Goal: Transaction & Acquisition: Purchase product/service

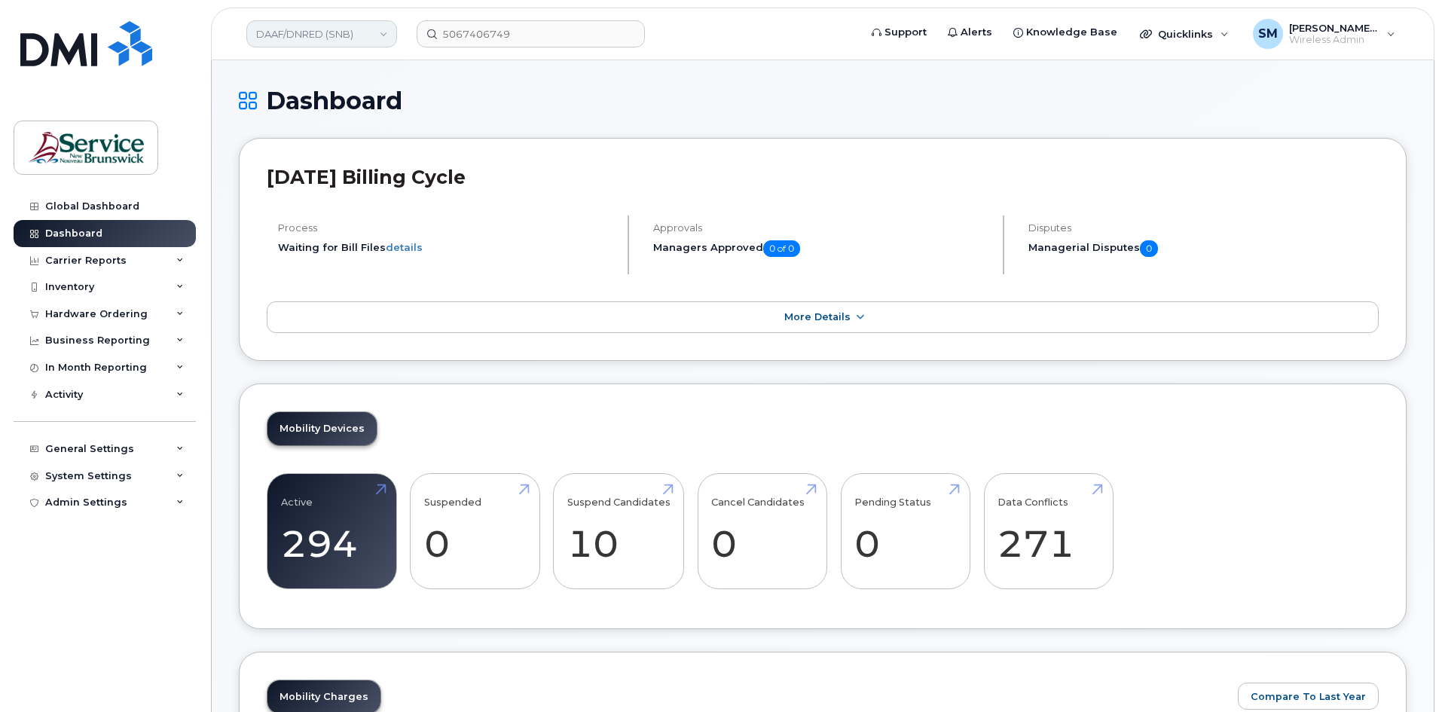
click at [362, 26] on link "DAAF/DNRED (SNB)" at bounding box center [321, 33] width 151 height 27
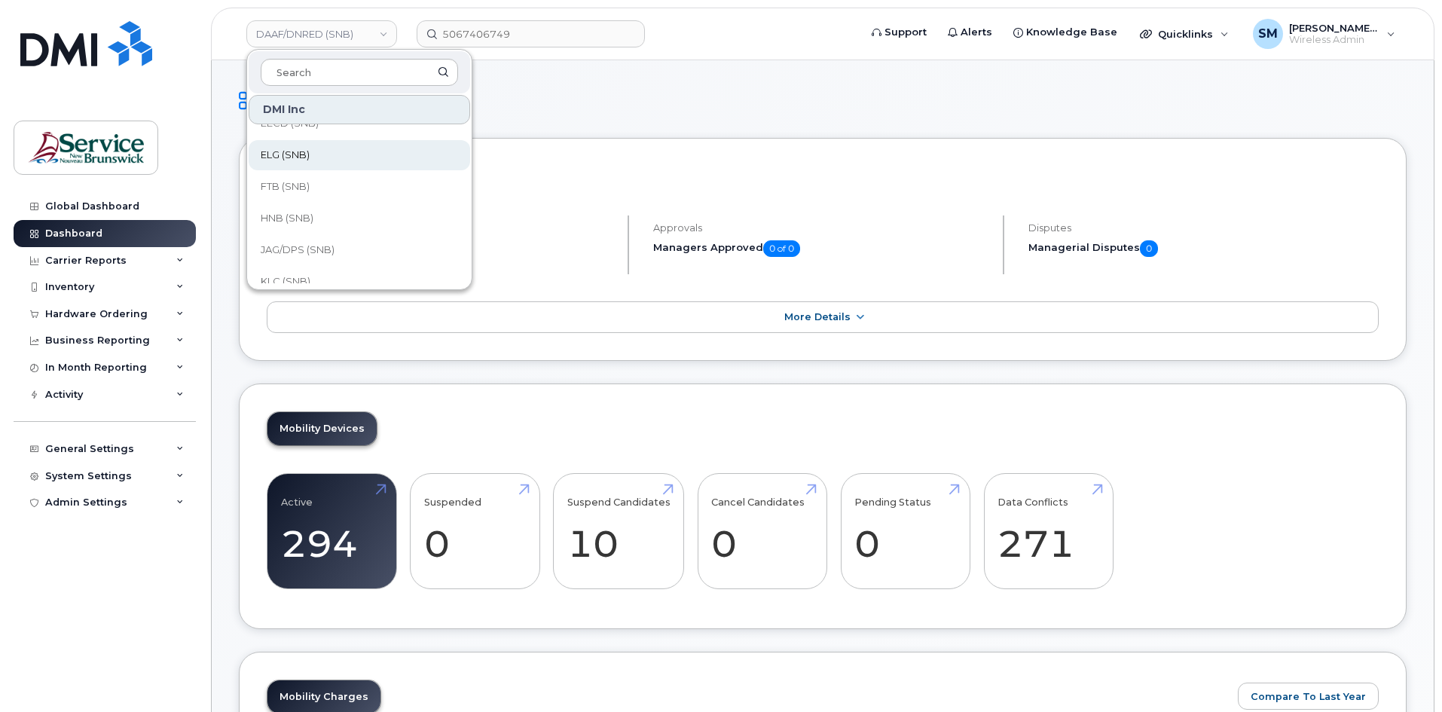
scroll to position [151, 0]
click at [346, 158] on link "FTB (SNB)" at bounding box center [360, 150] width 222 height 30
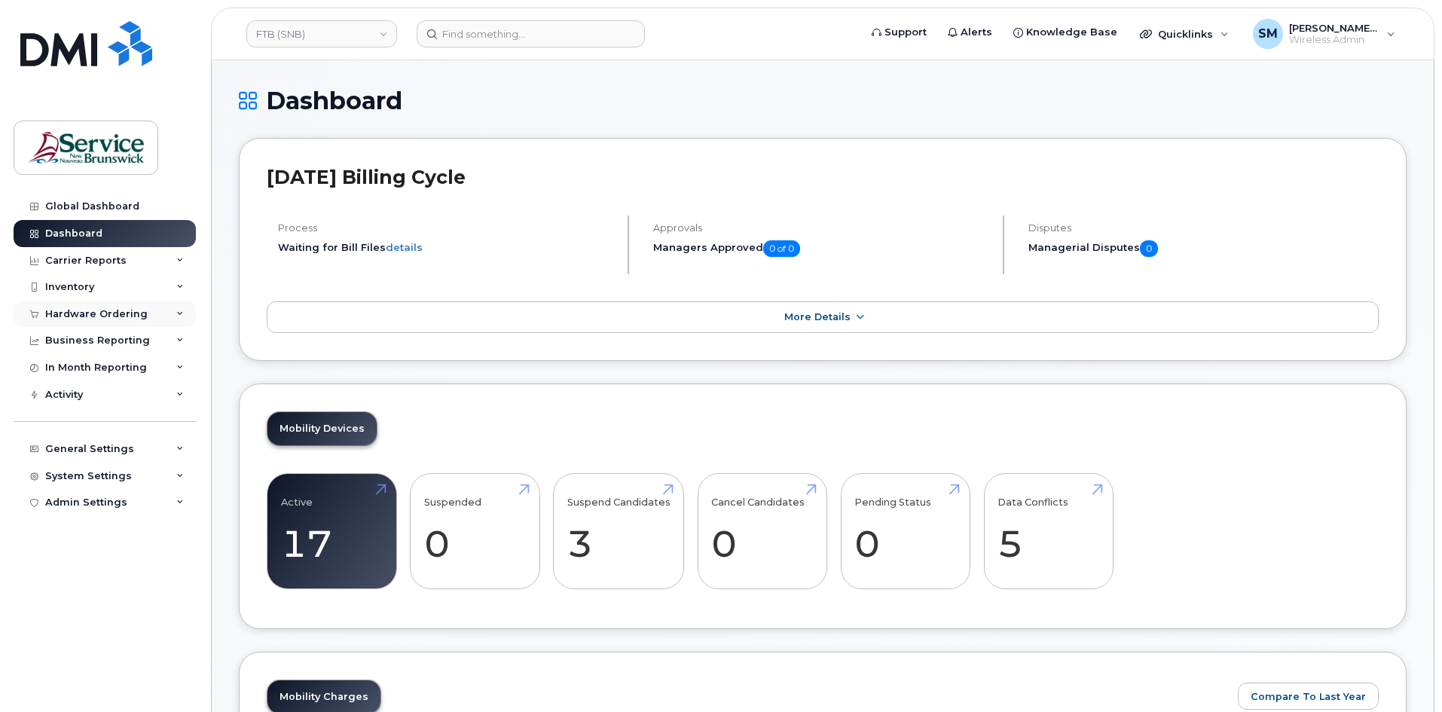
click at [118, 305] on div "Hardware Ordering" at bounding box center [105, 314] width 182 height 27
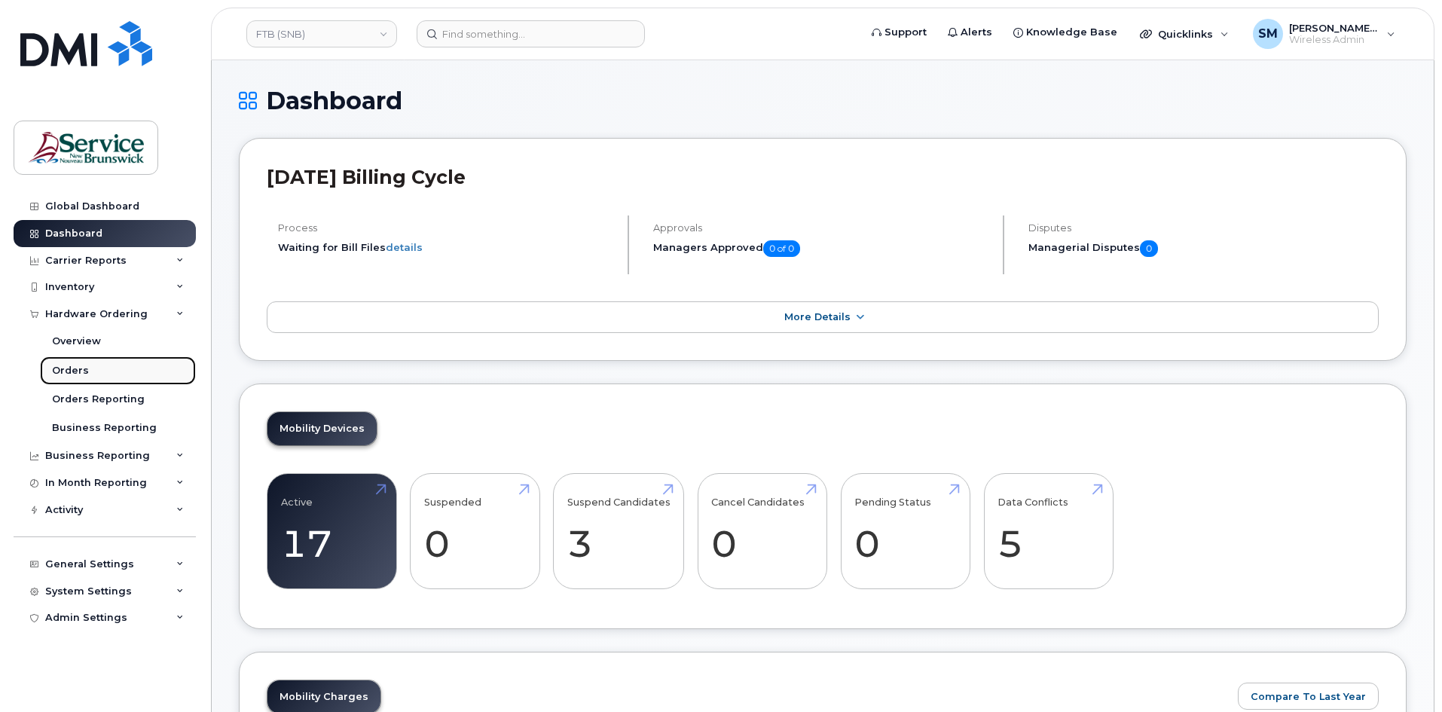
click at [133, 375] on link "Orders" at bounding box center [118, 370] width 156 height 29
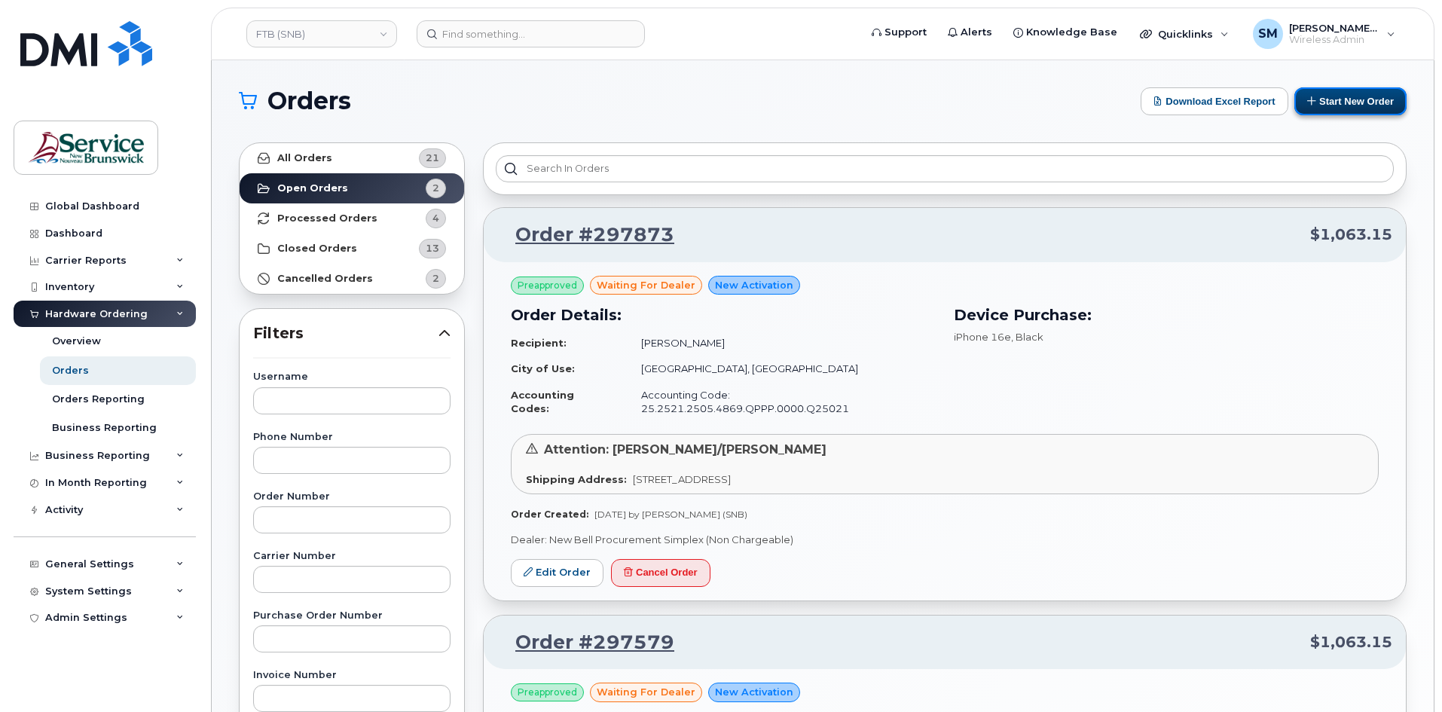
click at [1371, 99] on button "Start New Order" at bounding box center [1351, 101] width 112 height 28
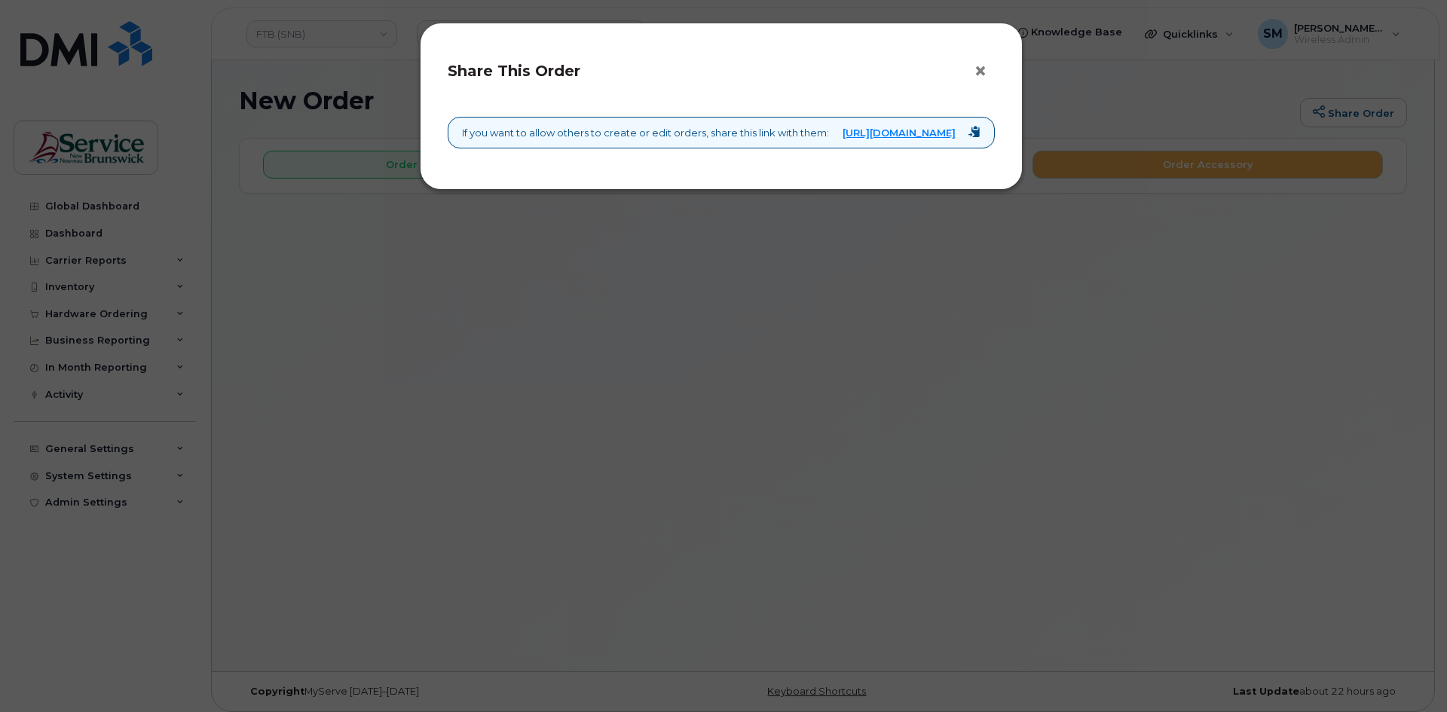
click at [985, 69] on button "×" at bounding box center [984, 71] width 21 height 23
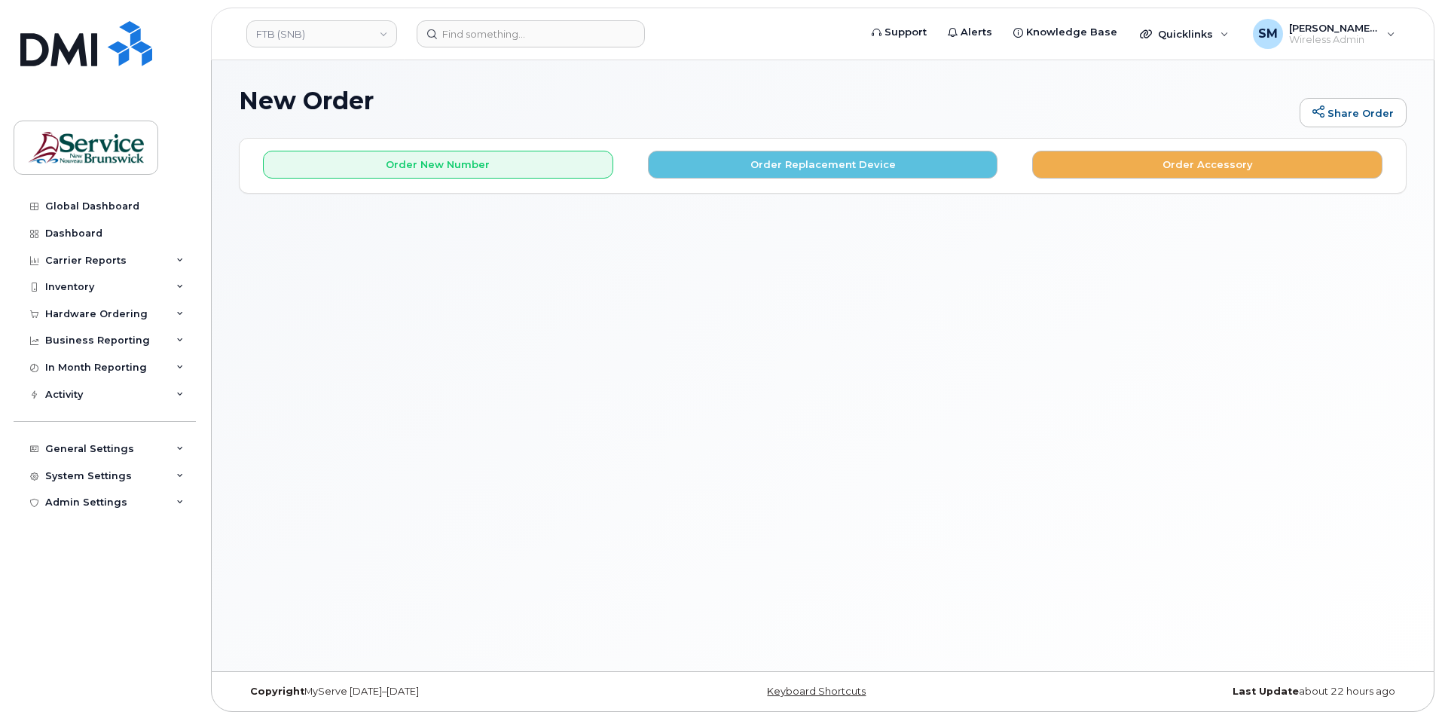
click at [439, 181] on div "Order New Number Order Replacement Device Order Accessory" at bounding box center [823, 165] width 1166 height 53
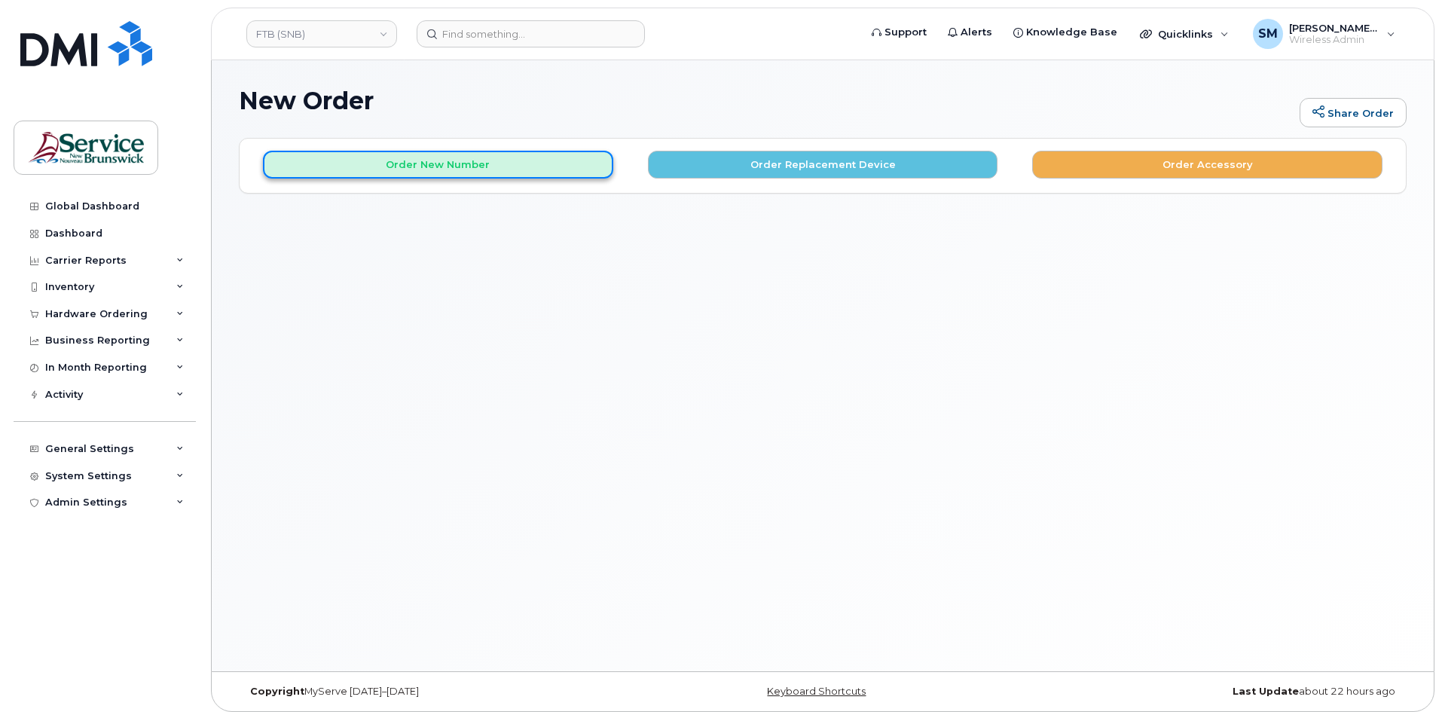
click at [488, 160] on button "Order New Number" at bounding box center [438, 165] width 350 height 28
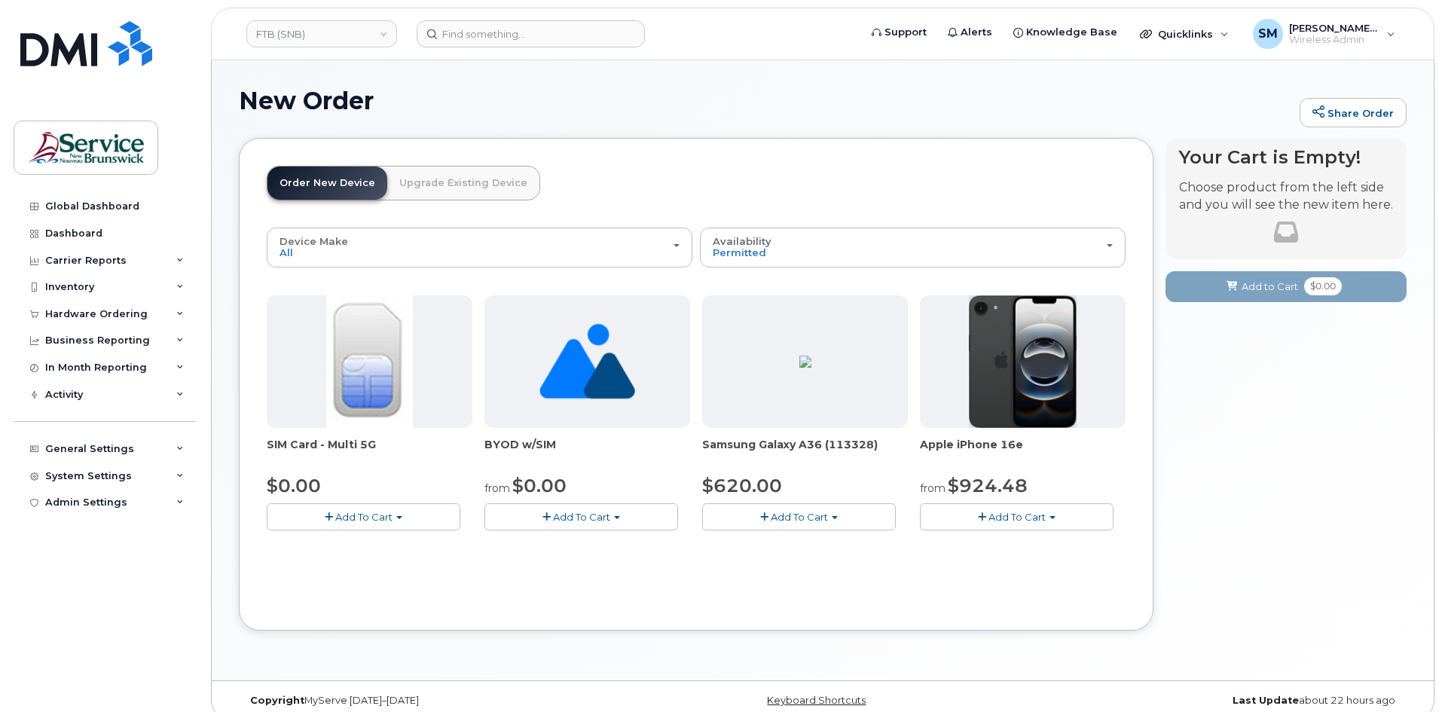
click at [1026, 518] on span "Add To Cart" at bounding box center [1017, 517] width 57 height 12
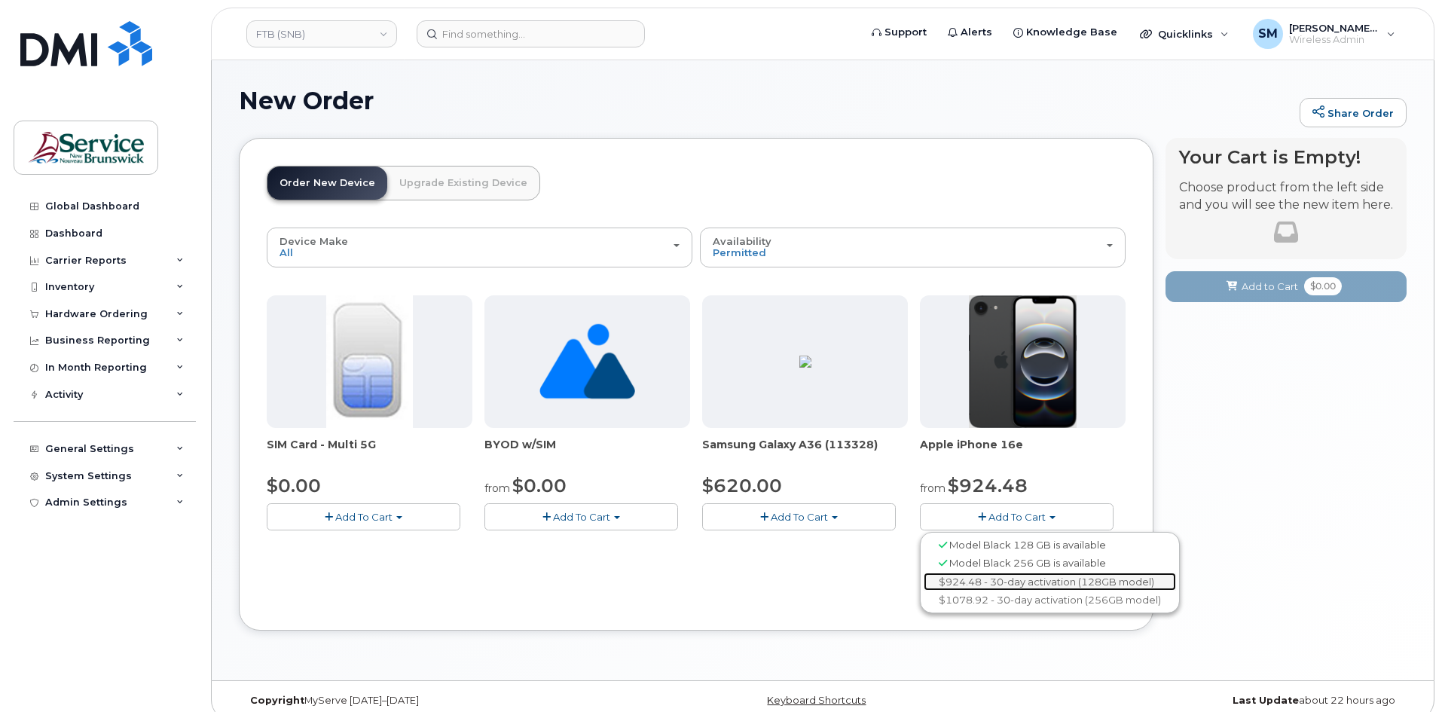
click at [1007, 579] on link "$924.48 - 30-day activation (128GB model)" at bounding box center [1050, 582] width 252 height 19
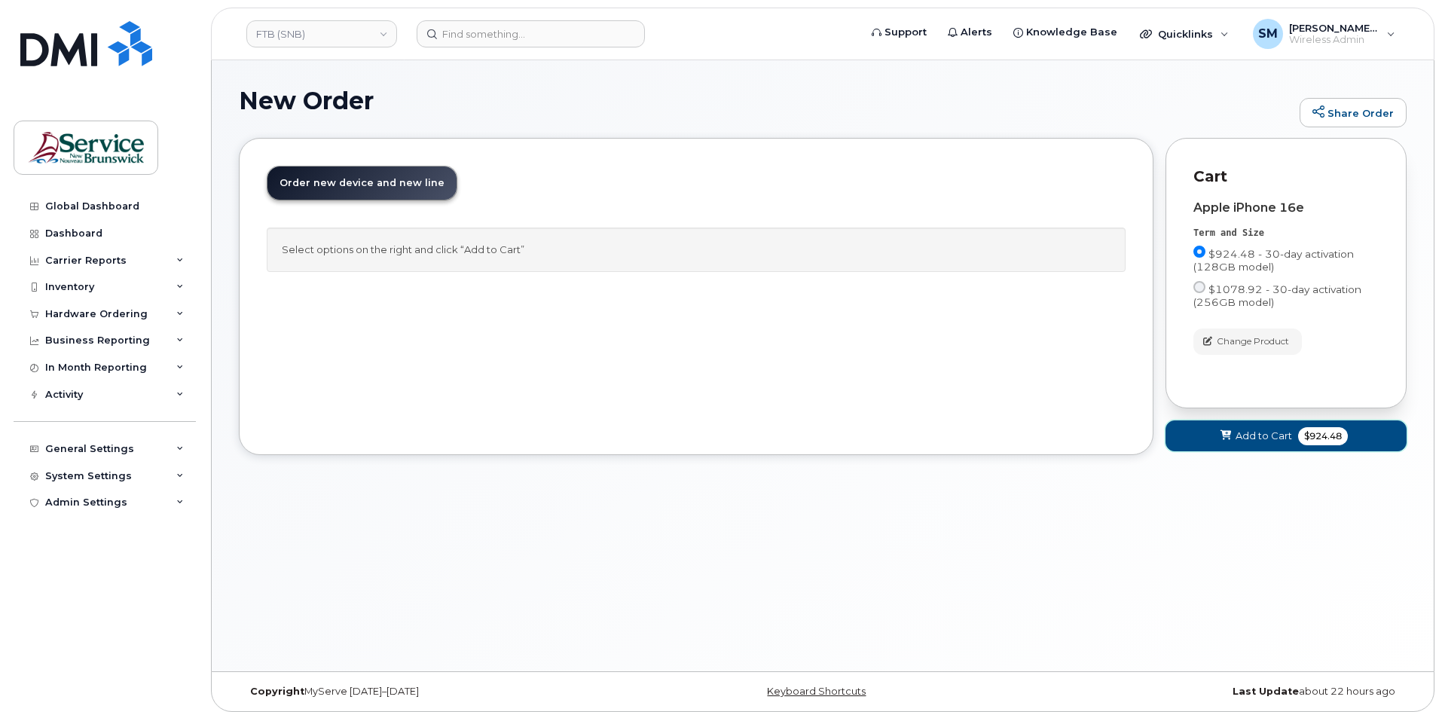
click at [1282, 436] on span "Add to Cart" at bounding box center [1264, 436] width 57 height 14
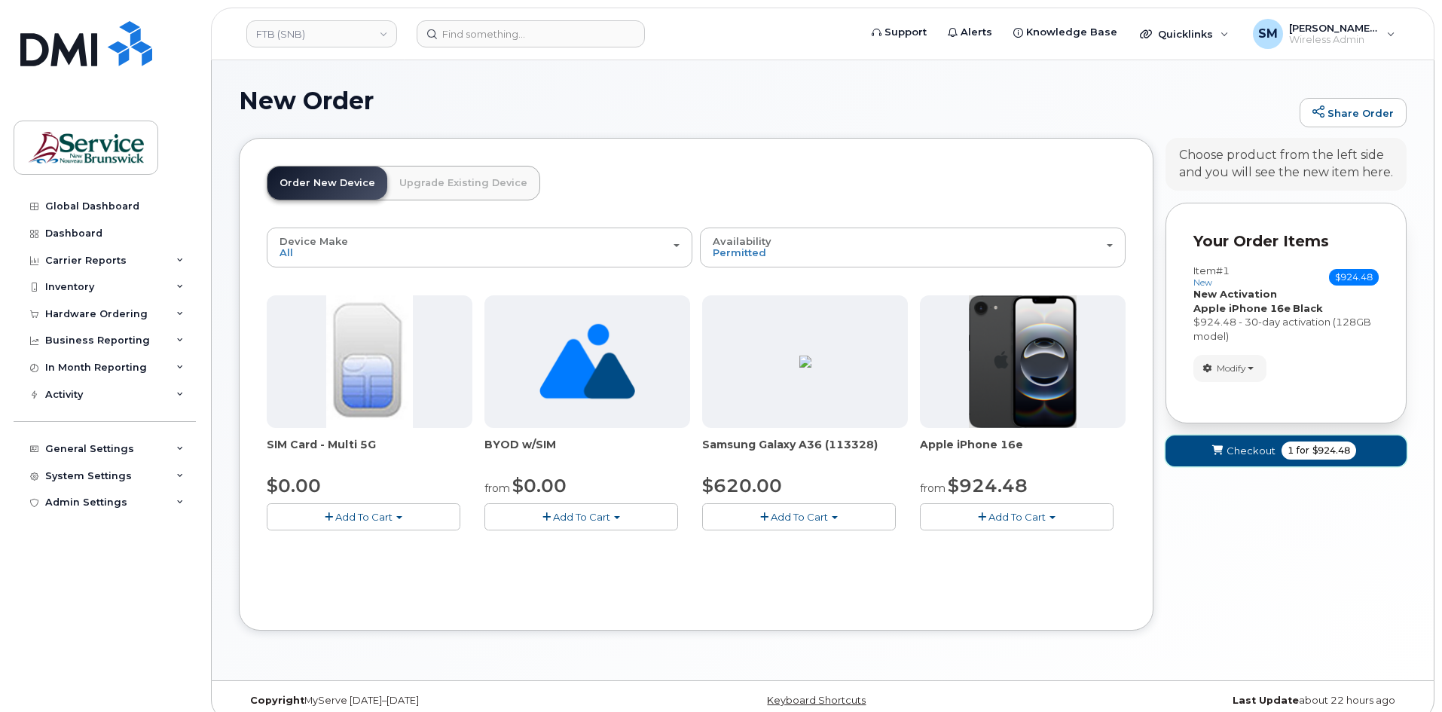
click at [1260, 450] on span "Checkout" at bounding box center [1251, 451] width 49 height 14
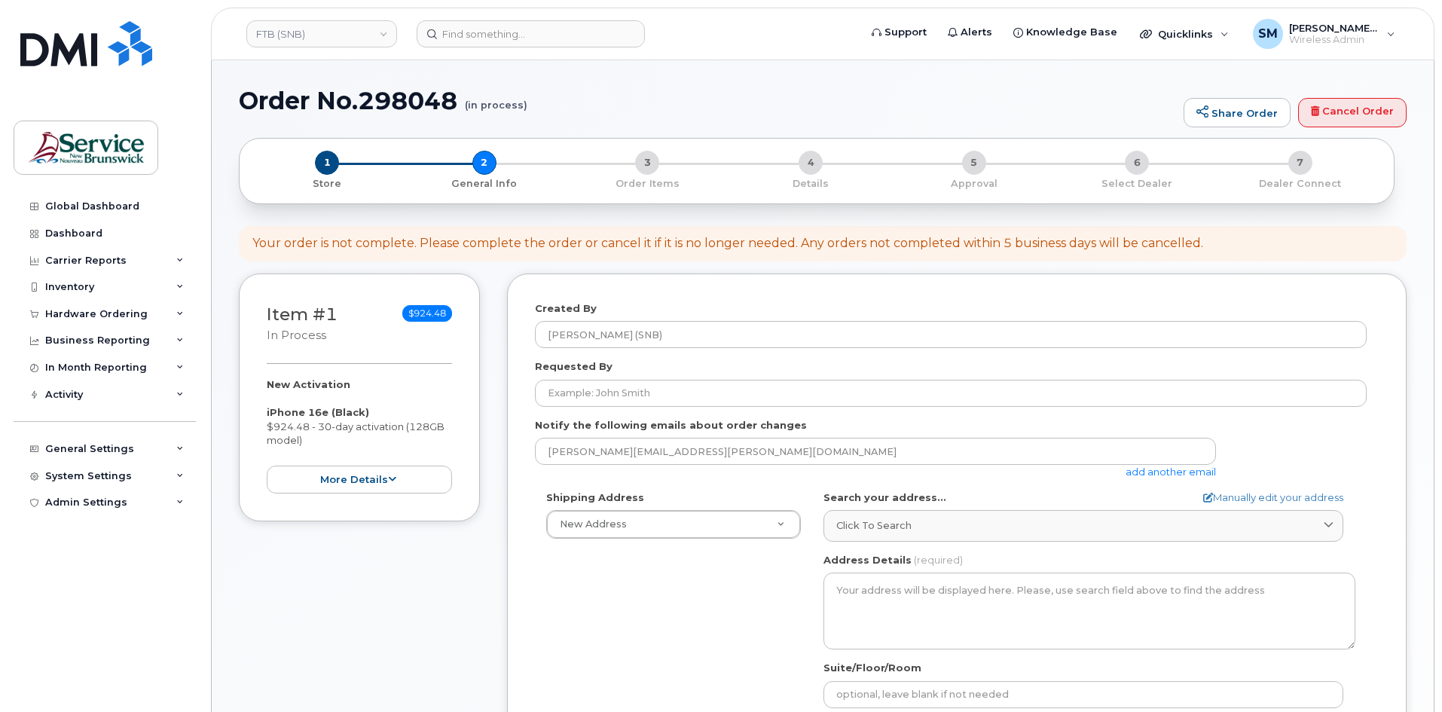
select select
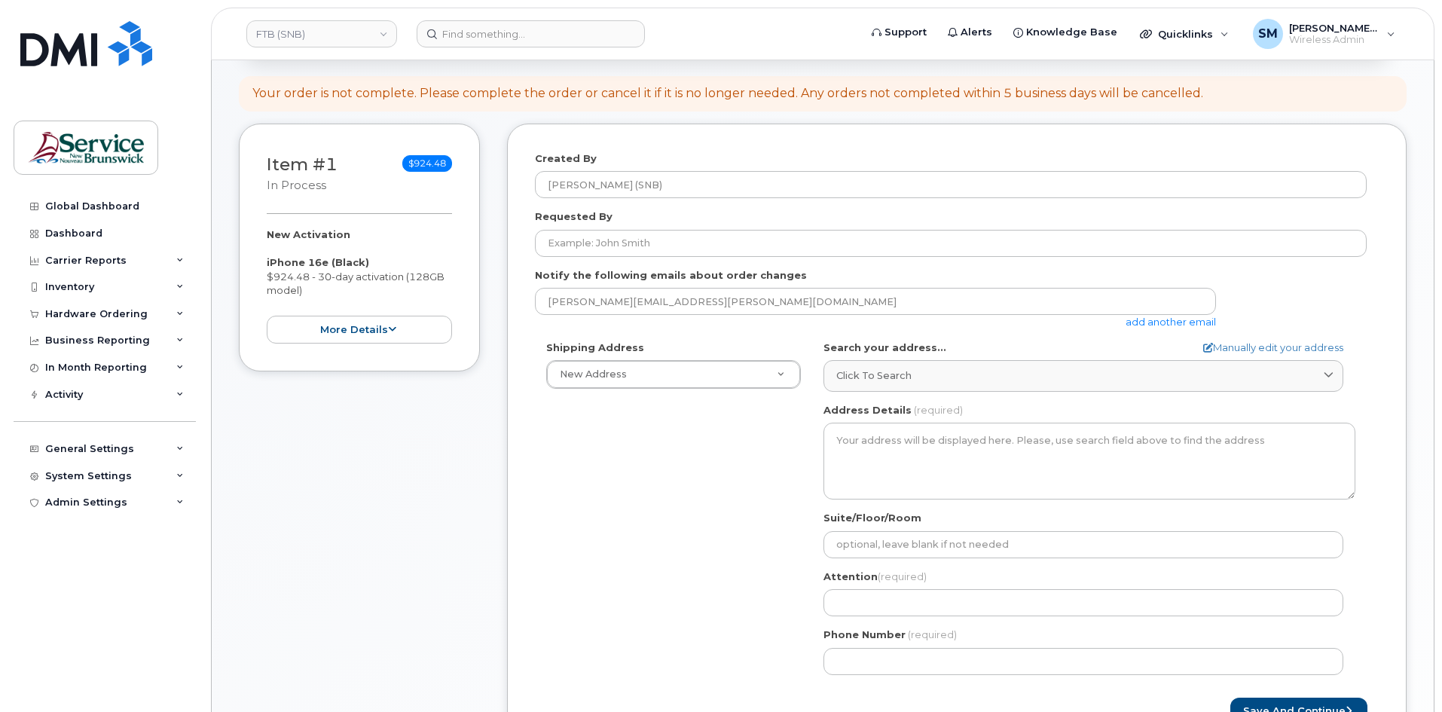
scroll to position [151, 0]
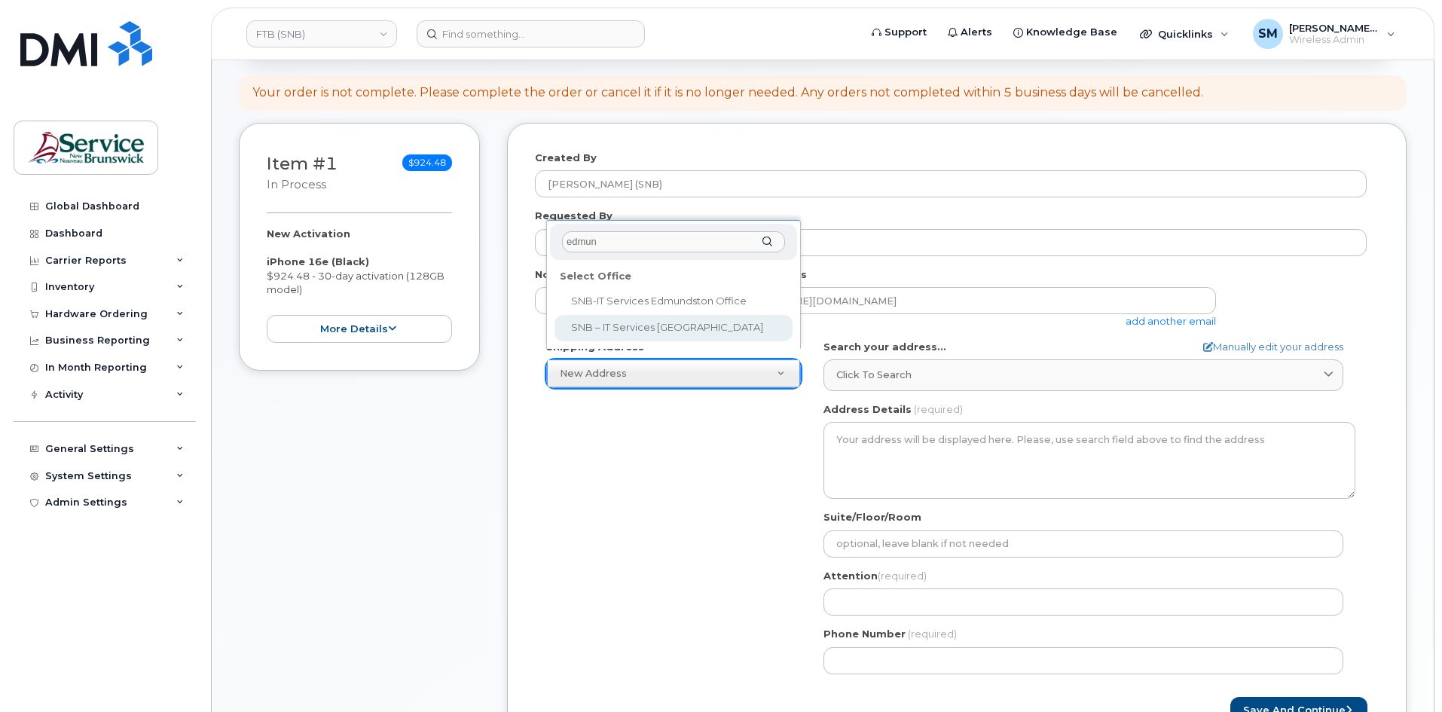
type input "edmun"
select select
type textarea "[STREET_ADDRESS][PERSON_NAME][PERSON_NAME]"
type input "[PERSON_NAME]/[PERSON_NAME]"
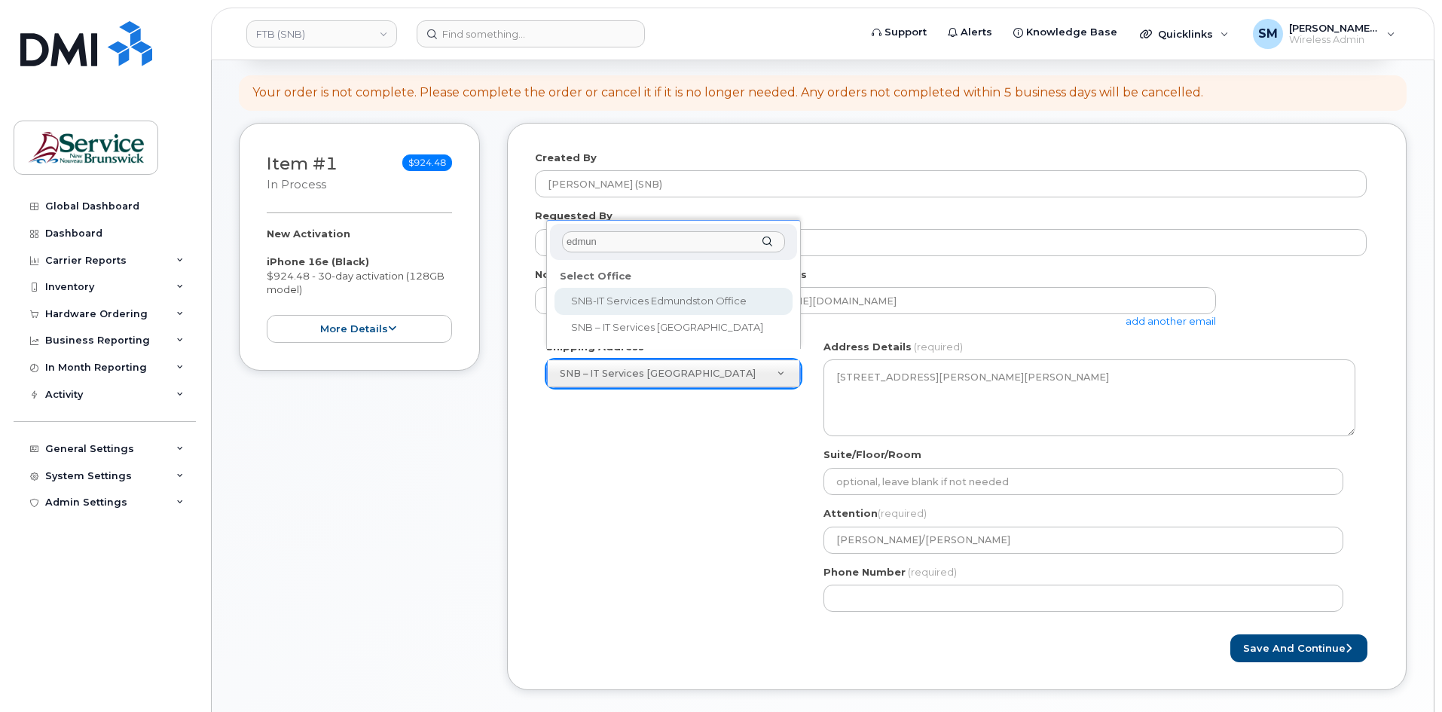
type input "edmun"
select select
type textarea "25 Rue Guy Edmundston New Brunswick E3V 3K5"
type input "Guy Morin/Richard Clavette"
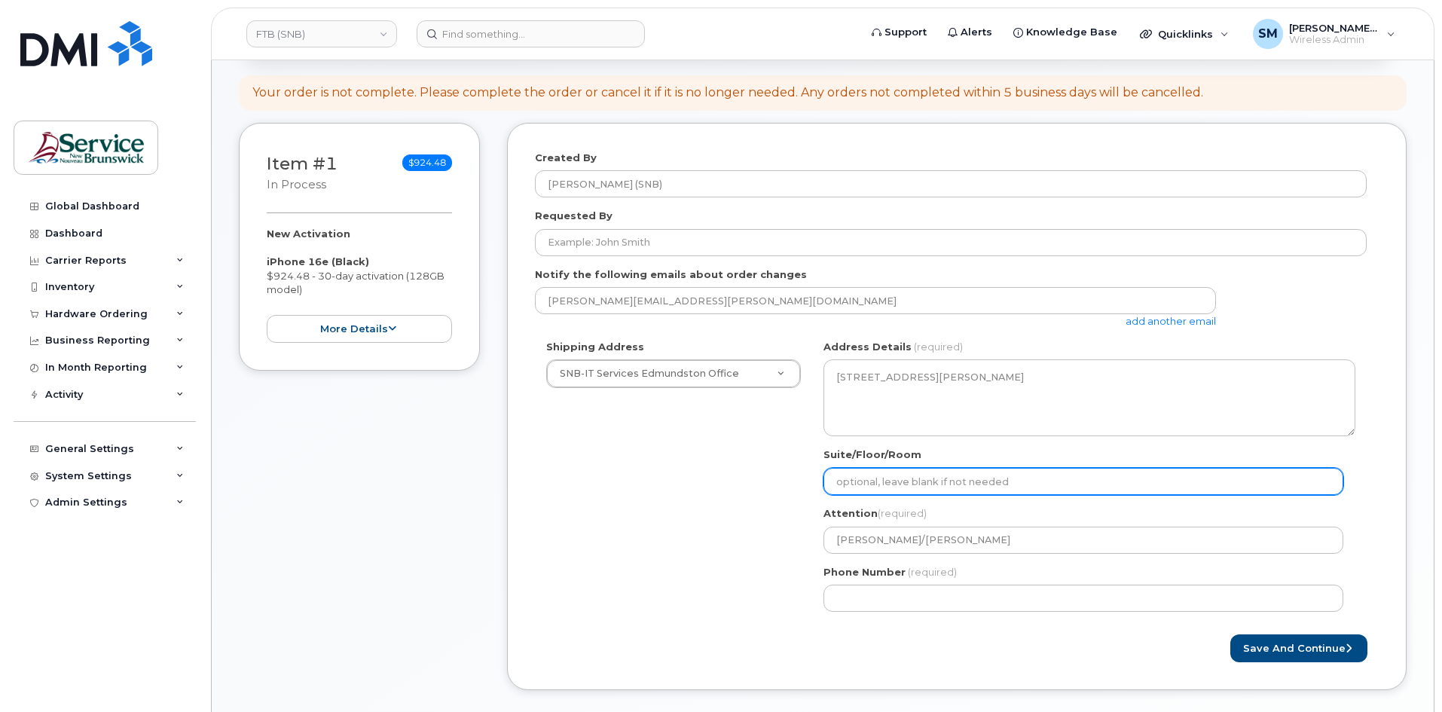
click at [1013, 486] on input "Suite/Floor/Room" at bounding box center [1084, 481] width 520 height 27
paste input "WO0000000471099"
select select
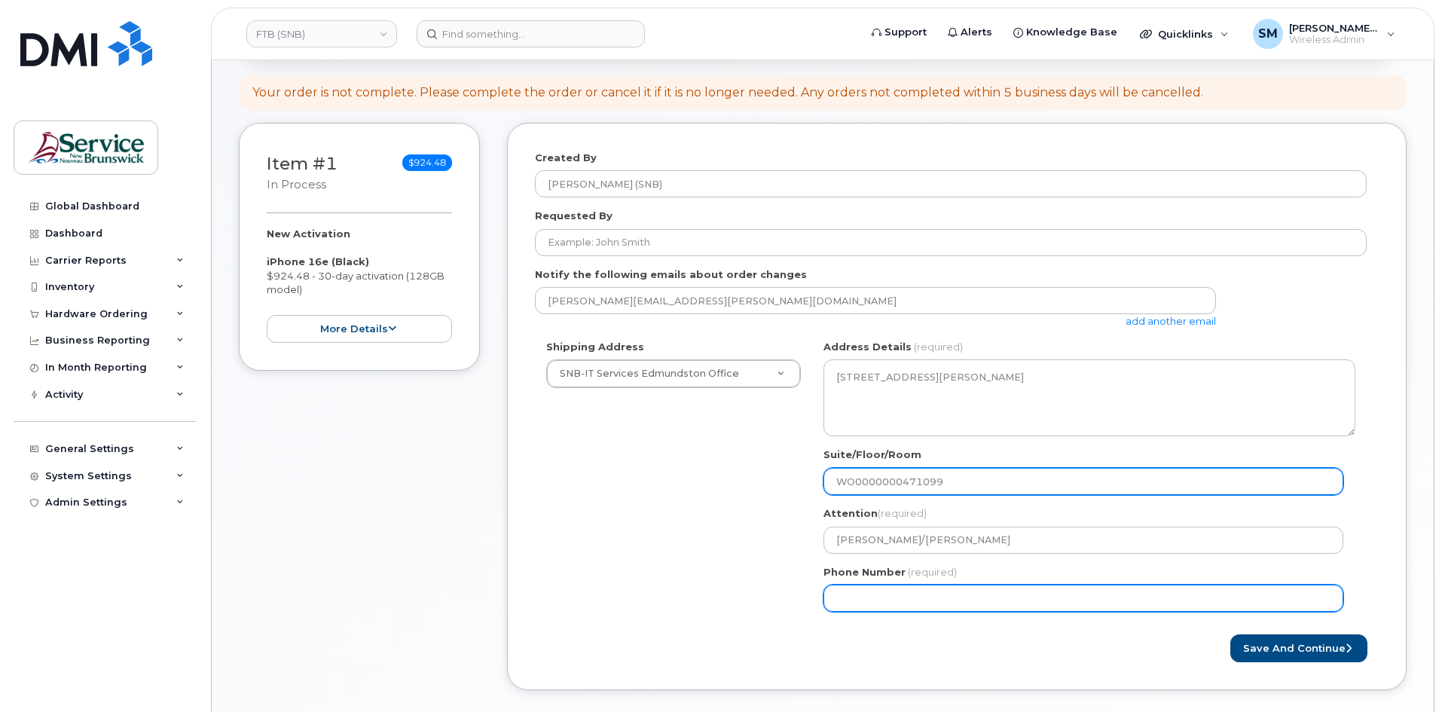
type input "WO0000000471099"
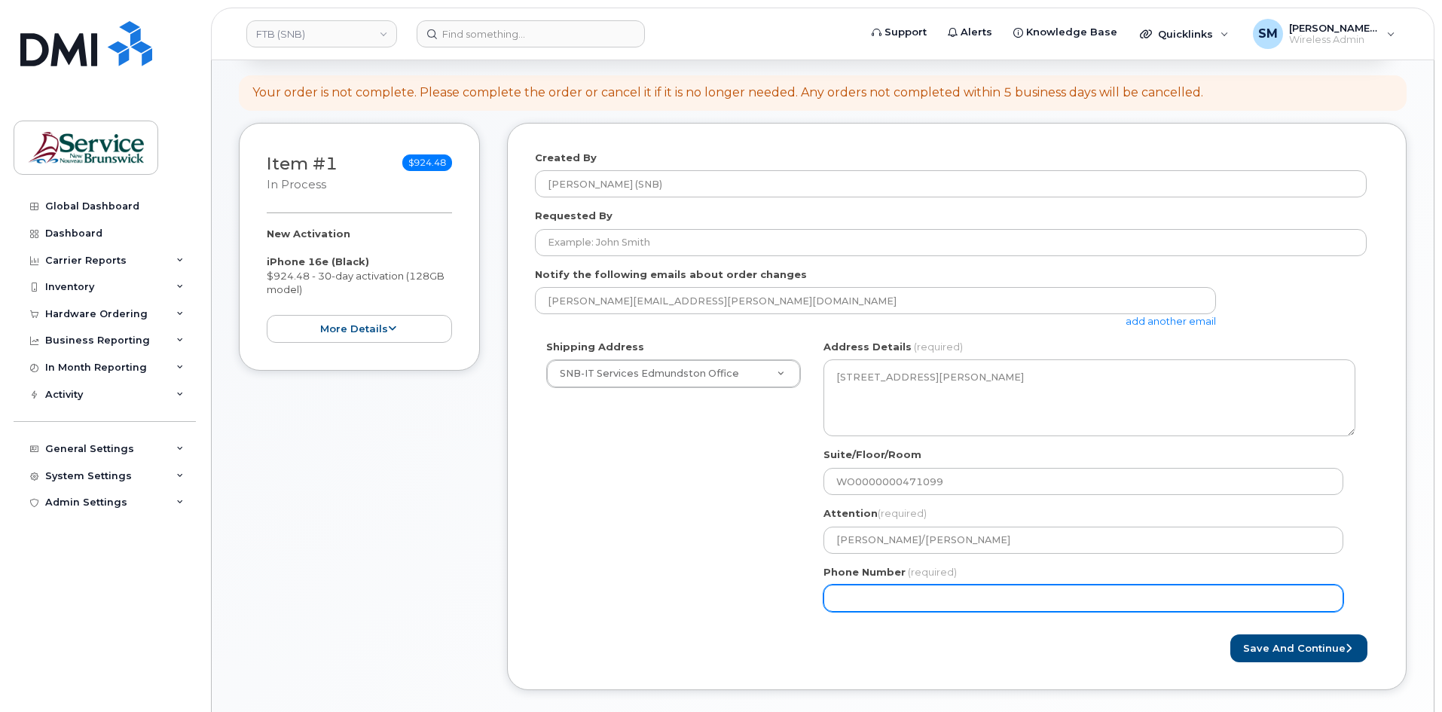
click at [1133, 598] on input "Phone Number" at bounding box center [1084, 598] width 520 height 27
select select
type input "506639633"
select select
type input "5066396338"
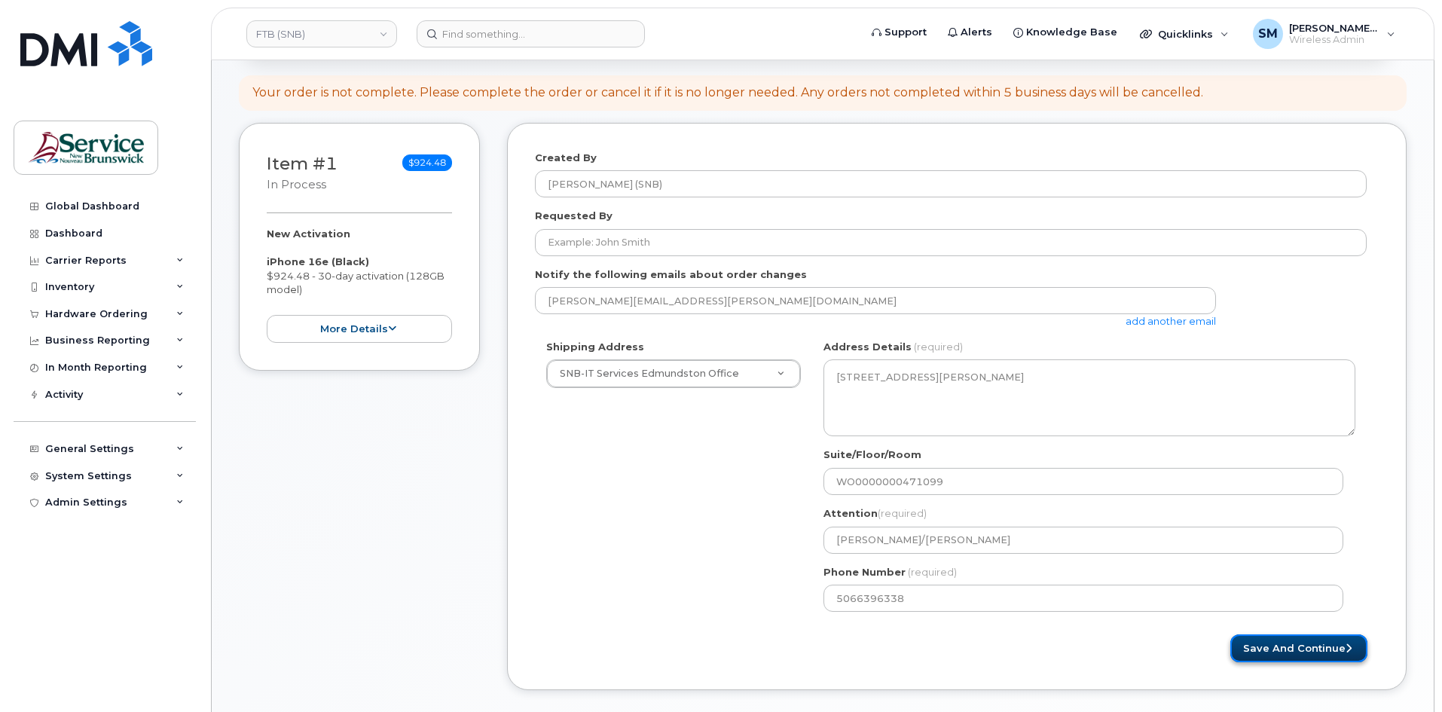
click at [1330, 649] on button "Save and Continue" at bounding box center [1298, 648] width 137 height 28
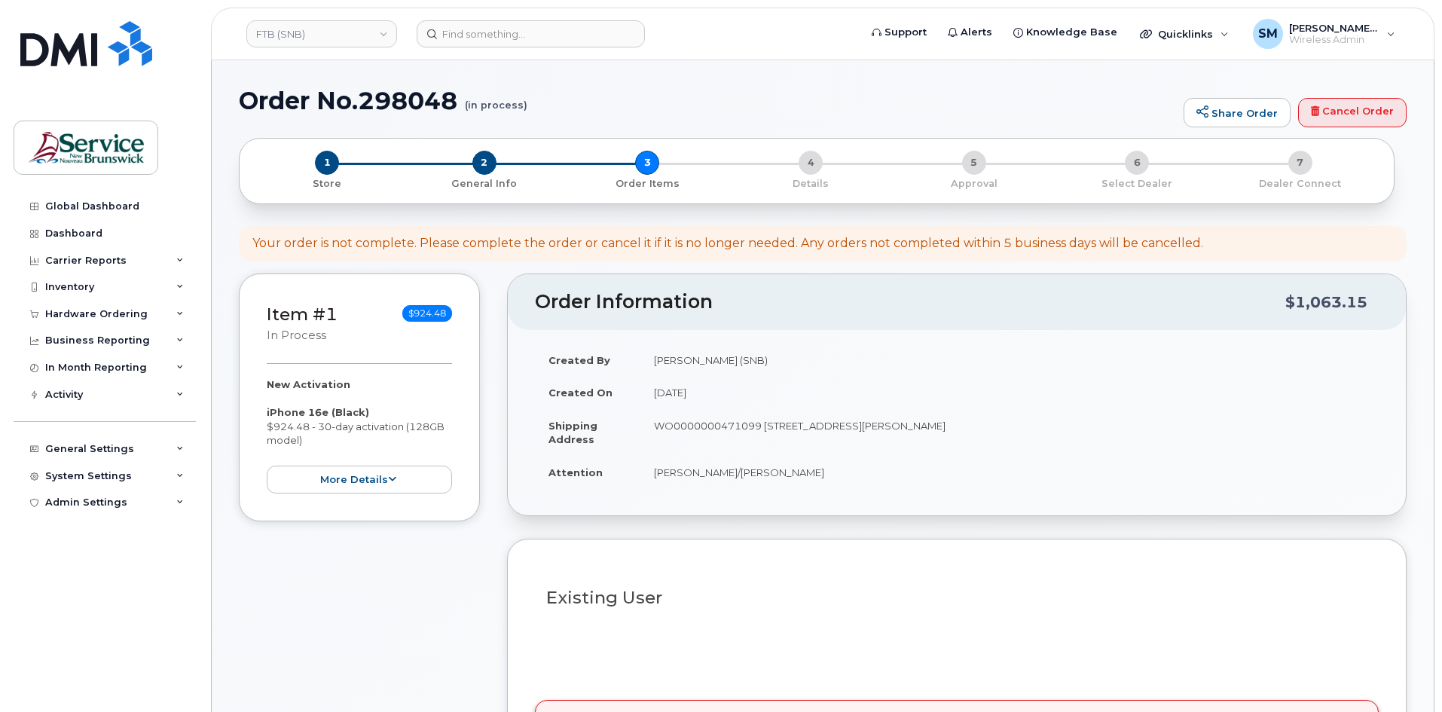
select select
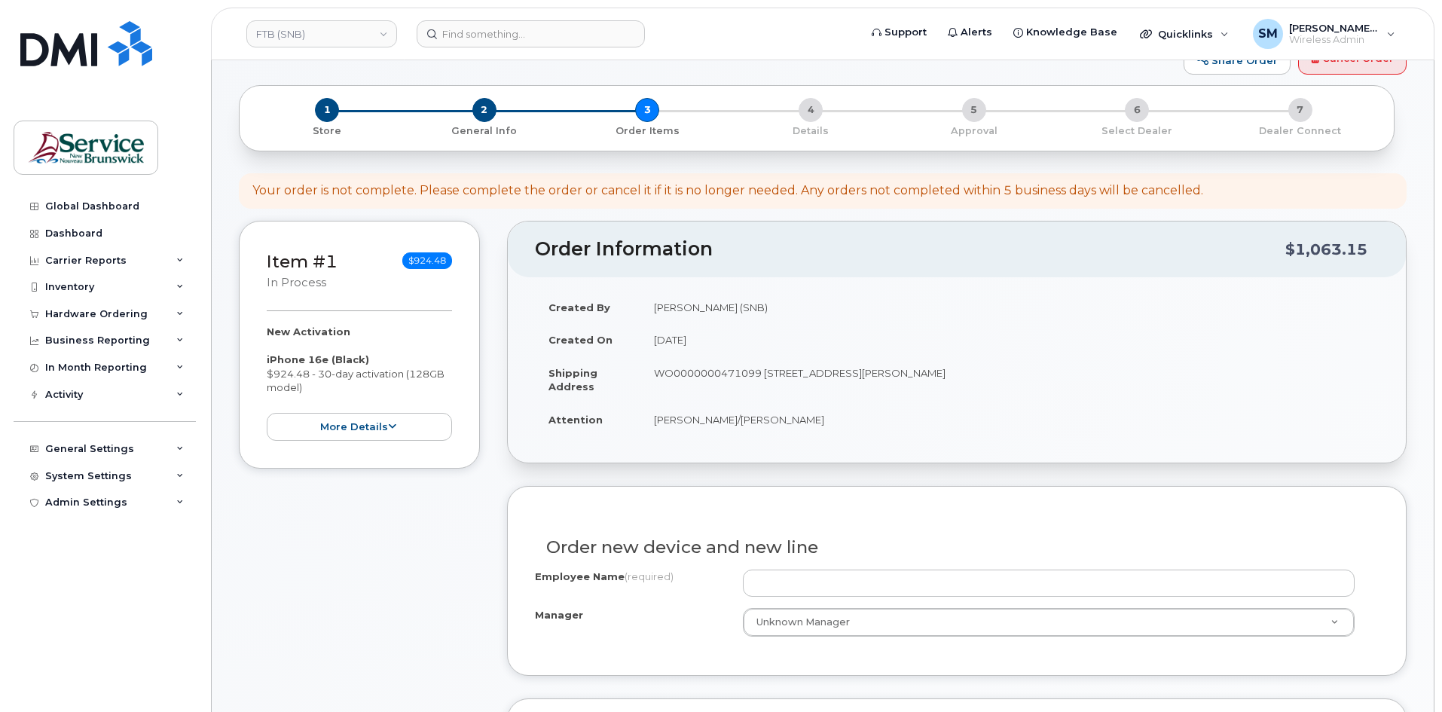
scroll to position [75, 0]
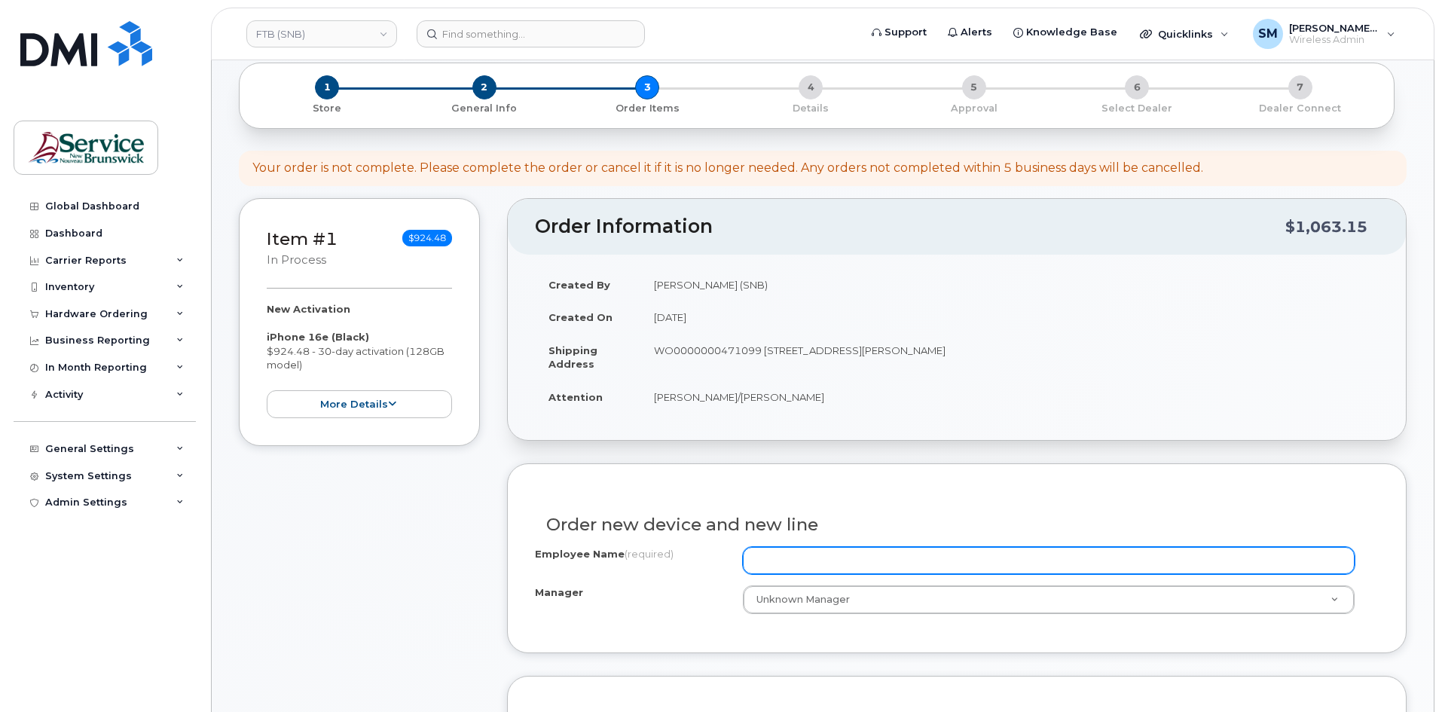
drag, startPoint x: 830, startPoint y: 562, endPoint x: 847, endPoint y: 553, distance: 19.5
click at [830, 562] on input "Employee Name (required)" at bounding box center [1049, 560] width 612 height 27
paste input "[PERSON_NAME]"
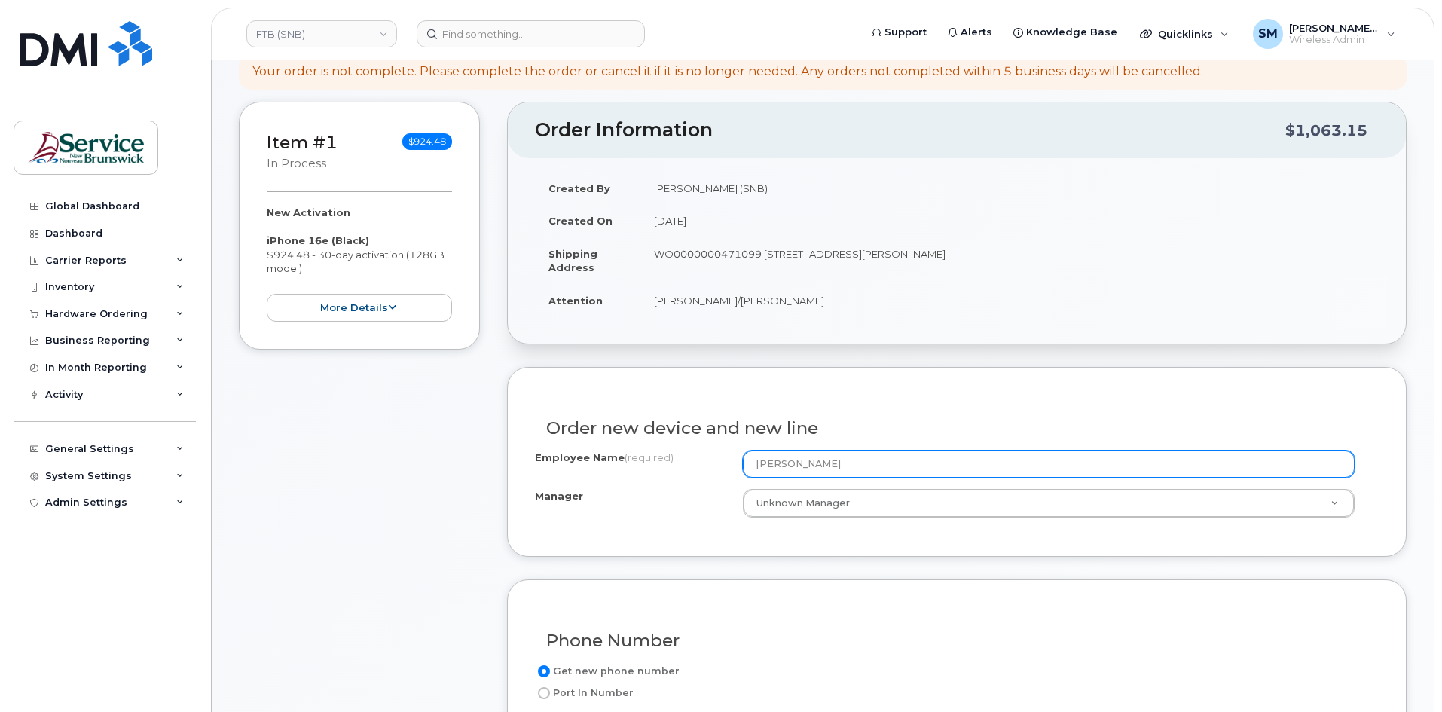
scroll to position [377, 0]
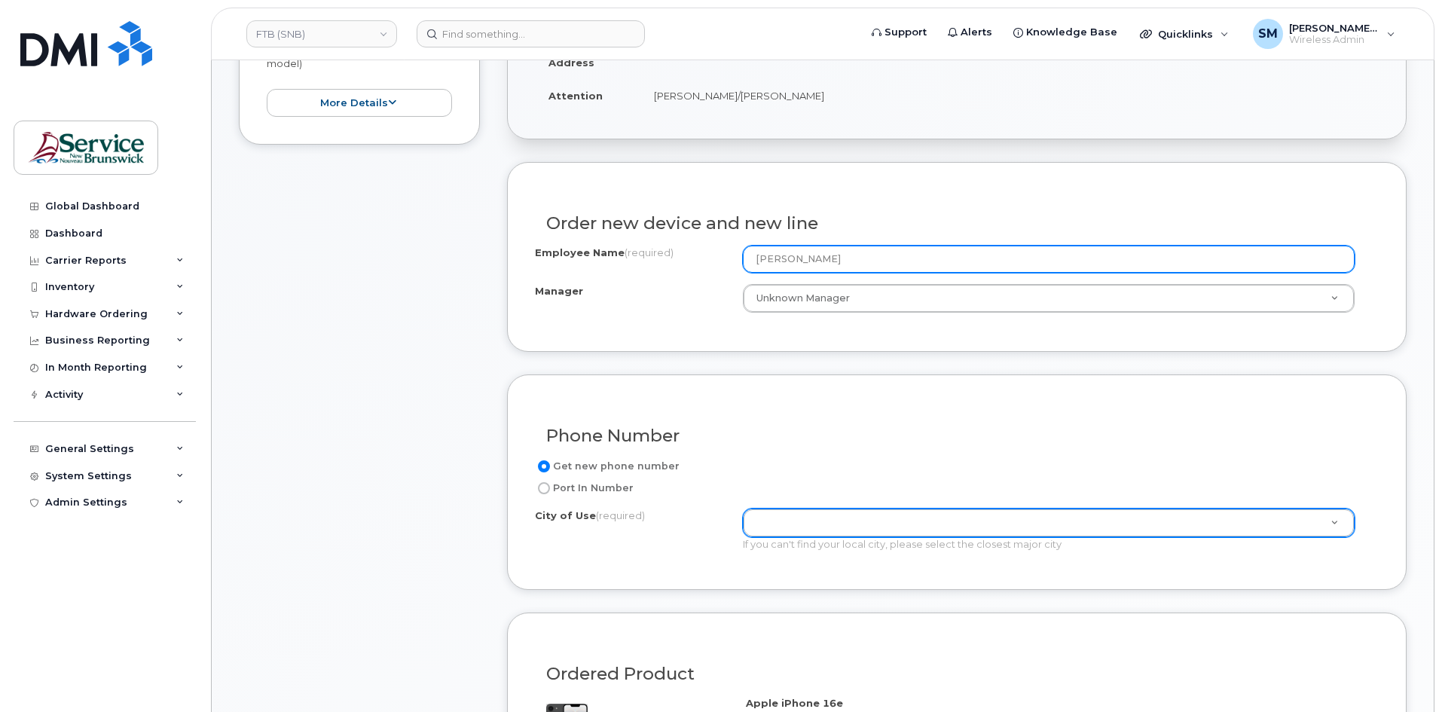
type input "[PERSON_NAME]"
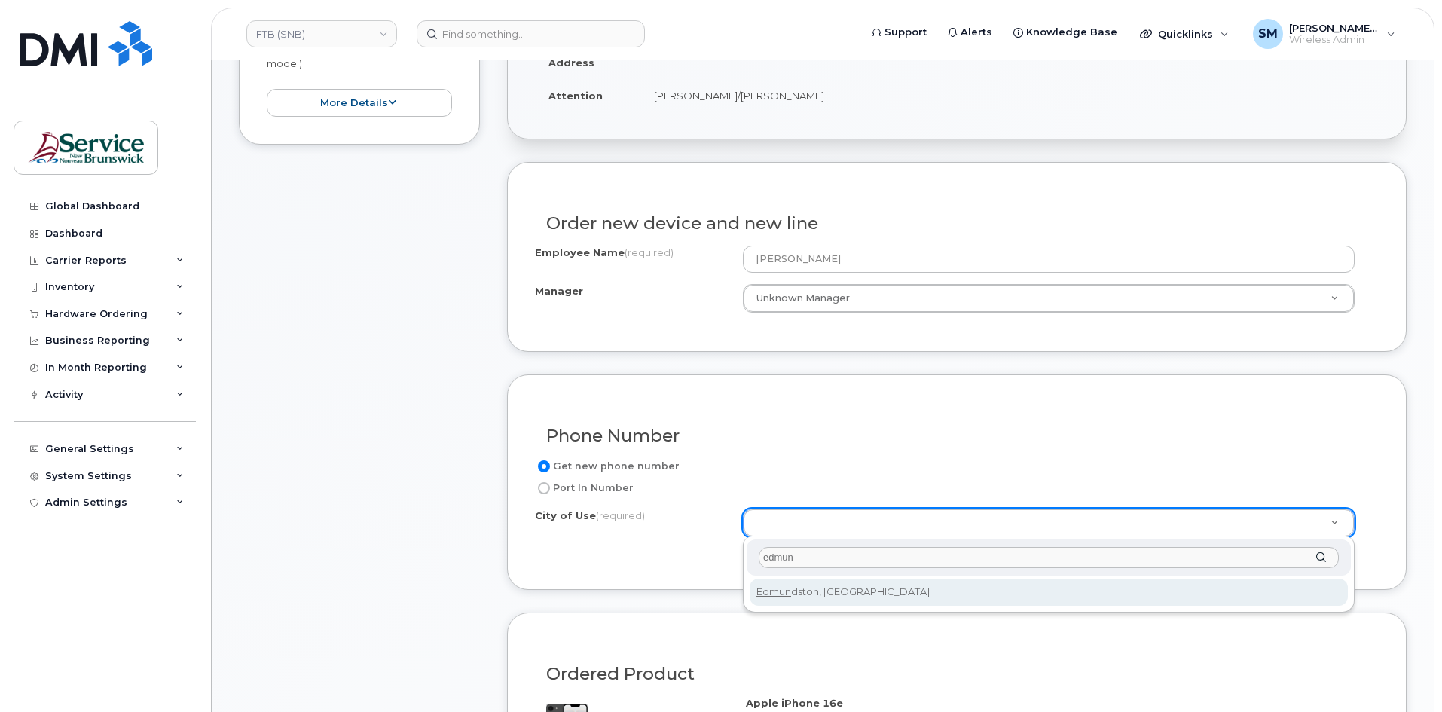
type input "edmun"
type input "1548"
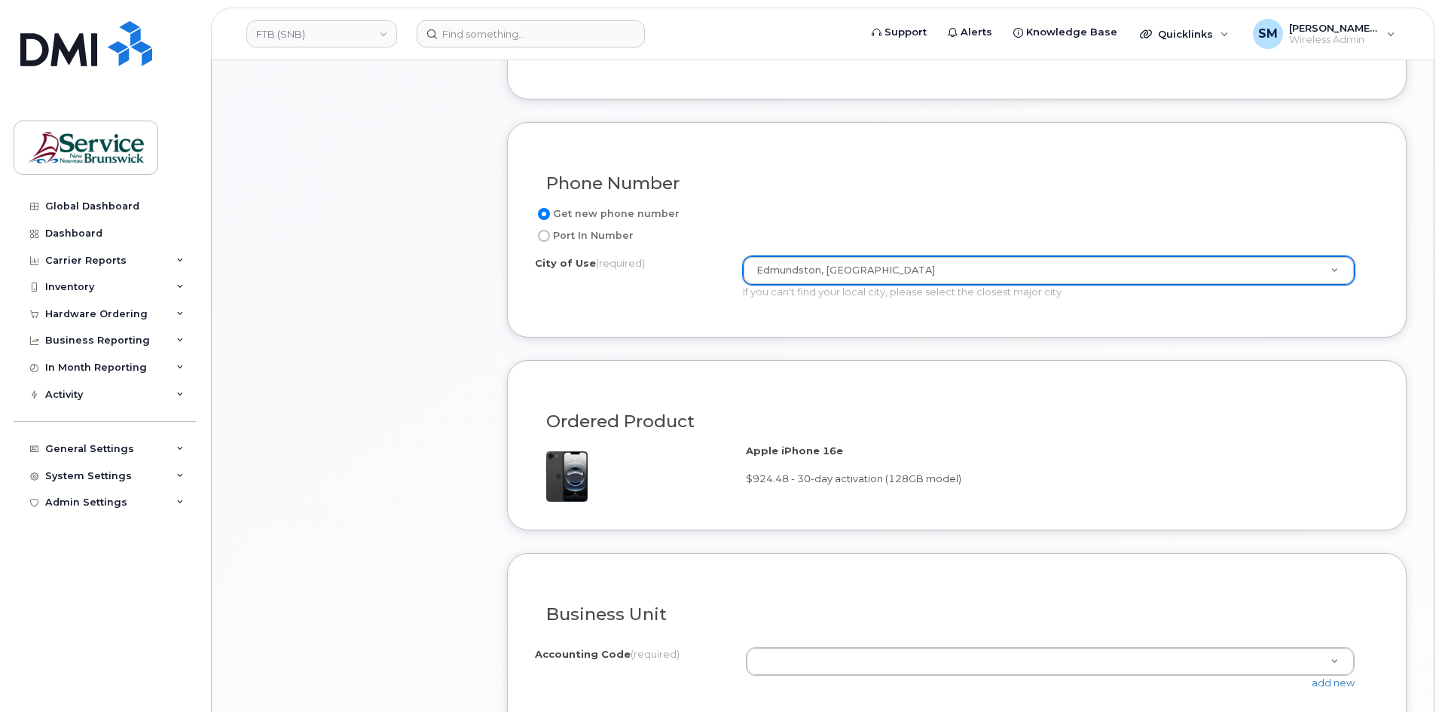
scroll to position [678, 0]
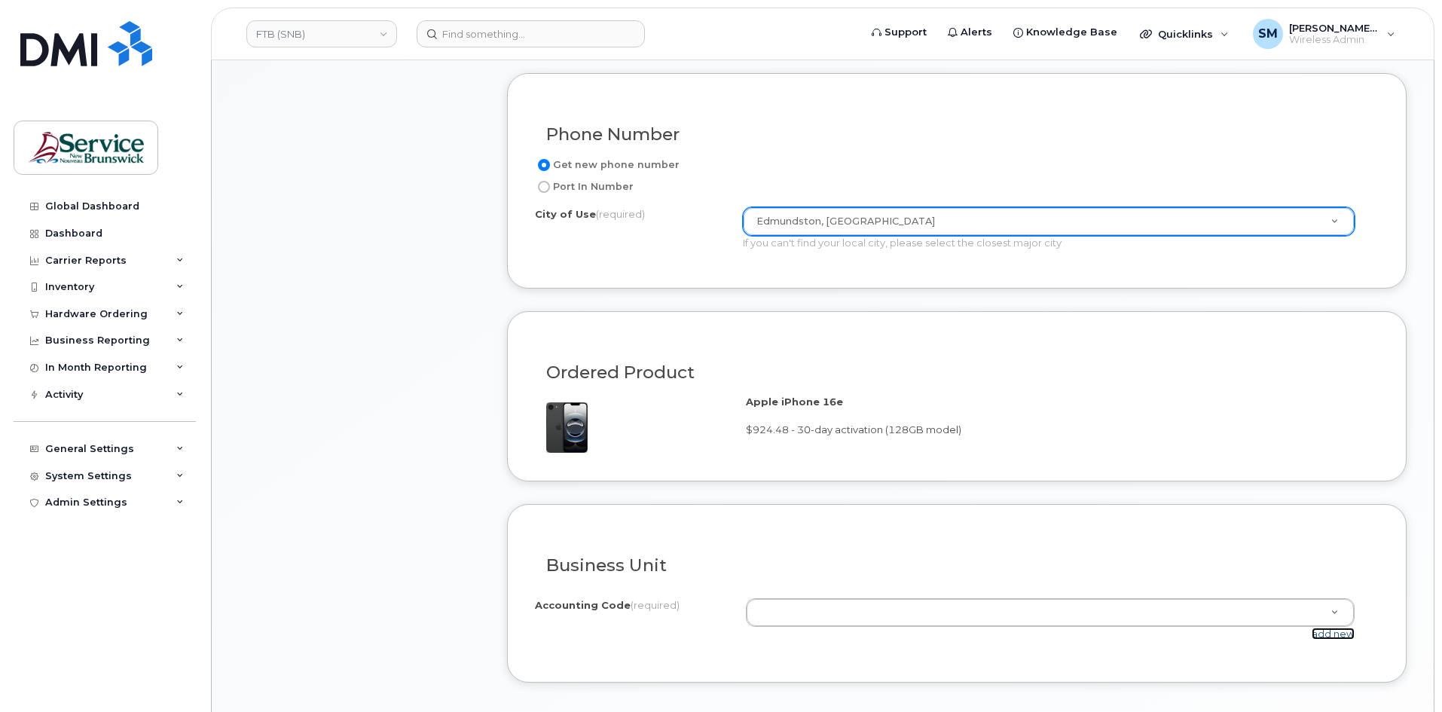
click at [1334, 633] on link "add new" at bounding box center [1333, 634] width 43 height 12
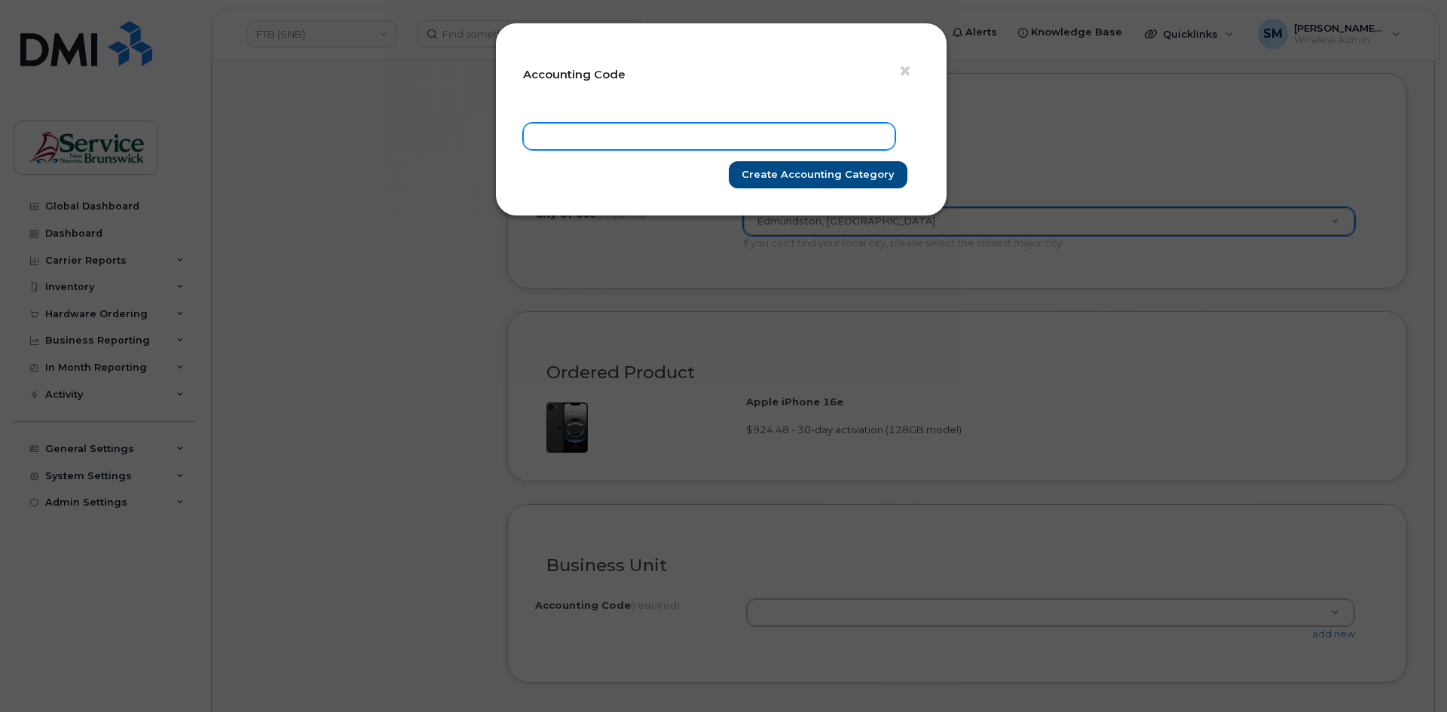
click at [708, 124] on input "text" at bounding box center [709, 136] width 372 height 27
paste input "80.8046.8003.xxxx.0000.0000.M33306"
type input "80.8046.8003.xxxx.0000.0000.M33306"
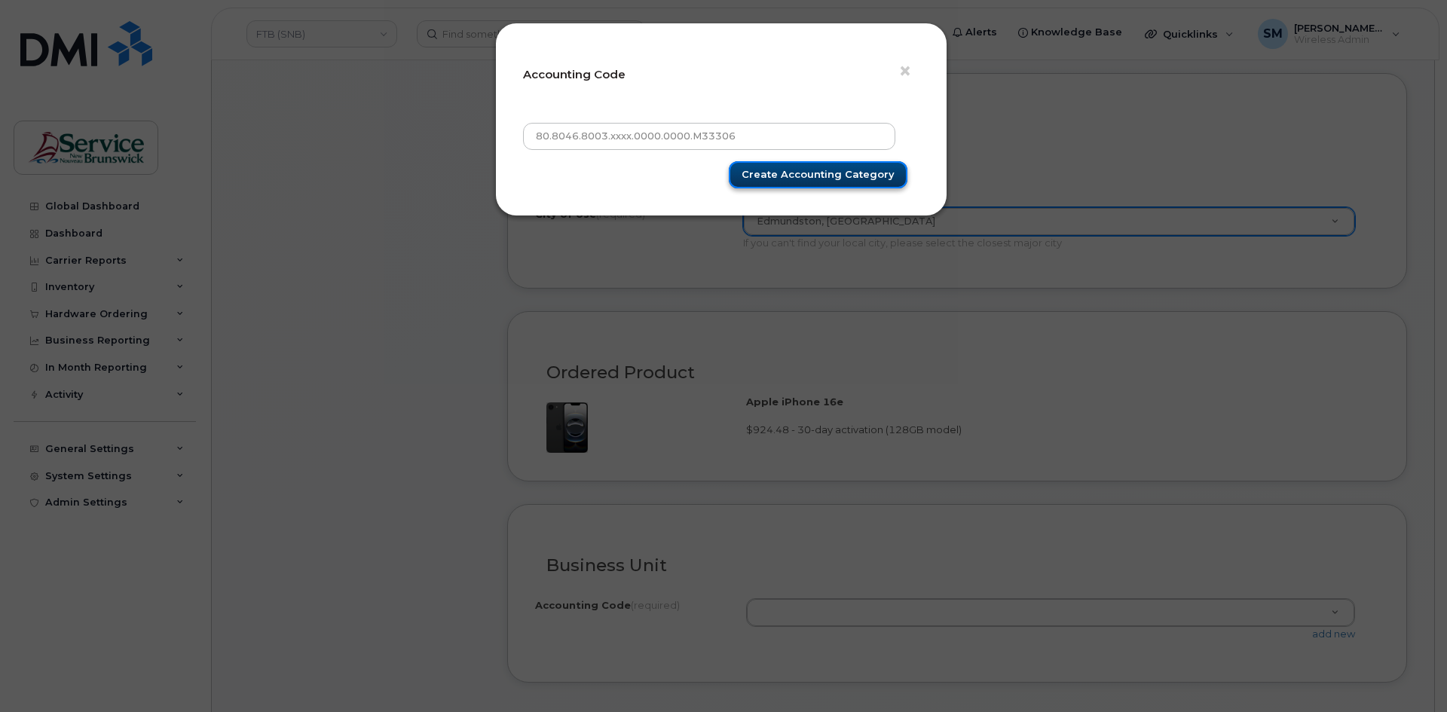
click at [855, 180] on input "Create Accounting category" at bounding box center [818, 175] width 179 height 28
type input "Create Accounting category"
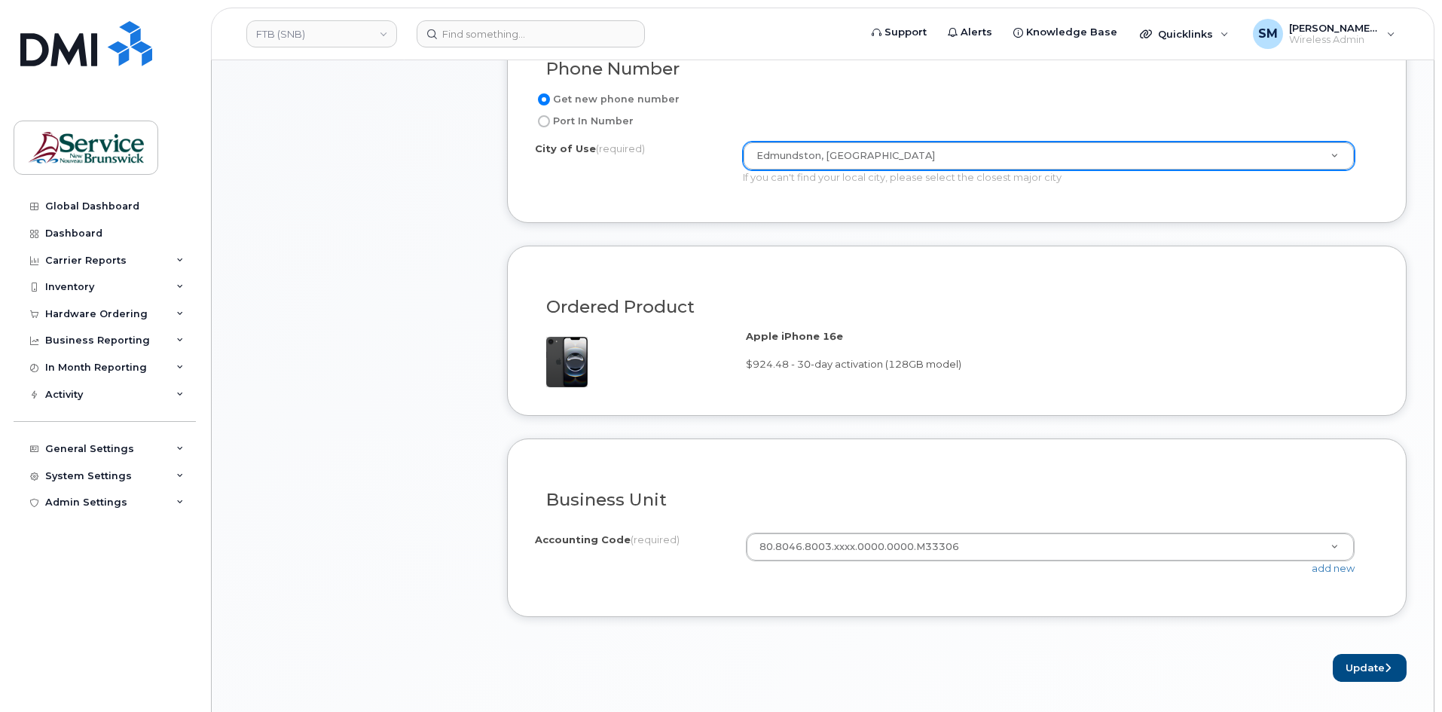
scroll to position [829, 0]
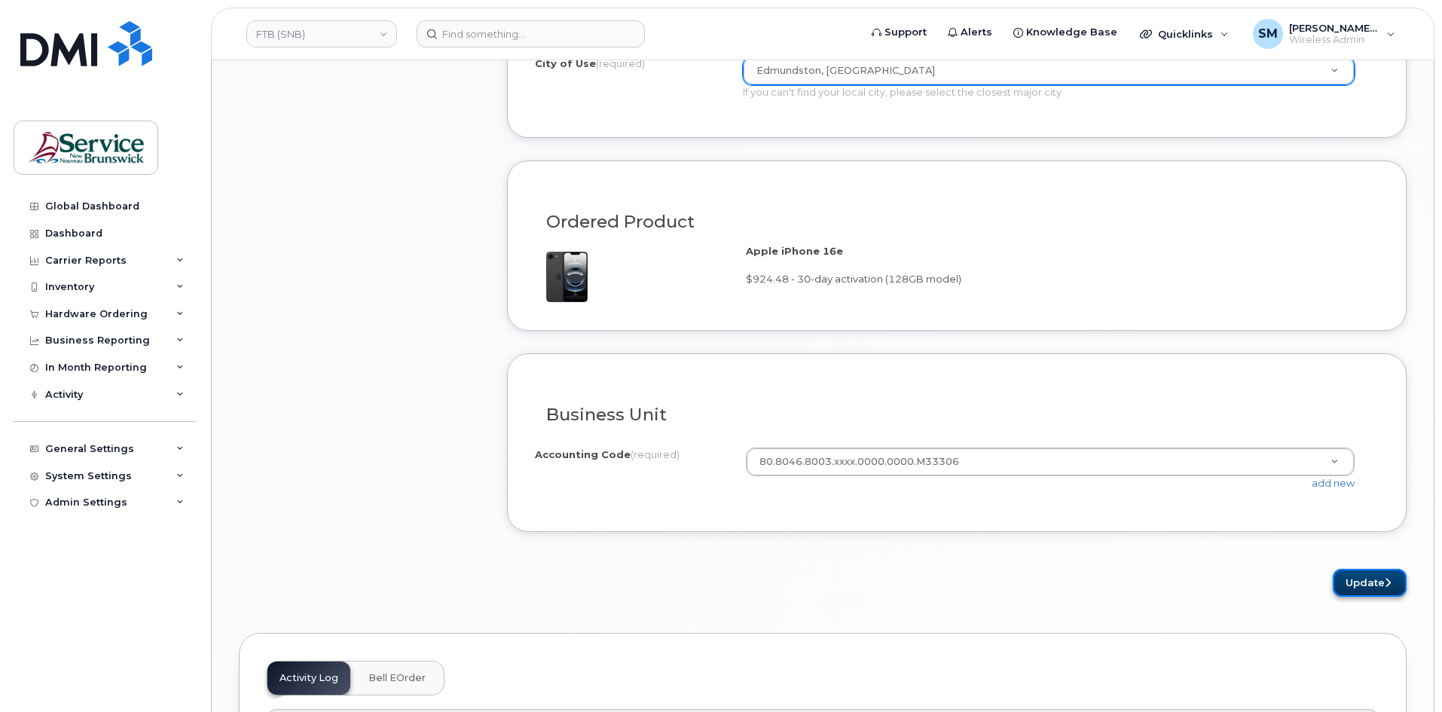
click at [1353, 577] on button "Update" at bounding box center [1370, 583] width 74 height 28
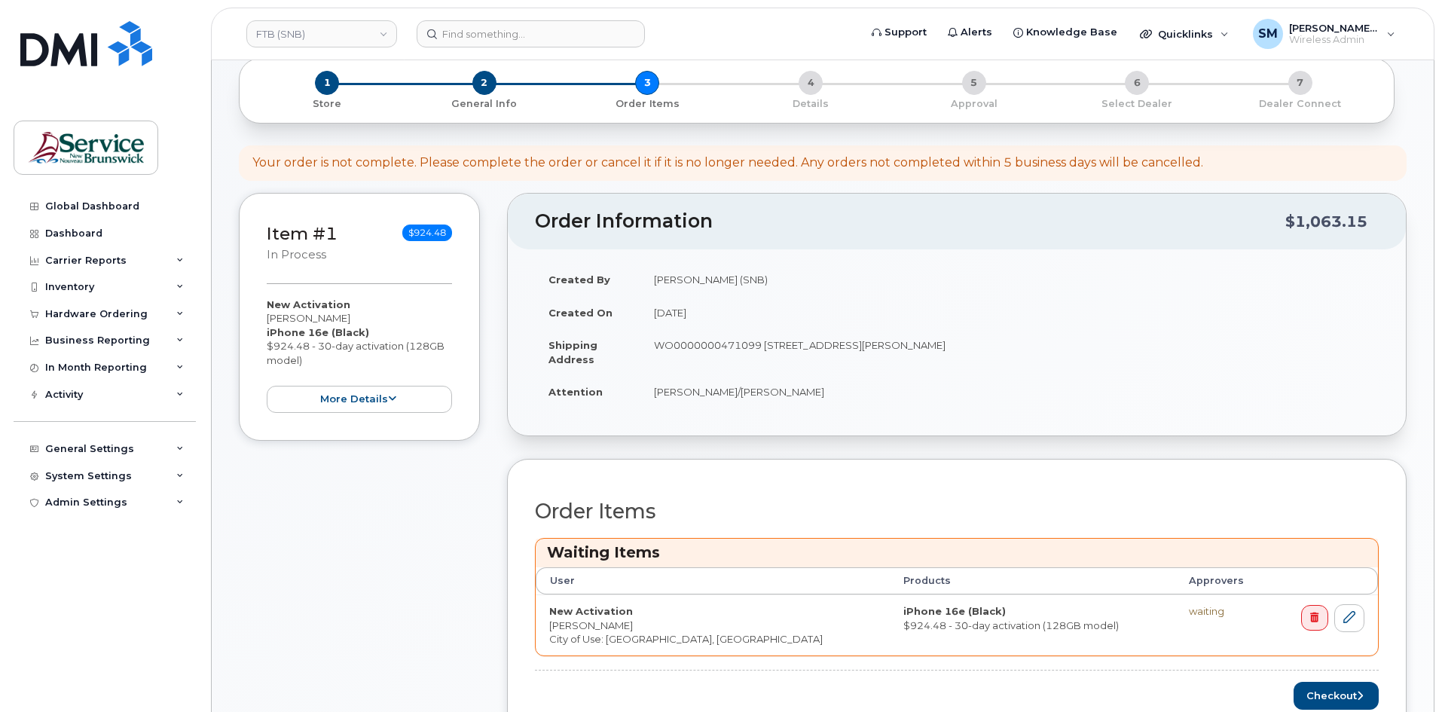
scroll to position [151, 0]
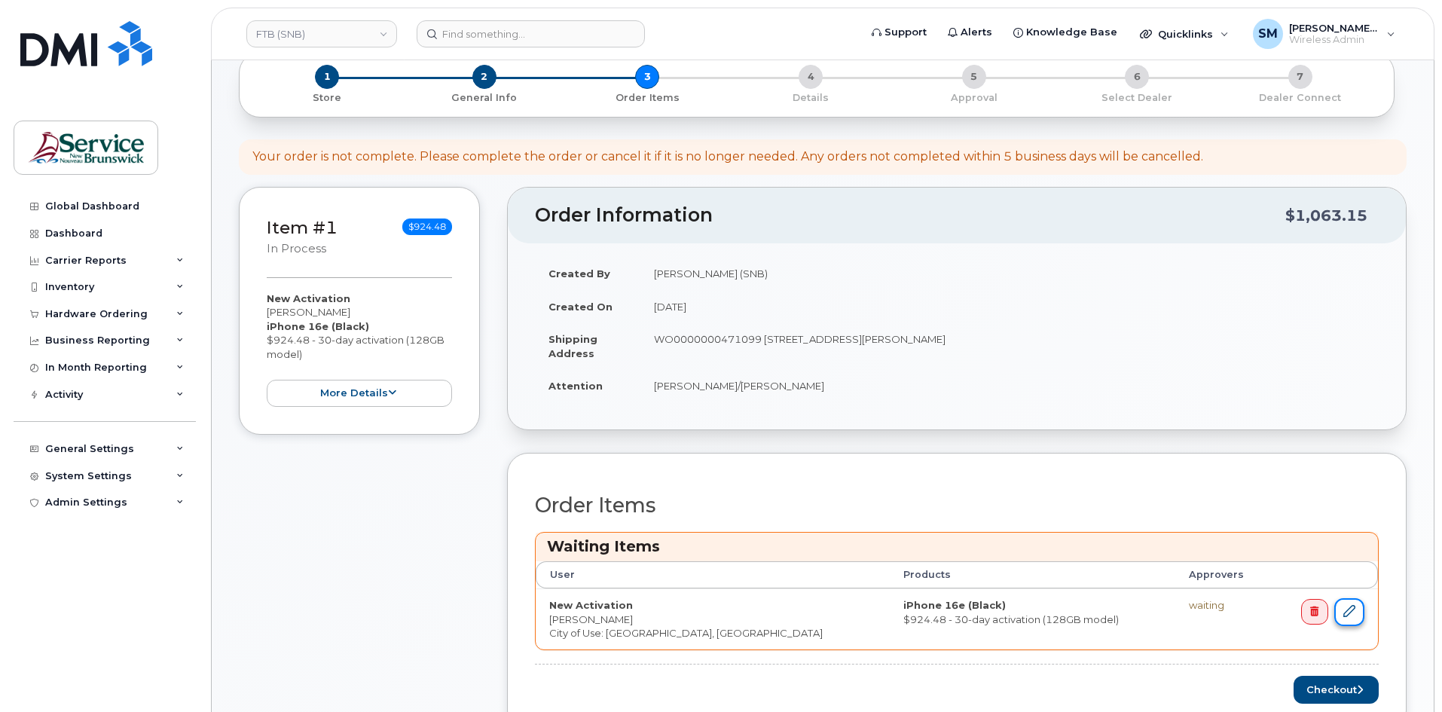
click at [1354, 611] on icon at bounding box center [1349, 611] width 12 height 12
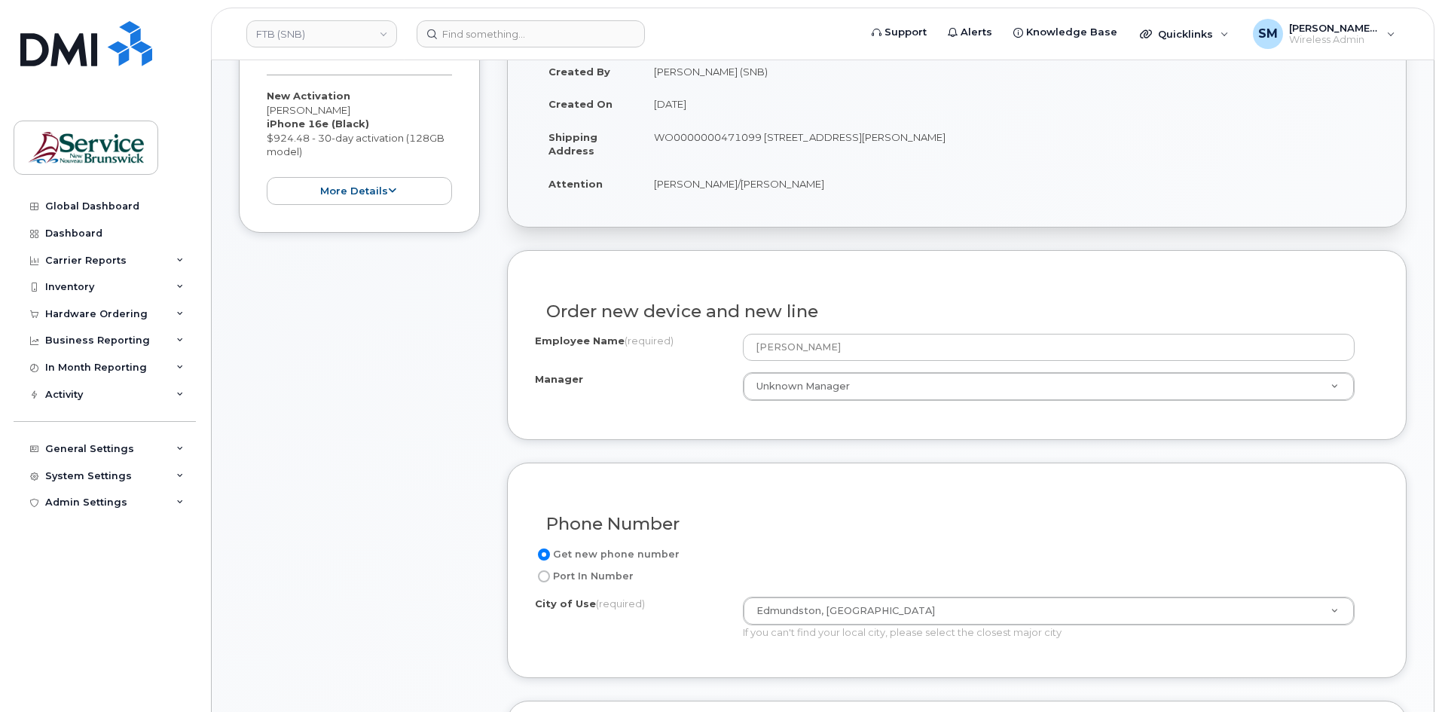
scroll to position [301, 0]
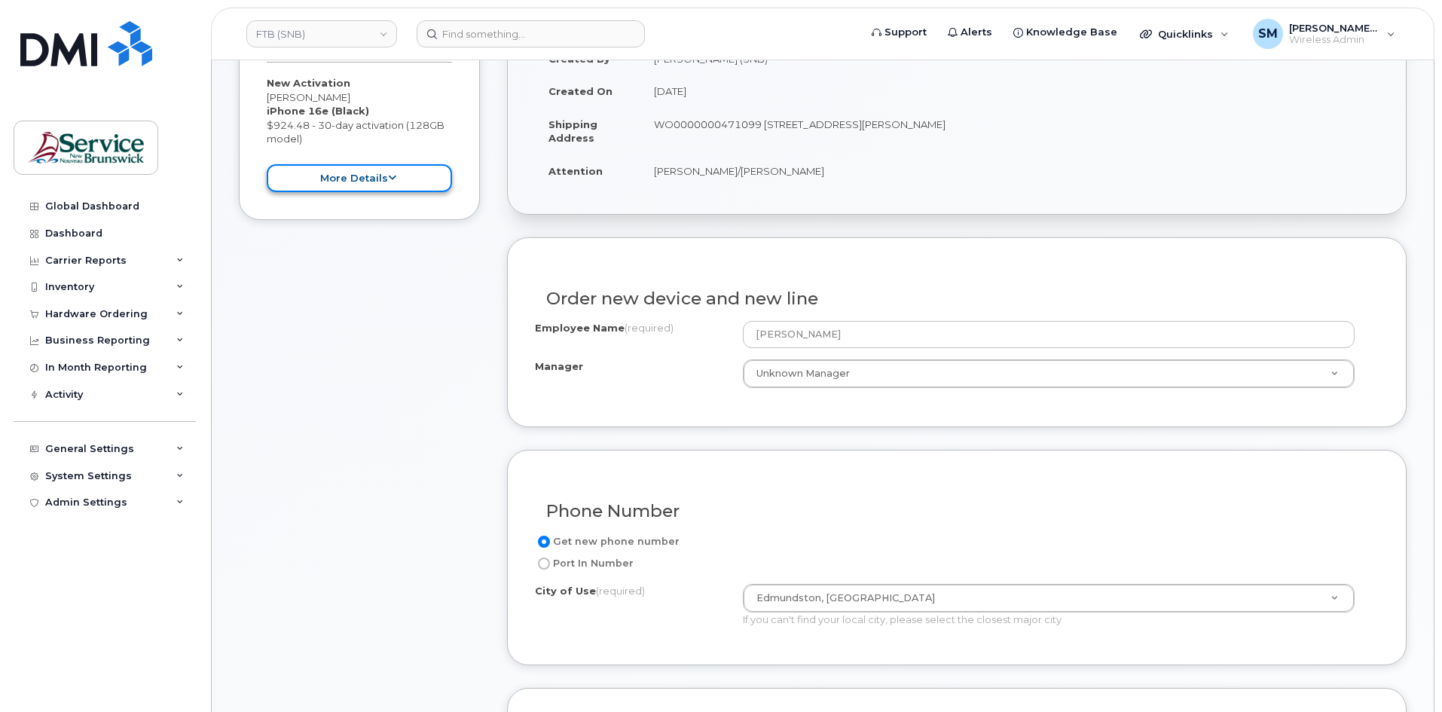
click at [352, 177] on button "more details" at bounding box center [359, 178] width 185 height 28
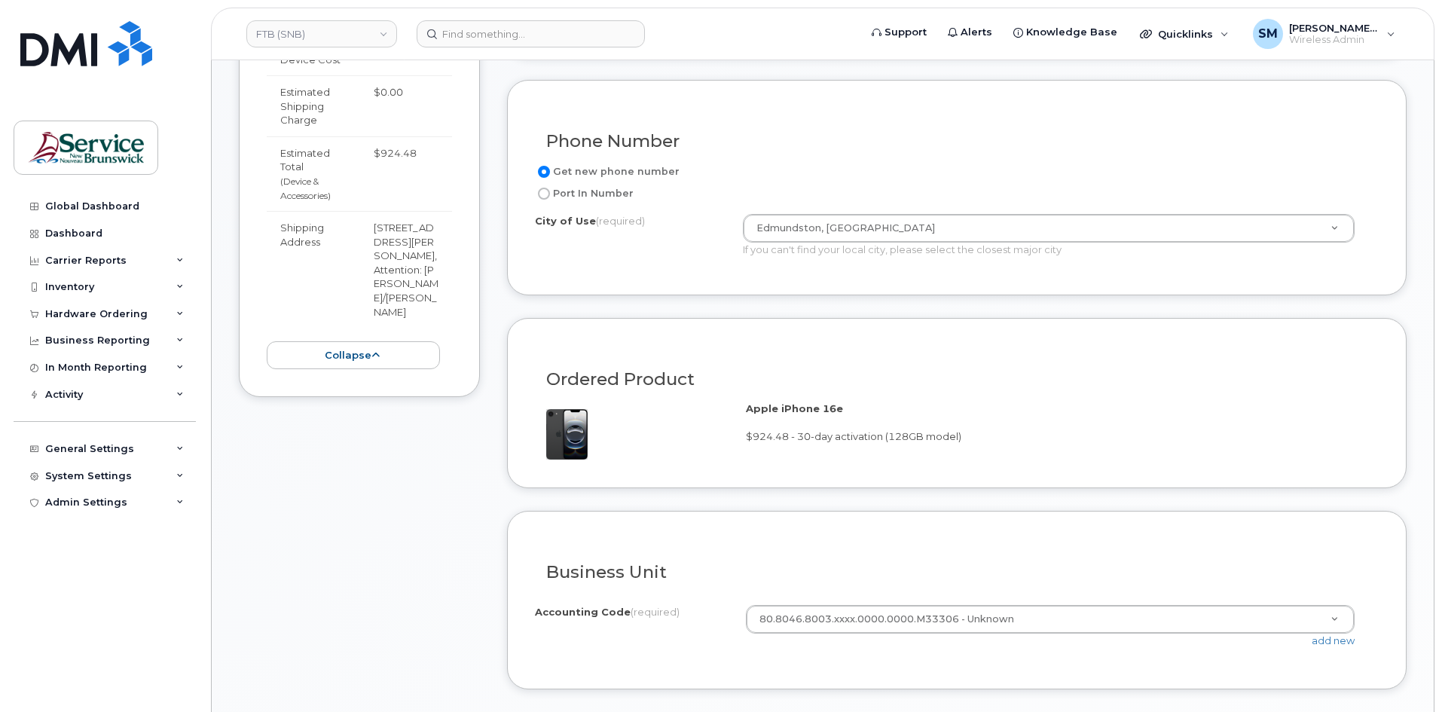
scroll to position [753, 0]
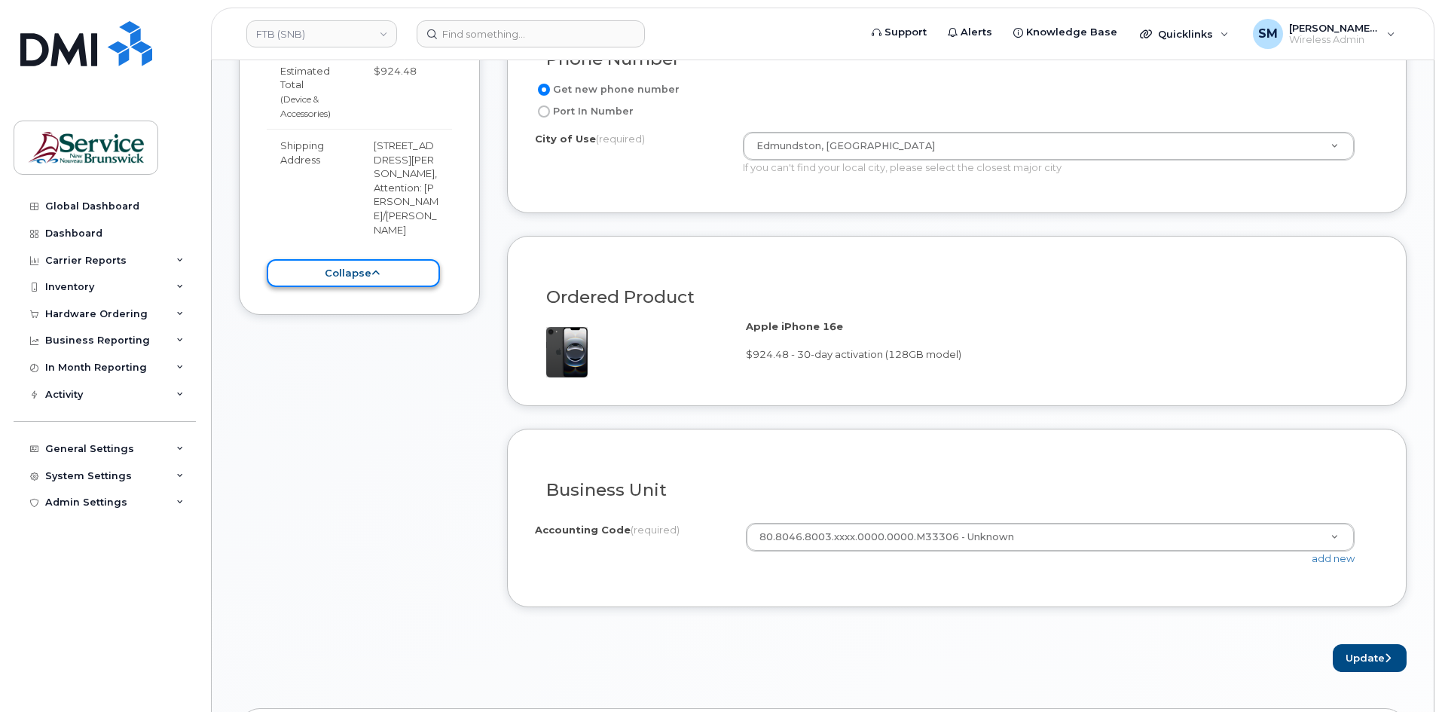
click at [402, 287] on button "collapse" at bounding box center [353, 273] width 173 height 28
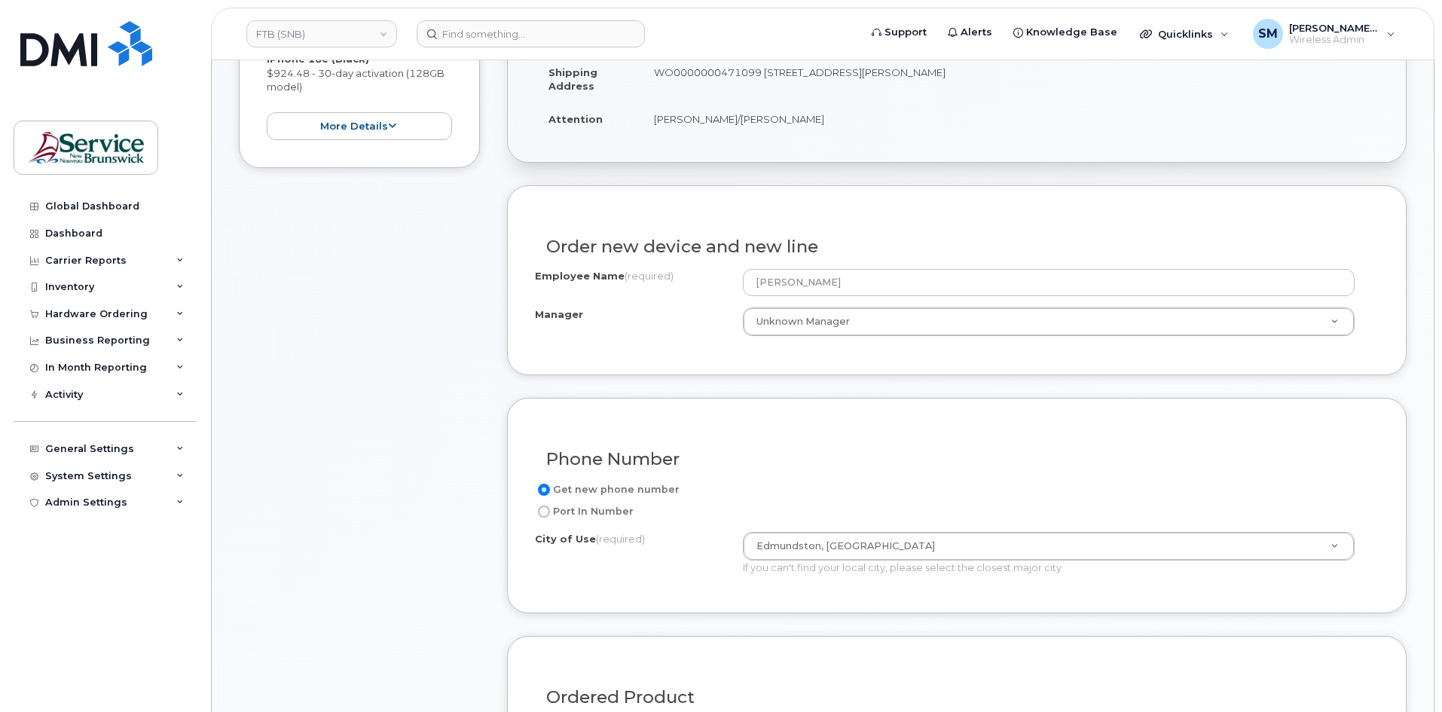
scroll to position [75, 0]
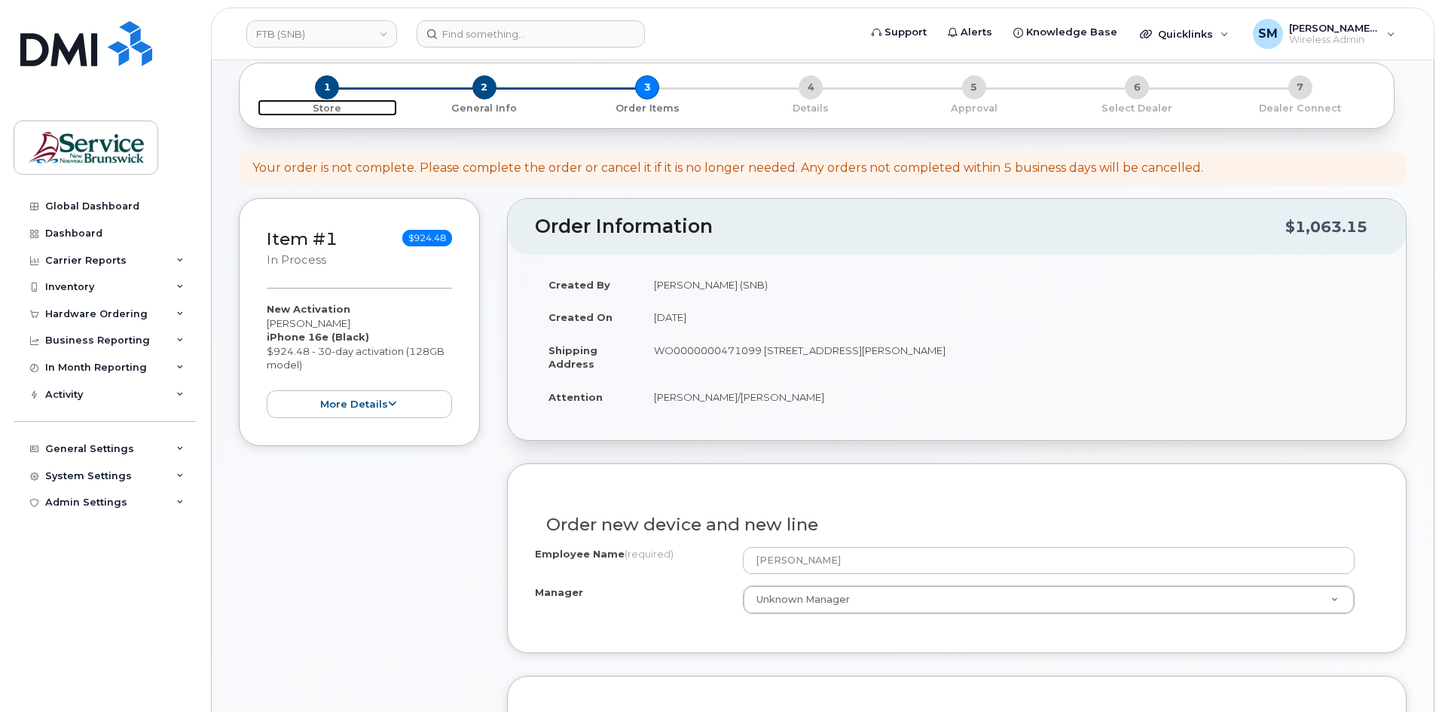
click at [329, 85] on span "1" at bounding box center [327, 87] width 24 height 24
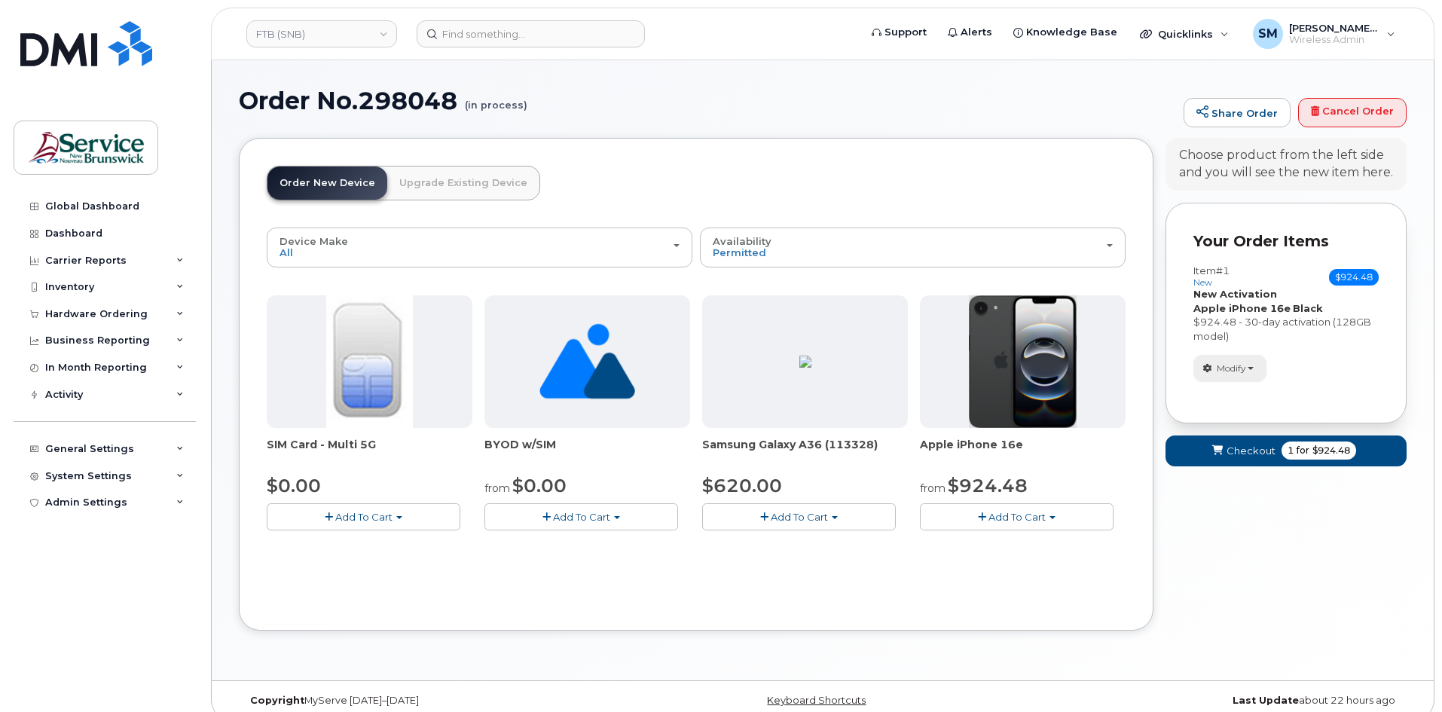
click at [1252, 367] on span "button" at bounding box center [1251, 368] width 6 height 3
click at [1245, 435] on span "Remove" at bounding box center [1234, 435] width 50 height 11
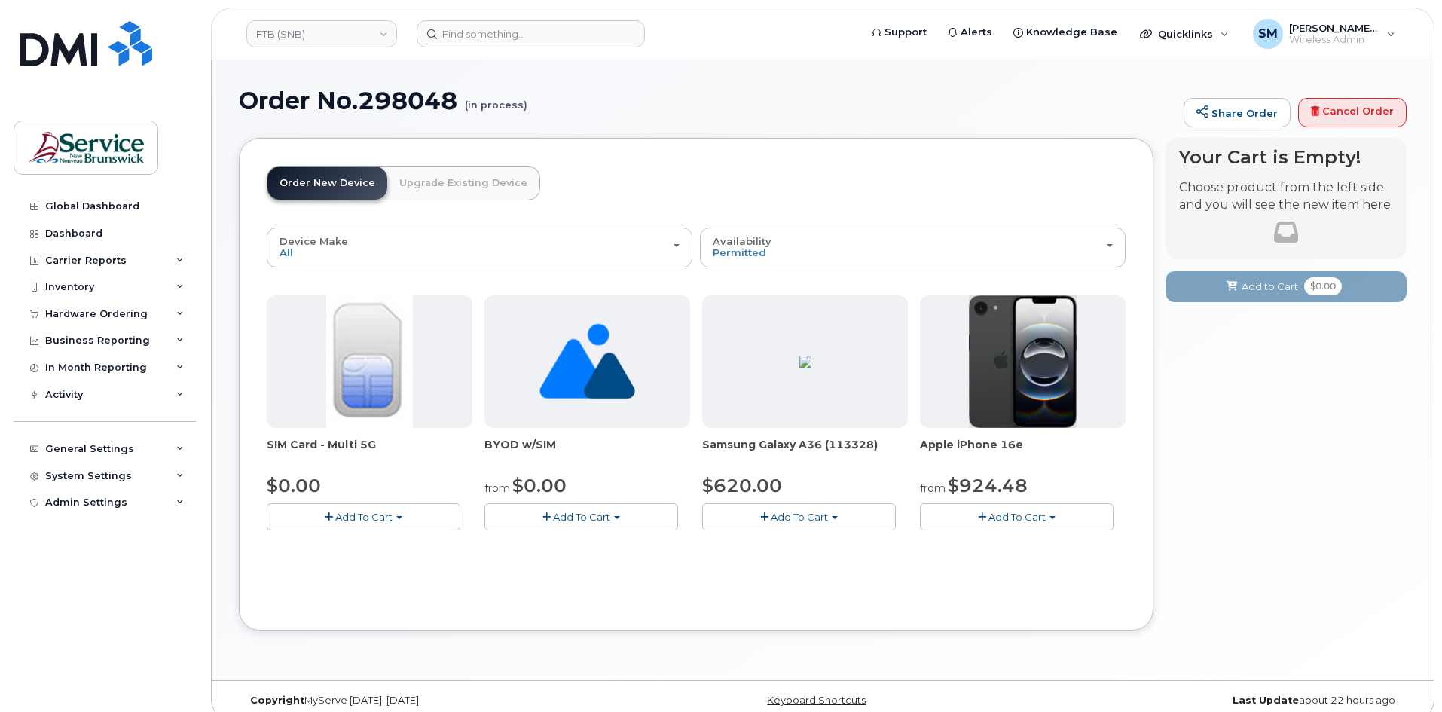
click at [827, 521] on span "Add To Cart" at bounding box center [799, 517] width 57 height 12
click at [809, 560] on link "$620.00 - 30-day activation (128GB model)" at bounding box center [829, 563] width 246 height 19
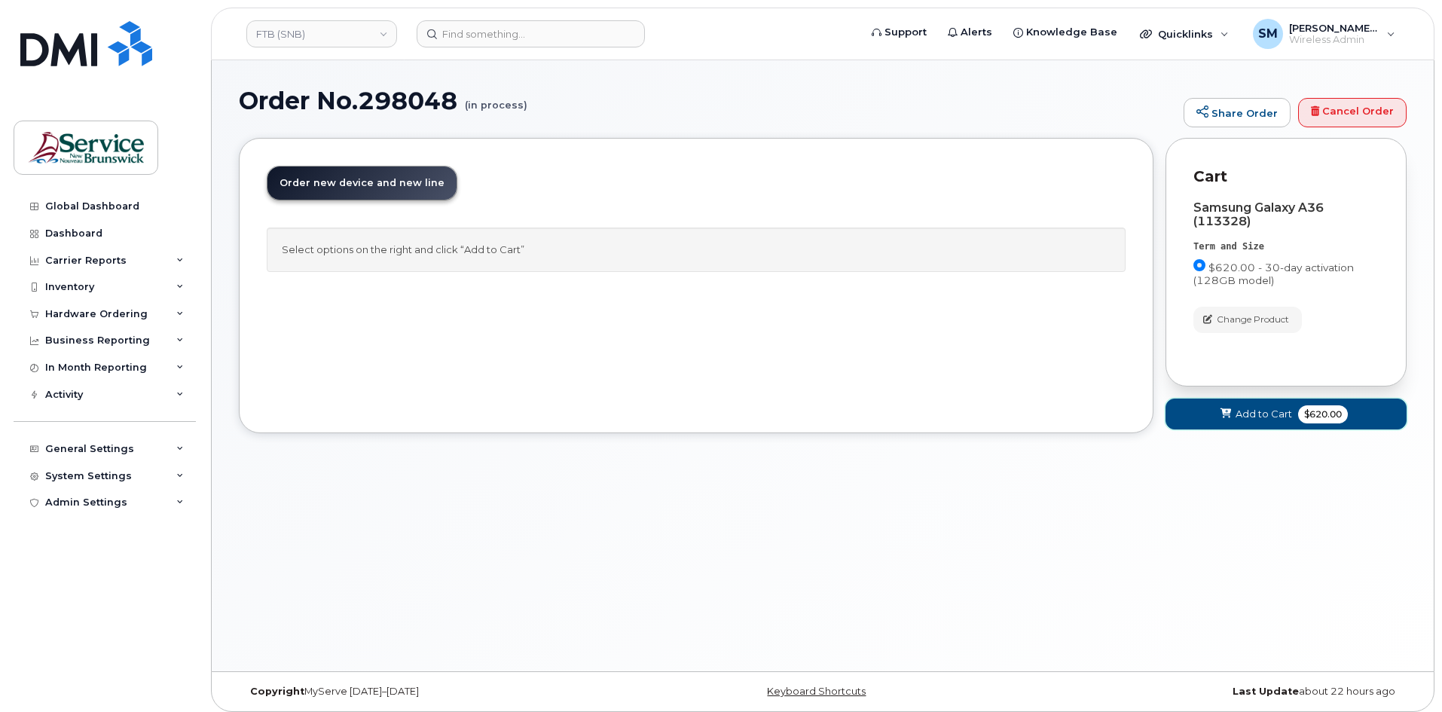
click at [1261, 413] on span "Add to Cart" at bounding box center [1264, 414] width 57 height 14
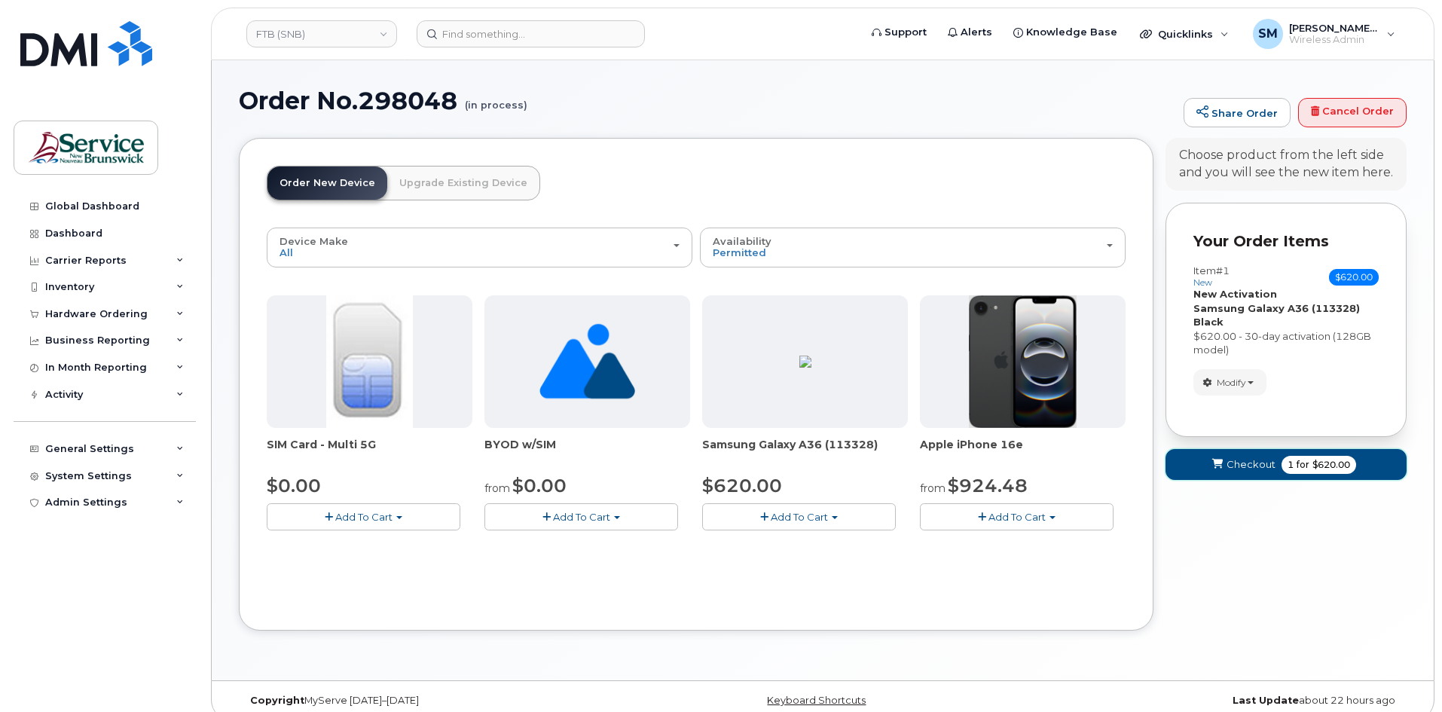
click at [1251, 466] on span "Checkout" at bounding box center [1251, 464] width 49 height 14
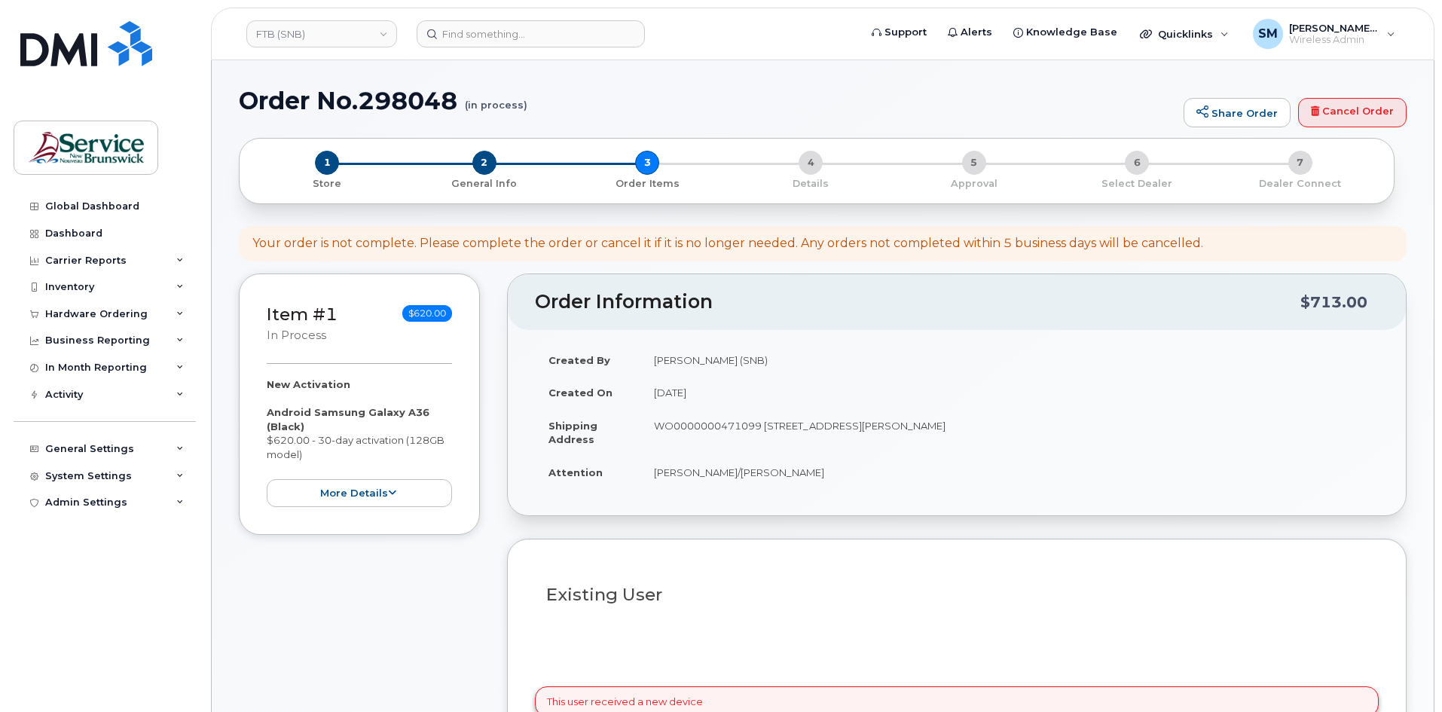
select select
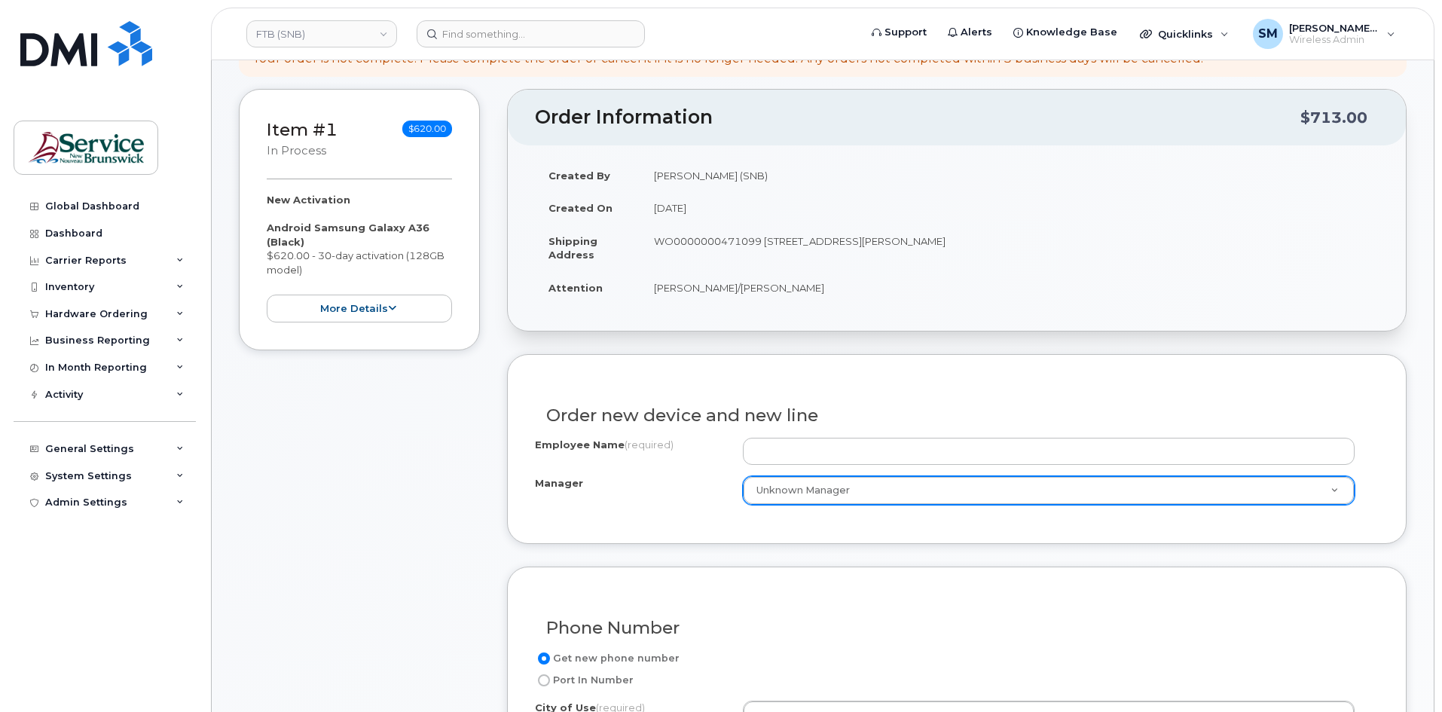
scroll to position [377, 0]
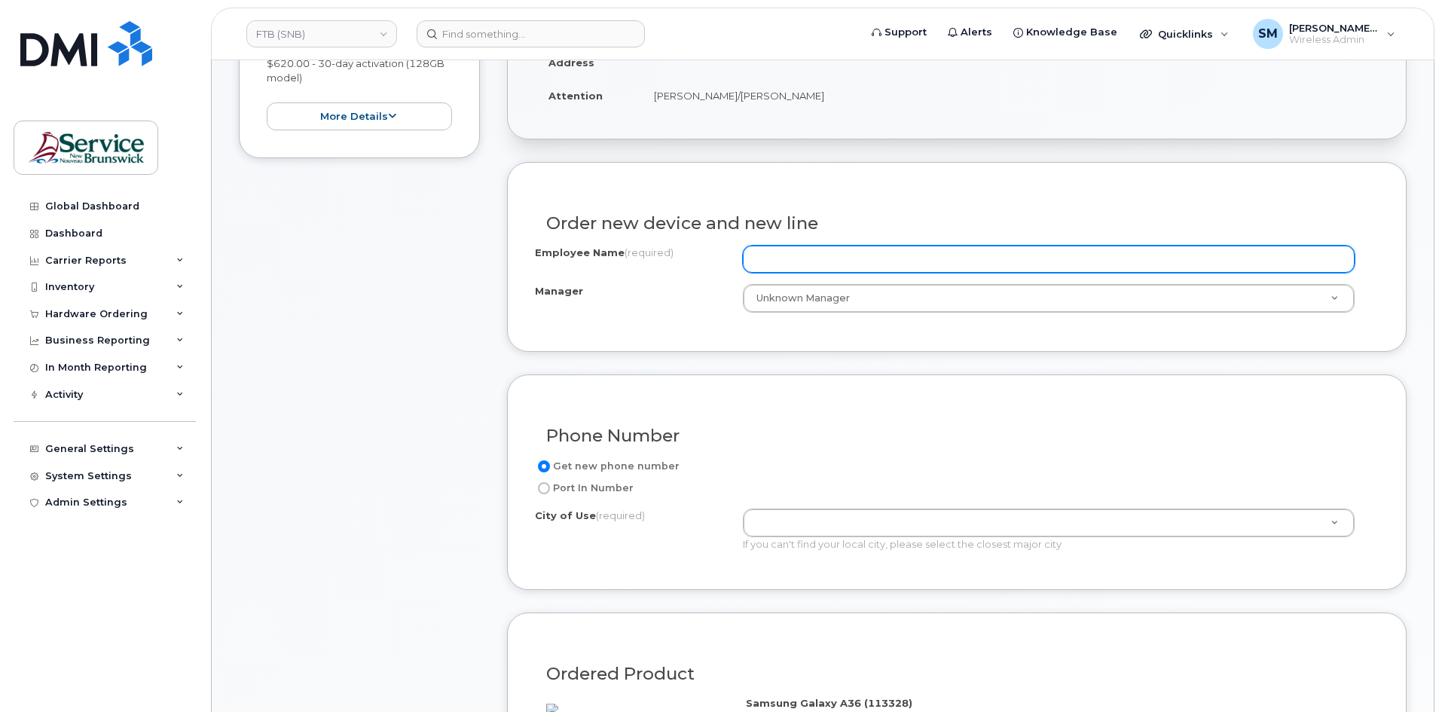
click at [794, 265] on input "Employee Name (required)" at bounding box center [1049, 259] width 612 height 27
paste input "[PERSON_NAME]"
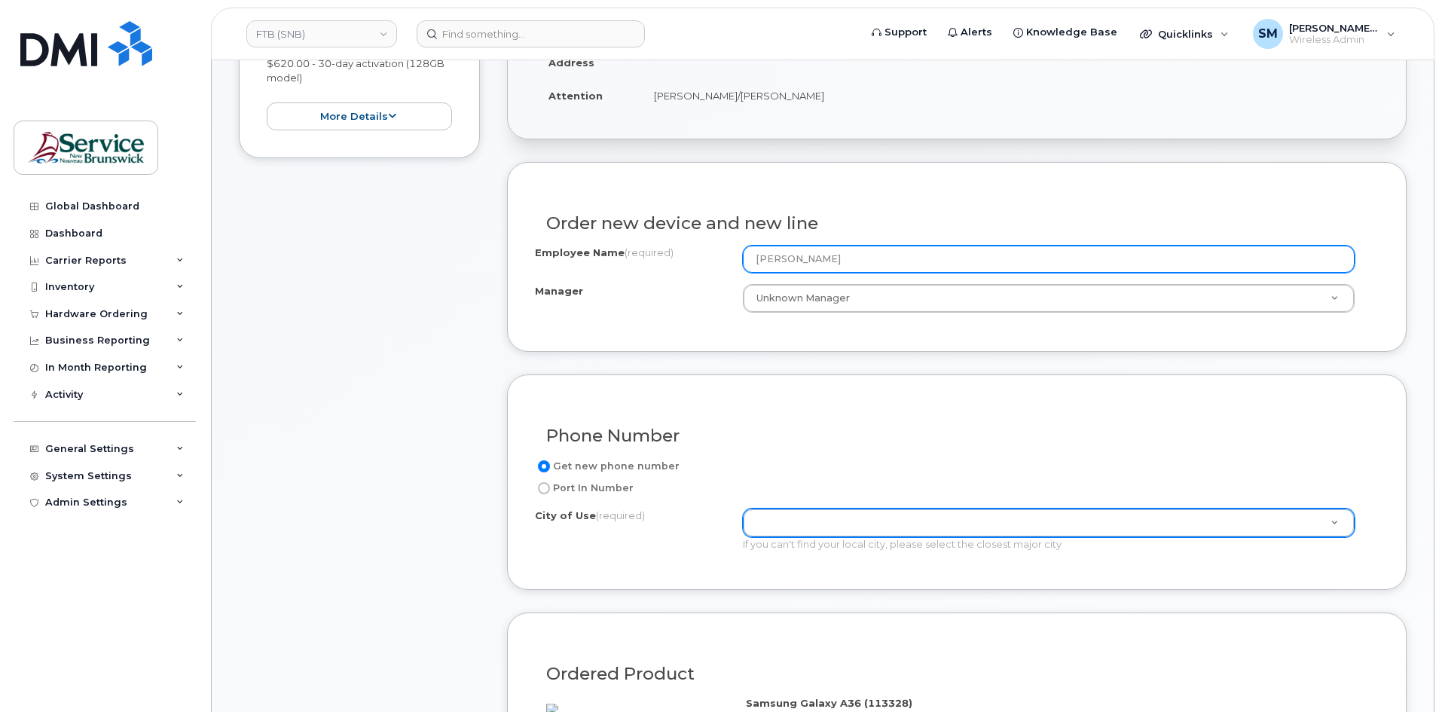
type input "[PERSON_NAME]"
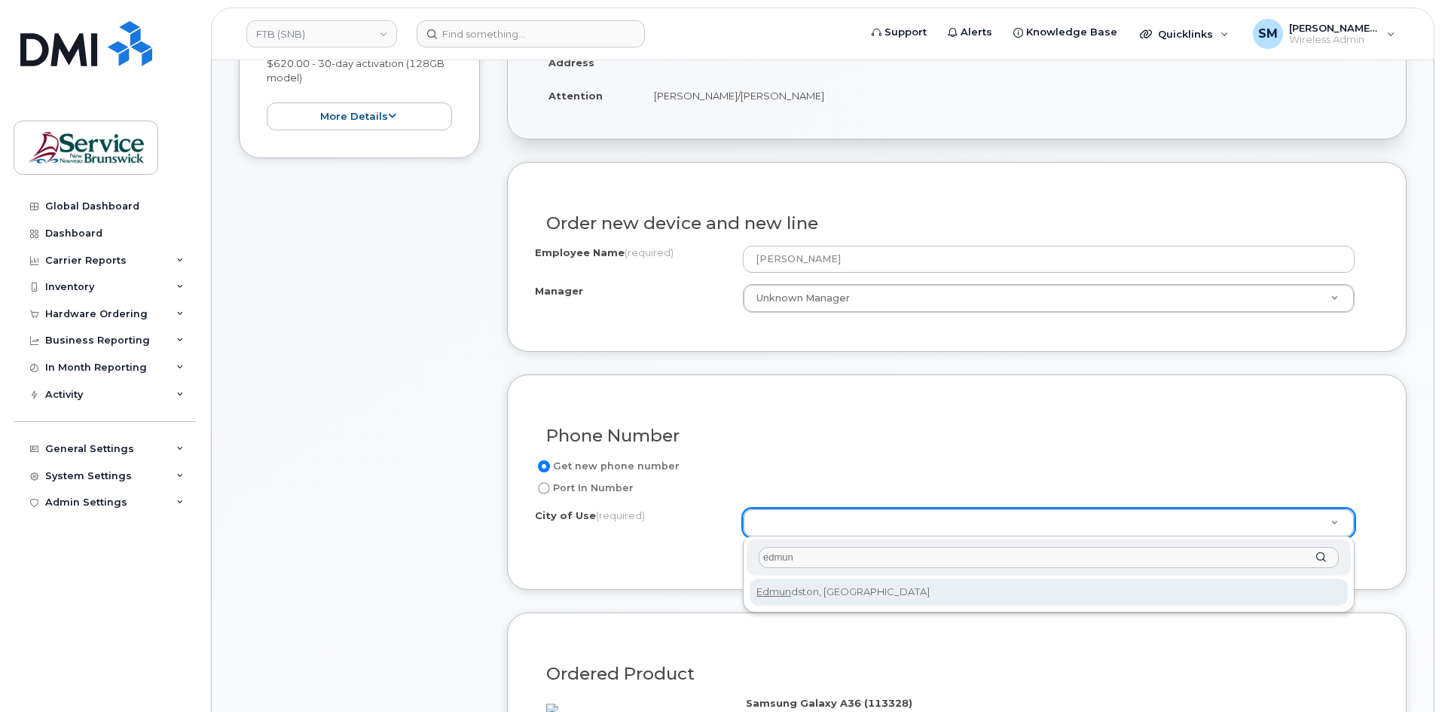
type input "edmun"
type input "1548"
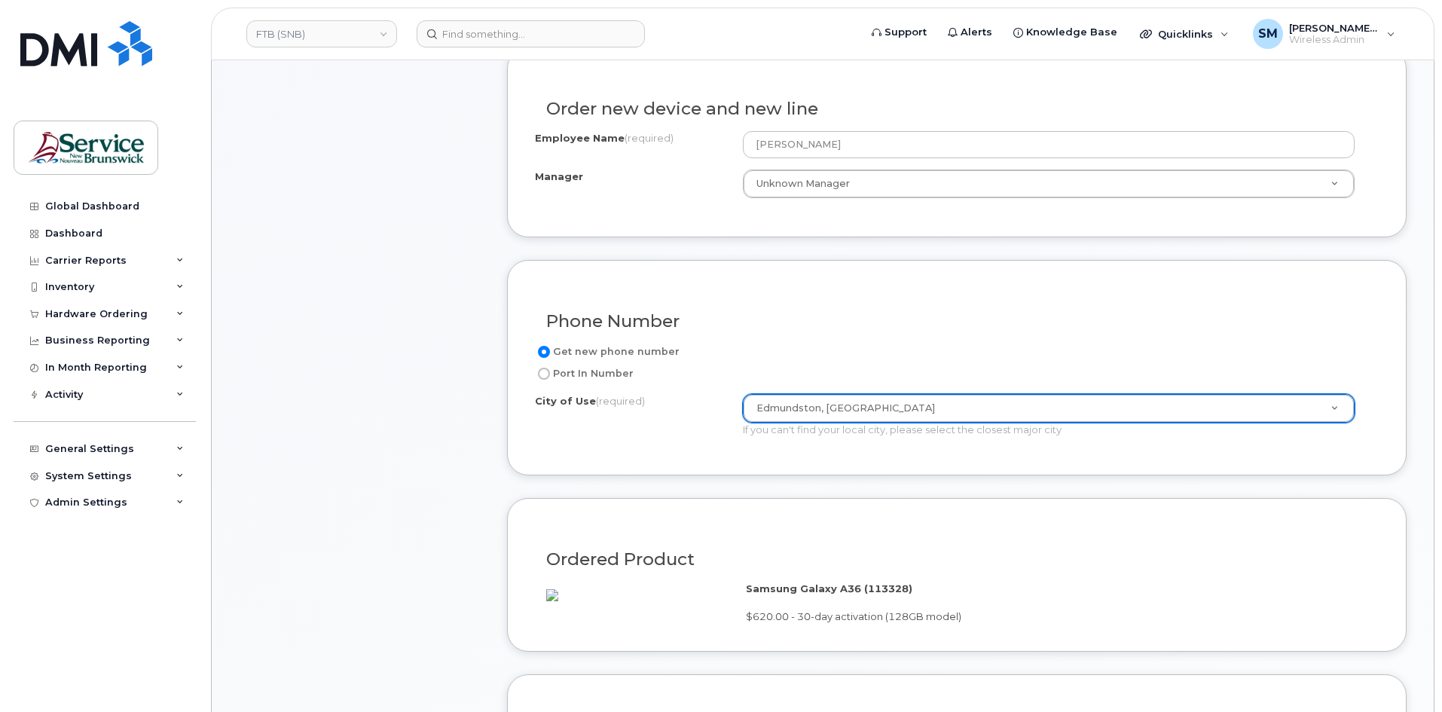
scroll to position [678, 0]
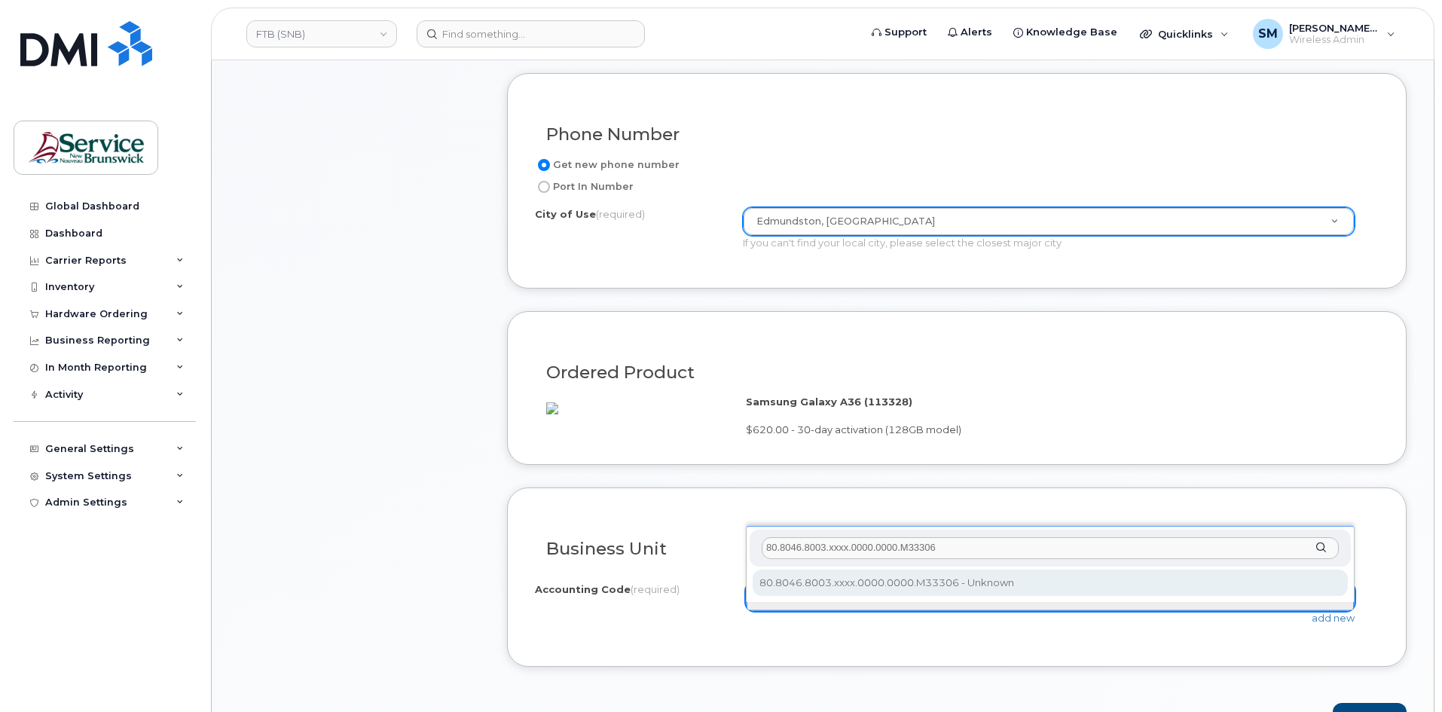
type input "80.8046.8003.xxxx.0000.0000.M33306"
select select "80.8046.8003.xxxx.0000.0000.M33306"
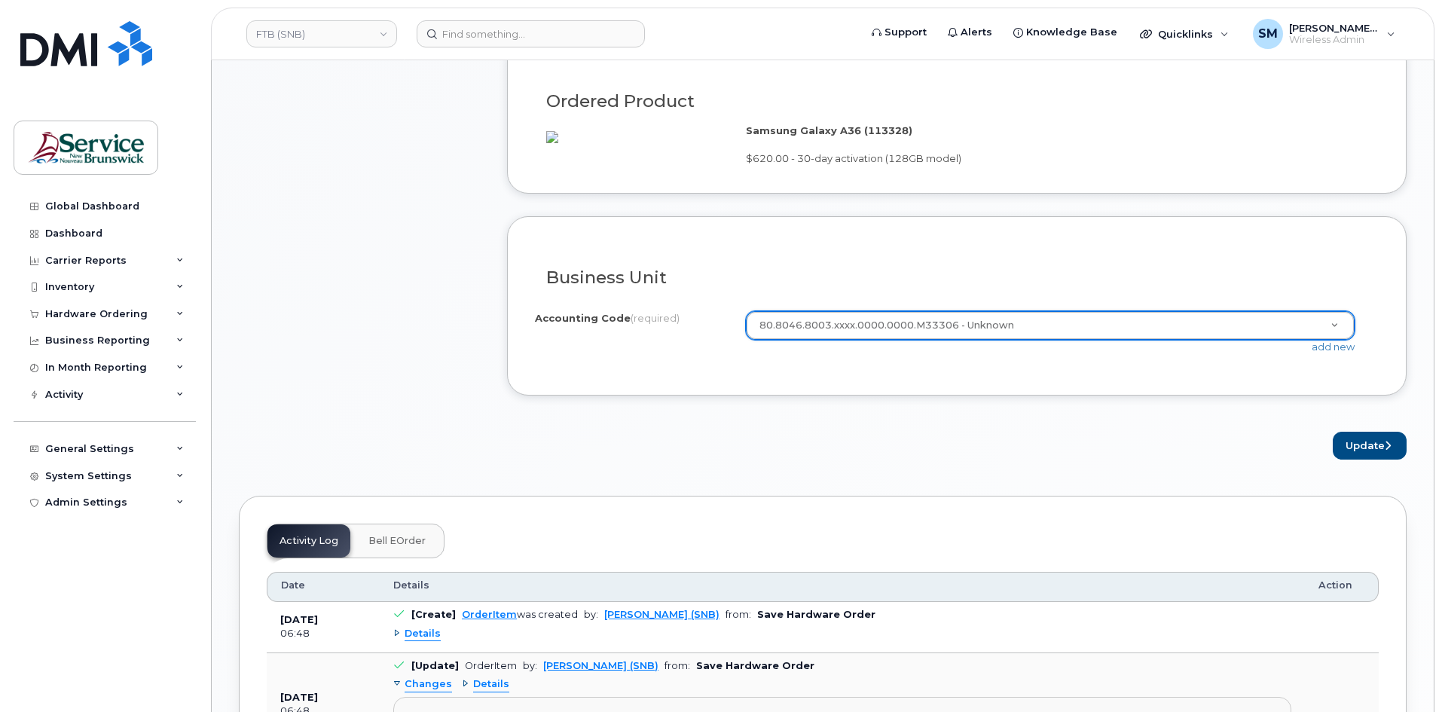
scroll to position [980, 0]
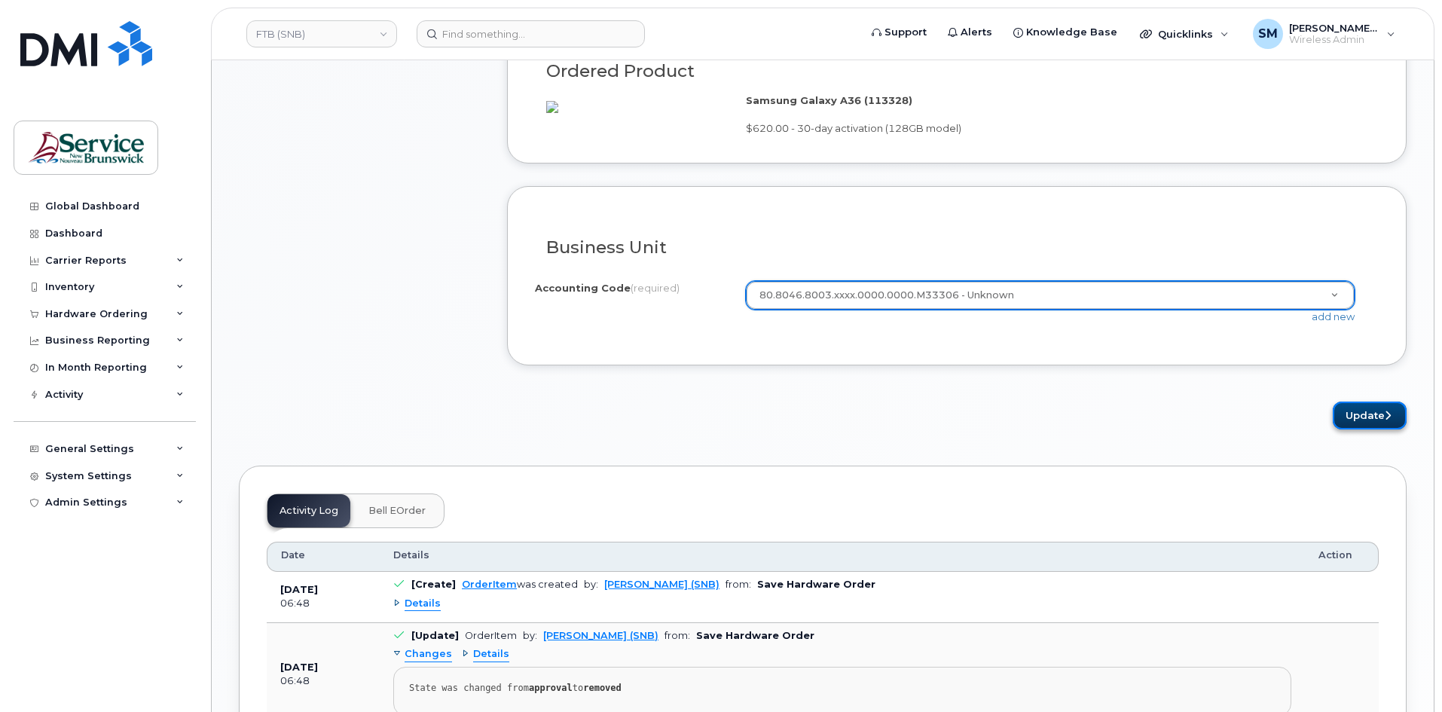
click at [1365, 423] on button "Update" at bounding box center [1370, 416] width 74 height 28
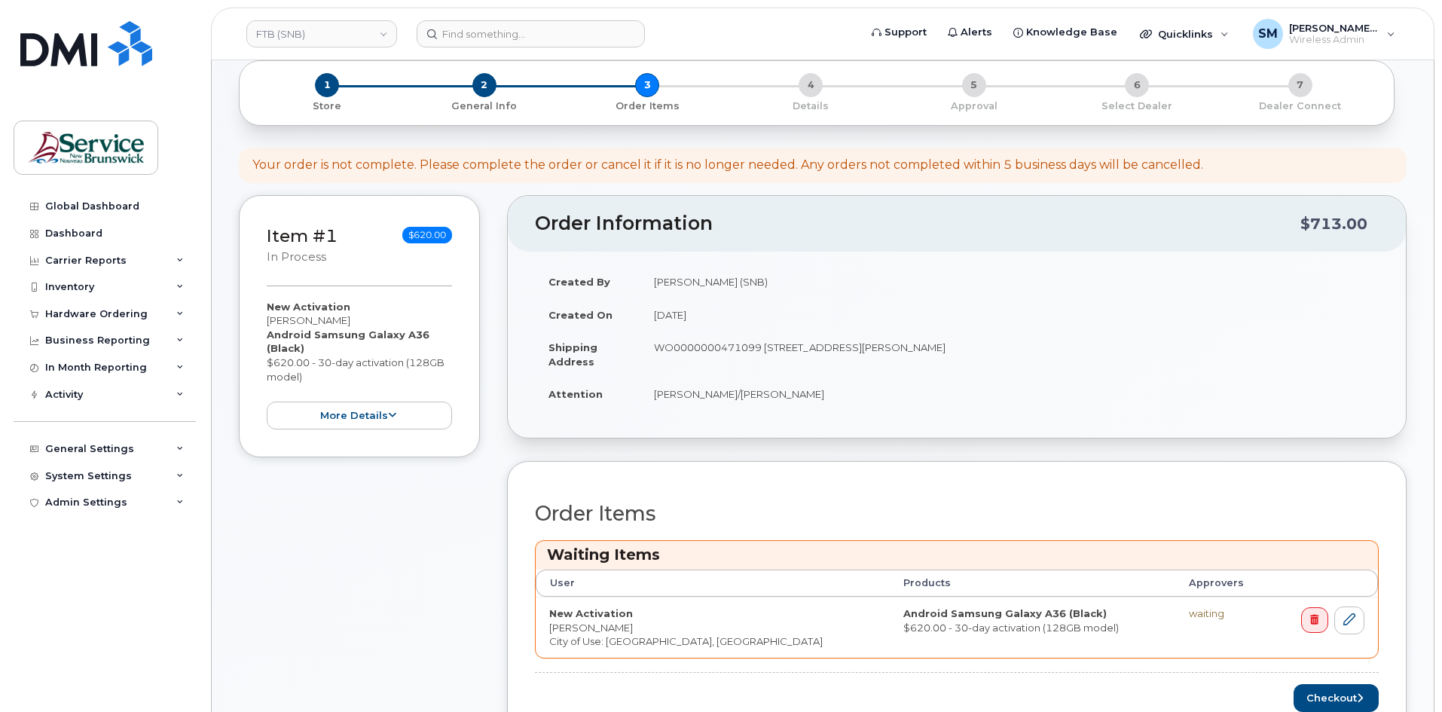
scroll to position [301, 0]
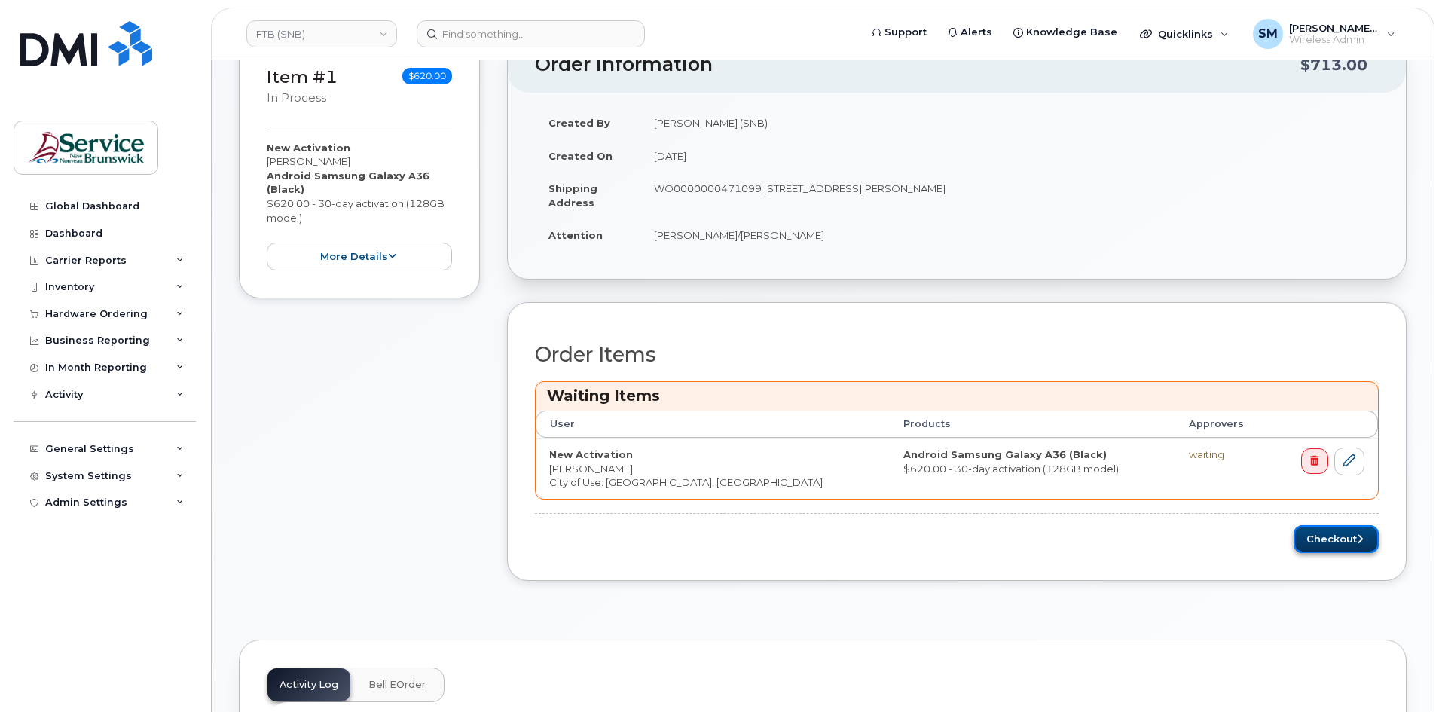
click at [1338, 530] on button "Checkout" at bounding box center [1336, 539] width 85 height 28
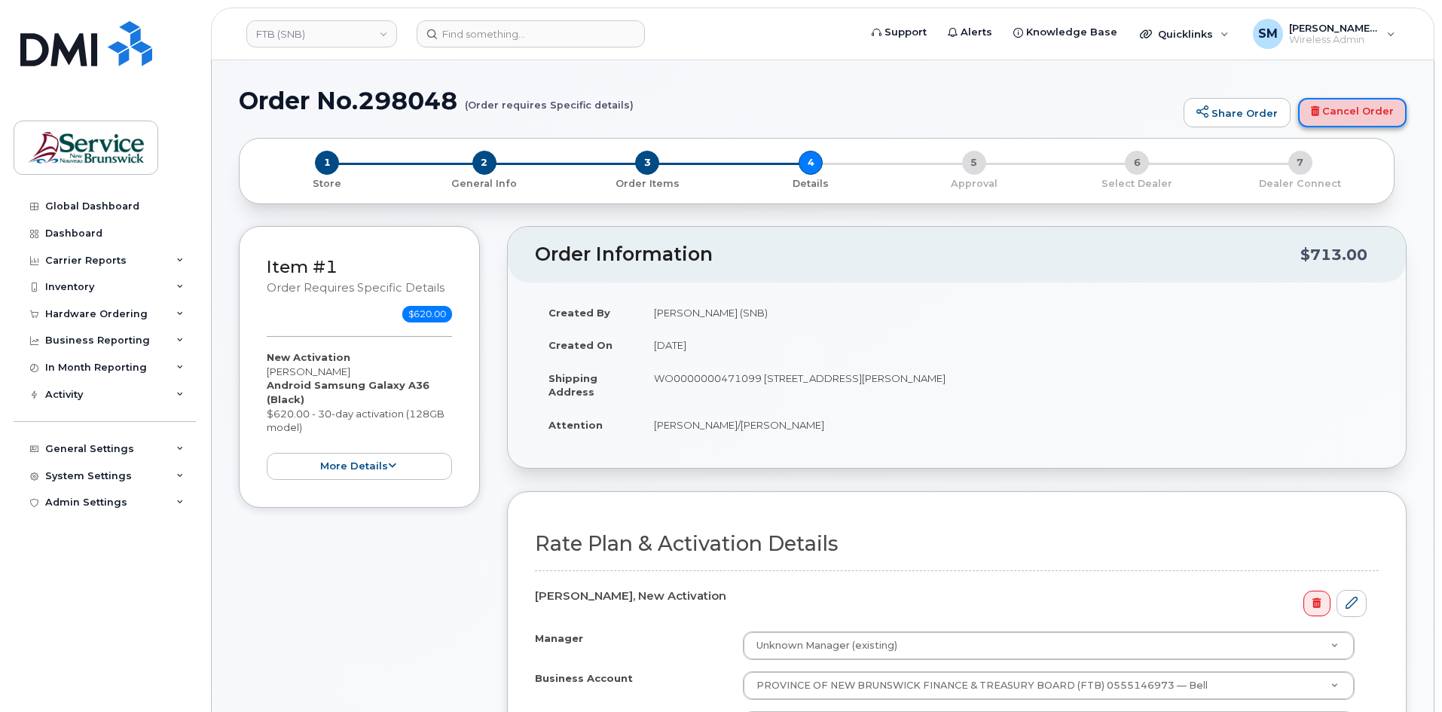
click at [1343, 112] on link "Cancel Order" at bounding box center [1352, 113] width 109 height 30
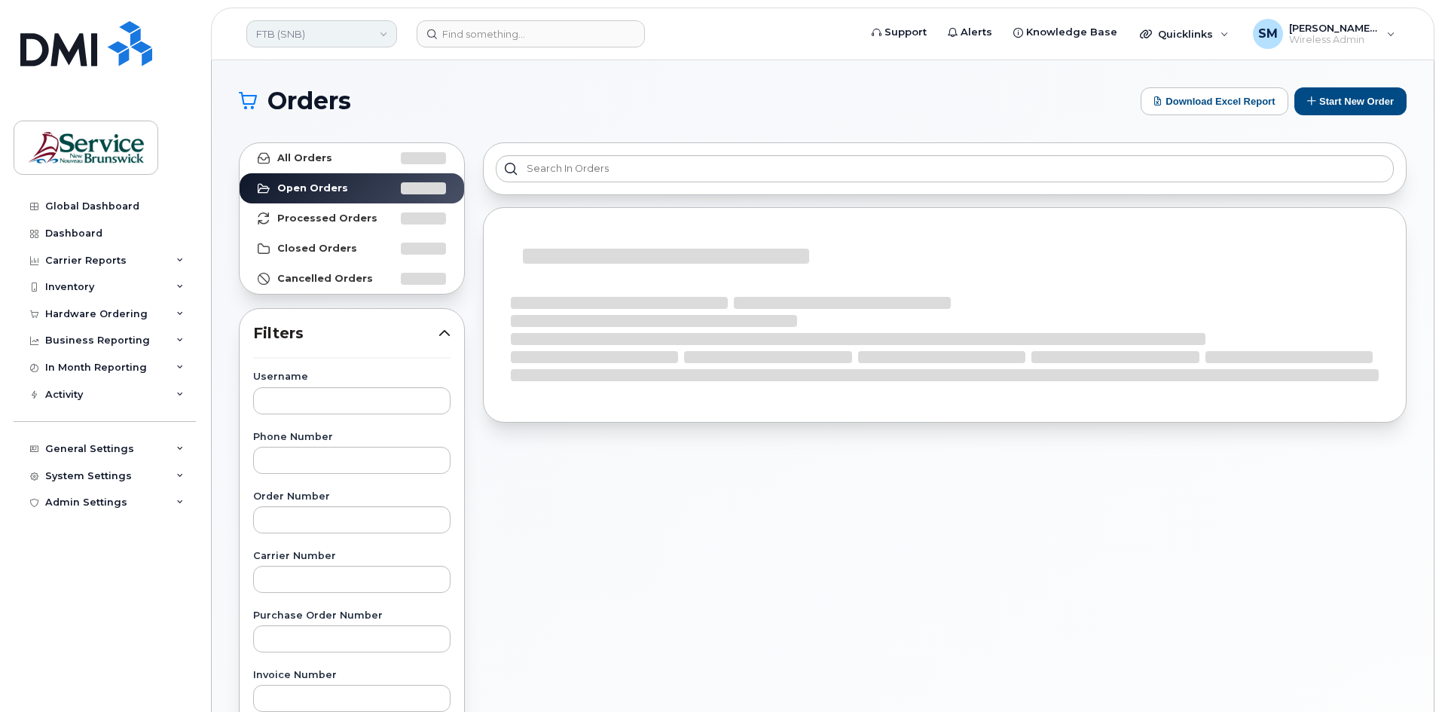
click at [368, 26] on link "FTB (SNB)" at bounding box center [321, 33] width 151 height 27
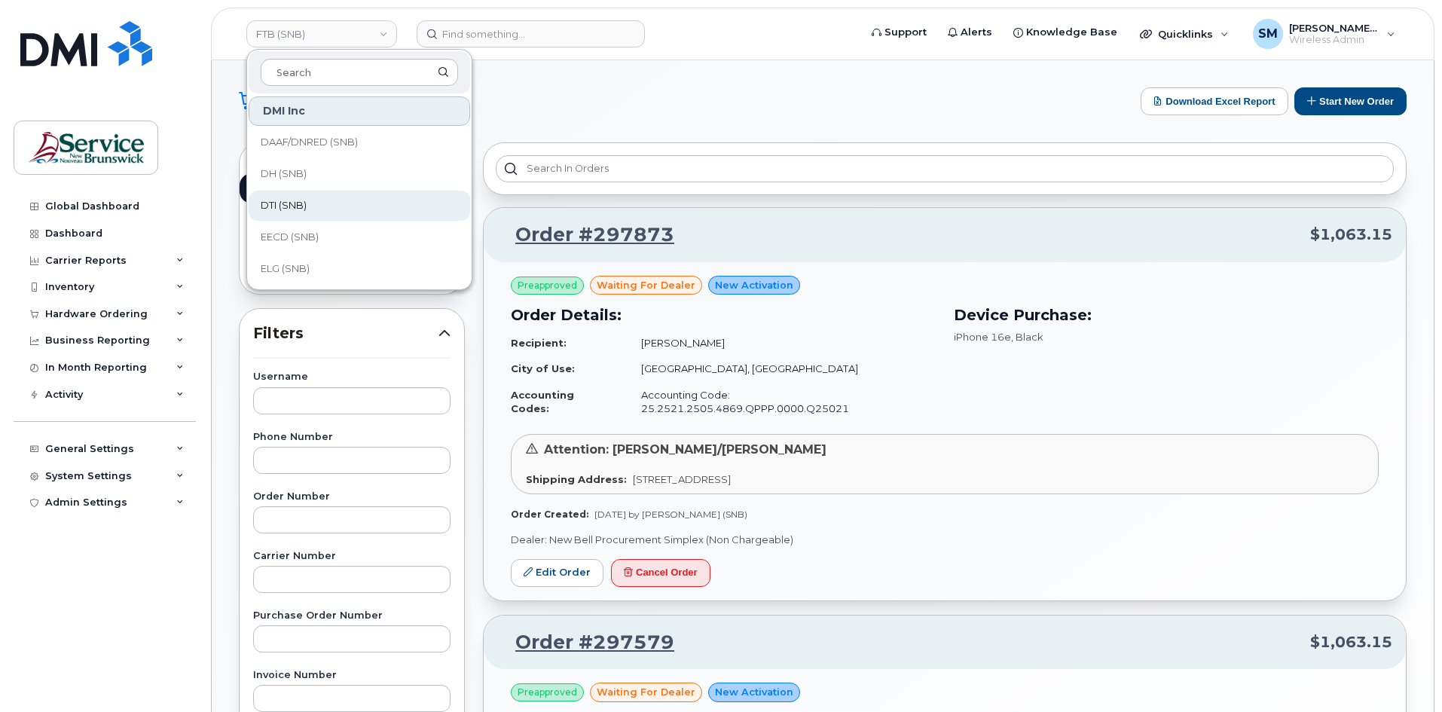
scroll to position [75, 0]
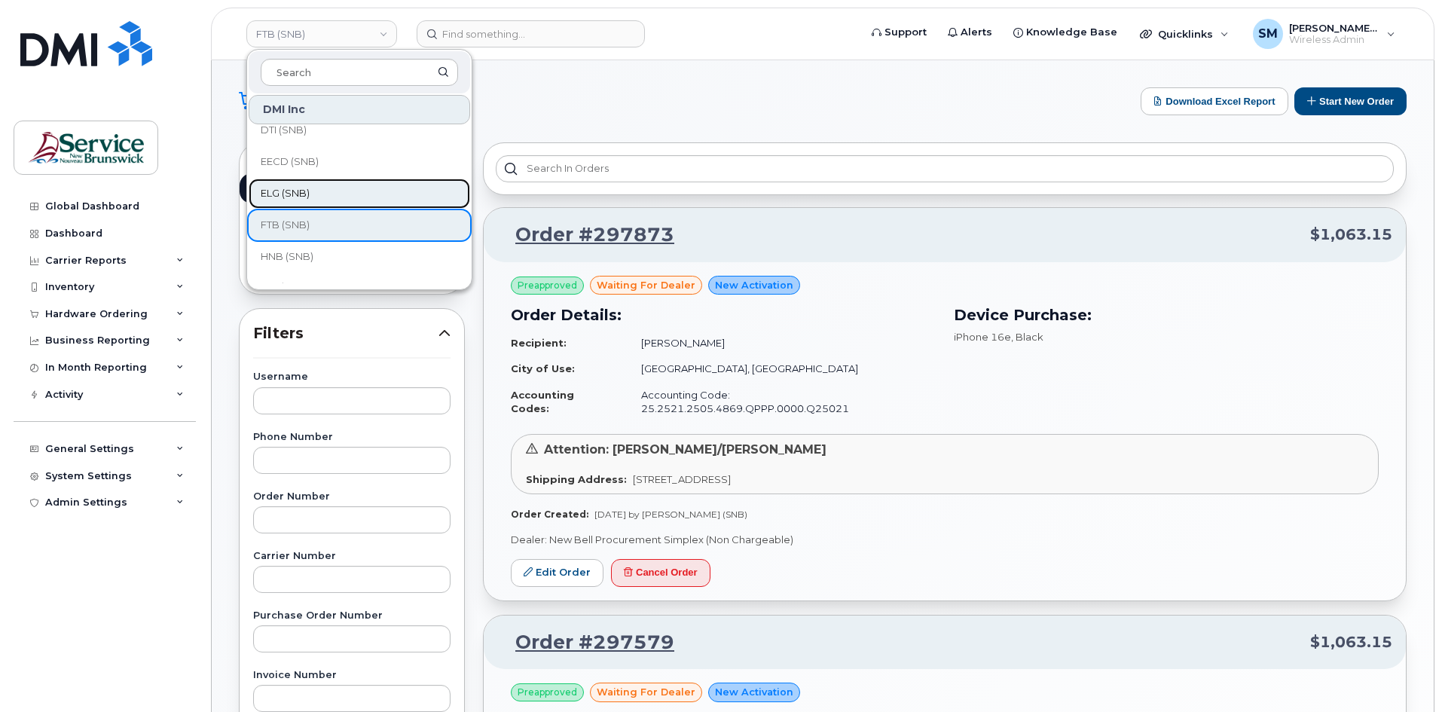
click at [298, 194] on span "ELG (SNB)" at bounding box center [285, 193] width 49 height 15
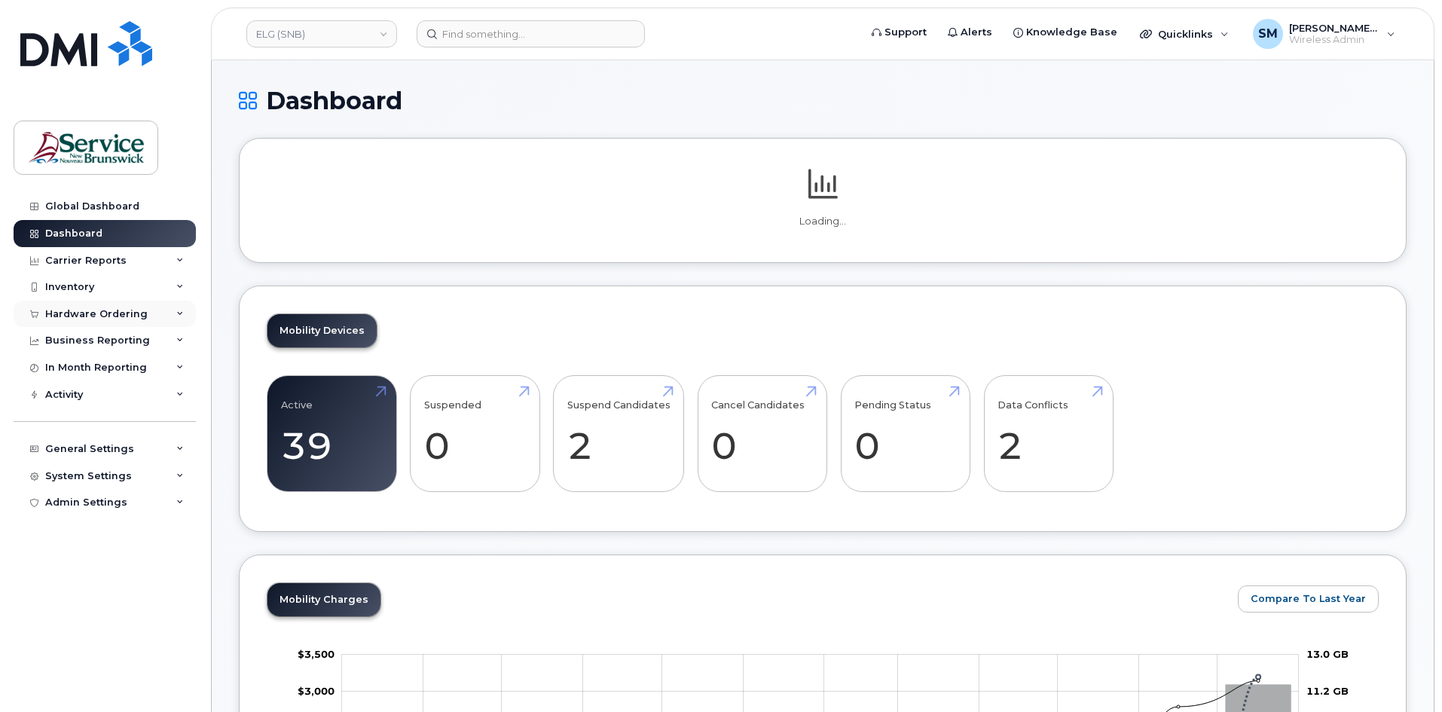
click at [99, 316] on div "Hardware Ordering" at bounding box center [96, 314] width 102 height 12
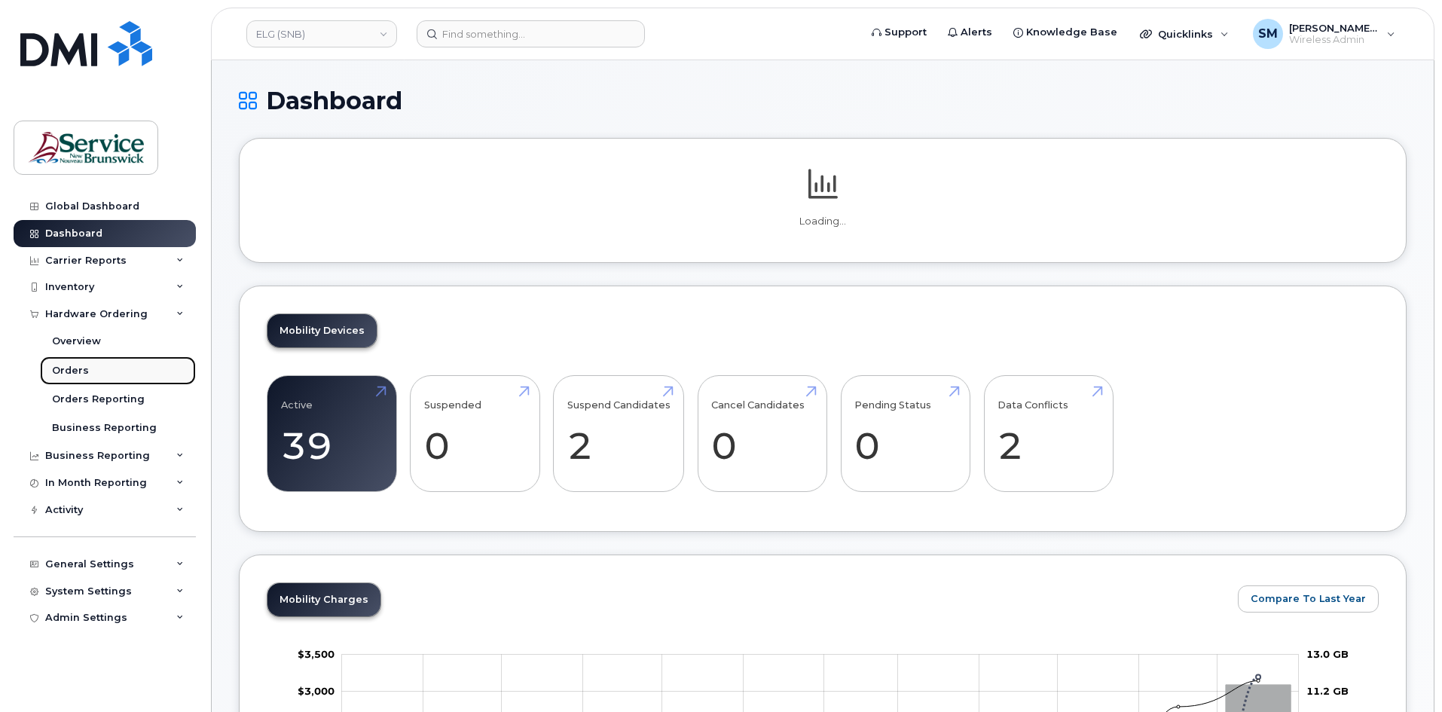
click at [107, 373] on link "Orders" at bounding box center [118, 370] width 156 height 29
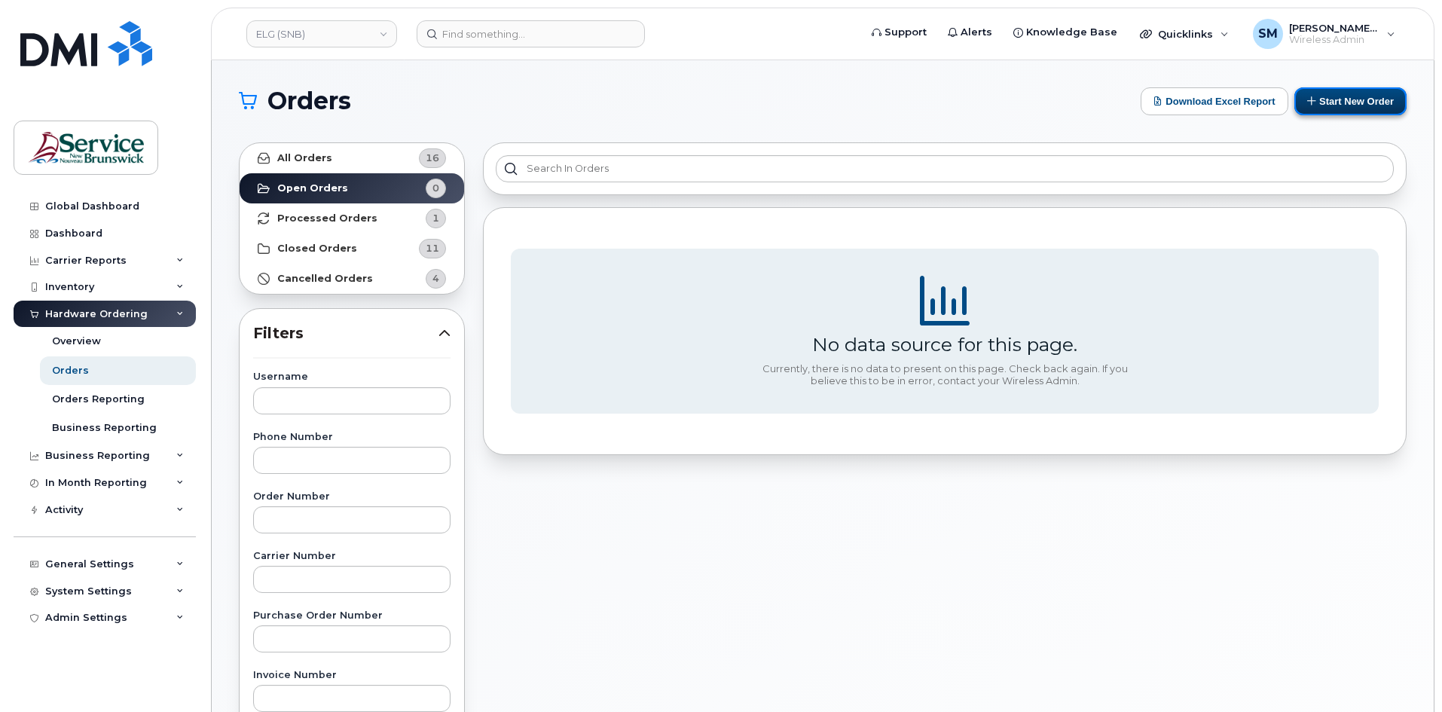
click at [1346, 100] on button "Start New Order" at bounding box center [1351, 101] width 112 height 28
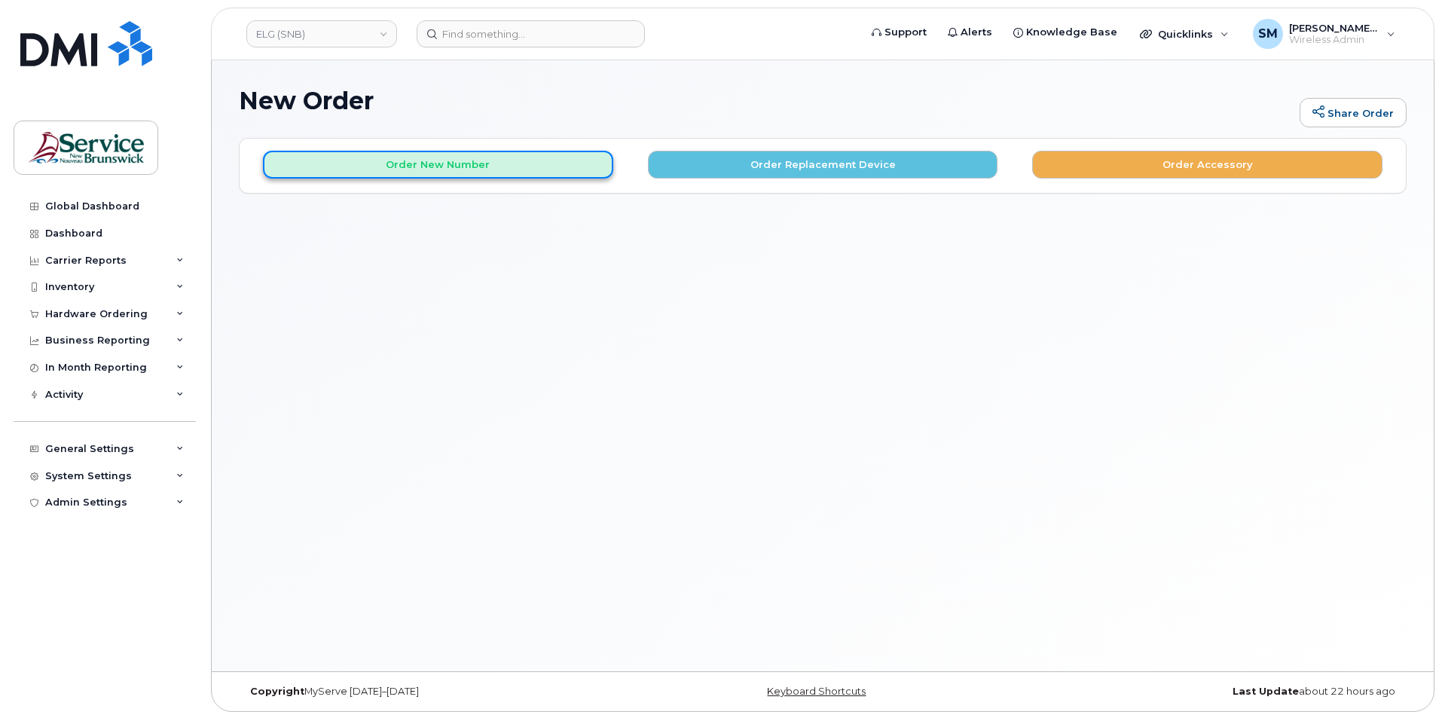
click at [381, 153] on button "Order New Number" at bounding box center [438, 165] width 350 height 28
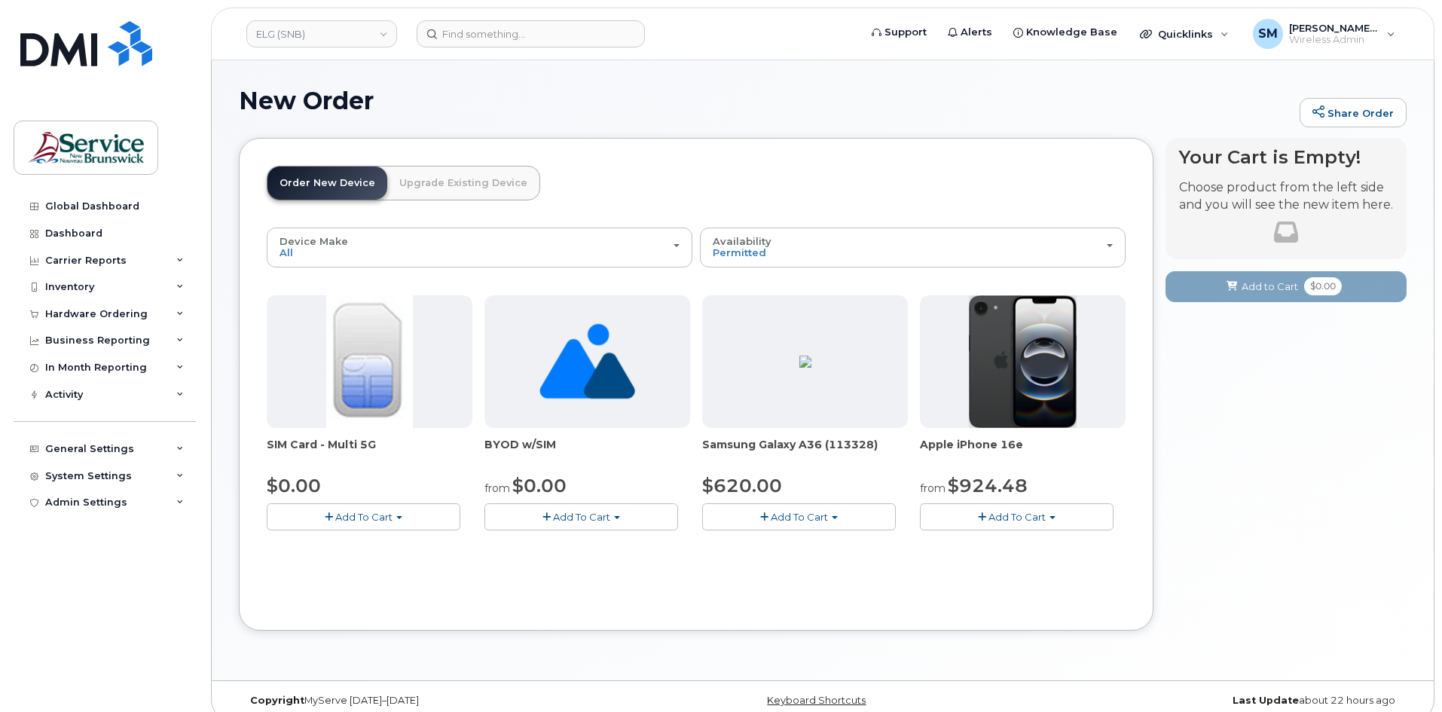
click at [843, 524] on button "Add To Cart" at bounding box center [799, 516] width 194 height 26
click at [782, 567] on link "$620.00 - 30-day activation (128GB model)" at bounding box center [829, 563] width 246 height 19
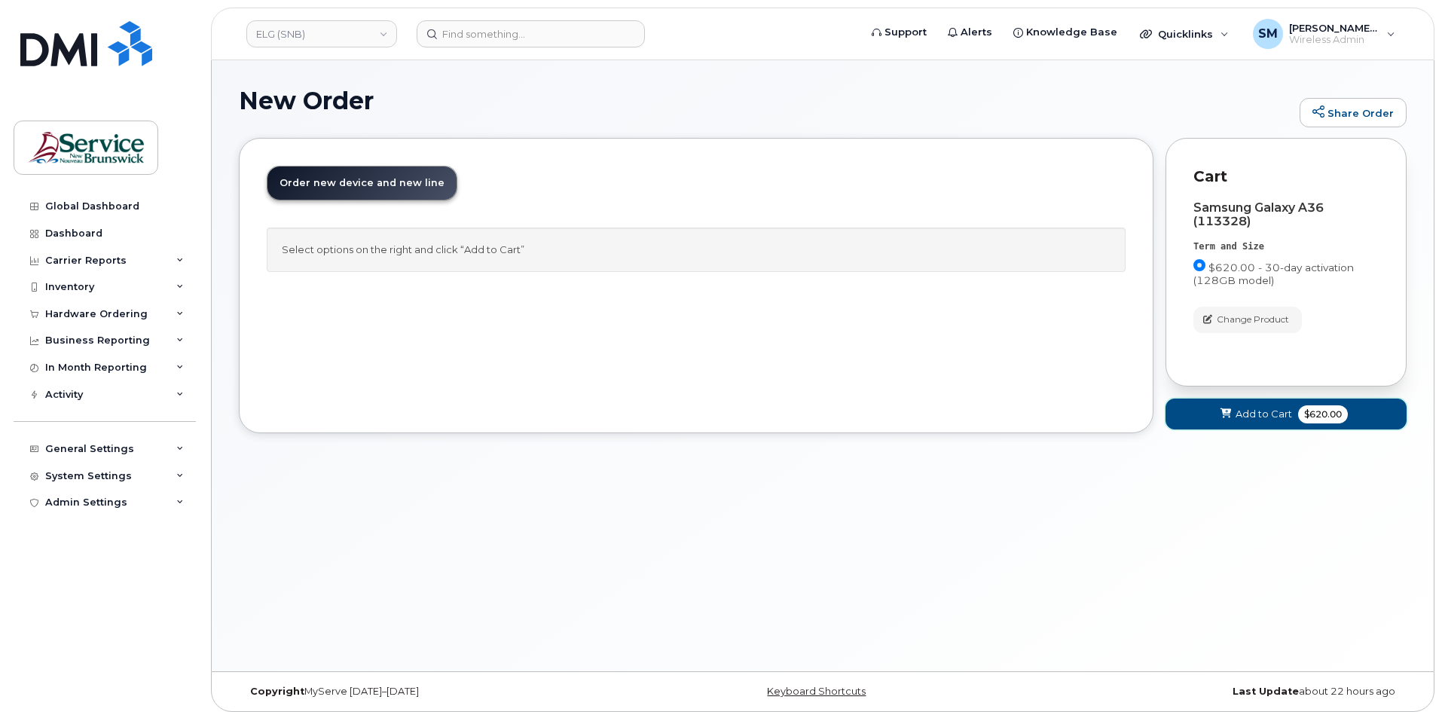
click at [1264, 418] on span "Add to Cart" at bounding box center [1264, 414] width 57 height 14
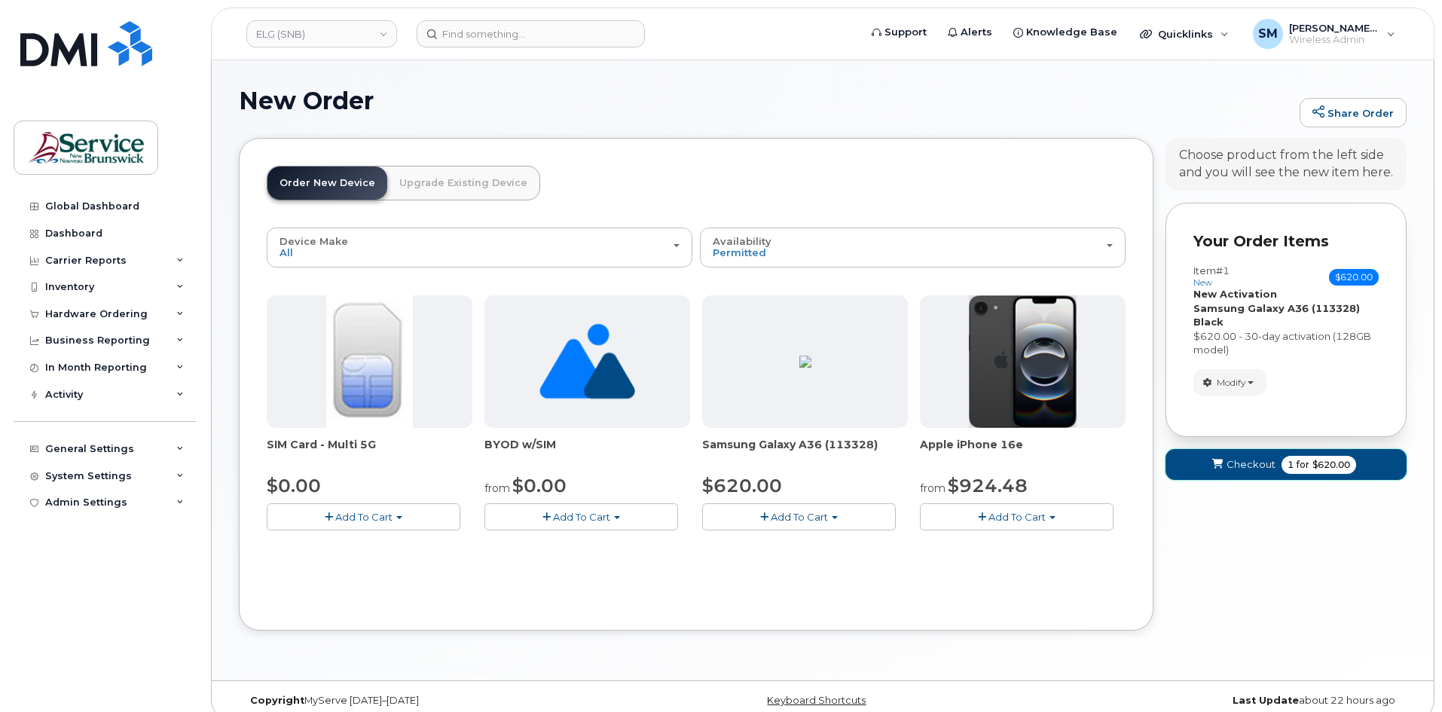
click at [1239, 456] on button "Checkout 1 for $620.00" at bounding box center [1286, 464] width 241 height 31
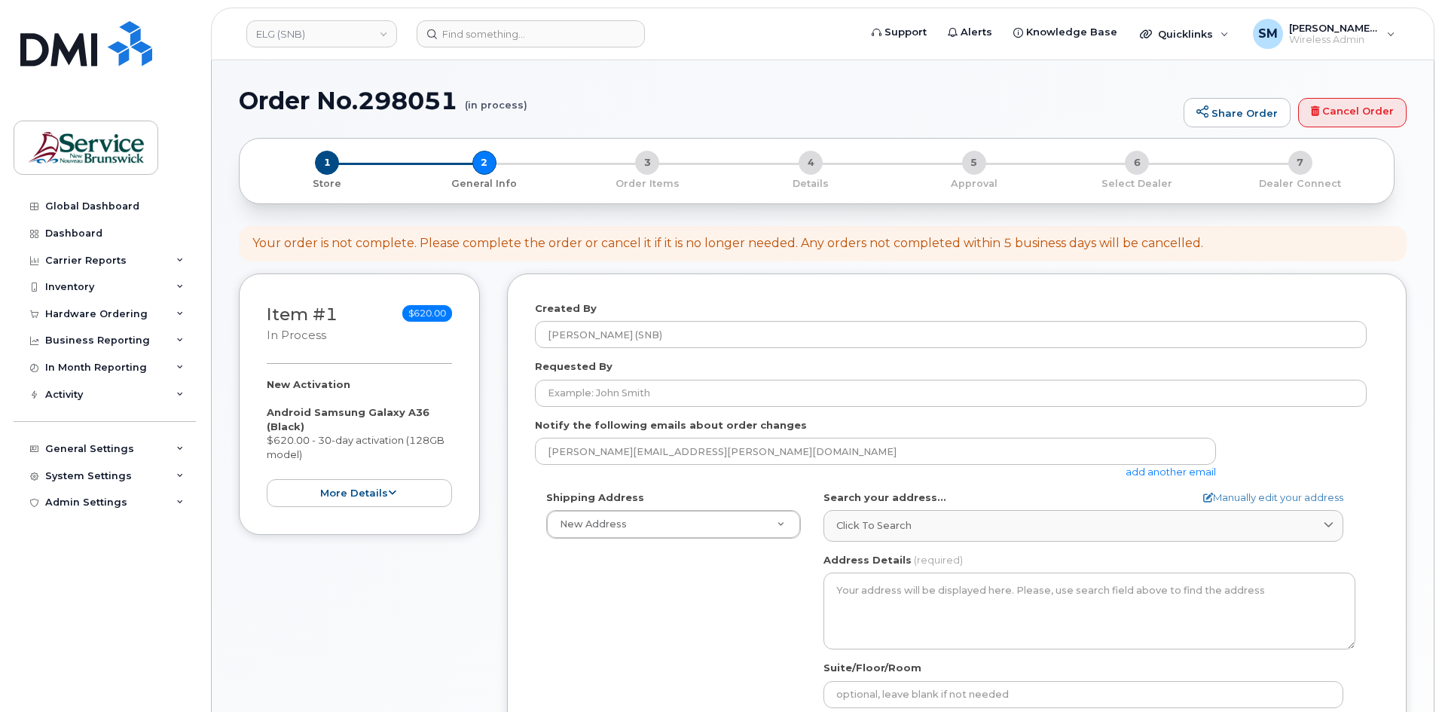
select select
click at [594, 370] on label "Requested By" at bounding box center [574, 366] width 78 height 14
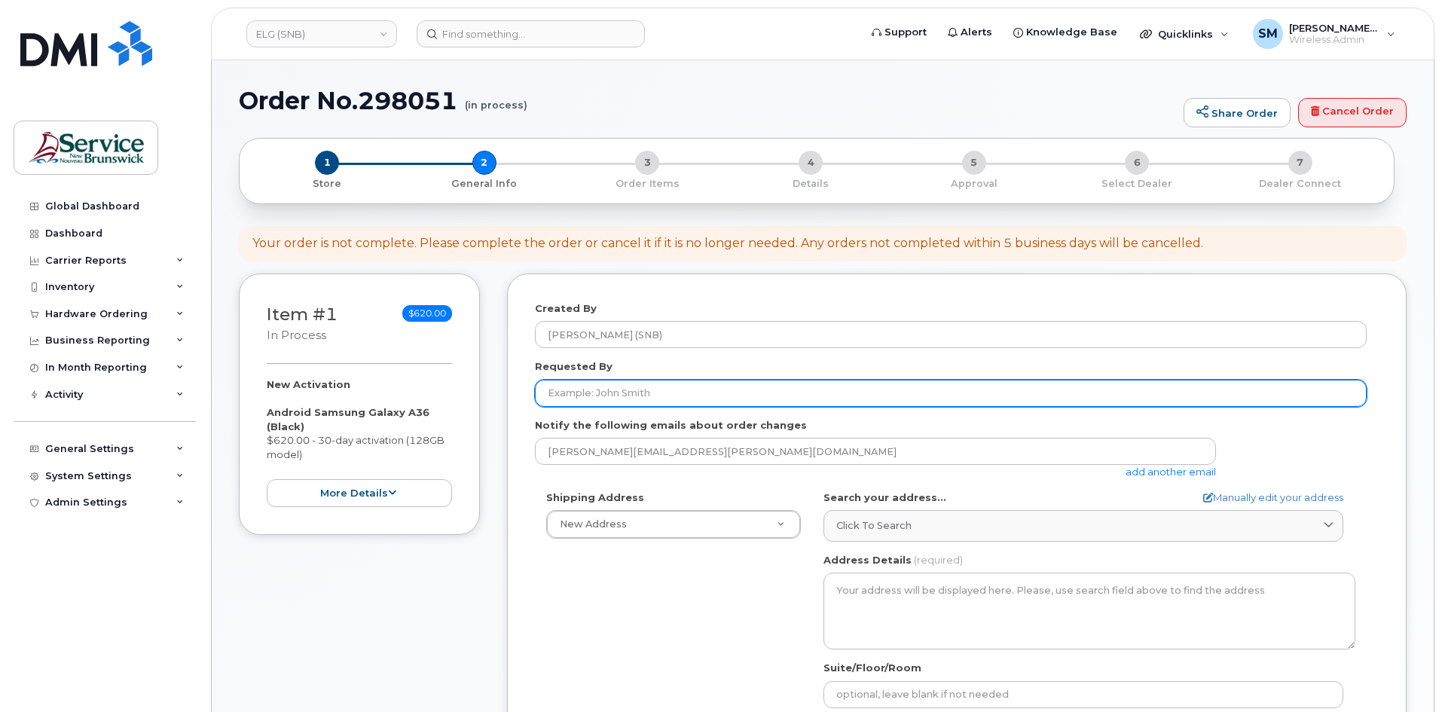
click at [594, 380] on input "Requested By" at bounding box center [951, 393] width 832 height 27
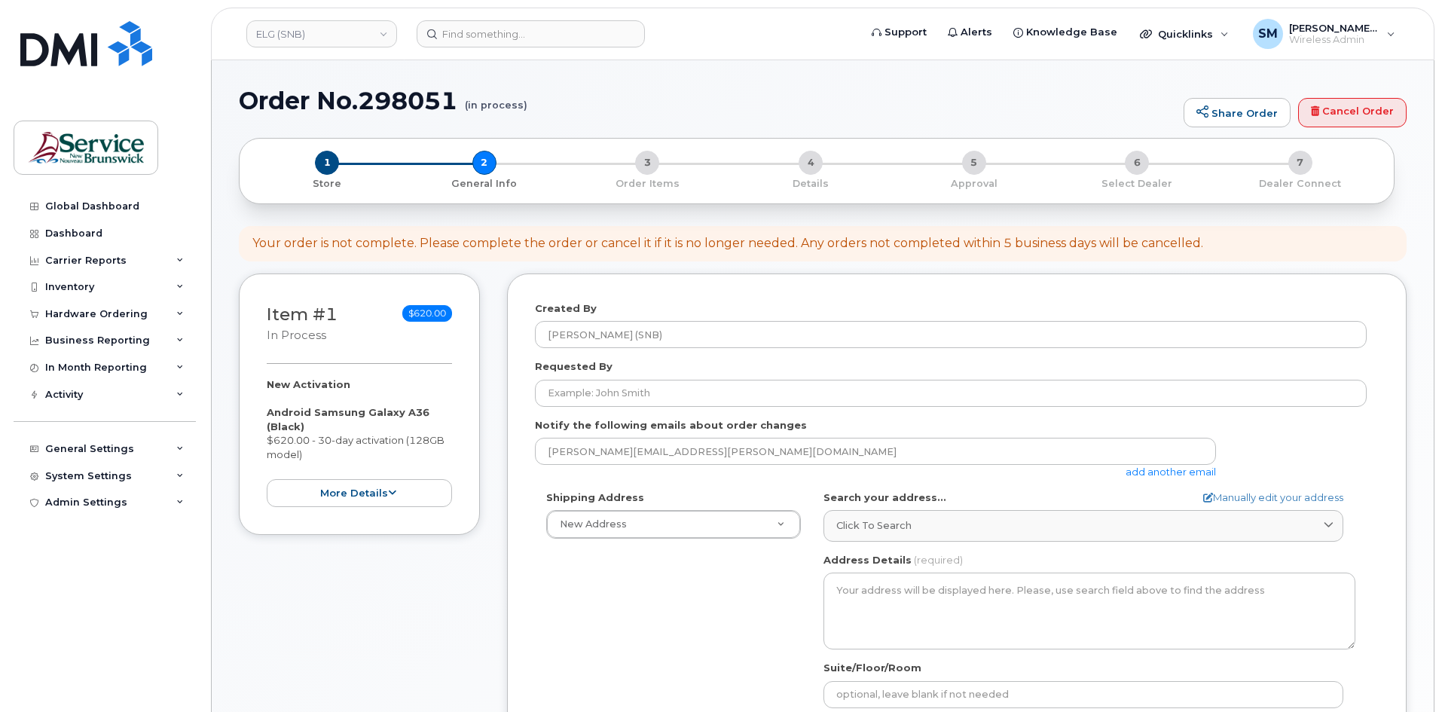
click at [594, 379] on div "Requested By" at bounding box center [957, 382] width 844 height 47
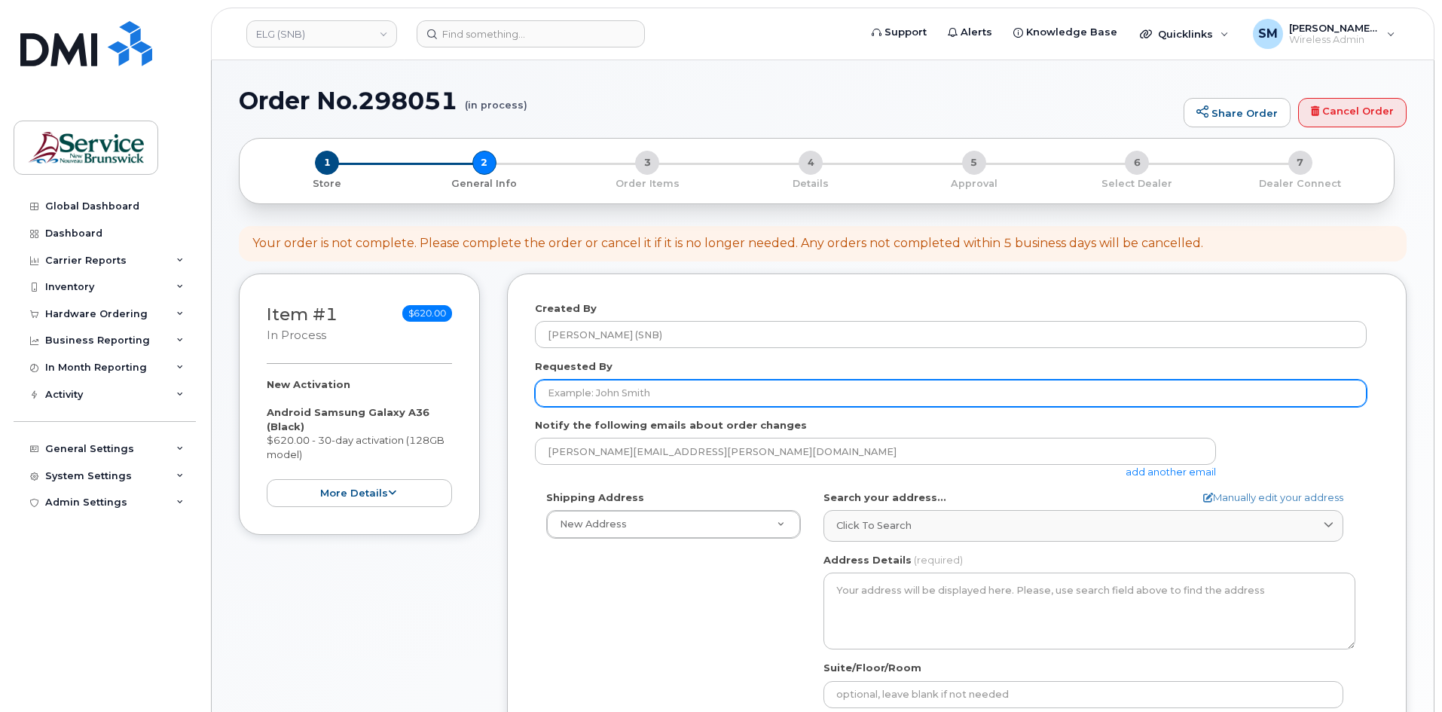
click at [675, 406] on input "Requested By" at bounding box center [951, 393] width 832 height 27
paste input "Christine.Courchesne@gnb.ca"
type input "Christine.Courchesne@gnb.ca"
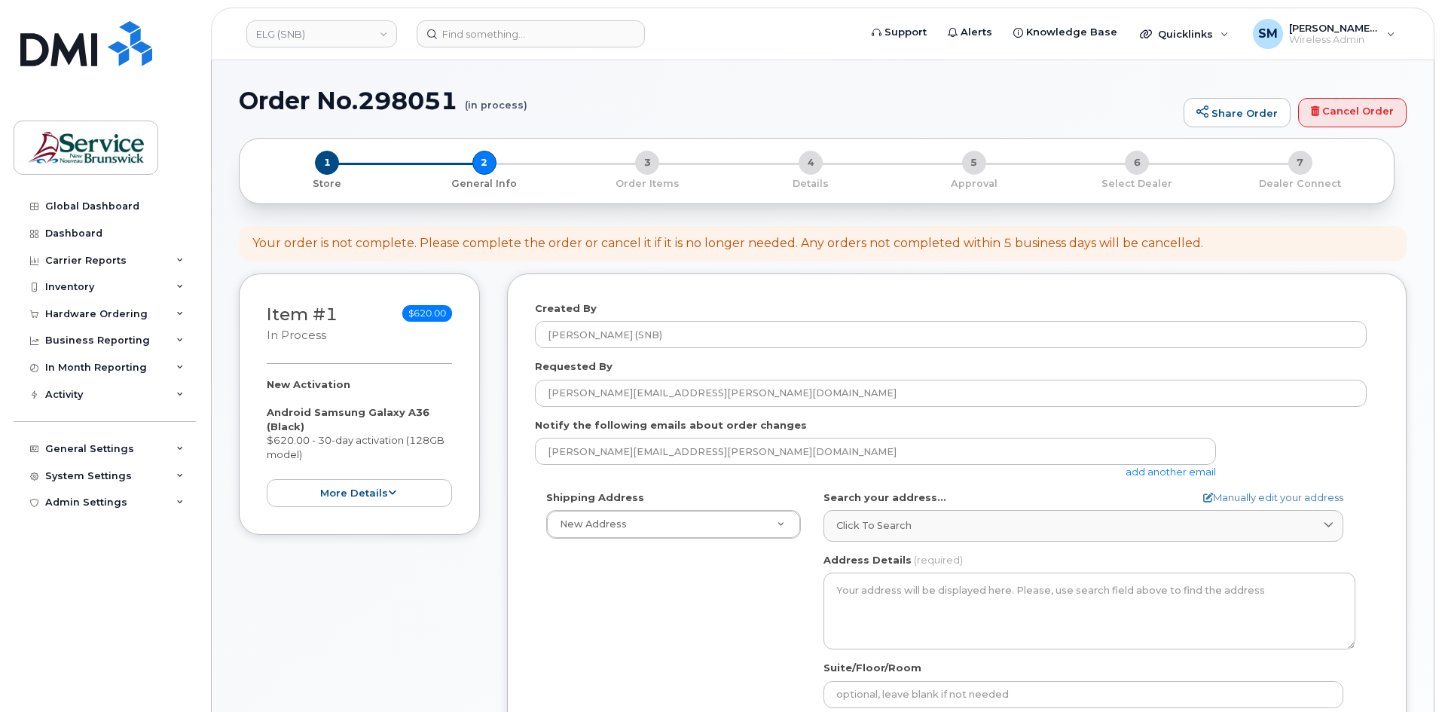
click at [576, 506] on div "Shipping Address New Address New Address ASD-E Main Office ASD-N Bathurst Educa…" at bounding box center [673, 515] width 277 height 49
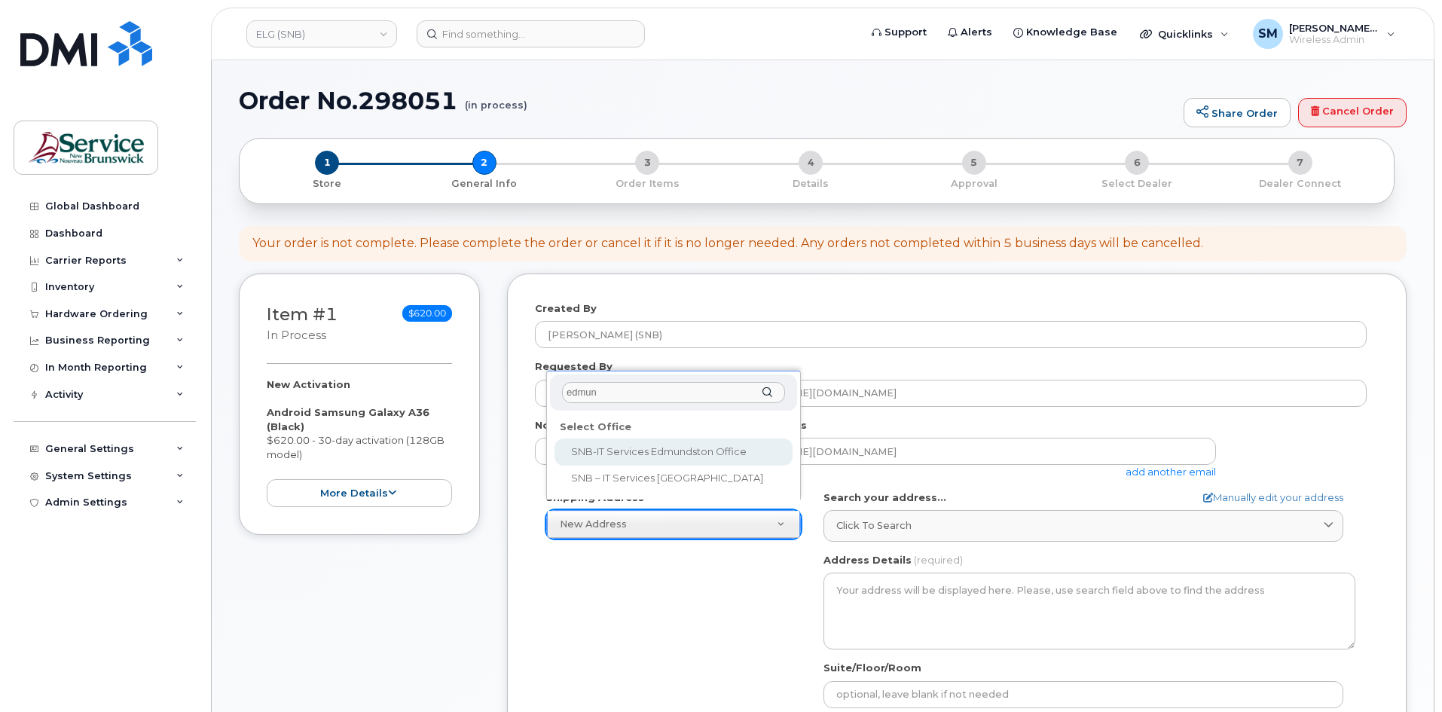
type input "edmun"
select select
type textarea "25 Rue Guy Edmundston New Brunswick E3V 3K5"
type input "[PERSON_NAME]/[PERSON_NAME]"
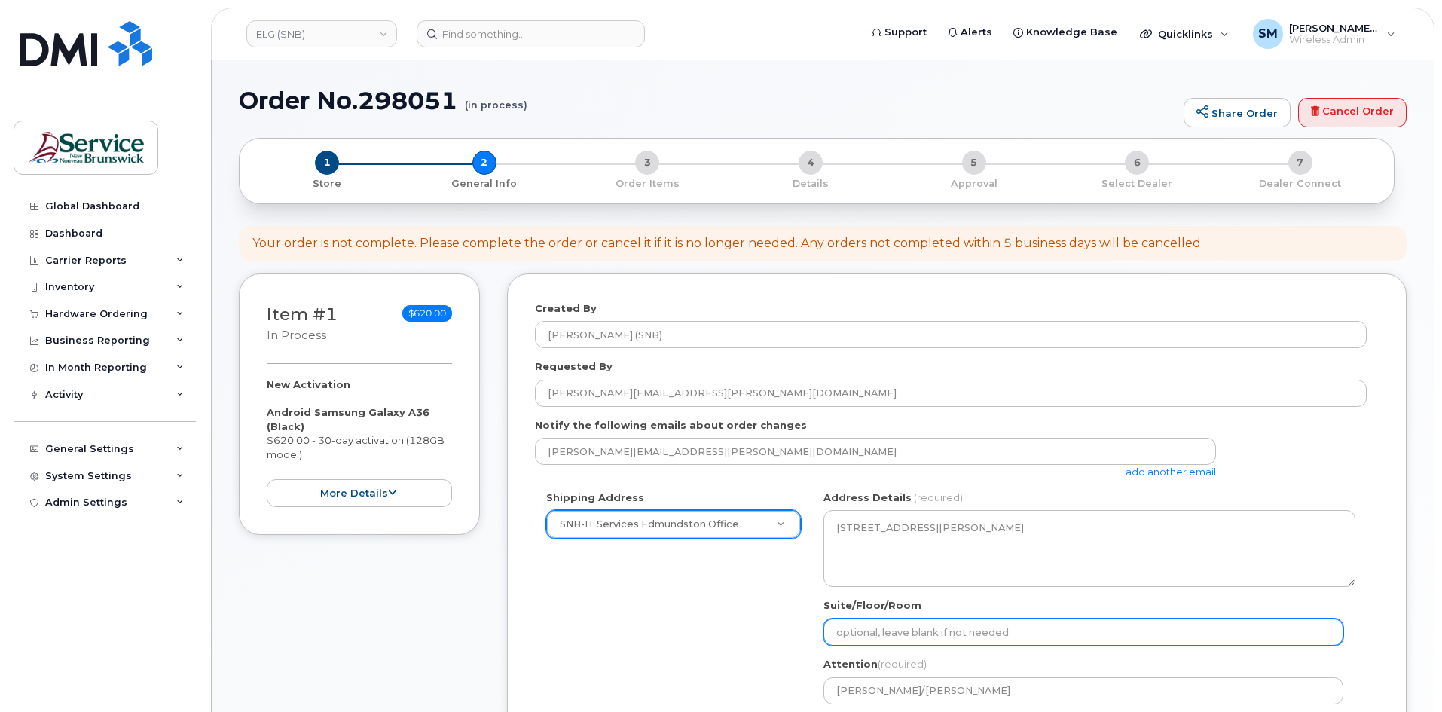
click at [985, 630] on input "Suite/Floor/Room" at bounding box center [1084, 632] width 520 height 27
paste input "WO0000000471099"
select select
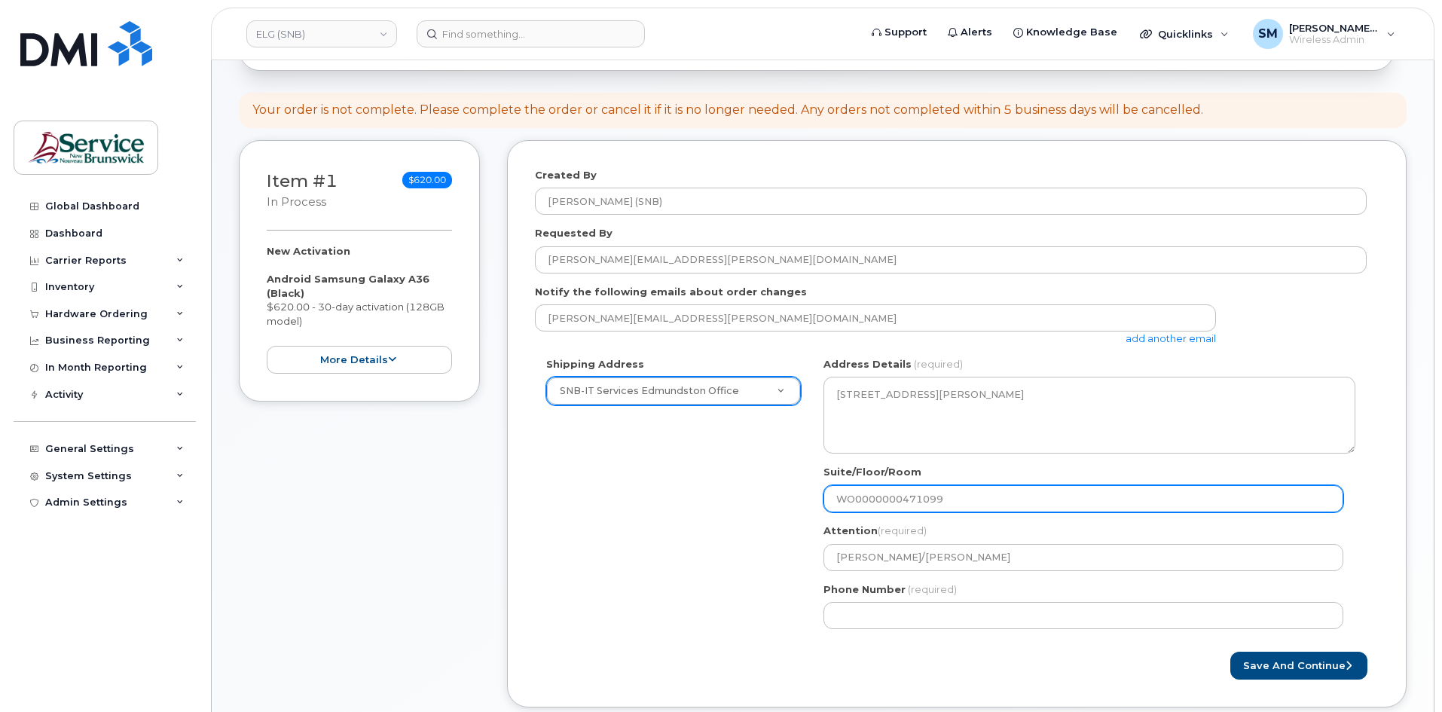
scroll to position [301, 0]
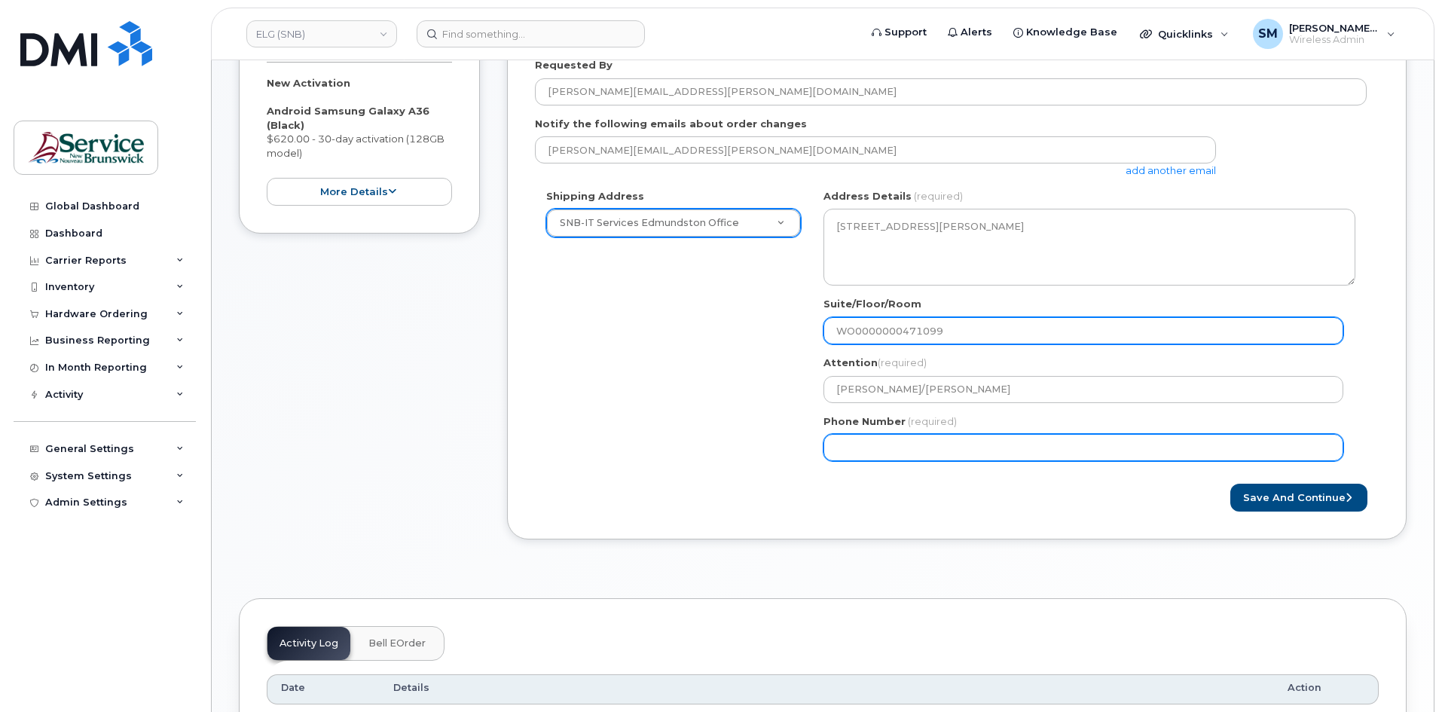
type input "WO0000000471099"
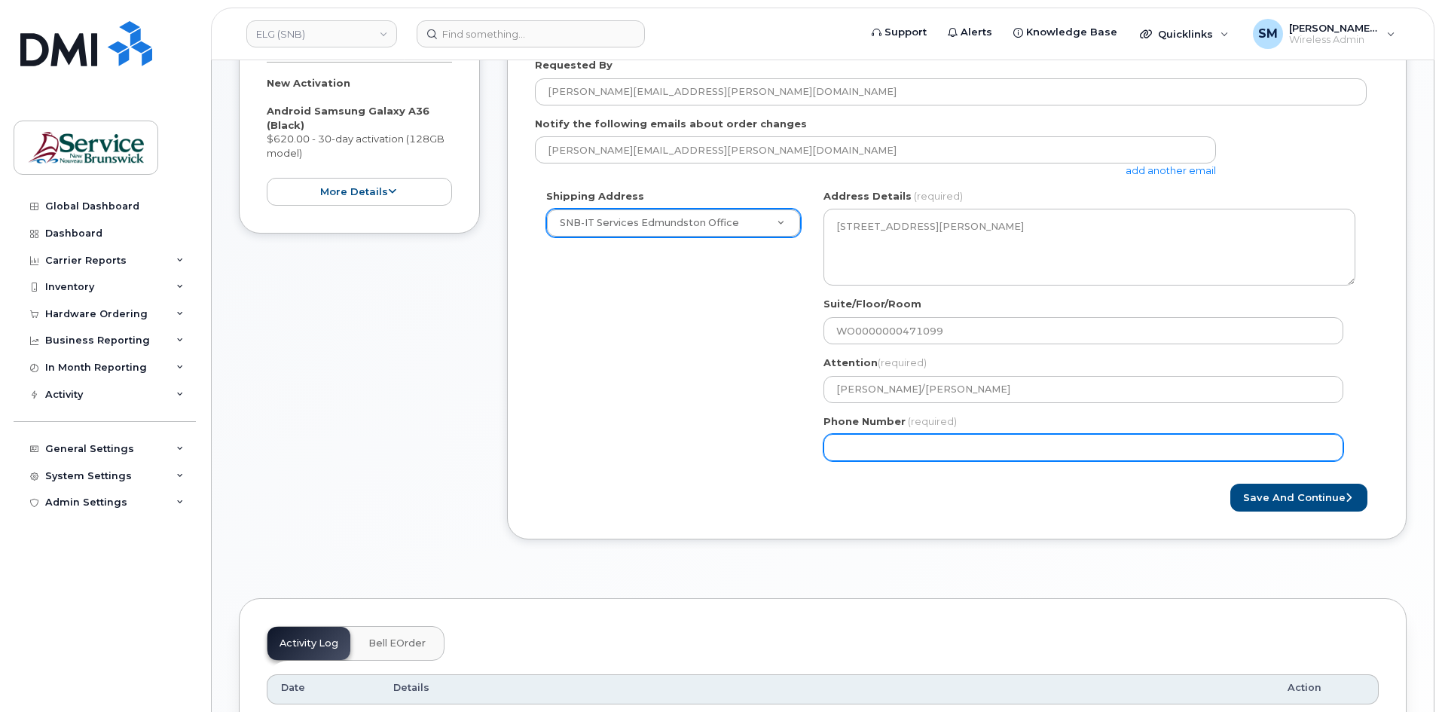
click at [1071, 439] on input "Phone Number" at bounding box center [1084, 447] width 520 height 27
select select
type input "506639633"
select select
type input "5066396338"
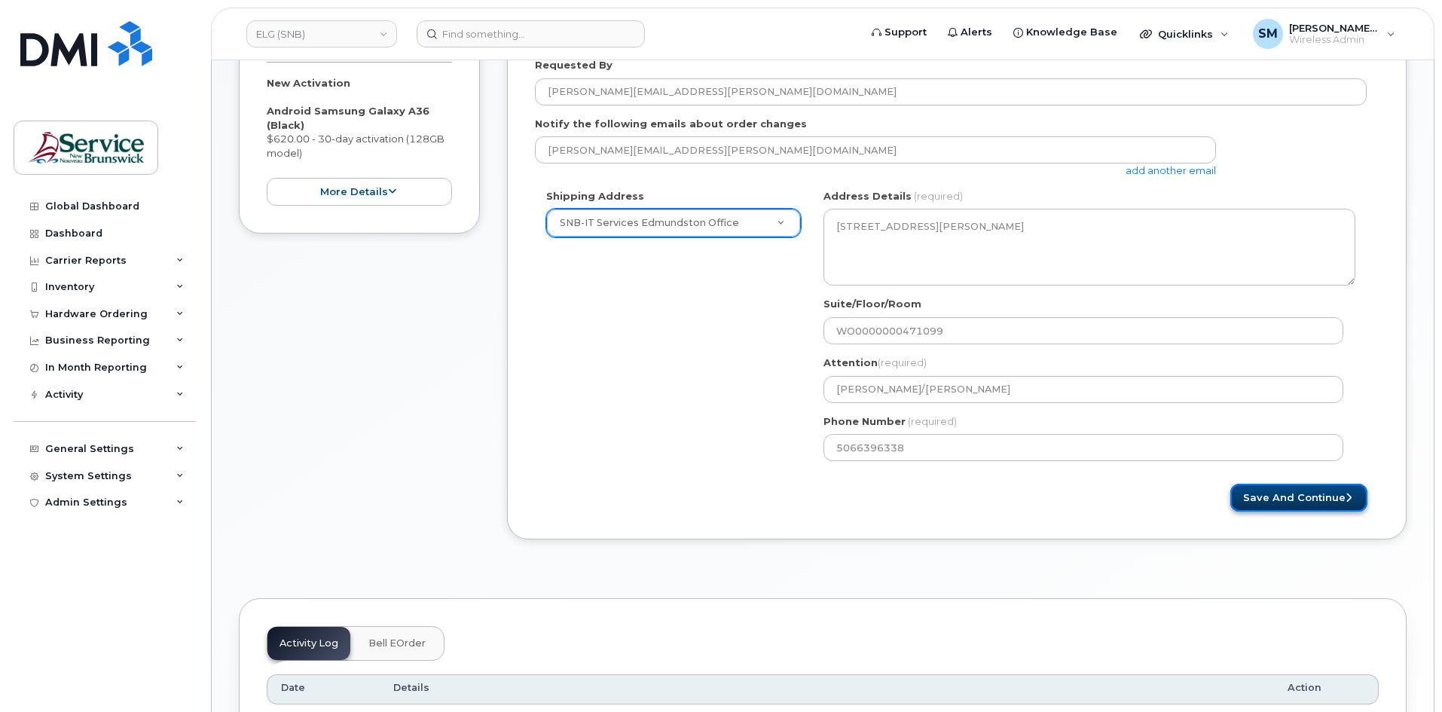
click at [1282, 493] on button "Save and Continue" at bounding box center [1298, 498] width 137 height 28
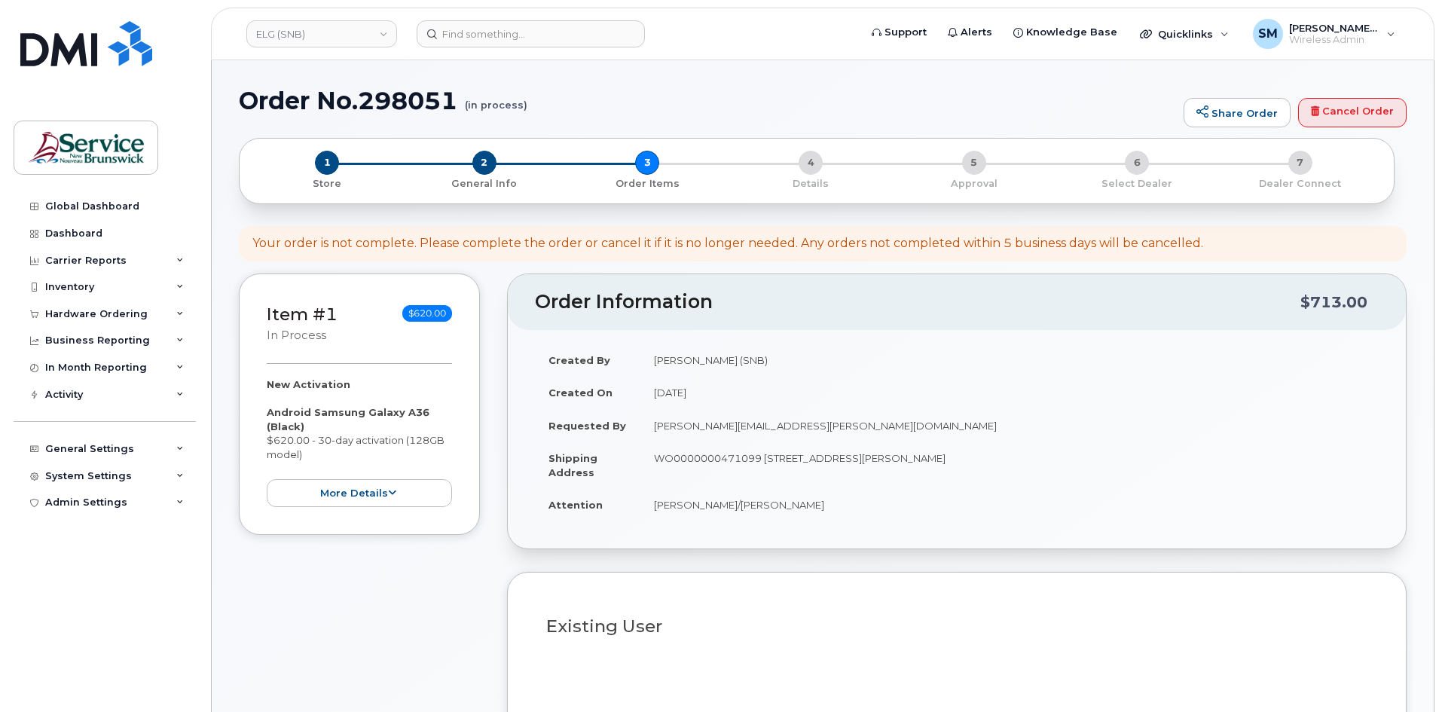
select select
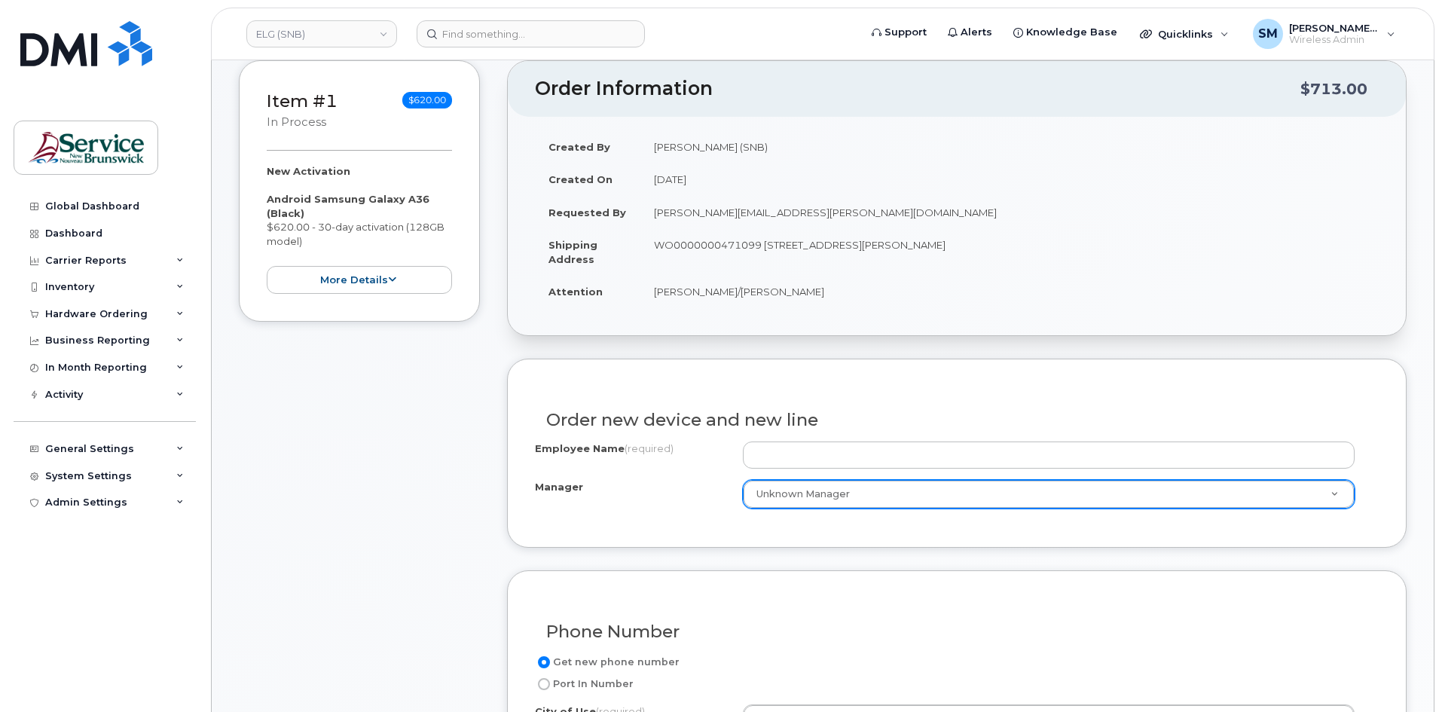
scroll to position [226, 0]
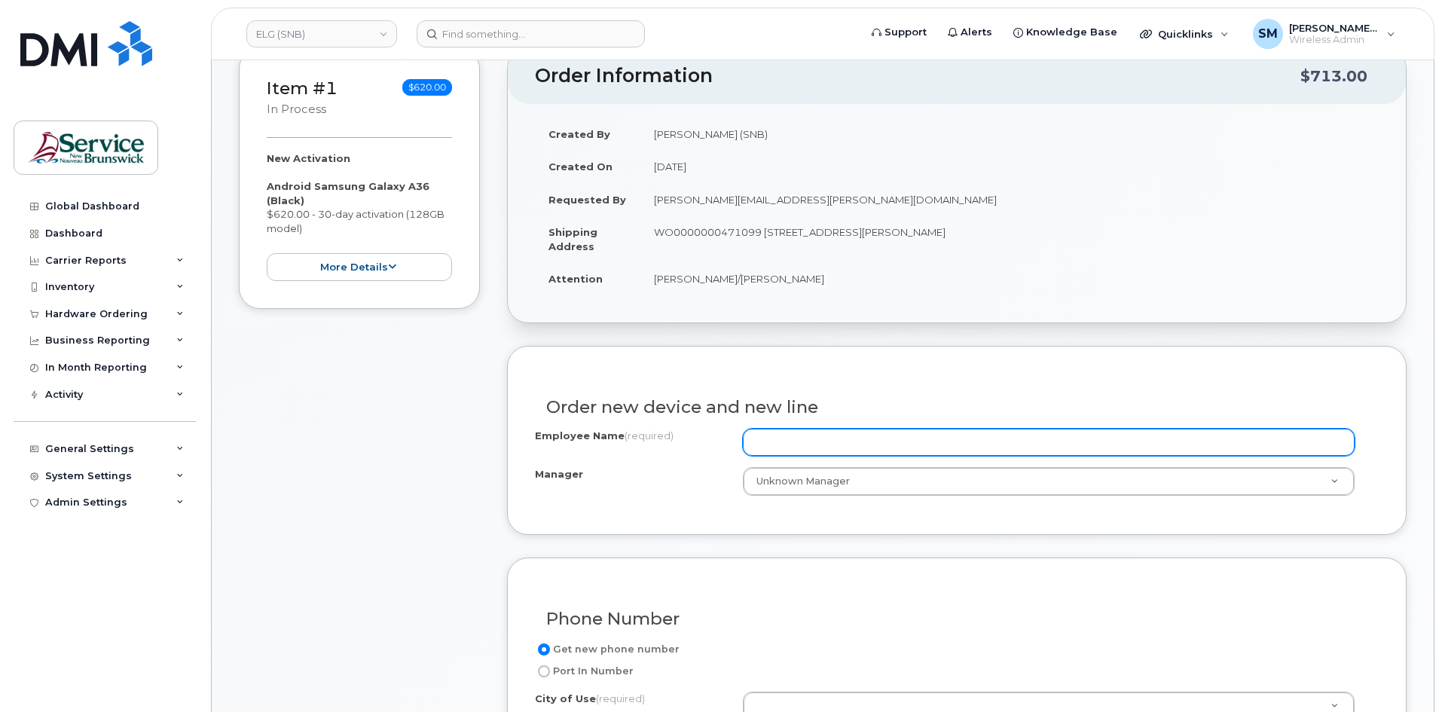
click at [929, 443] on input "Employee Name (required)" at bounding box center [1049, 442] width 612 height 27
paste input "[PERSON_NAME]"
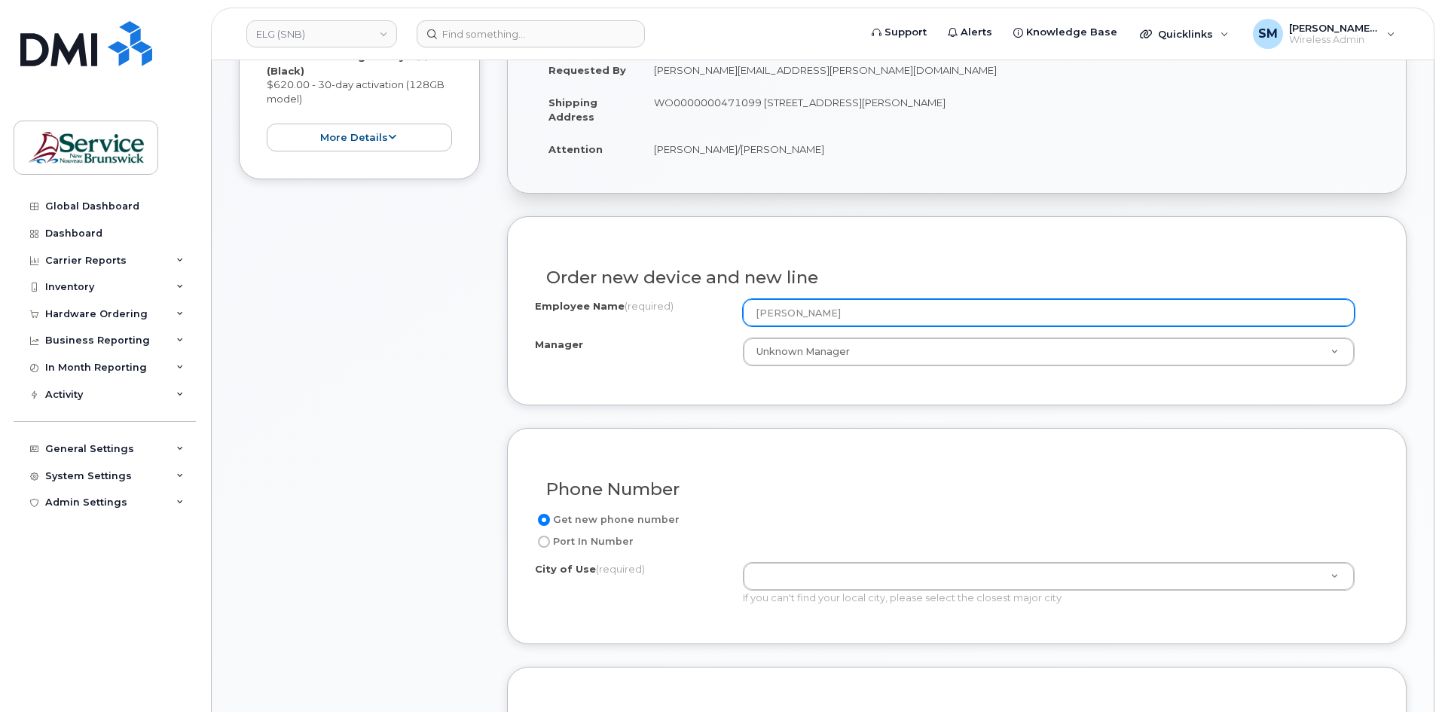
scroll to position [377, 0]
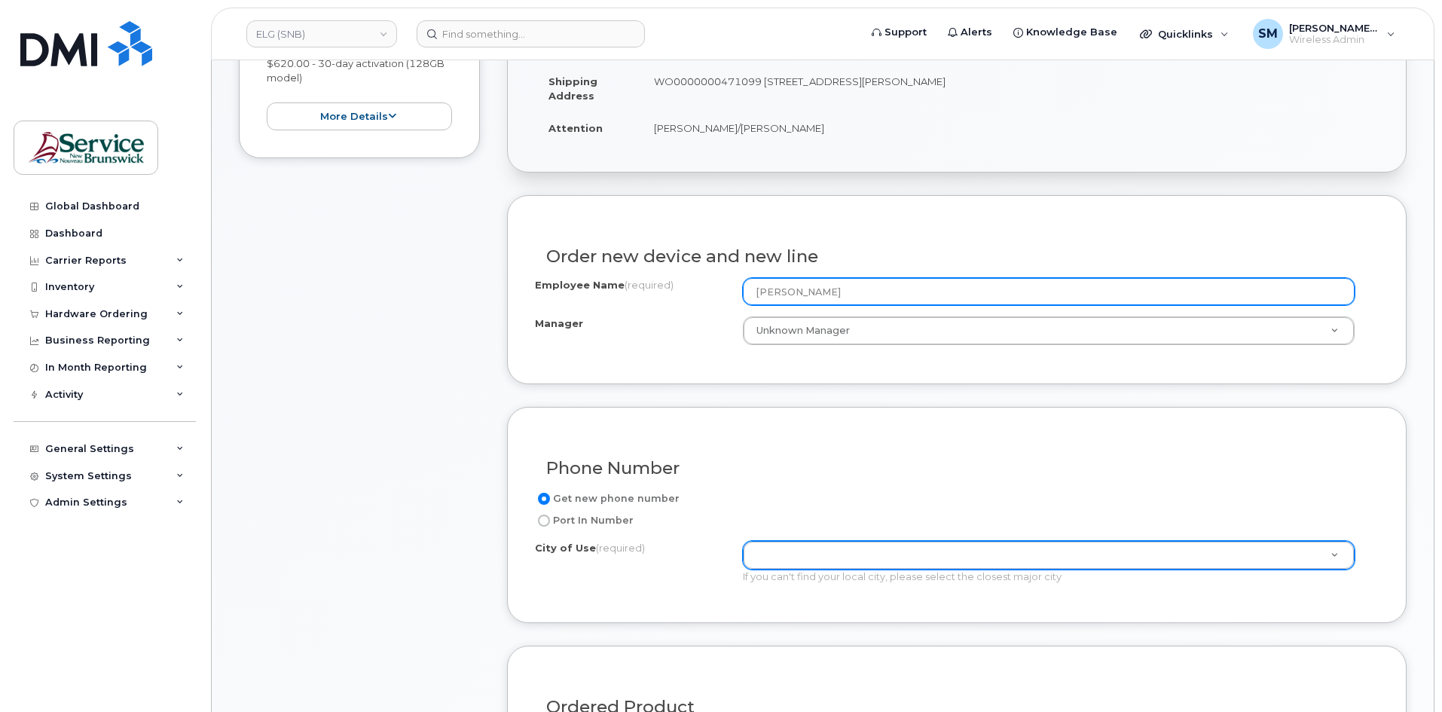
type input "[PERSON_NAME]"
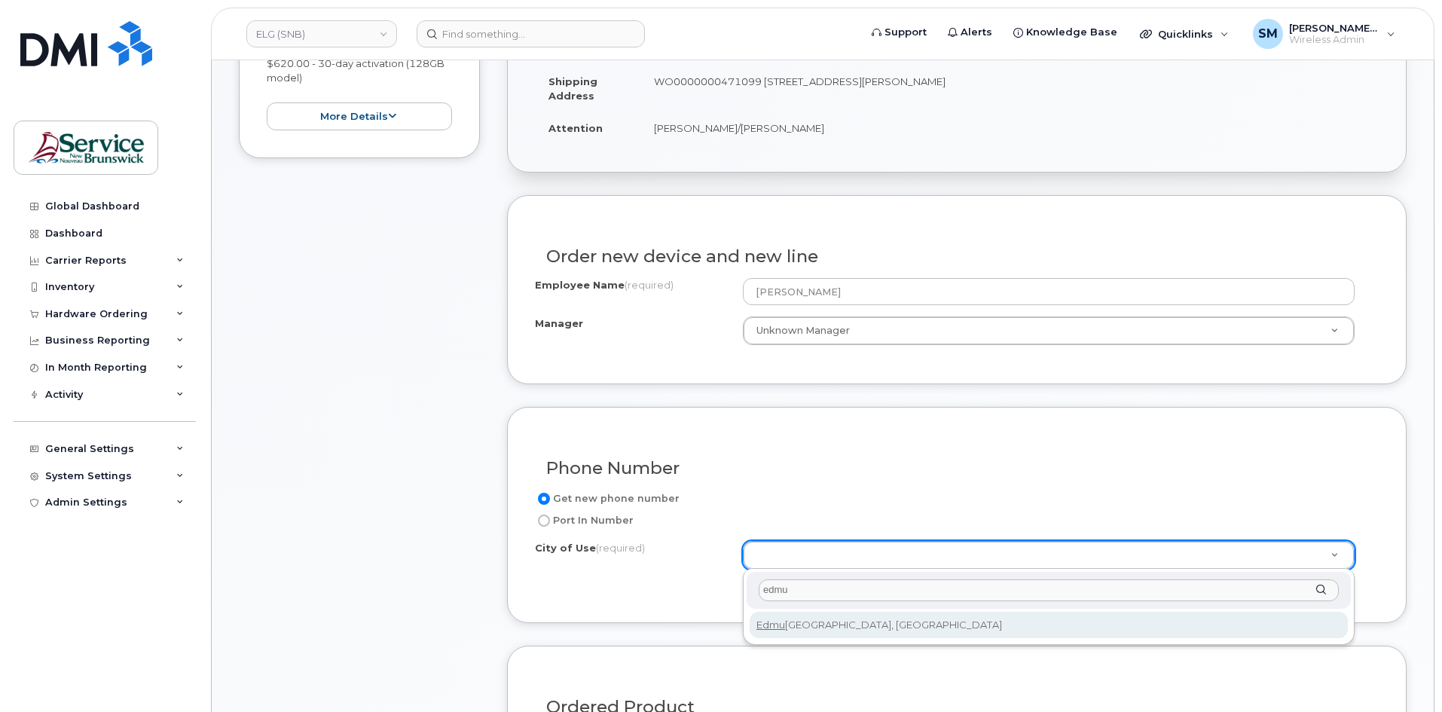
type input "edmu"
type input "1548"
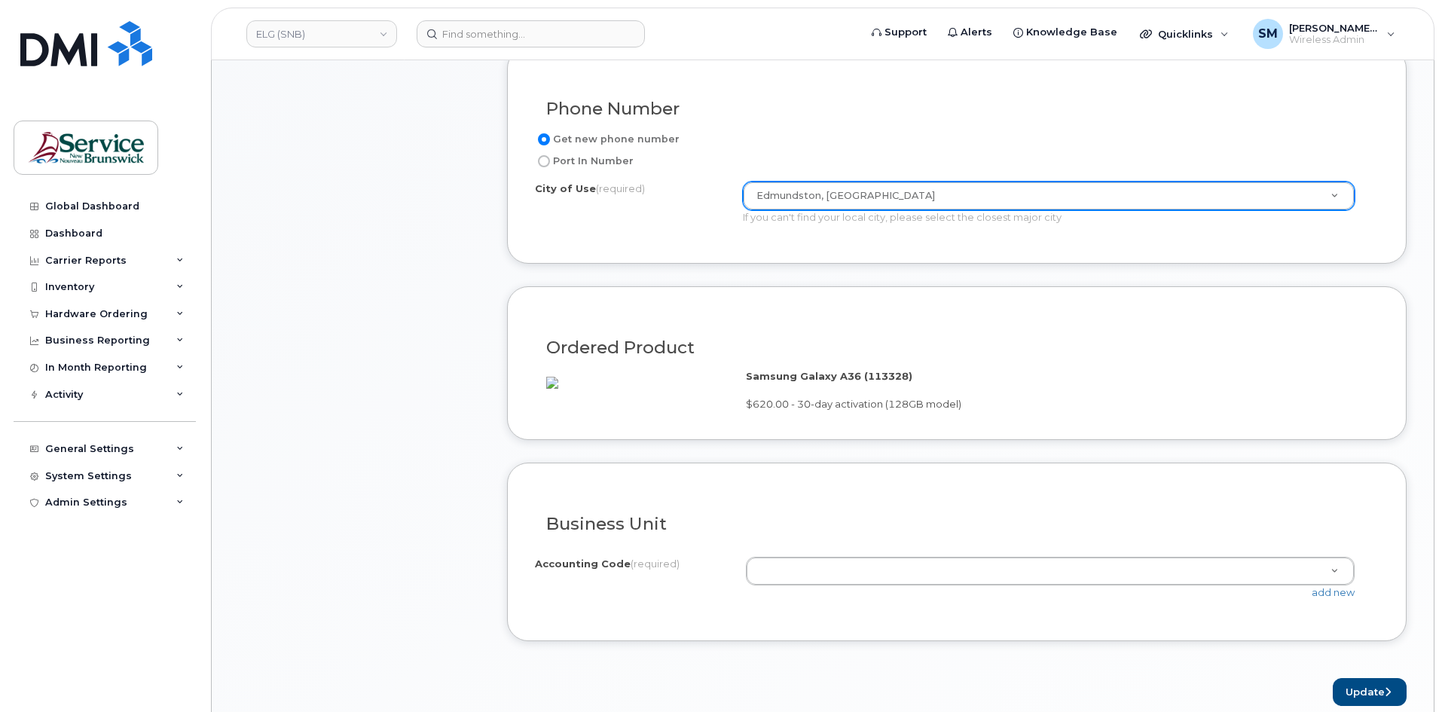
scroll to position [829, 0]
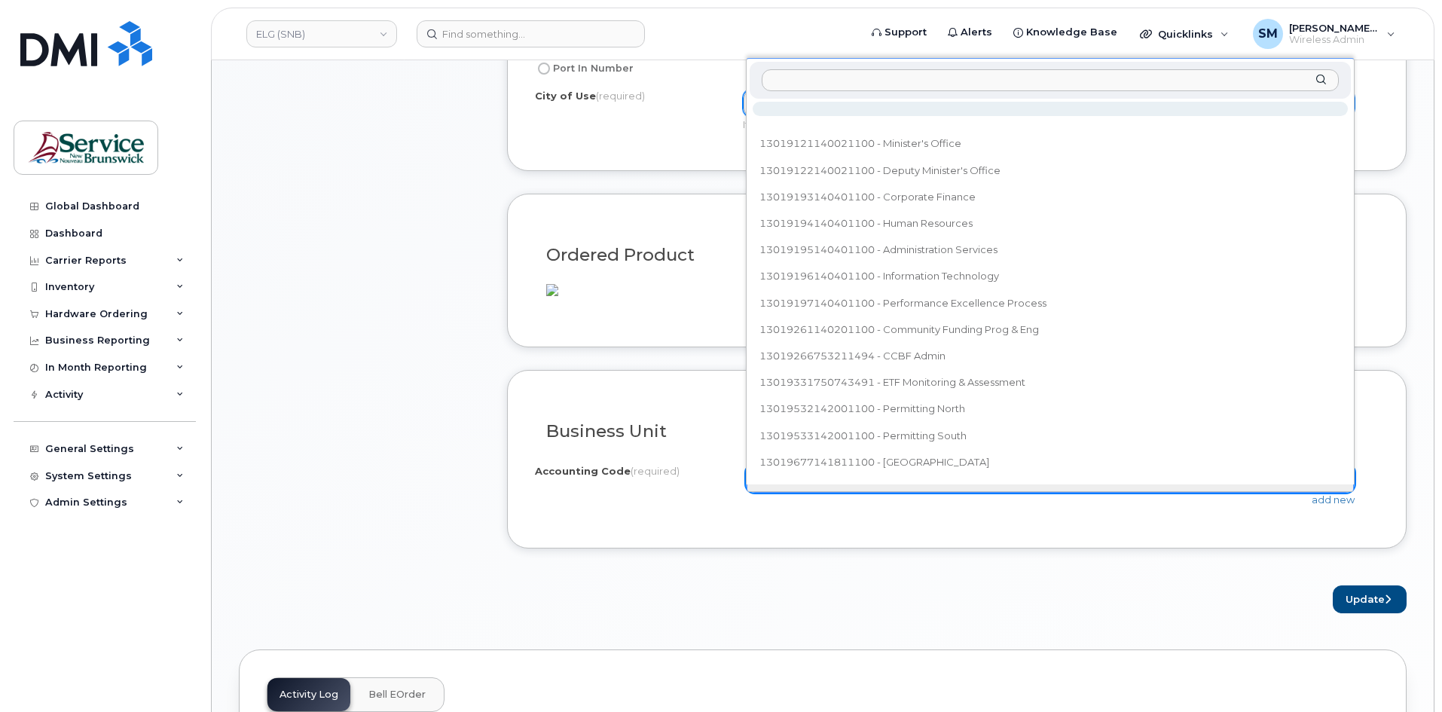
type input "80.8046.8003.xxxx.0000.0000.M33306"
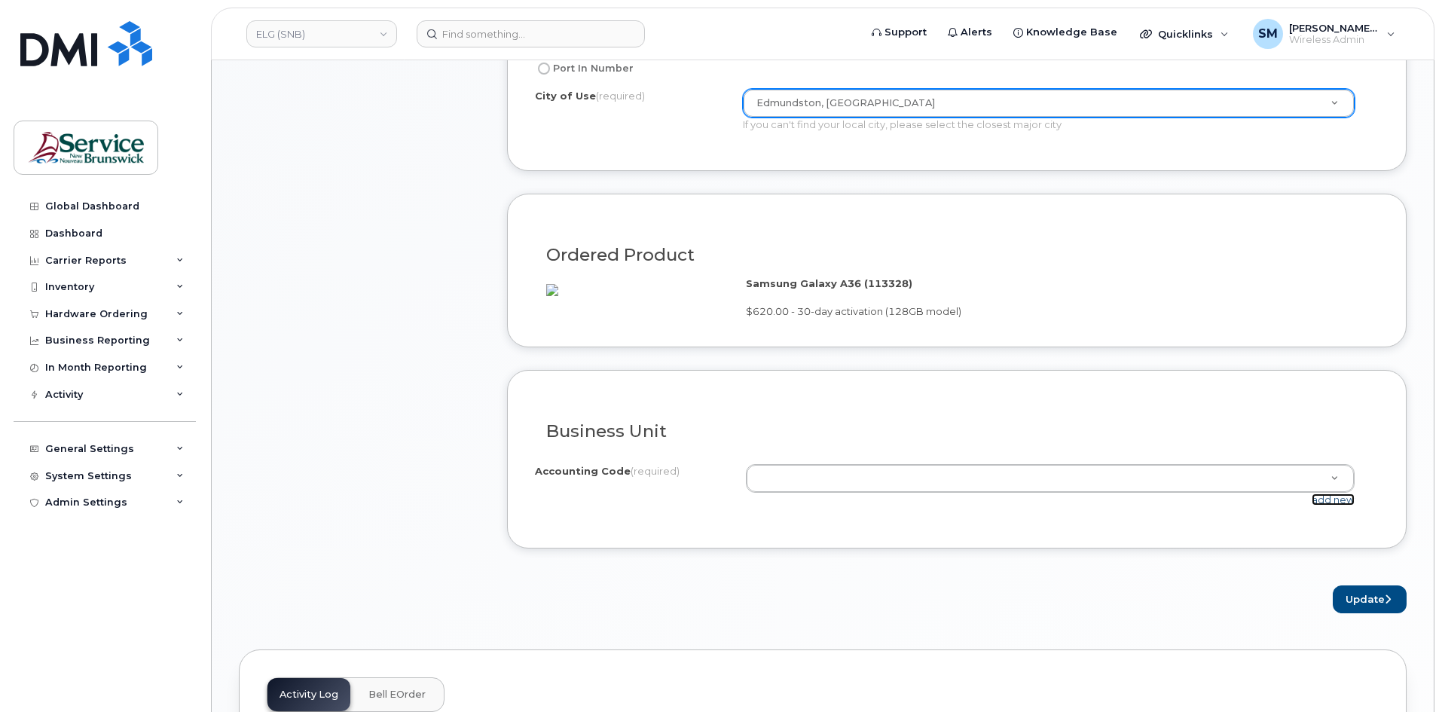
click at [1322, 506] on link "add new" at bounding box center [1333, 500] width 43 height 12
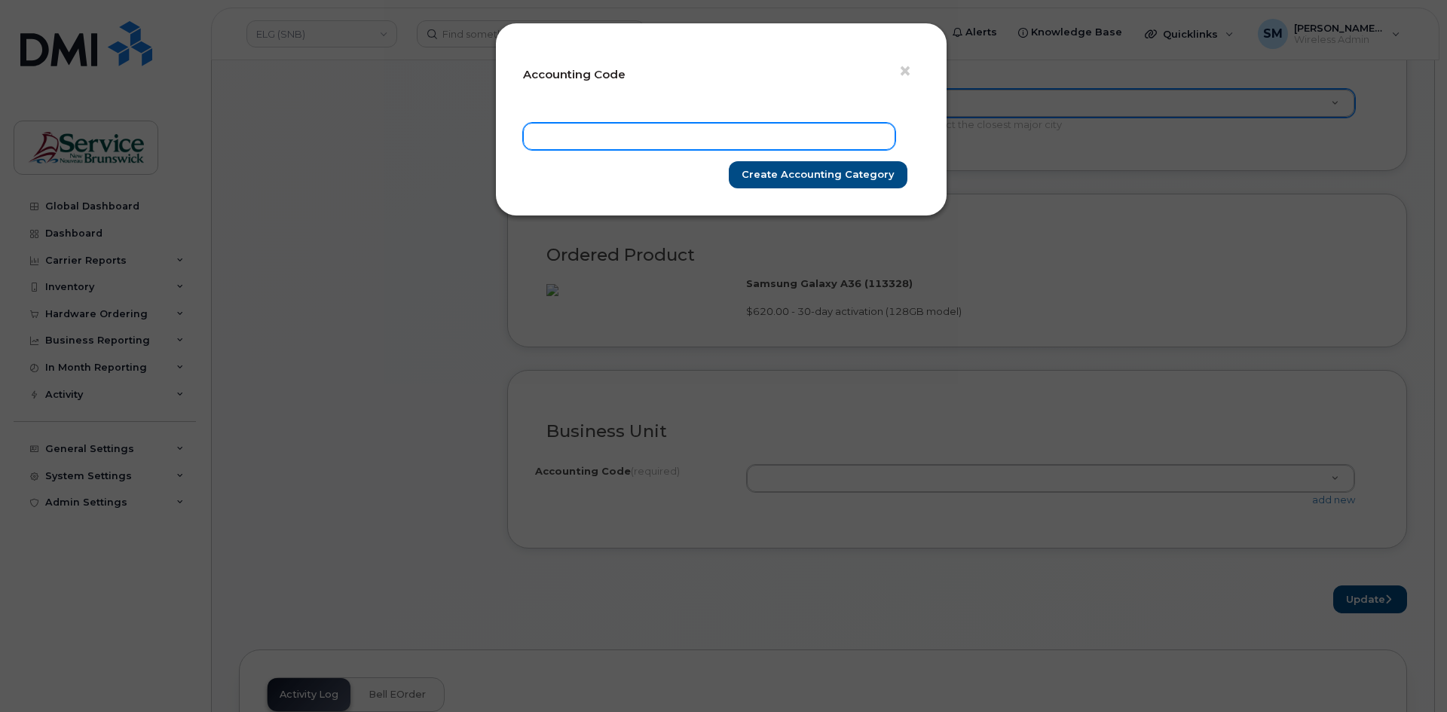
click at [682, 128] on input "text" at bounding box center [709, 136] width 372 height 27
paste input "80.8046.8003.xxxx.0000.0000.M33306"
type input "80.8046.8003.xxxx.0000.0000.M33306"
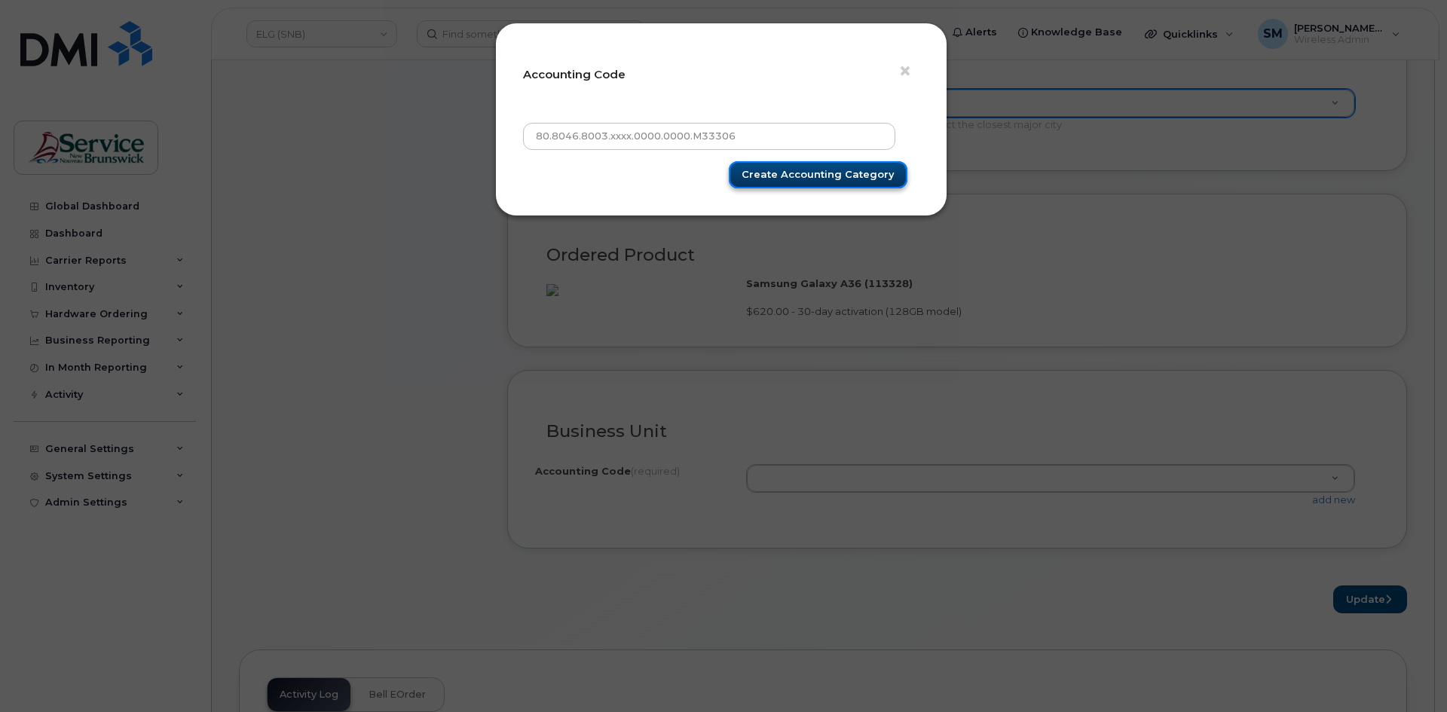
click at [808, 170] on input "Create Accounting category" at bounding box center [818, 175] width 179 height 28
type input "Create Accounting category"
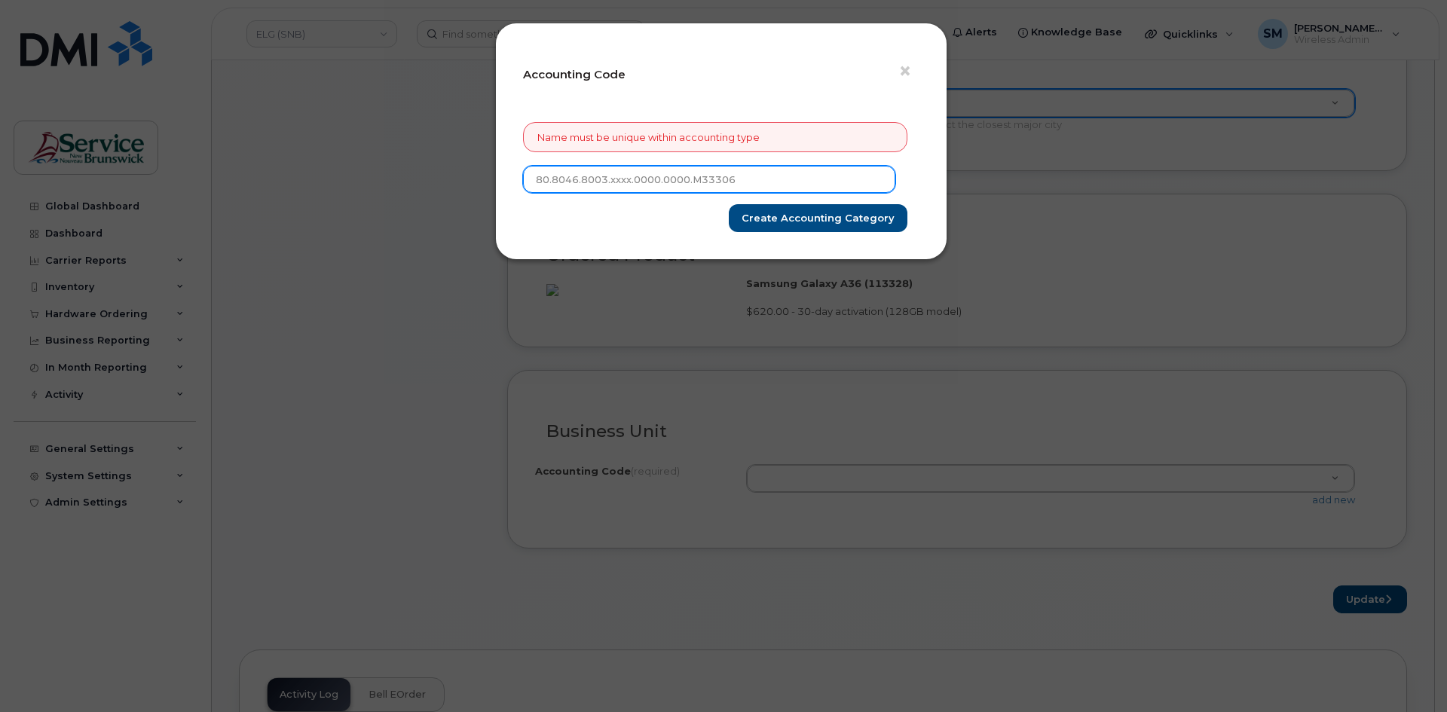
click at [539, 182] on input "80.8046.8003.xxxx.0000.0000.M33306" at bounding box center [709, 179] width 372 height 27
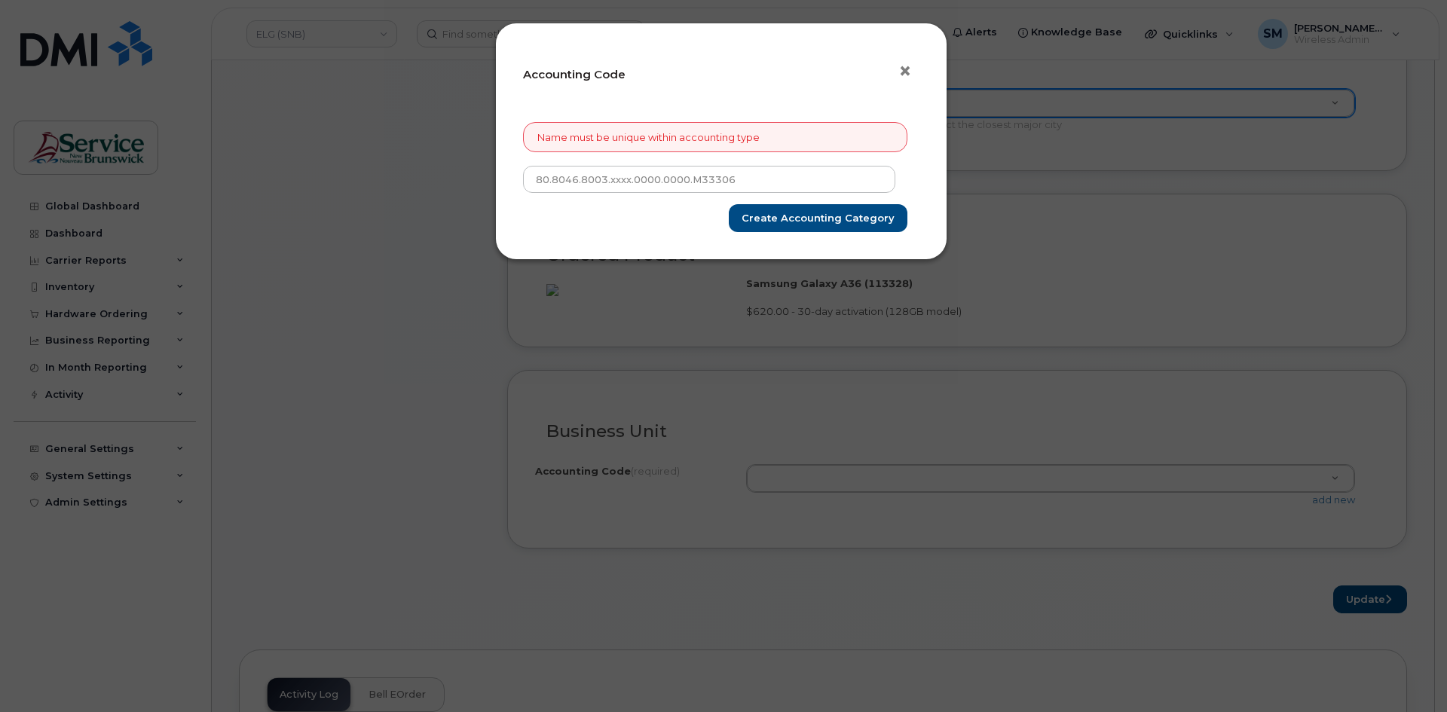
click at [903, 74] on span "×" at bounding box center [905, 71] width 14 height 28
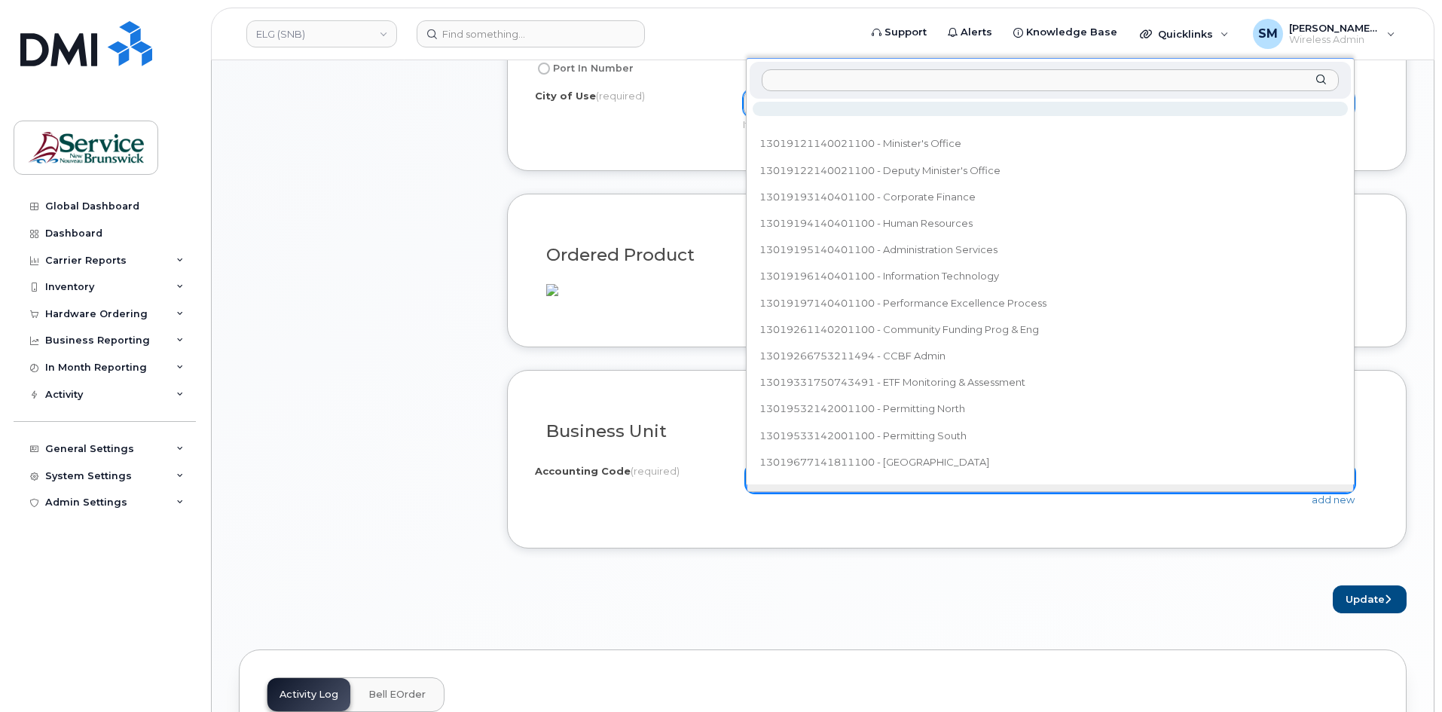
type input "80.8046.8003.xxxx.0000.0000.M33306"
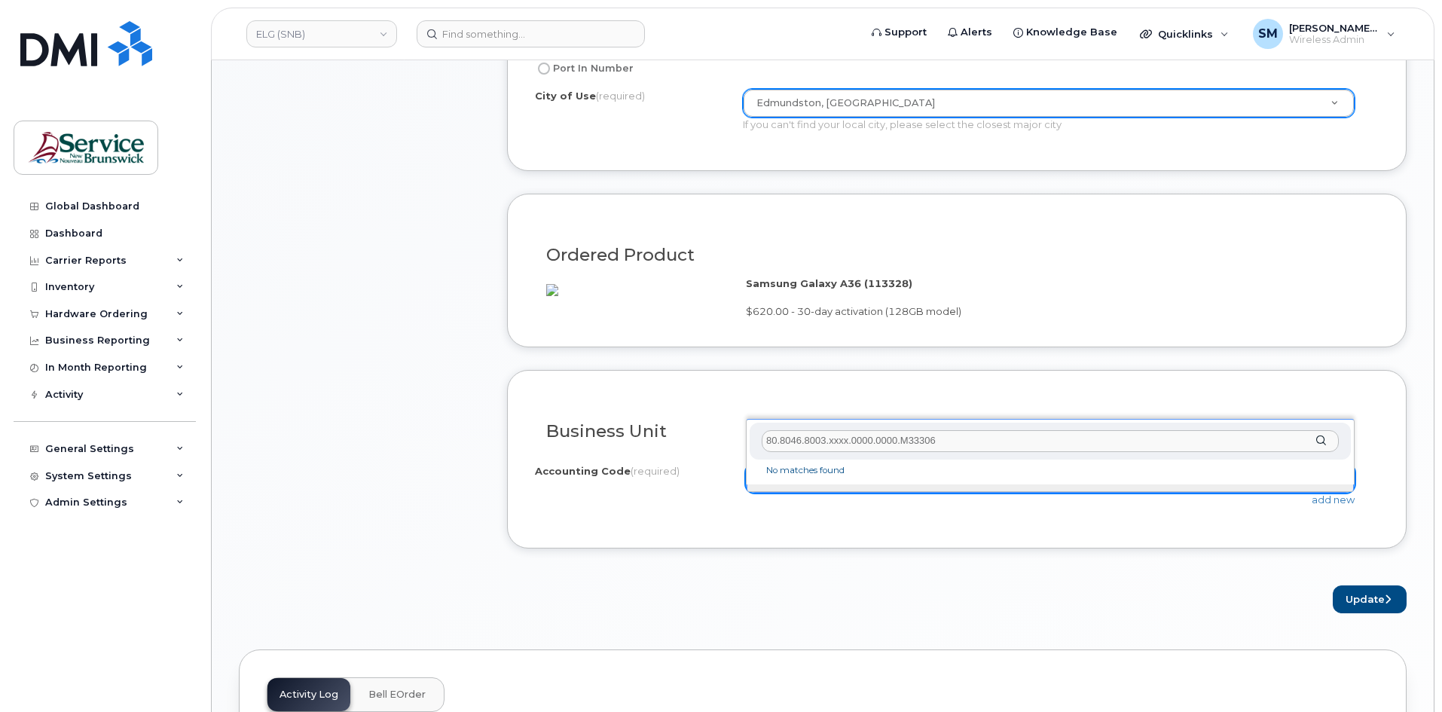
scroll to position [0, 0]
click at [765, 438] on input "80.8046.8003.xxxx.0000.0000.M33306" at bounding box center [1050, 441] width 577 height 22
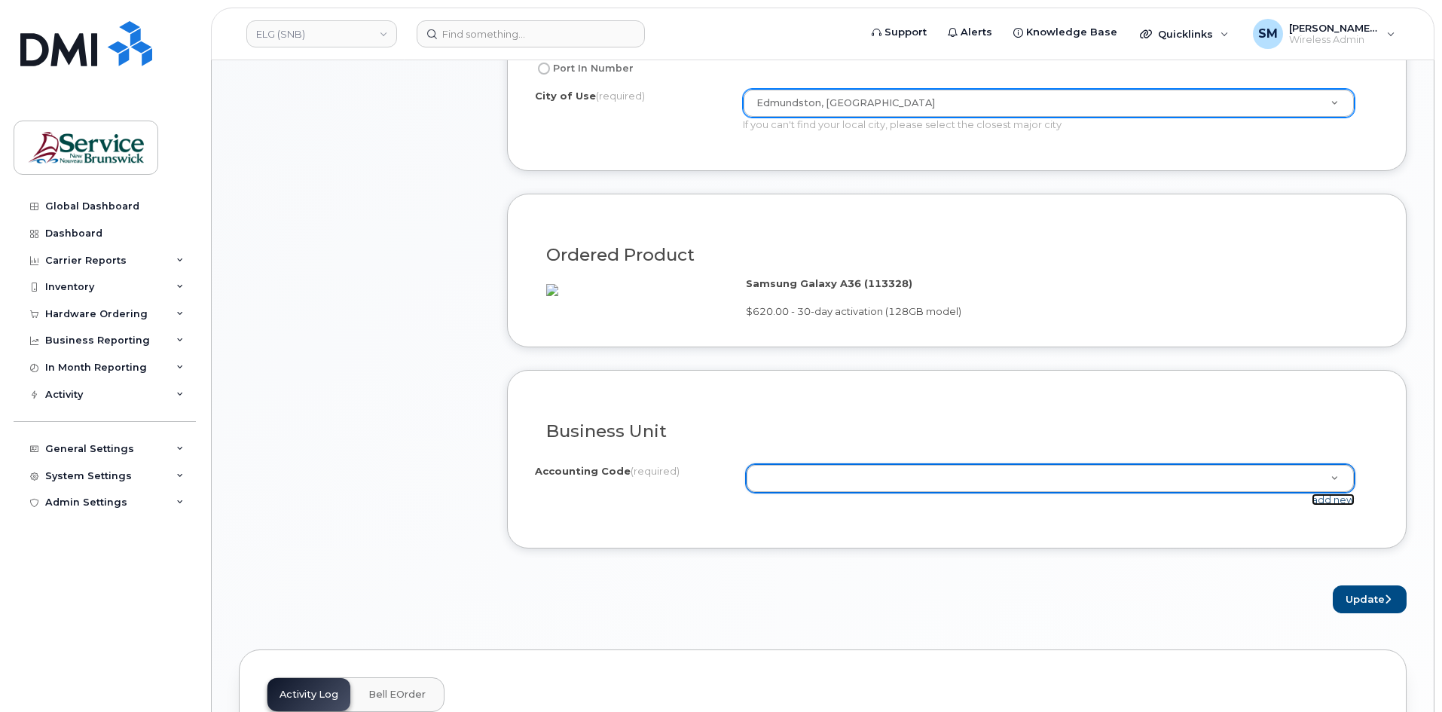
click at [1329, 506] on link "add new" at bounding box center [1333, 500] width 43 height 12
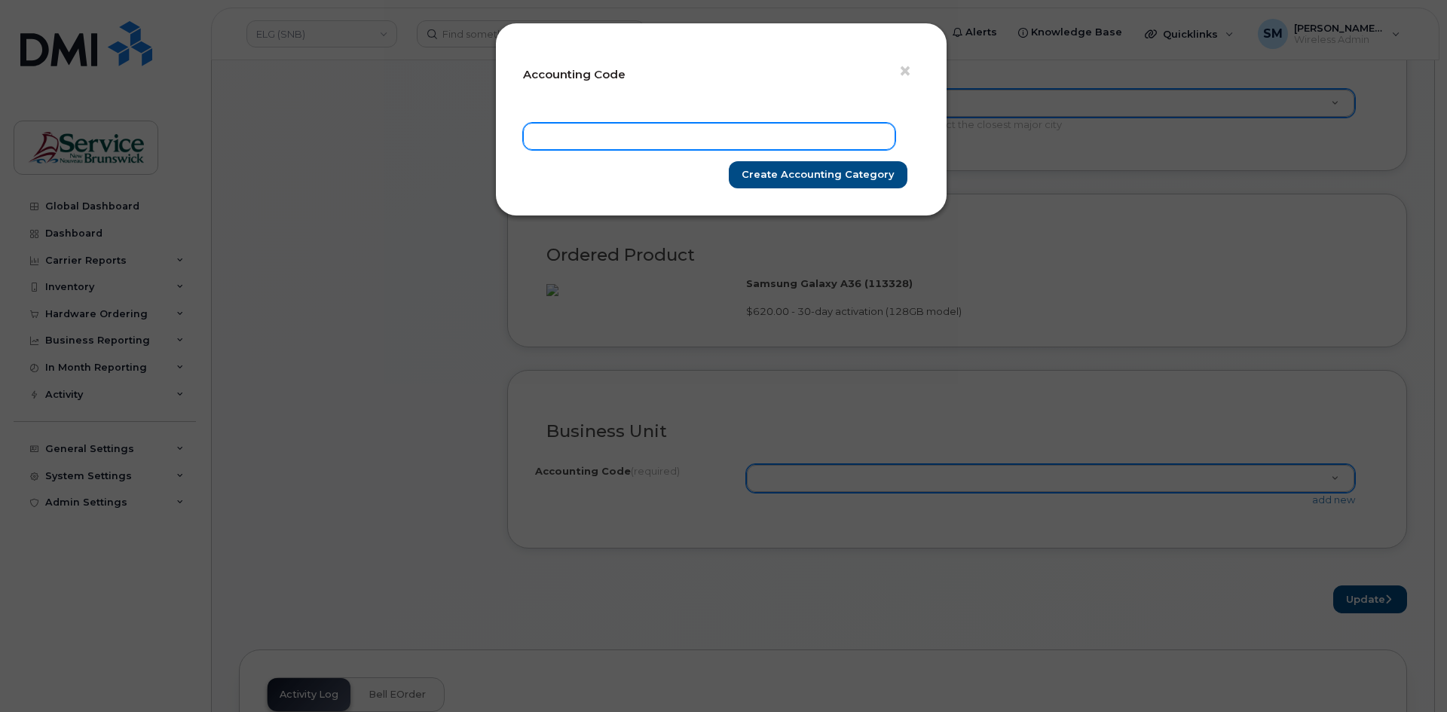
click at [611, 139] on input "text" at bounding box center [709, 136] width 372 height 27
paste input "80.8046.8003.xxxx.0000.0000.M33306"
type input "80.8046.8003.xxxx.0000.0000.M33306"
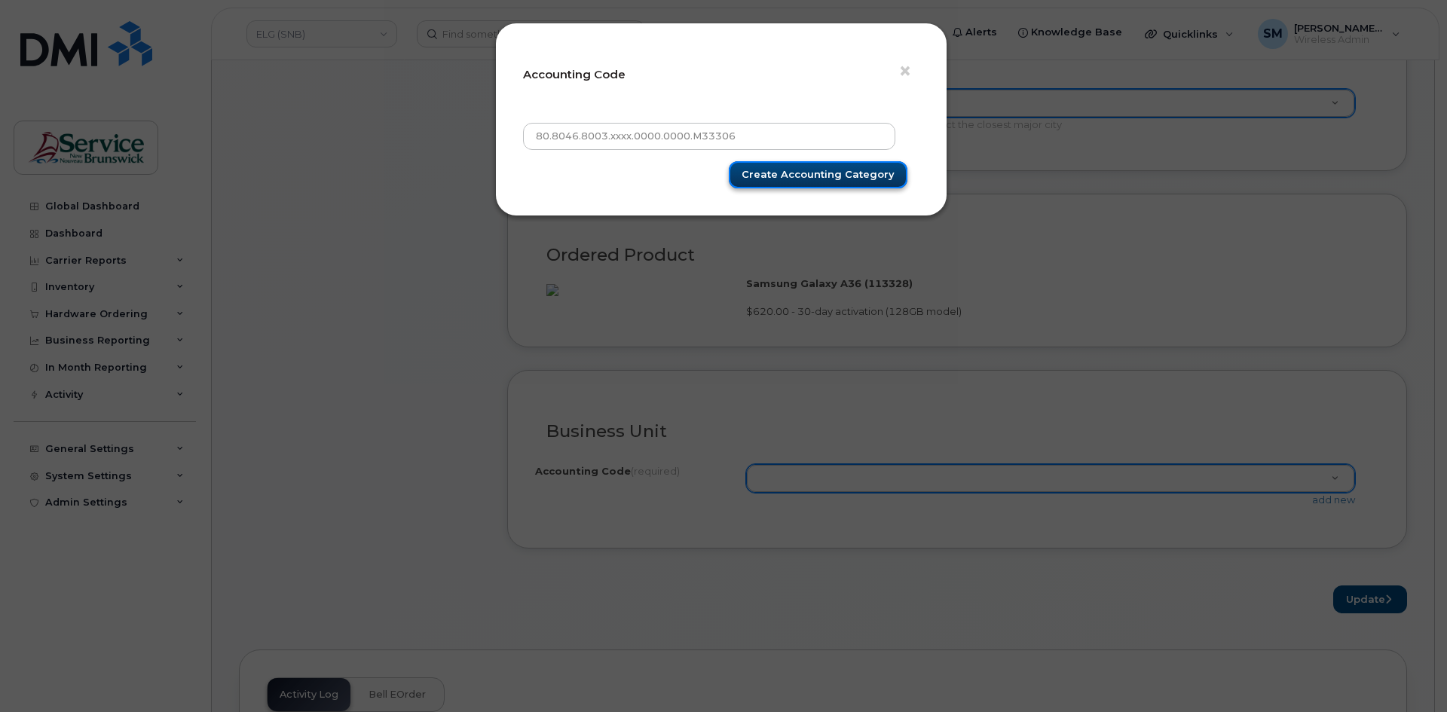
click at [793, 172] on input "Create Accounting category" at bounding box center [818, 175] width 179 height 28
type input "Create Accounting category"
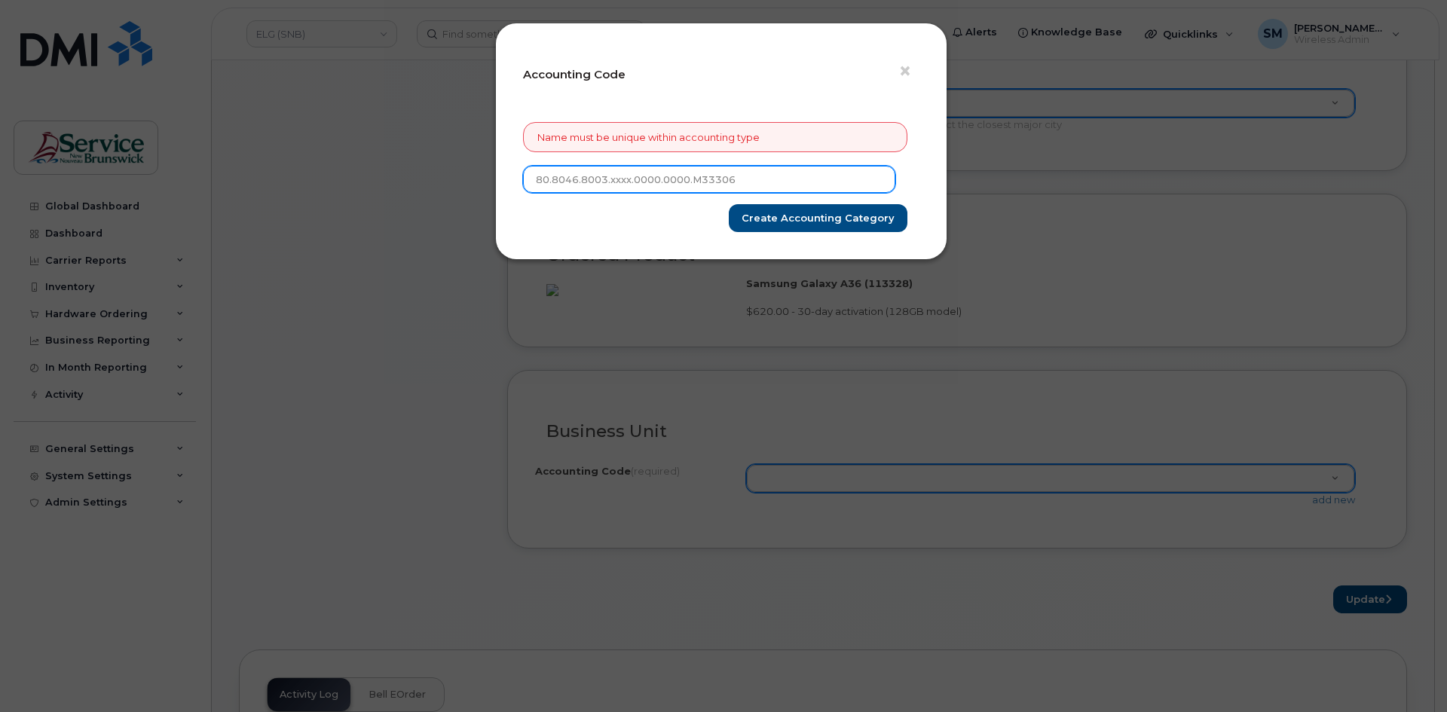
click at [626, 179] on input "80.8046.8003.xxxx.0000.0000.M33306" at bounding box center [709, 179] width 372 height 27
type input "80.8046.8003.6071.0000.0000.M33306"
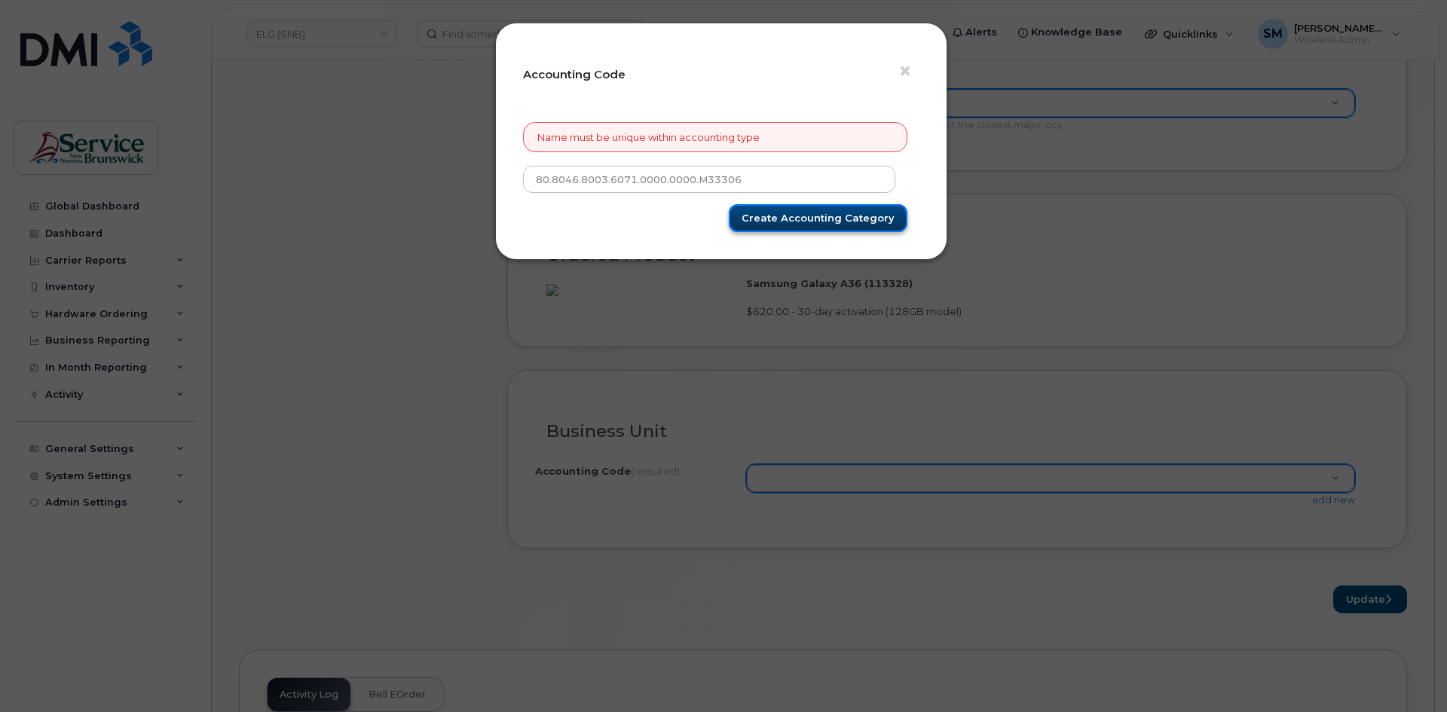
click at [786, 215] on input "Create Accounting category" at bounding box center [818, 218] width 179 height 28
type input "Create Accounting category"
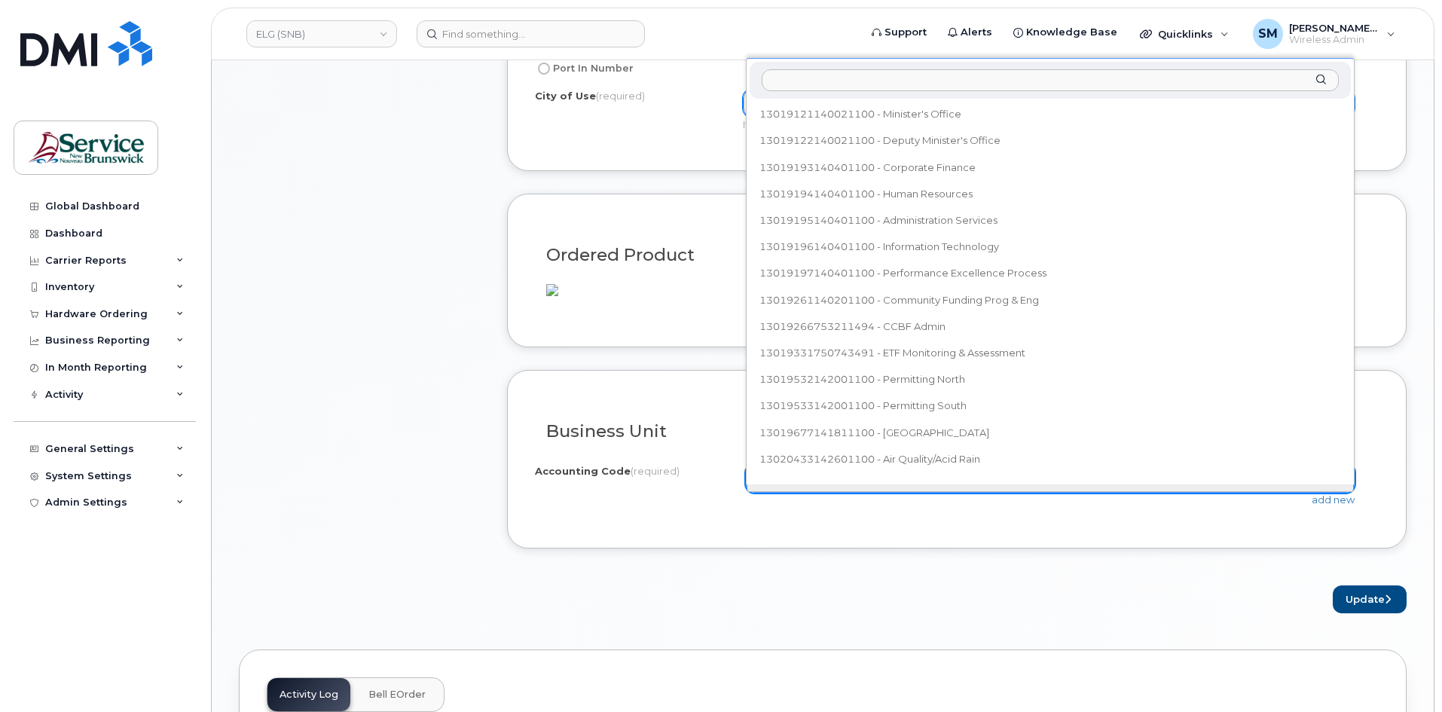
scroll to position [93, 0]
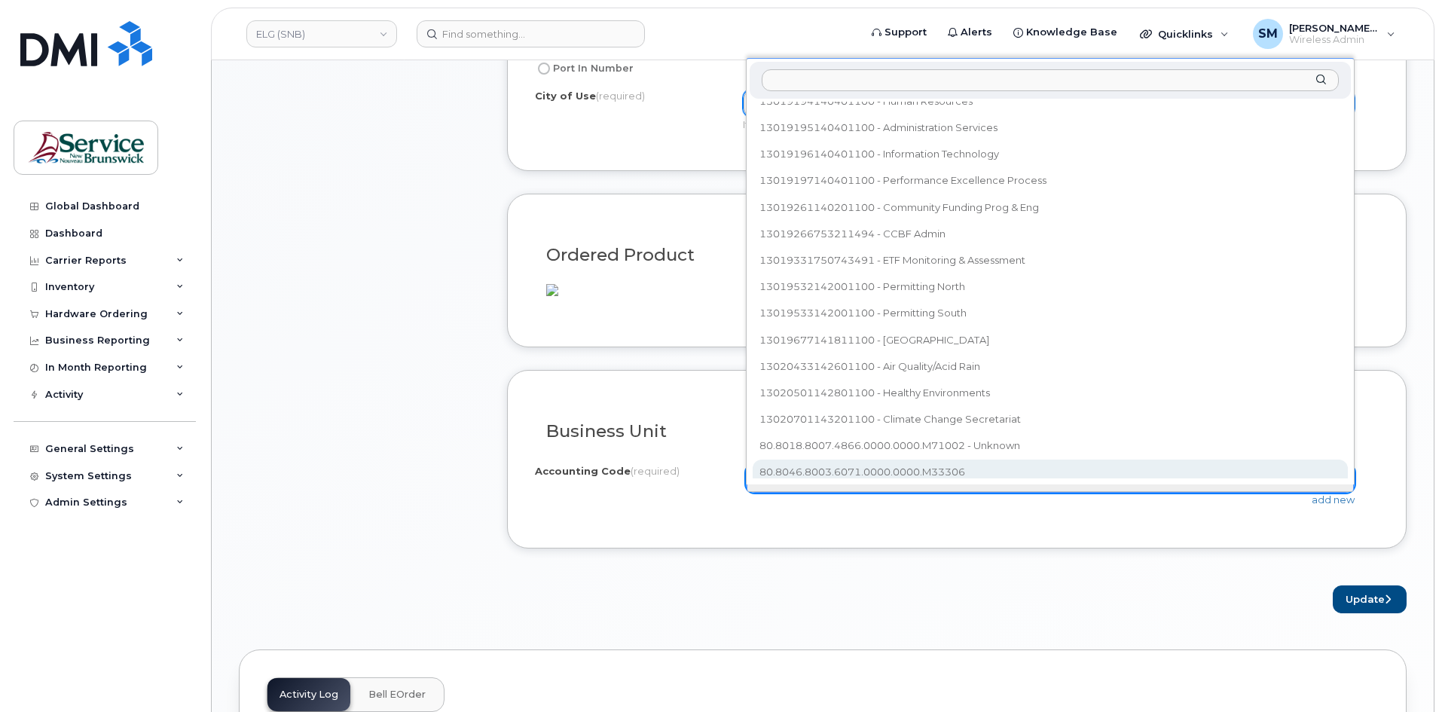
select select "80.8046.8003.6071.0000.0000.M33306"
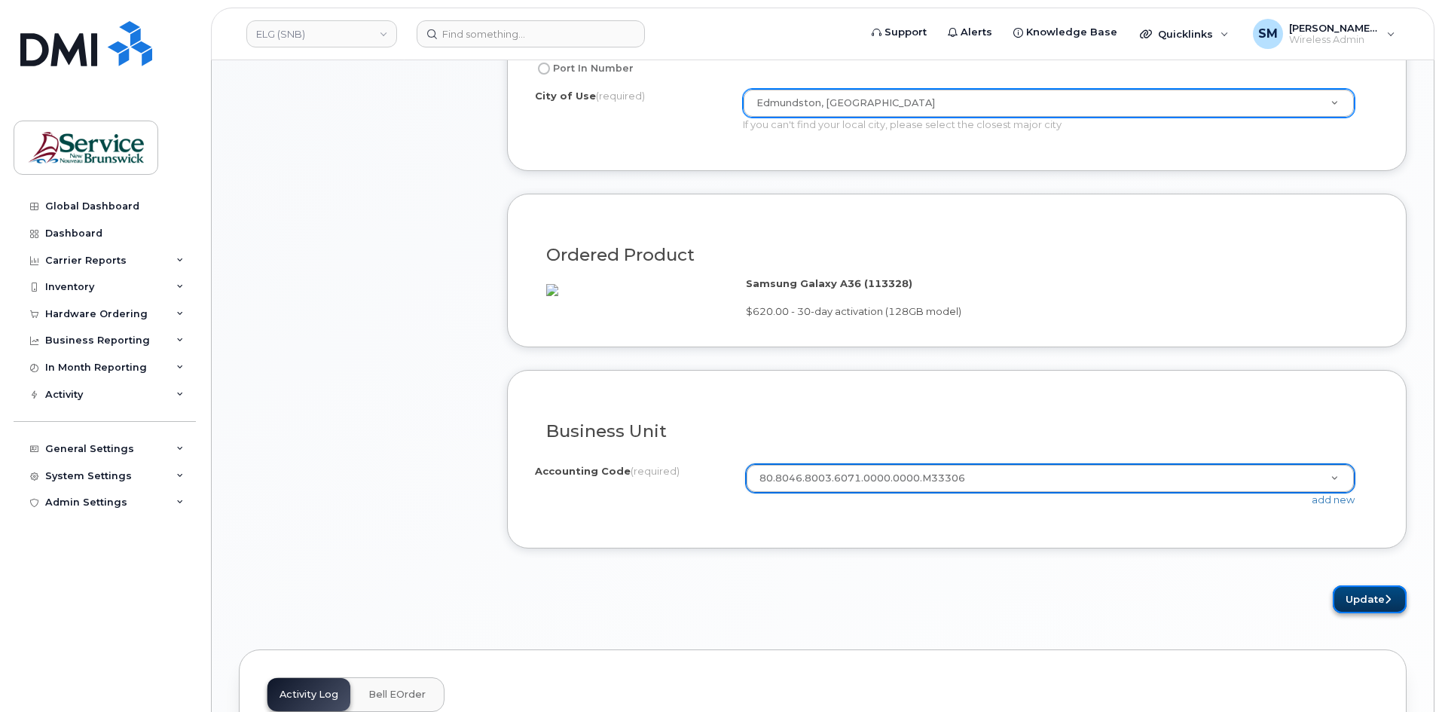
click at [1384, 613] on button "Update" at bounding box center [1370, 599] width 74 height 28
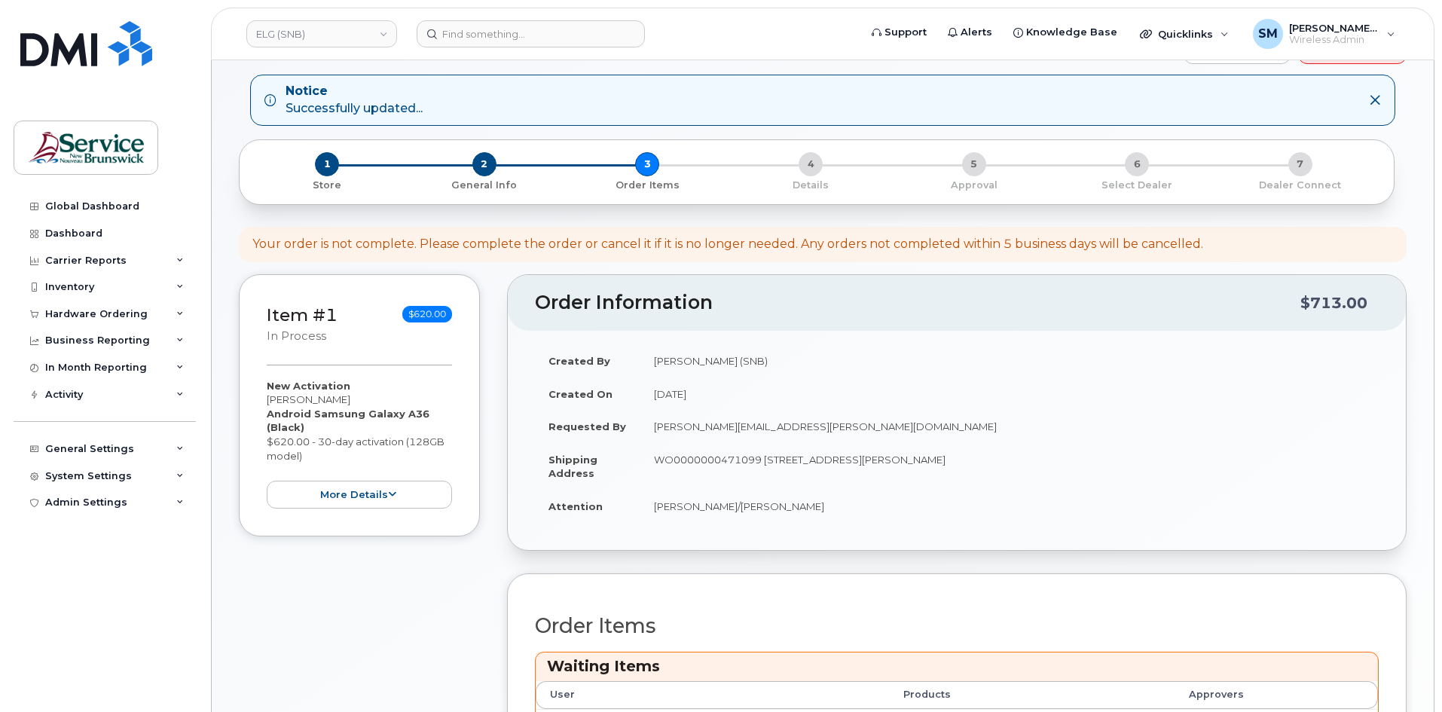
scroll to position [377, 0]
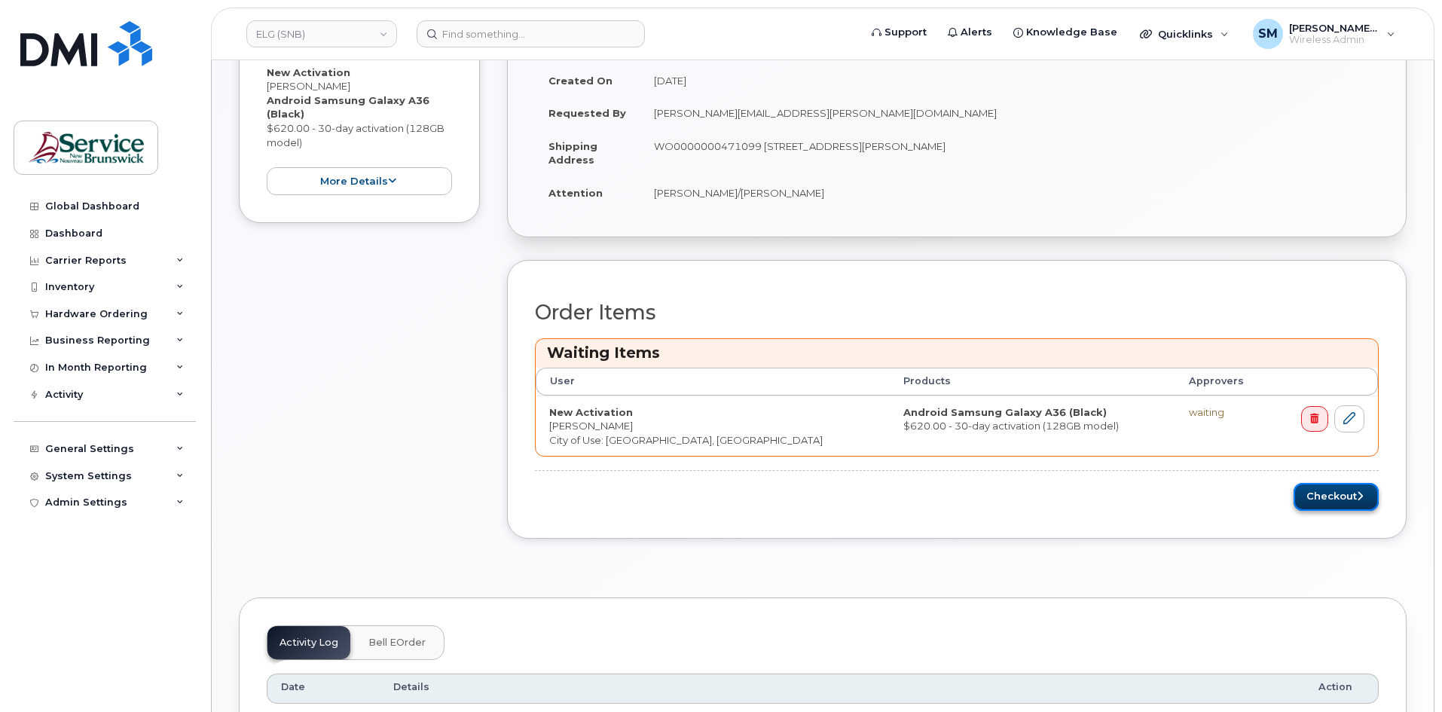
click at [1341, 506] on button "Checkout" at bounding box center [1336, 497] width 85 height 28
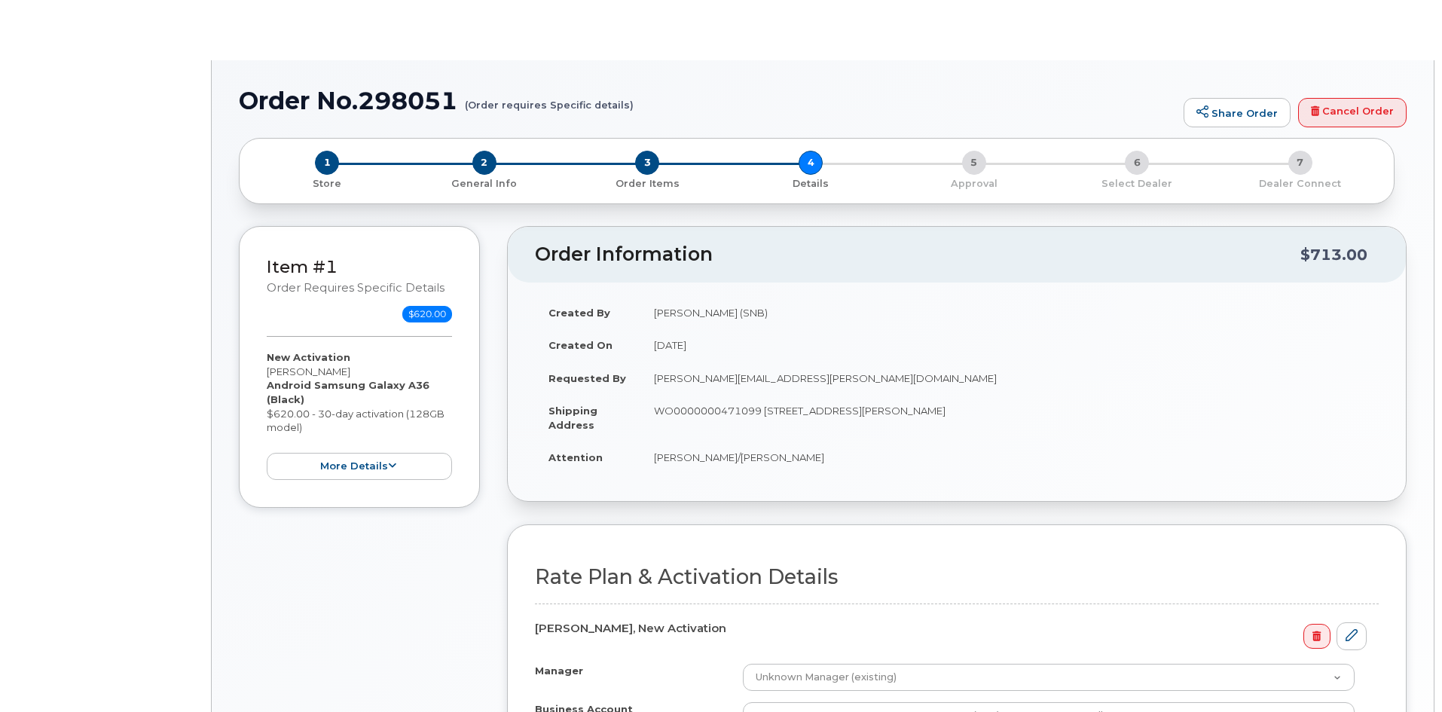
select select "GNB BYOD Smartphone Flex 30D"
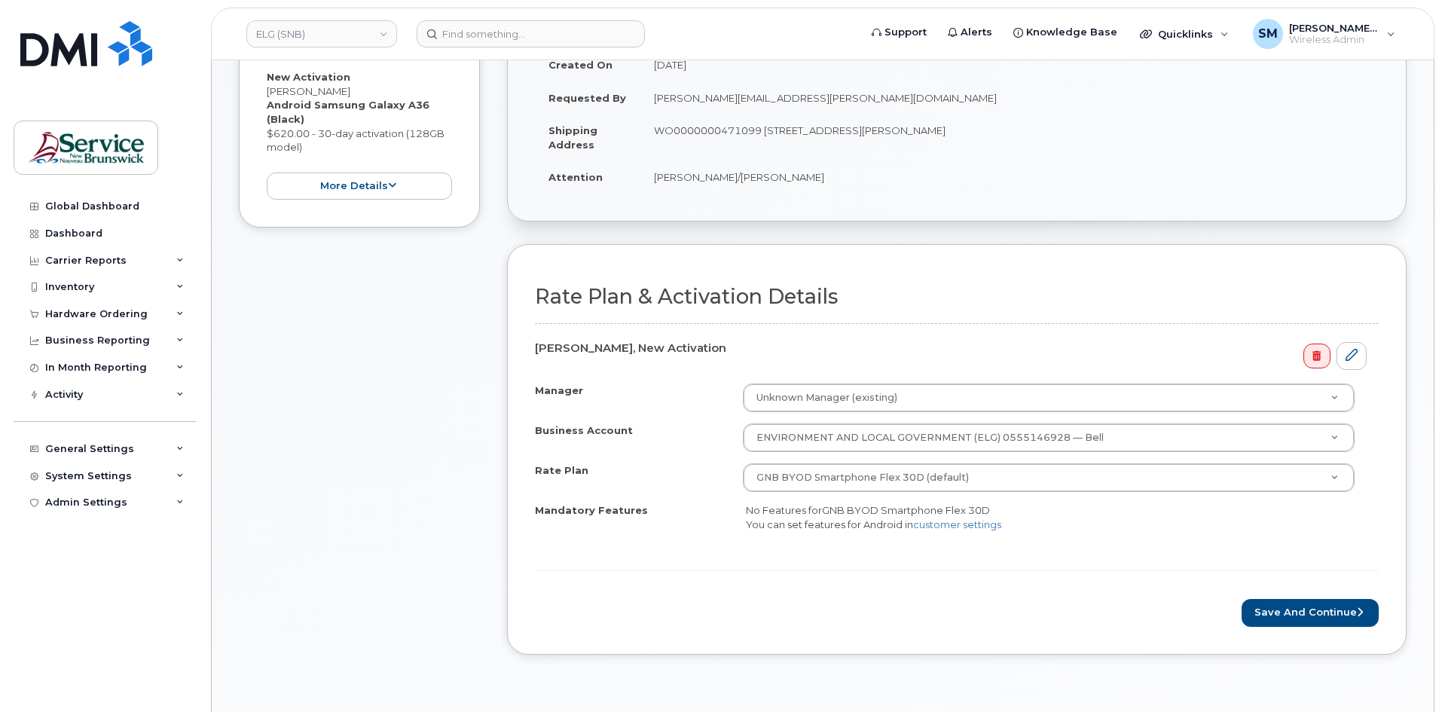
scroll to position [377, 0]
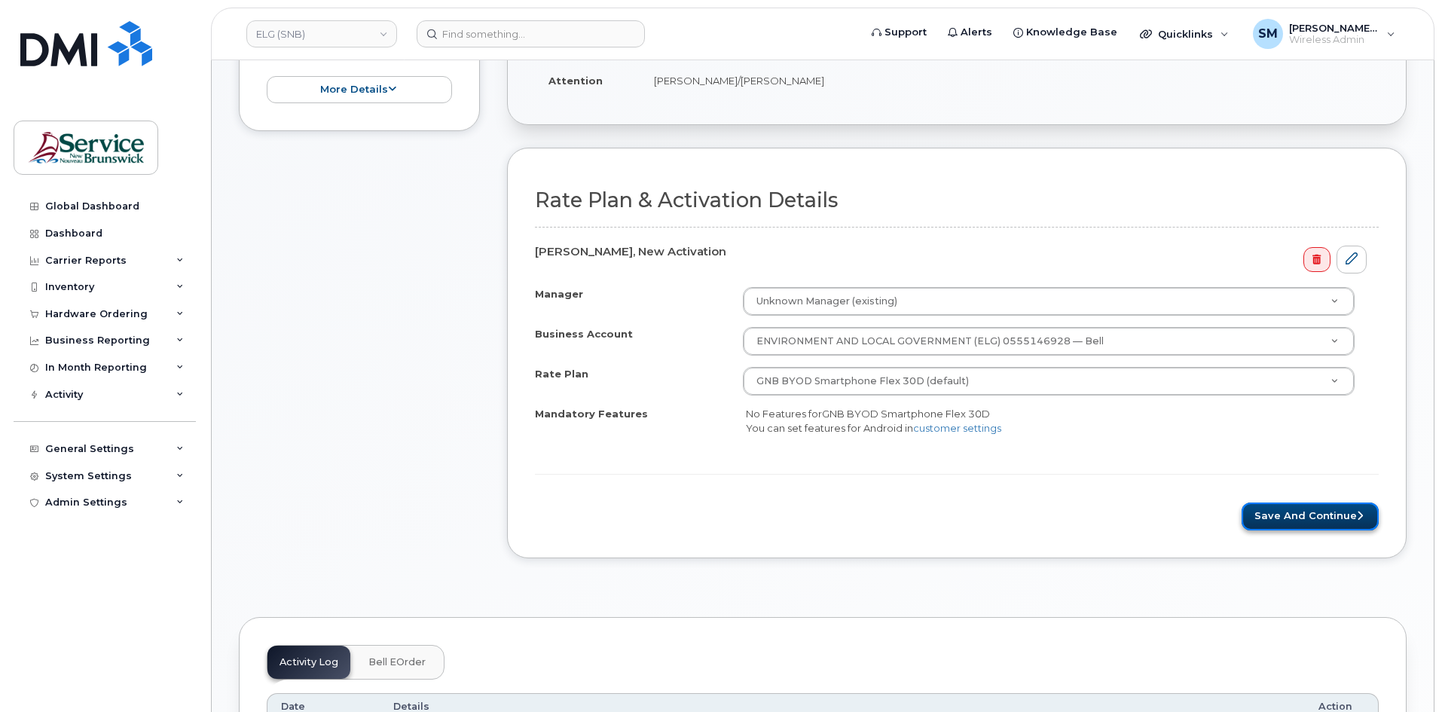
click at [1315, 521] on button "Save and Continue" at bounding box center [1310, 517] width 137 height 28
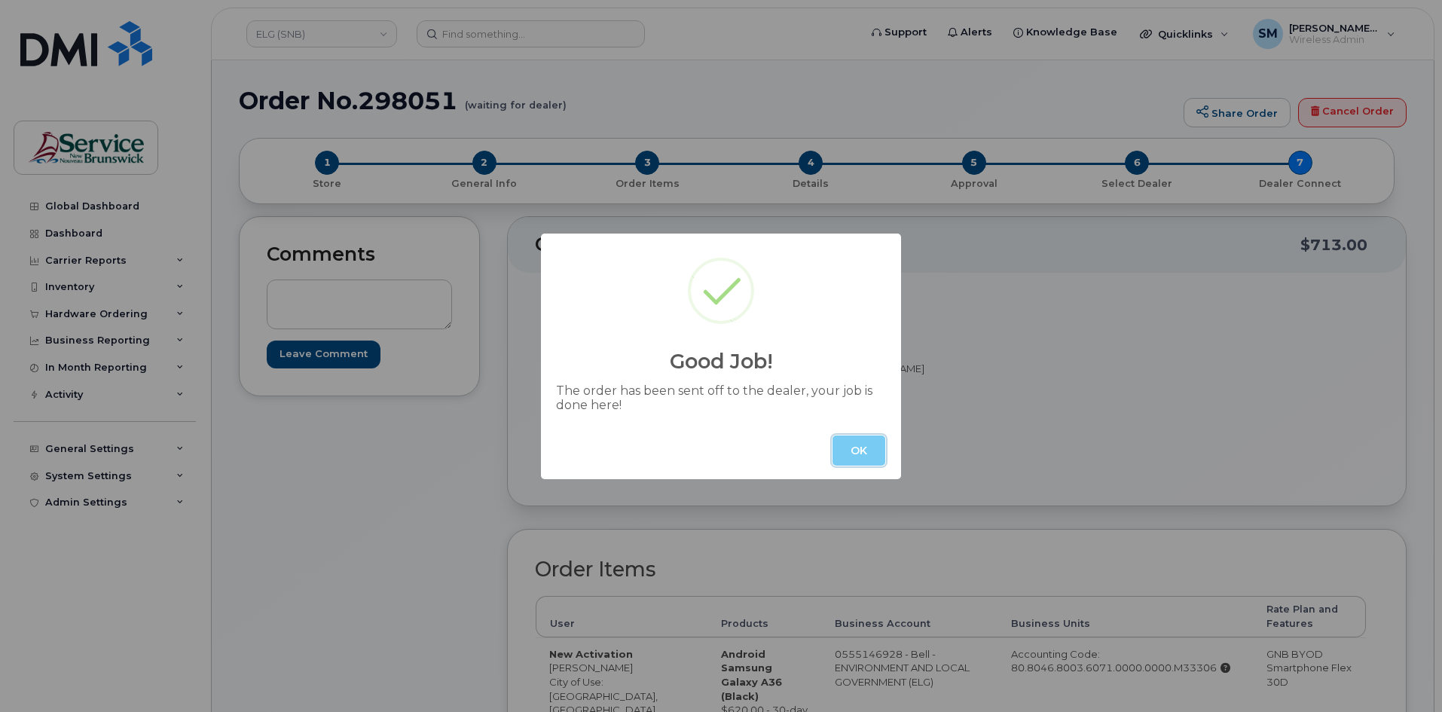
click at [853, 454] on button "OK" at bounding box center [859, 451] width 53 height 30
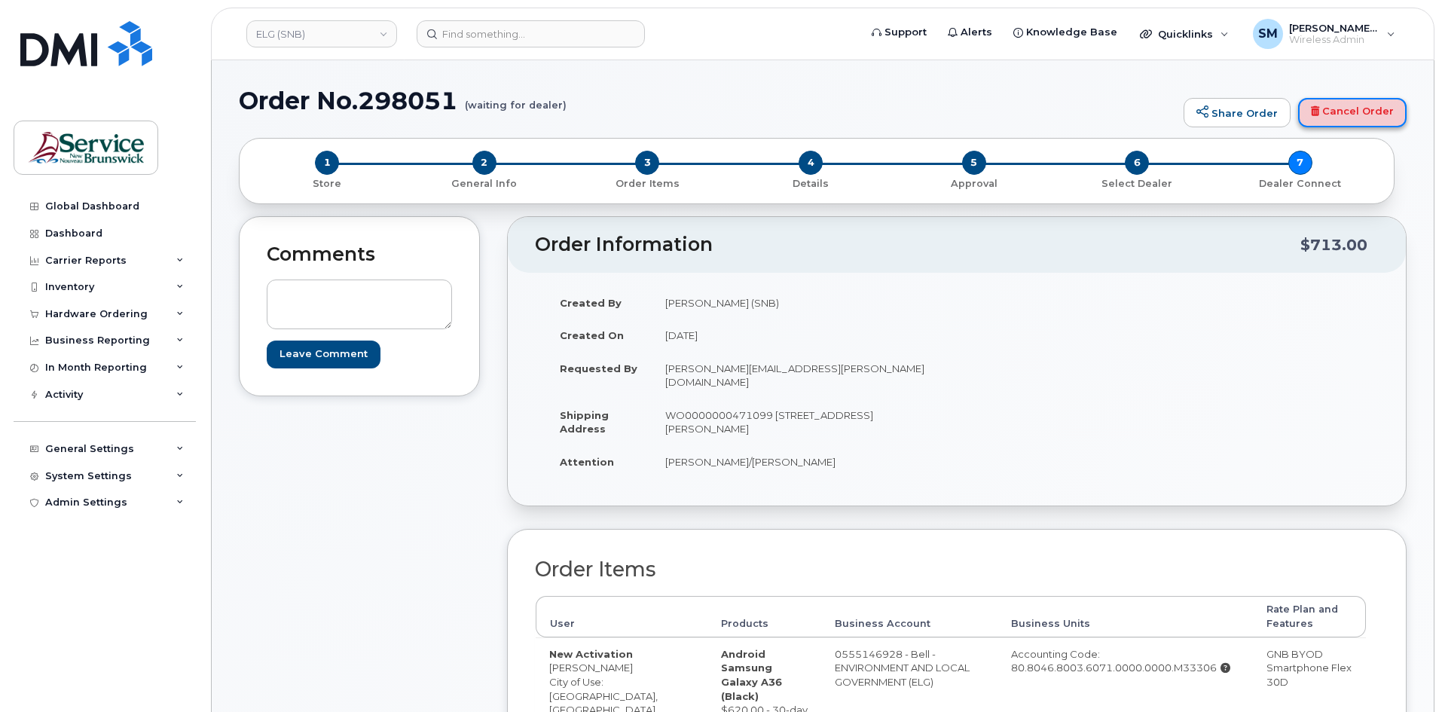
click at [1319, 113] on icon at bounding box center [1315, 111] width 8 height 10
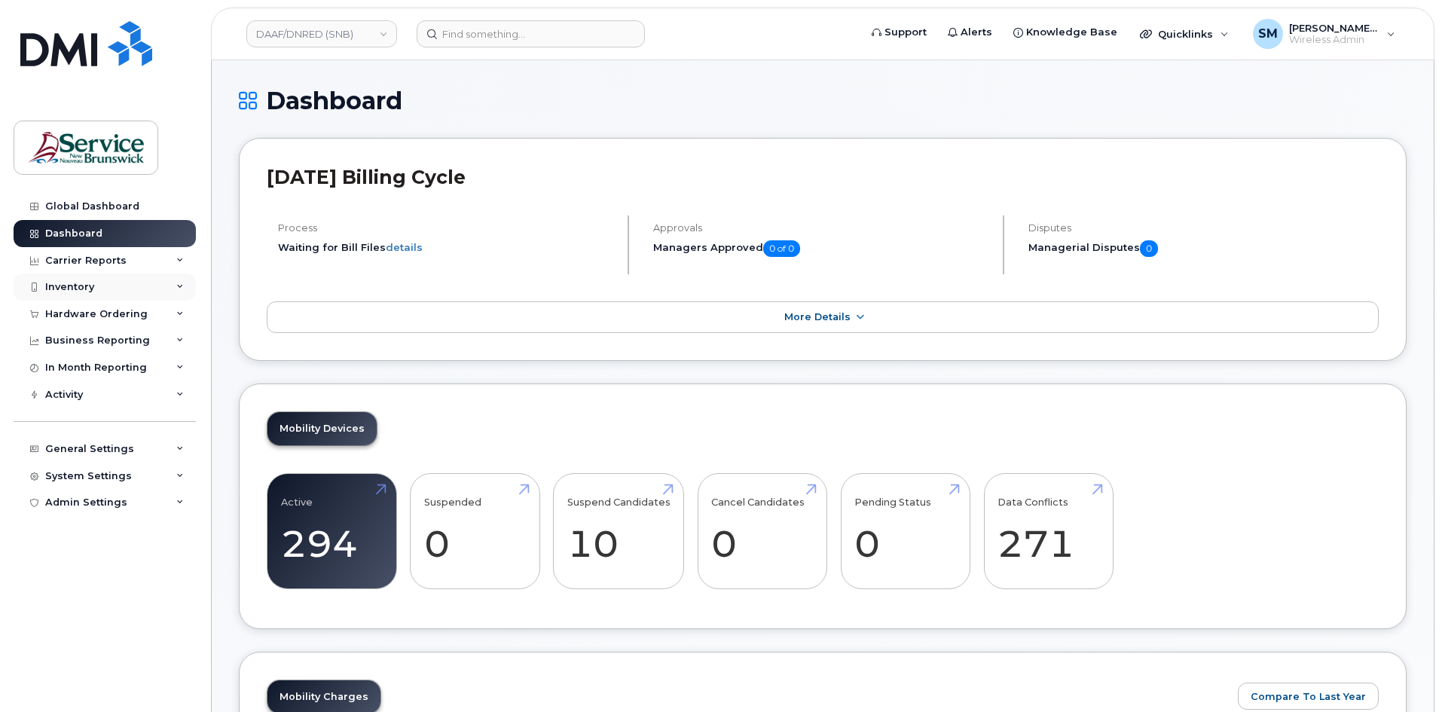
click at [110, 293] on div "Inventory" at bounding box center [105, 287] width 182 height 27
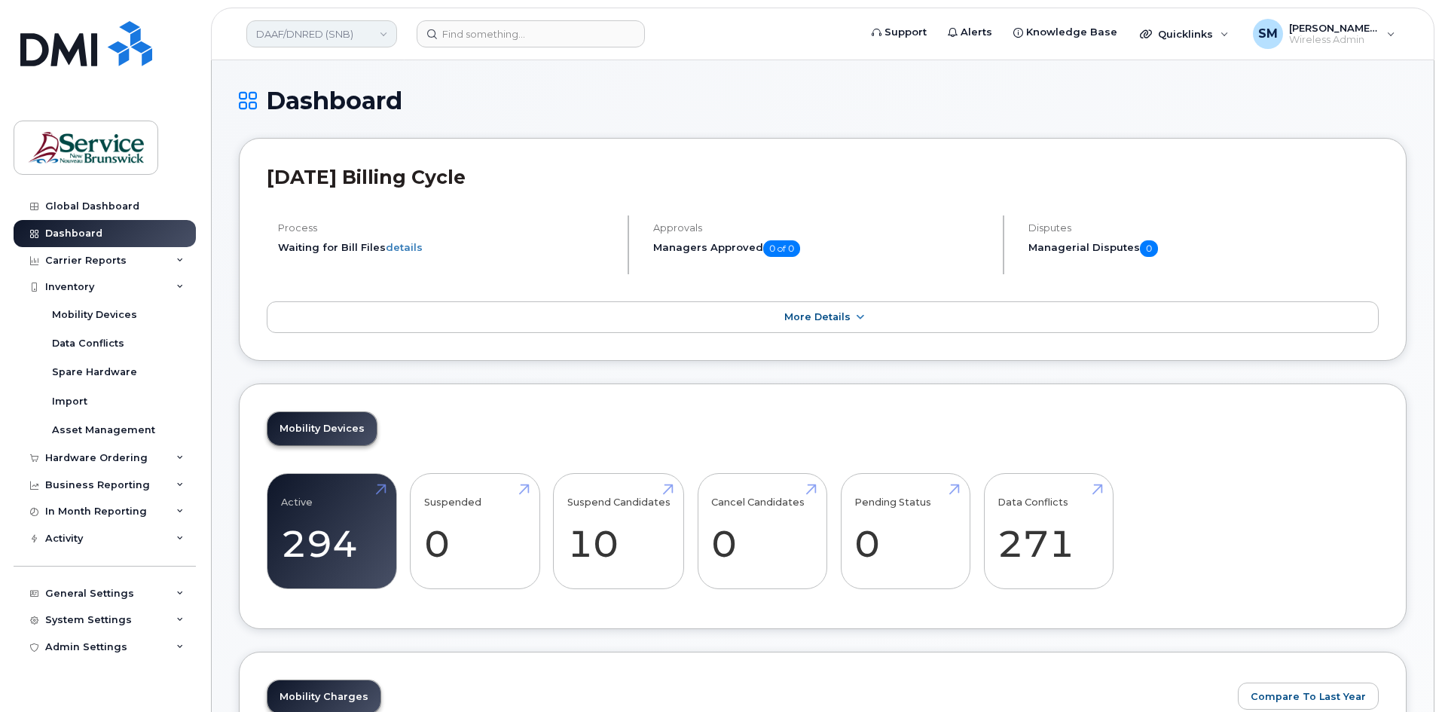
click at [304, 41] on link "DAAF/DNRED (SNB)" at bounding box center [321, 33] width 151 height 27
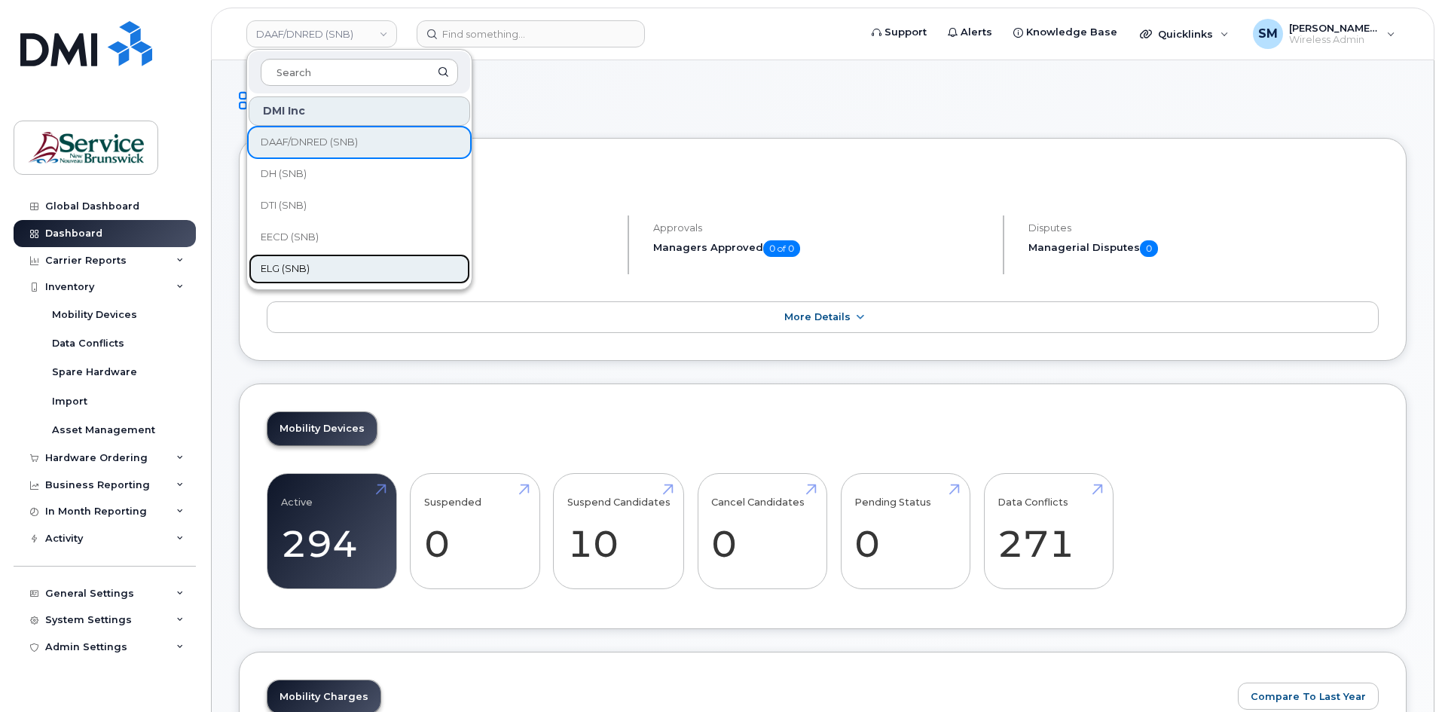
click at [289, 256] on link "ELG (SNB)" at bounding box center [360, 269] width 222 height 30
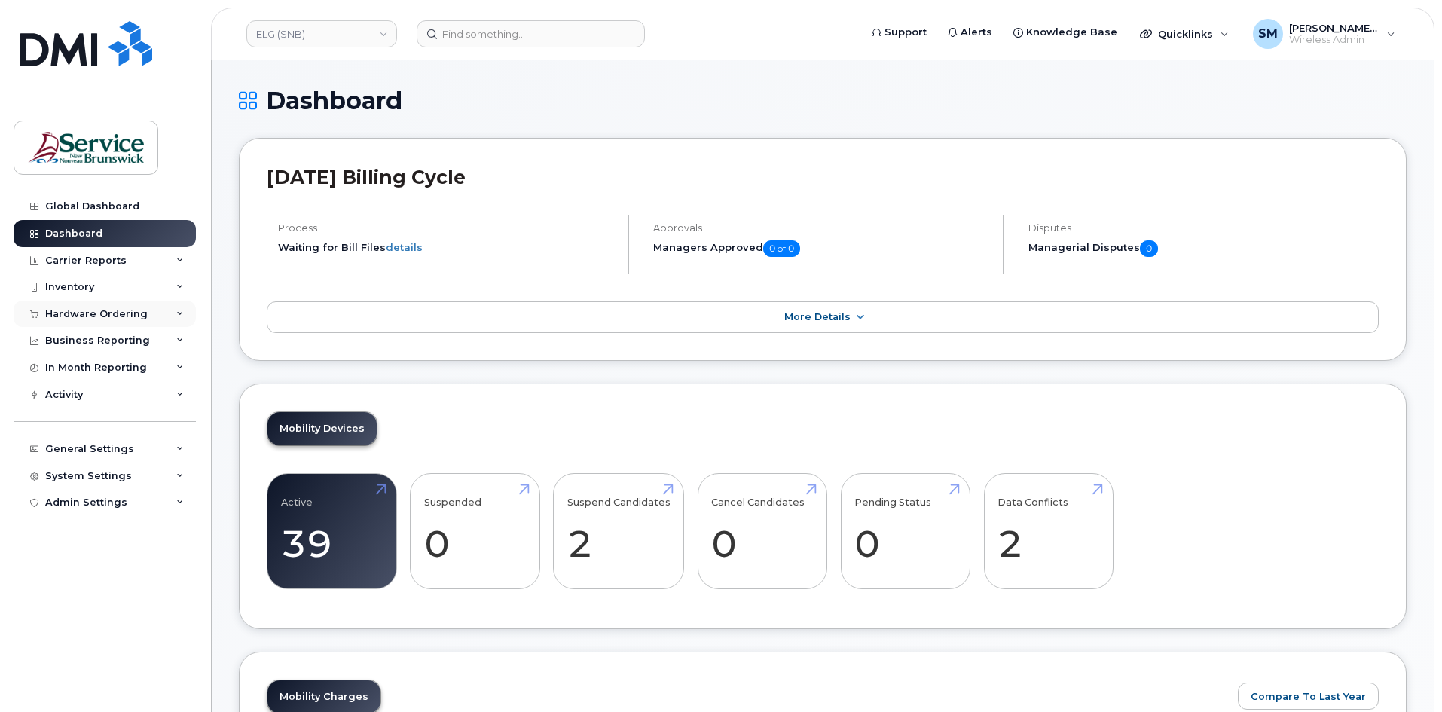
click at [117, 316] on div "Hardware Ordering" at bounding box center [96, 314] width 102 height 12
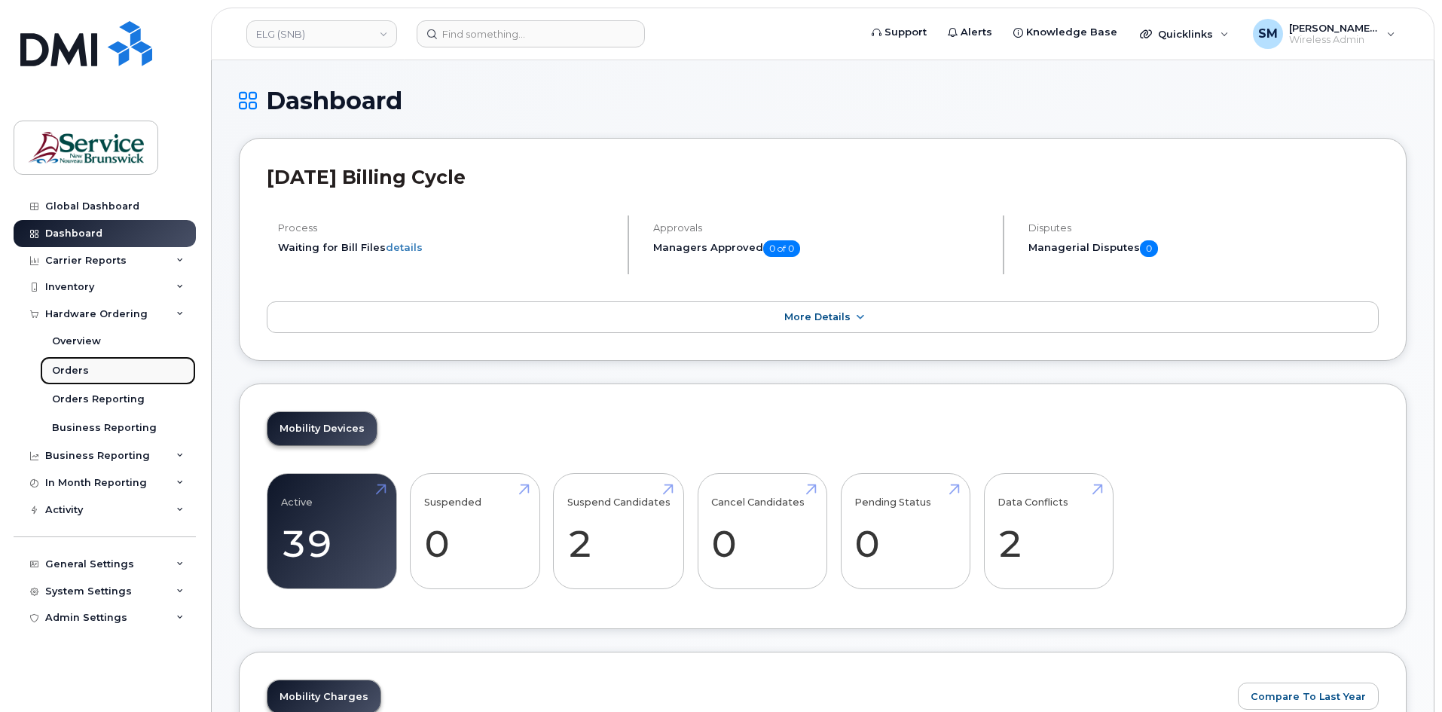
click at [103, 374] on link "Orders" at bounding box center [118, 370] width 156 height 29
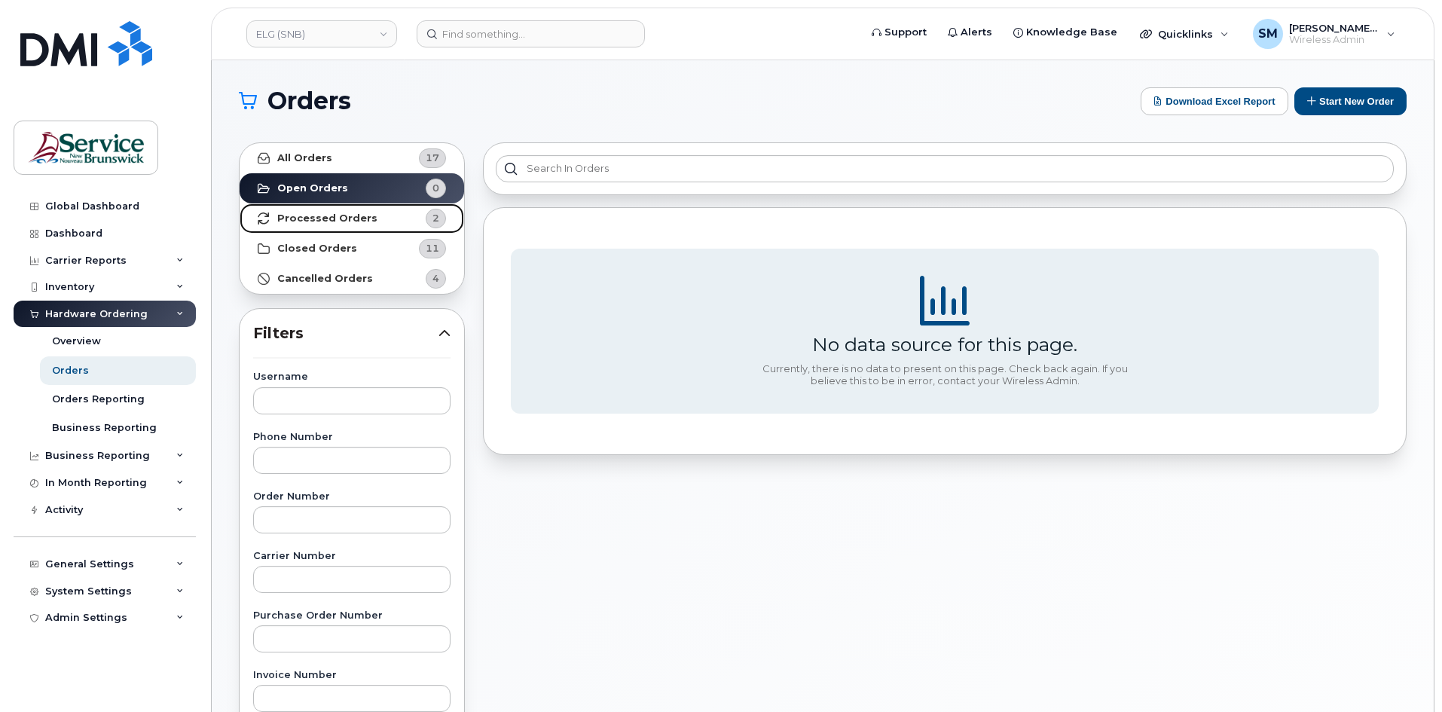
click at [347, 220] on strong "Processed Orders" at bounding box center [327, 218] width 100 height 12
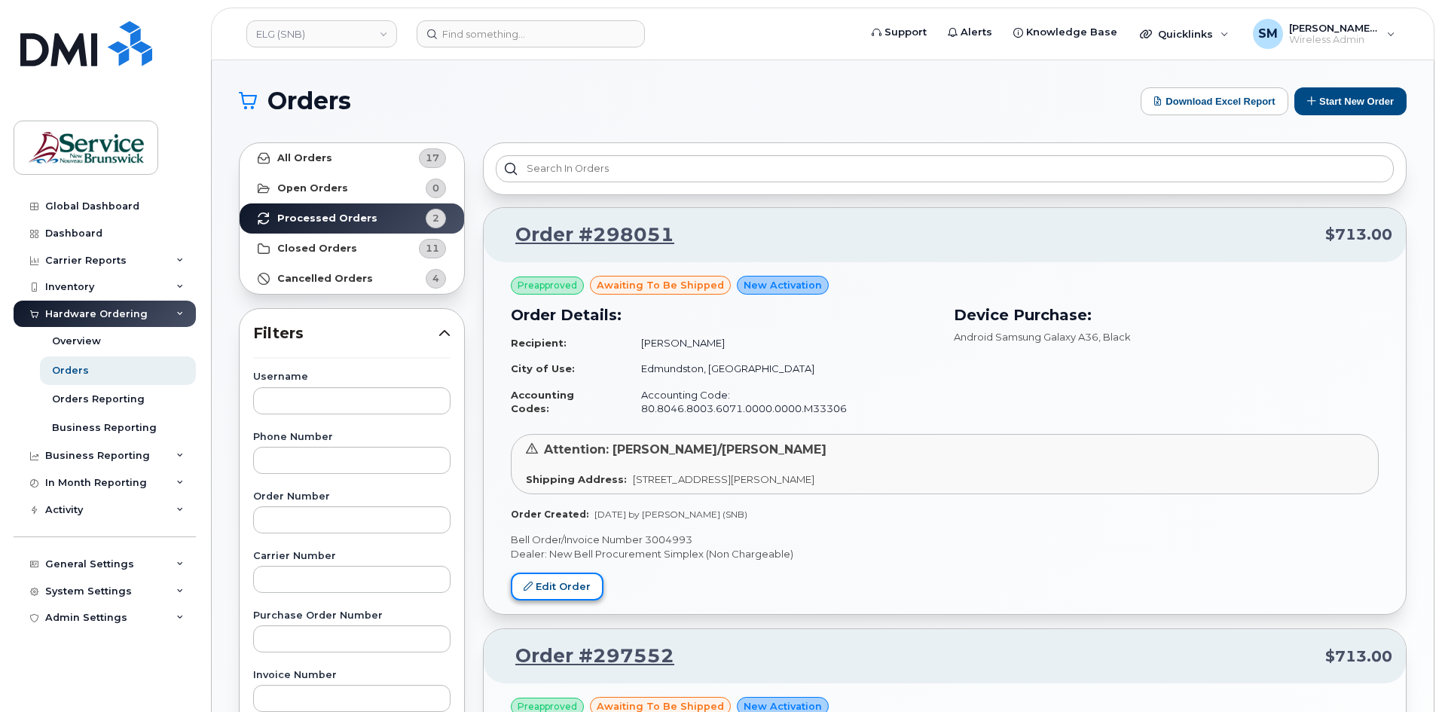
click at [570, 573] on link "Edit Order" at bounding box center [557, 587] width 93 height 28
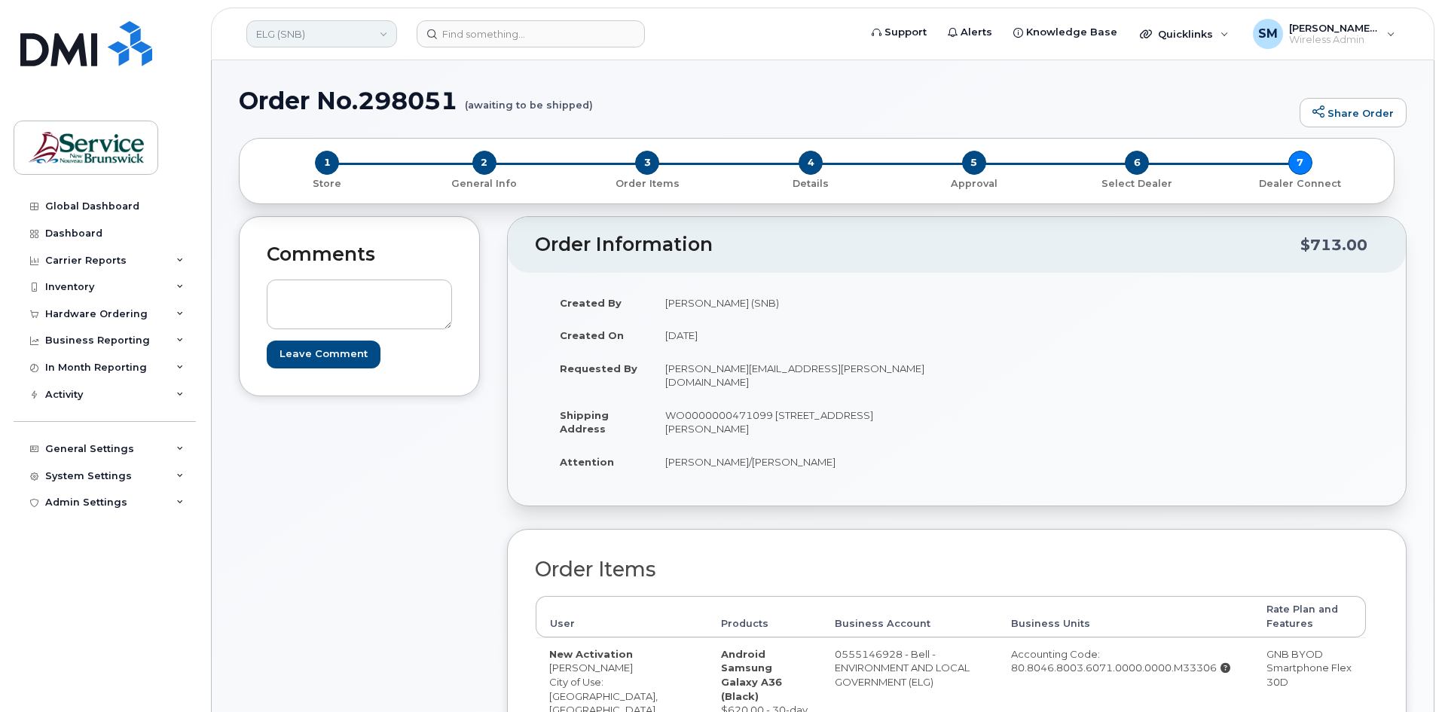
click at [332, 36] on link "ELG (SNB)" at bounding box center [321, 33] width 151 height 27
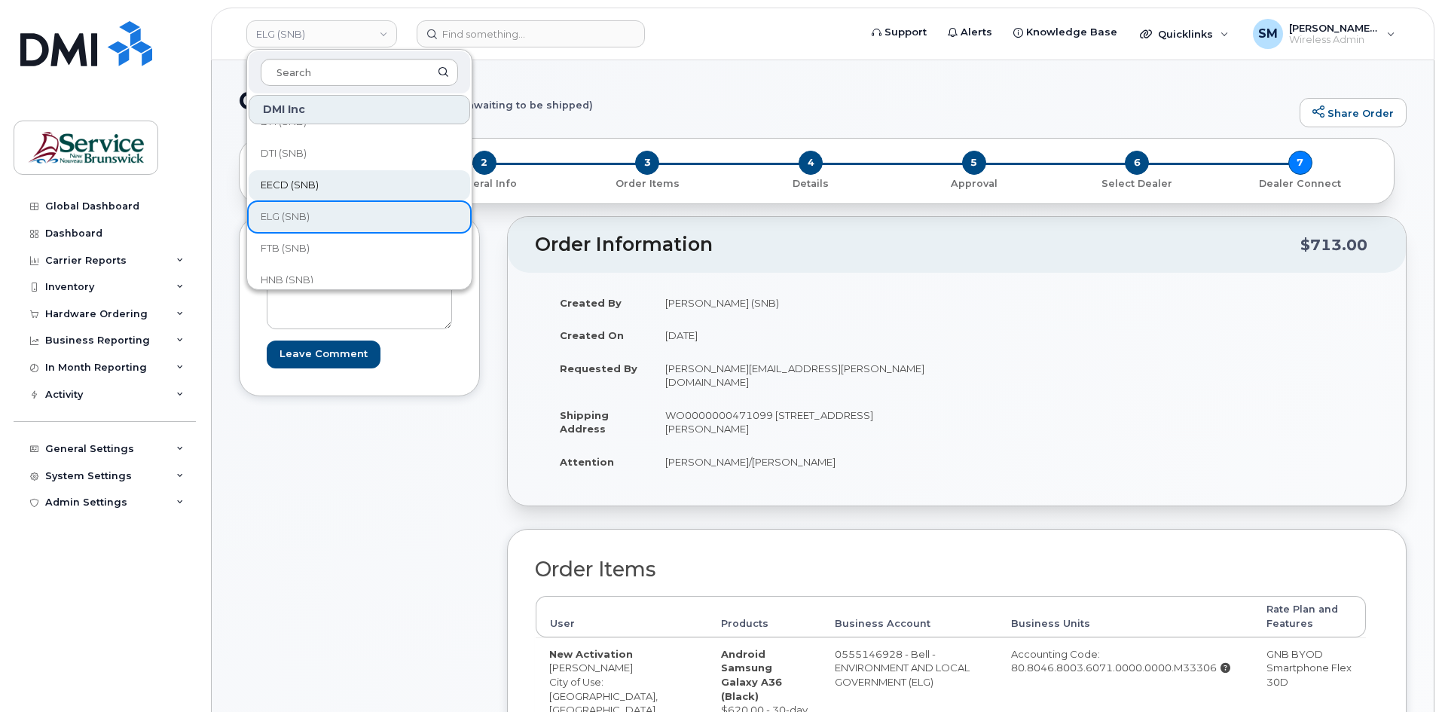
scroll to position [151, 0]
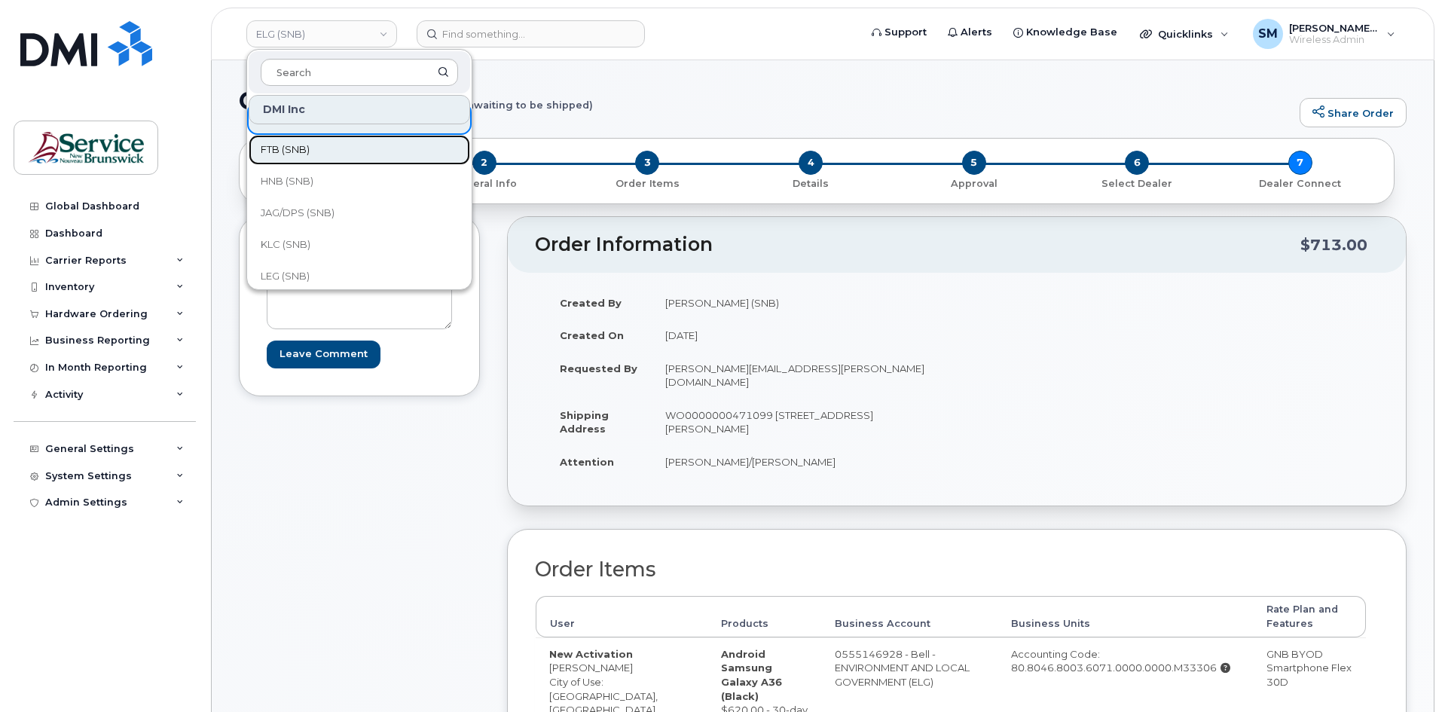
click at [285, 152] on span "FTB (SNB)" at bounding box center [285, 149] width 49 height 15
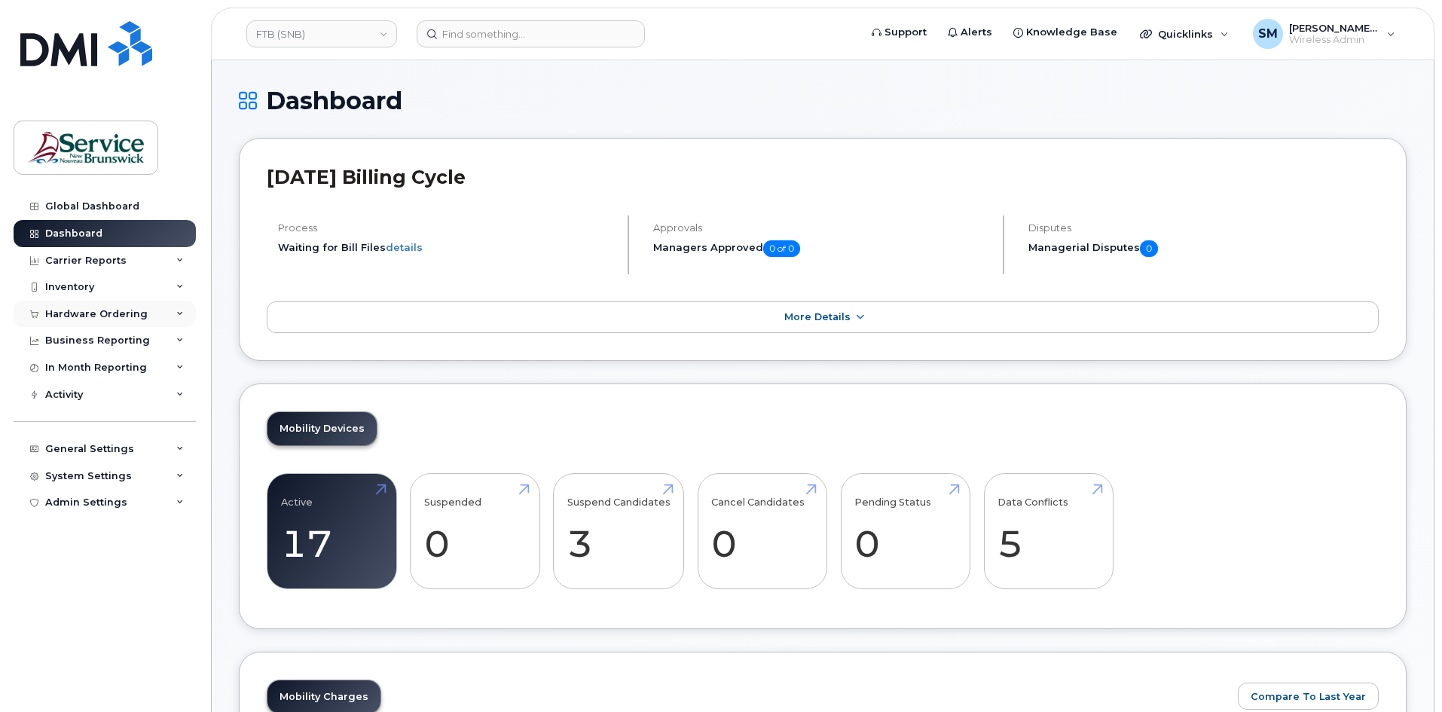
click at [148, 307] on div "Hardware Ordering" at bounding box center [105, 314] width 182 height 27
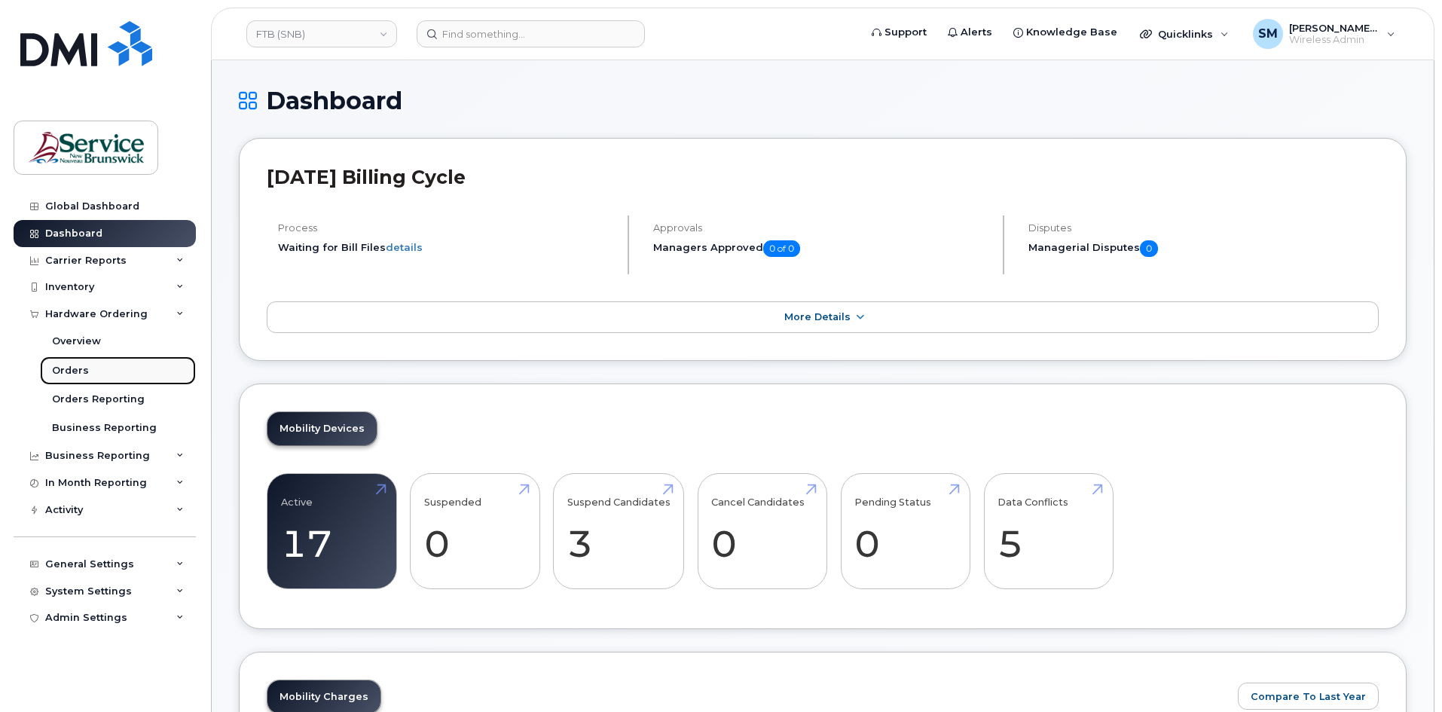
click at [98, 376] on link "Orders" at bounding box center [118, 370] width 156 height 29
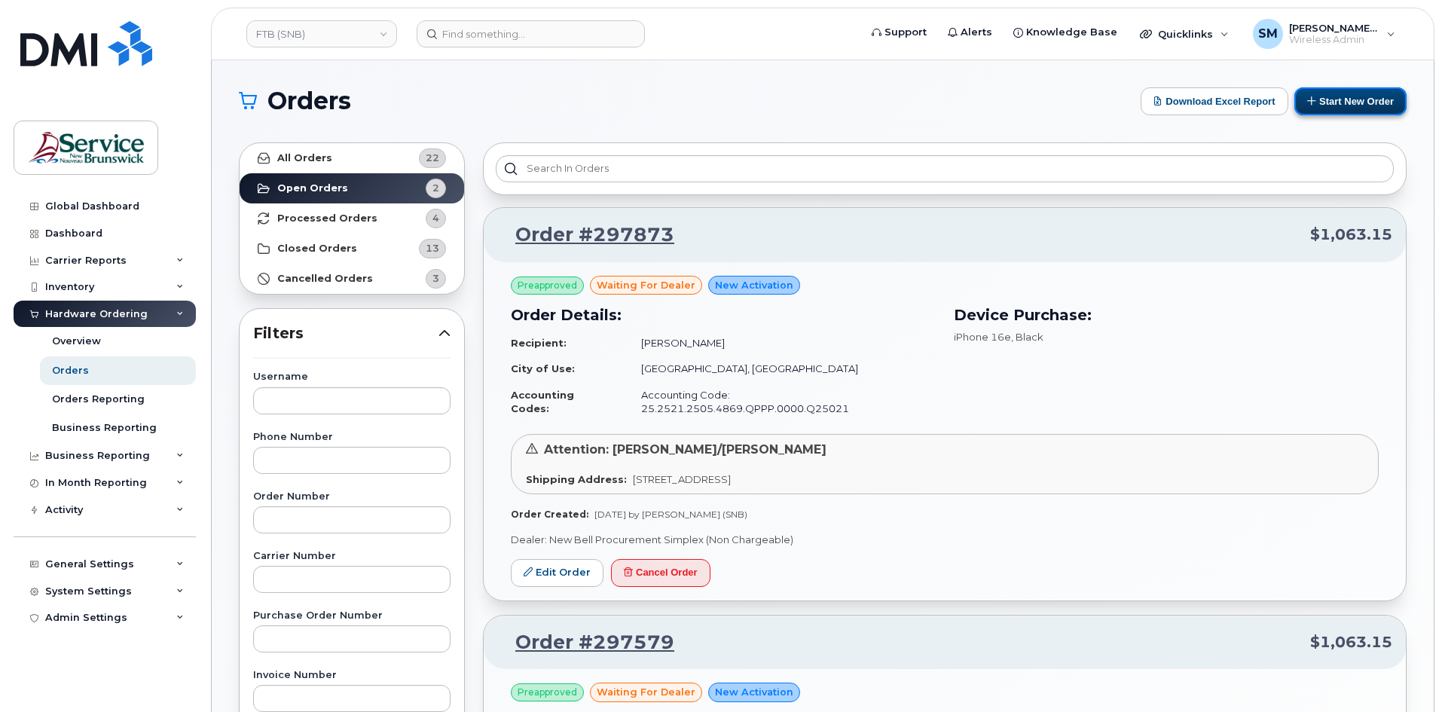
click at [1371, 95] on button "Start New Order" at bounding box center [1351, 101] width 112 height 28
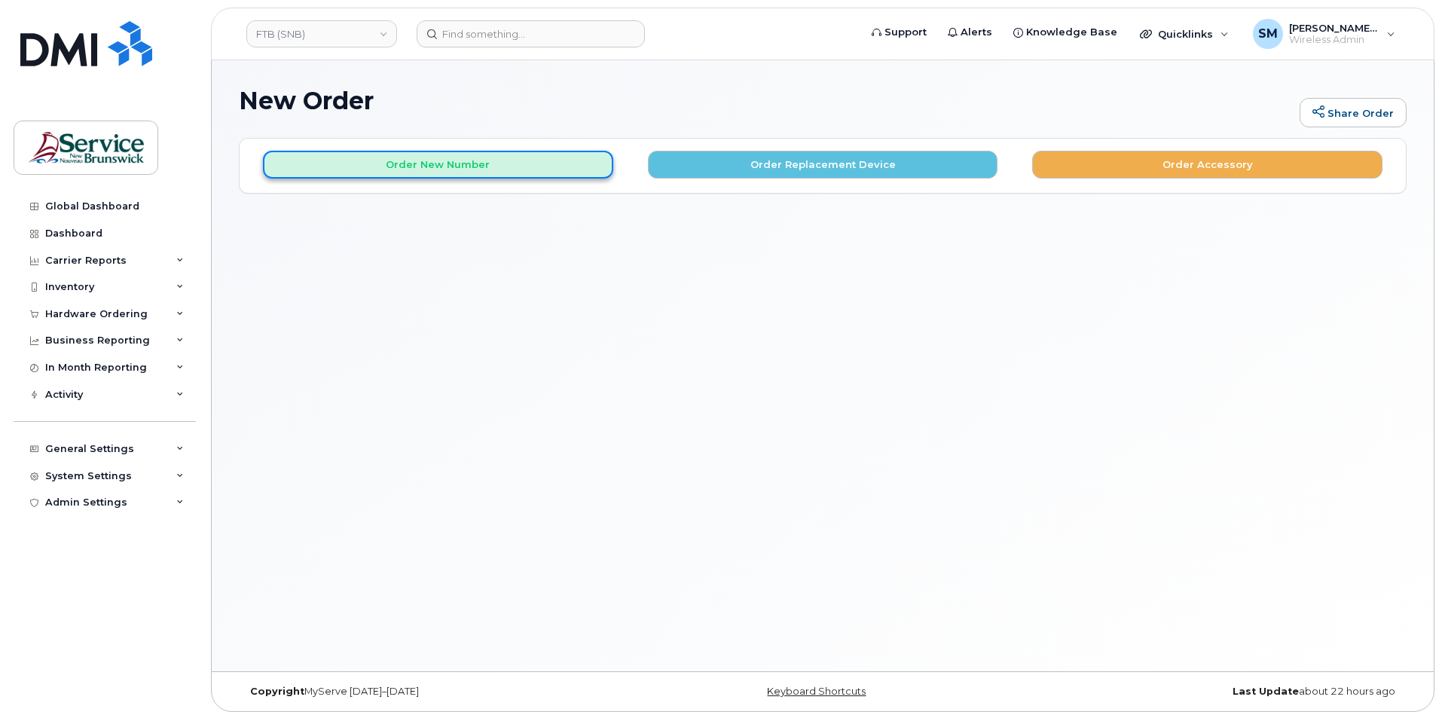
click at [469, 163] on button "Order New Number" at bounding box center [438, 165] width 350 height 28
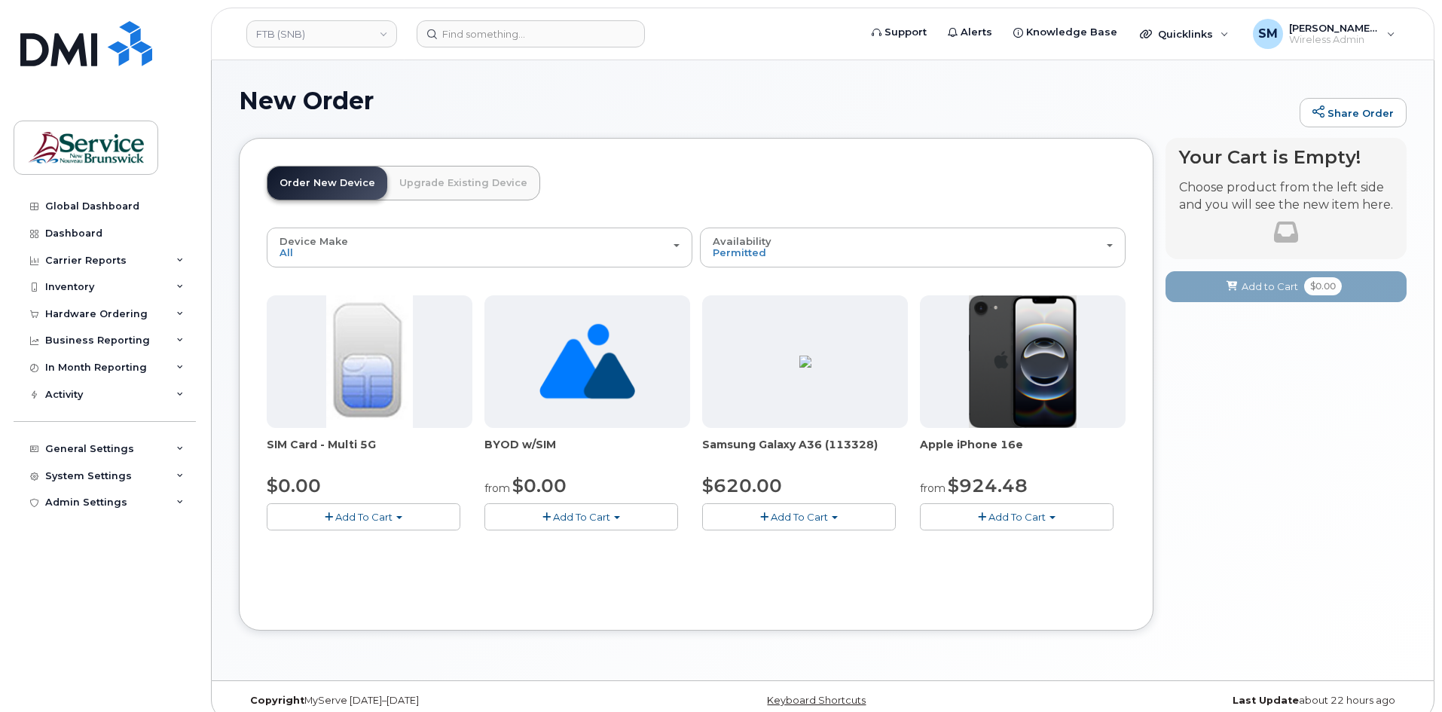
click at [1054, 523] on button "Add To Cart" at bounding box center [1017, 516] width 194 height 26
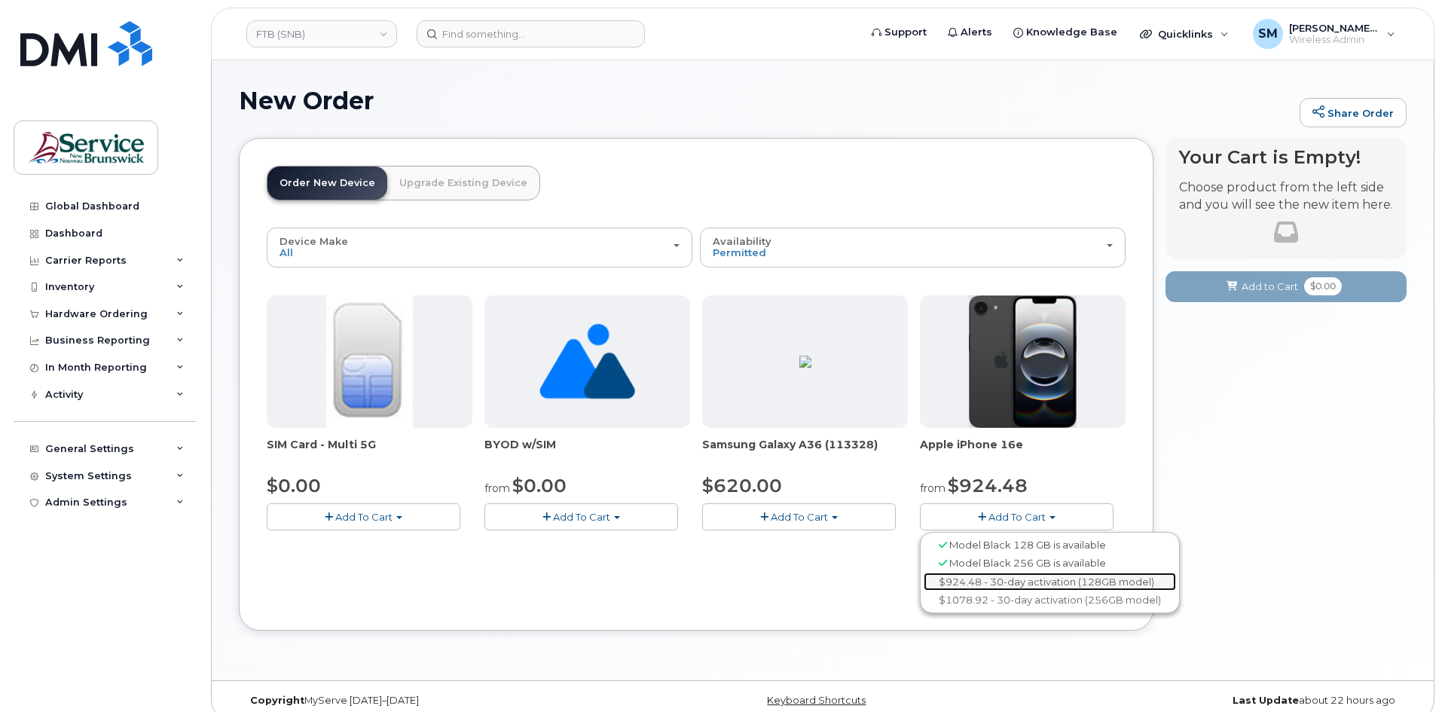
click at [1001, 582] on link "$924.48 - 30-day activation (128GB model)" at bounding box center [1050, 582] width 252 height 19
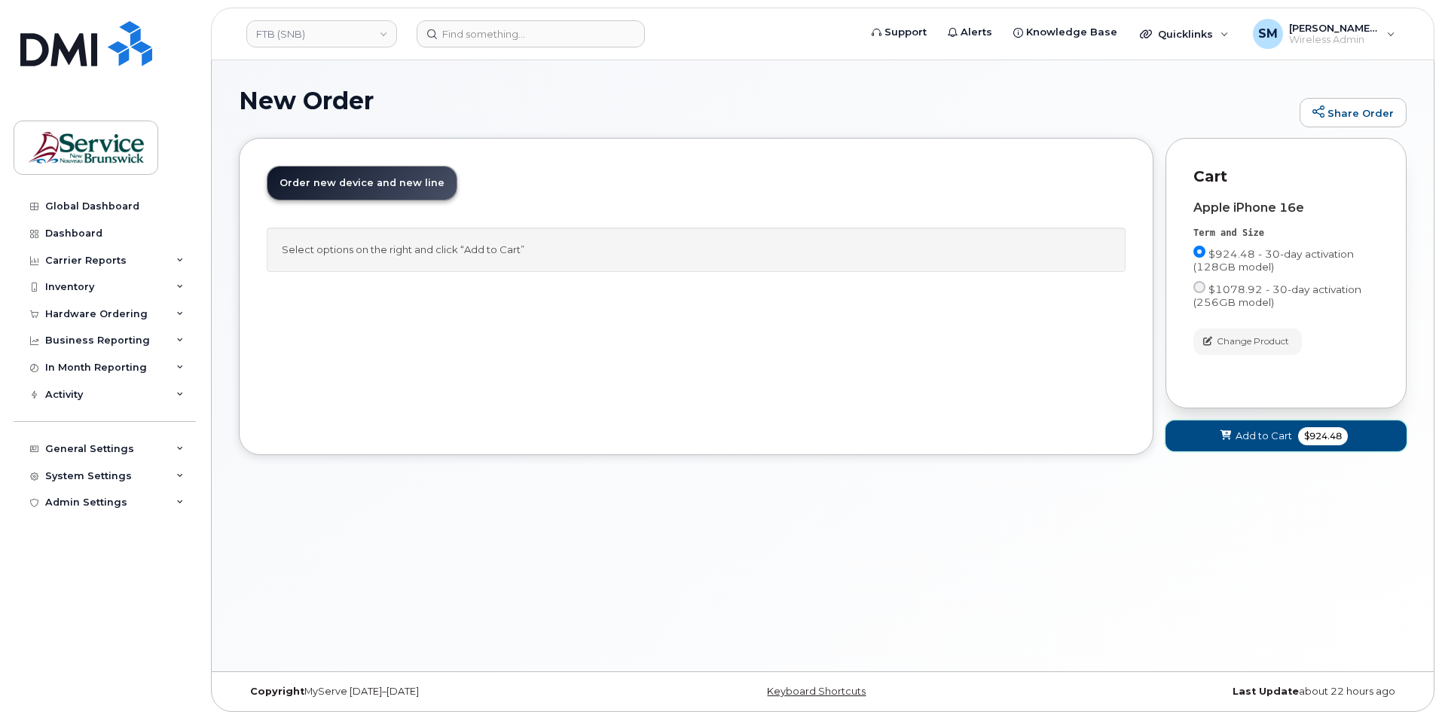
click at [1230, 428] on button "Add to Cart $924.48" at bounding box center [1286, 435] width 241 height 31
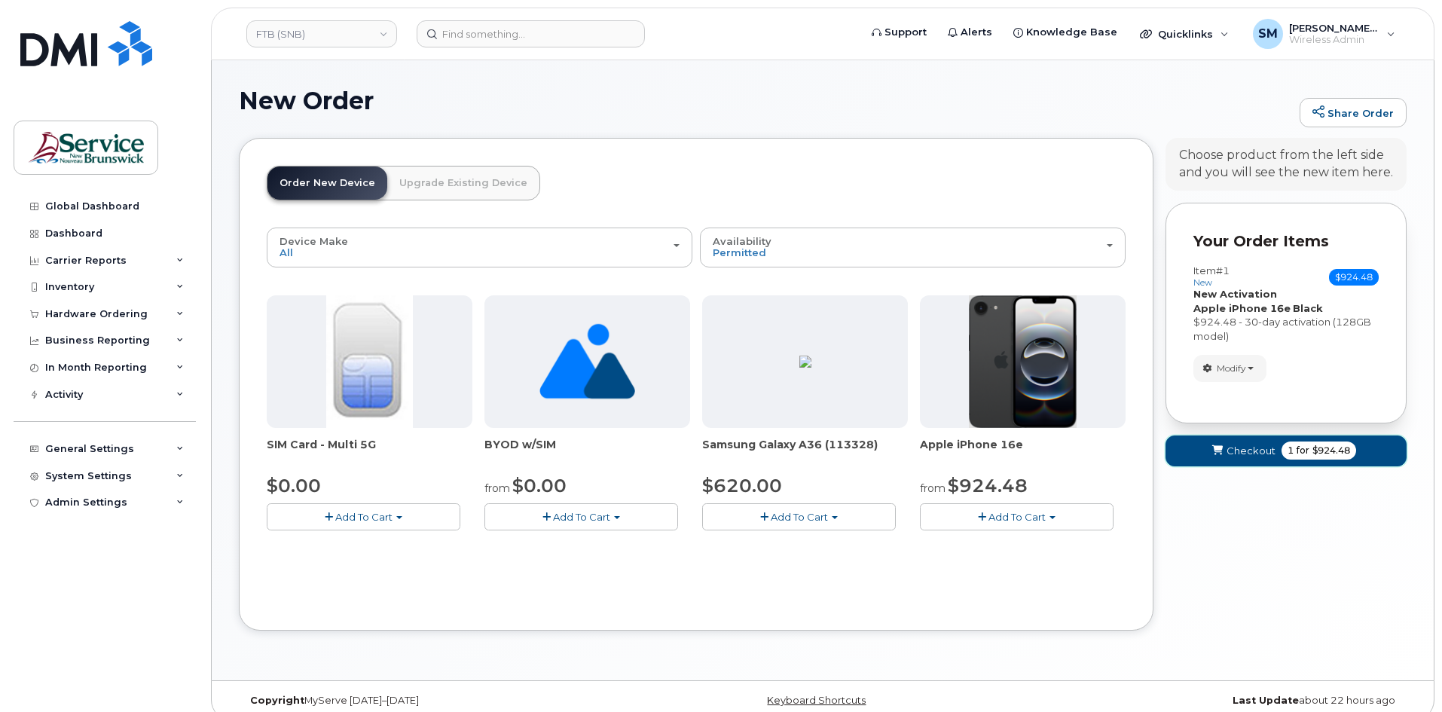
click at [1221, 442] on button "Checkout 1 for $924.48" at bounding box center [1286, 451] width 241 height 31
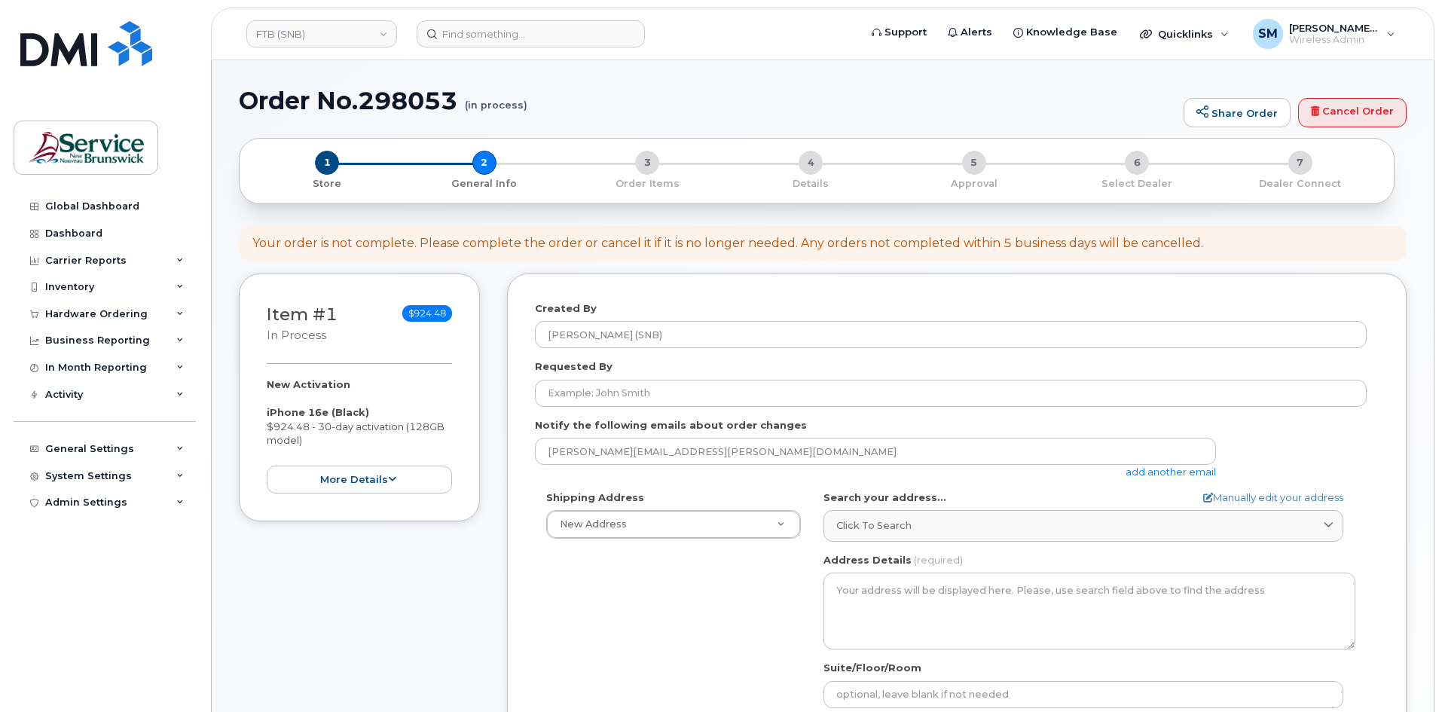
select select
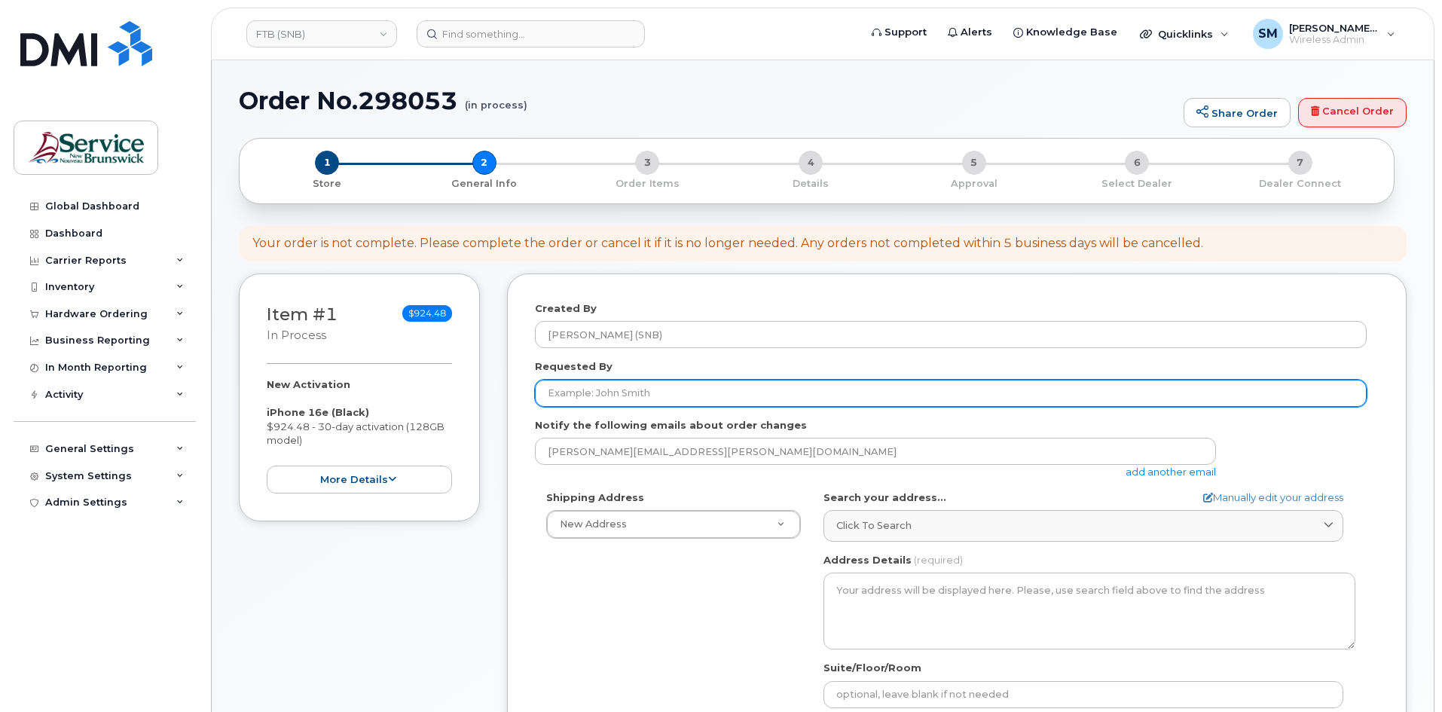
click at [813, 393] on input "Requested By" at bounding box center [951, 393] width 832 height 27
paste input "Melanie.Secco@gnb.ca"
type input "Melanie.Secco@gnb.ca"
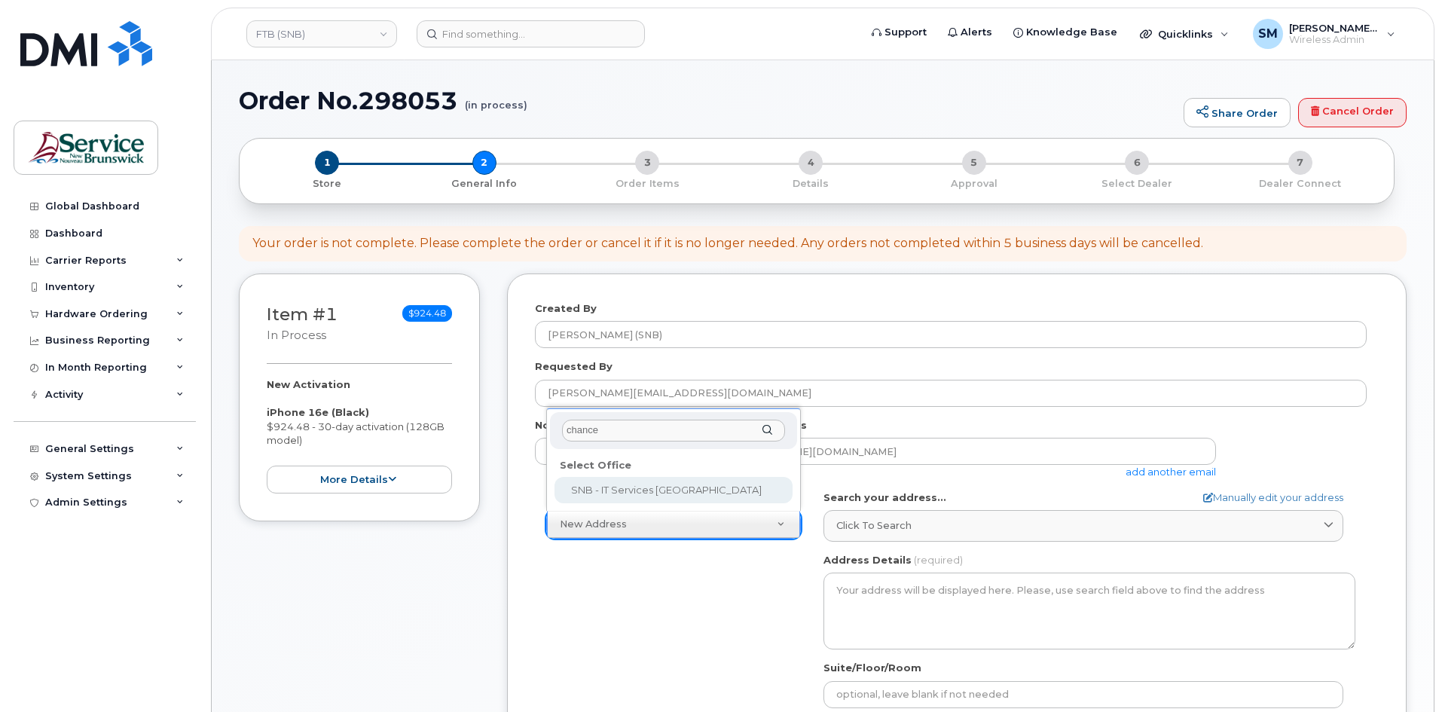
type input "chancer"
select select
type textarea "675 King Street, Rm 1072 Fredericton New Brunswick E3B 1E9"
type input "Mukesh Yadav/Rick Frenette"
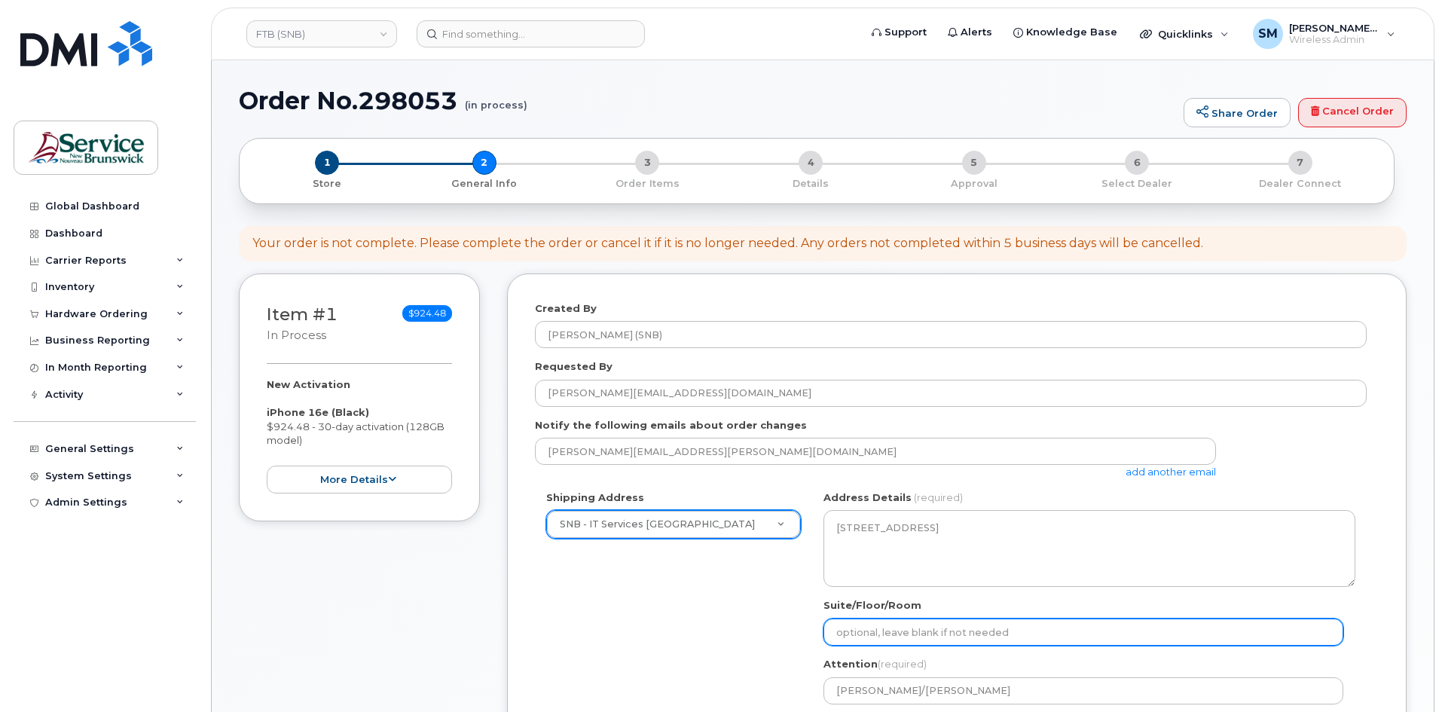
click at [1028, 625] on input "Suite/Floor/Room" at bounding box center [1084, 632] width 520 height 27
paste input "WO0000000478257"
select select
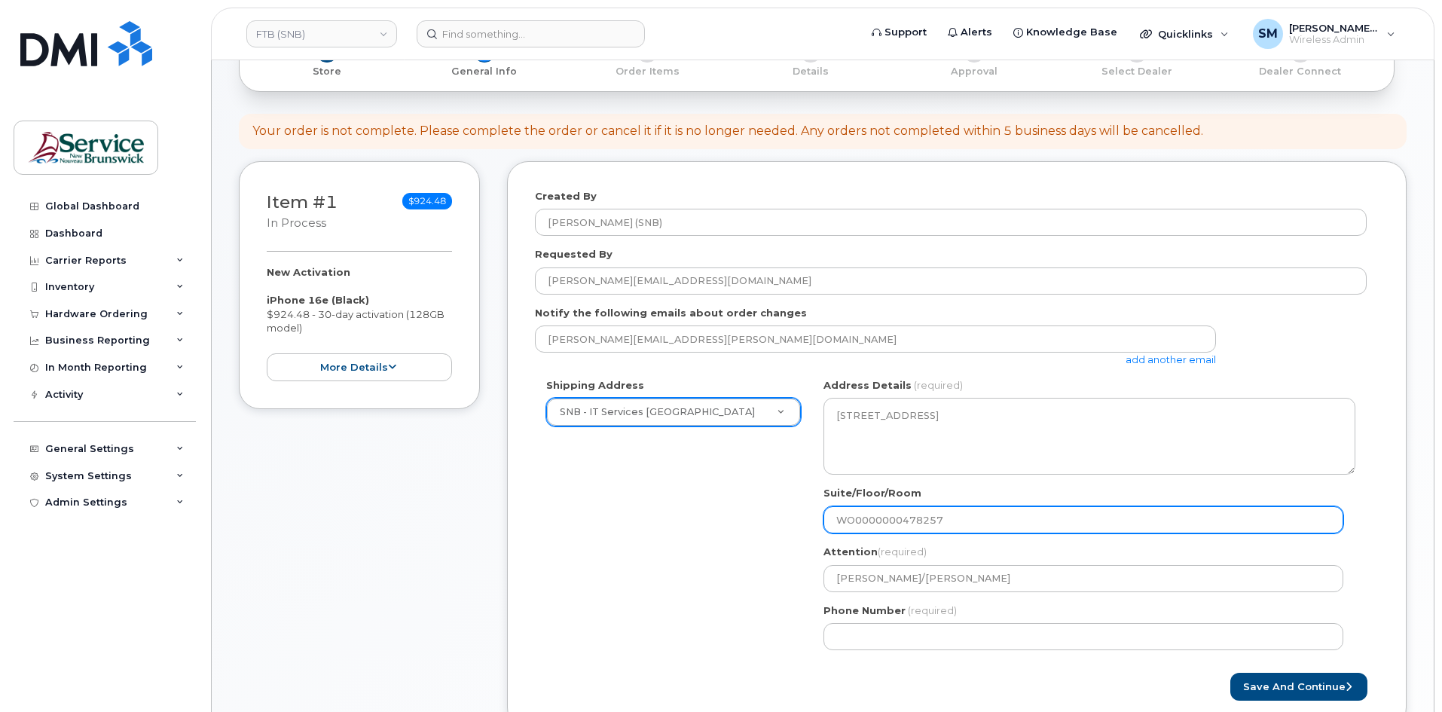
scroll to position [226, 0]
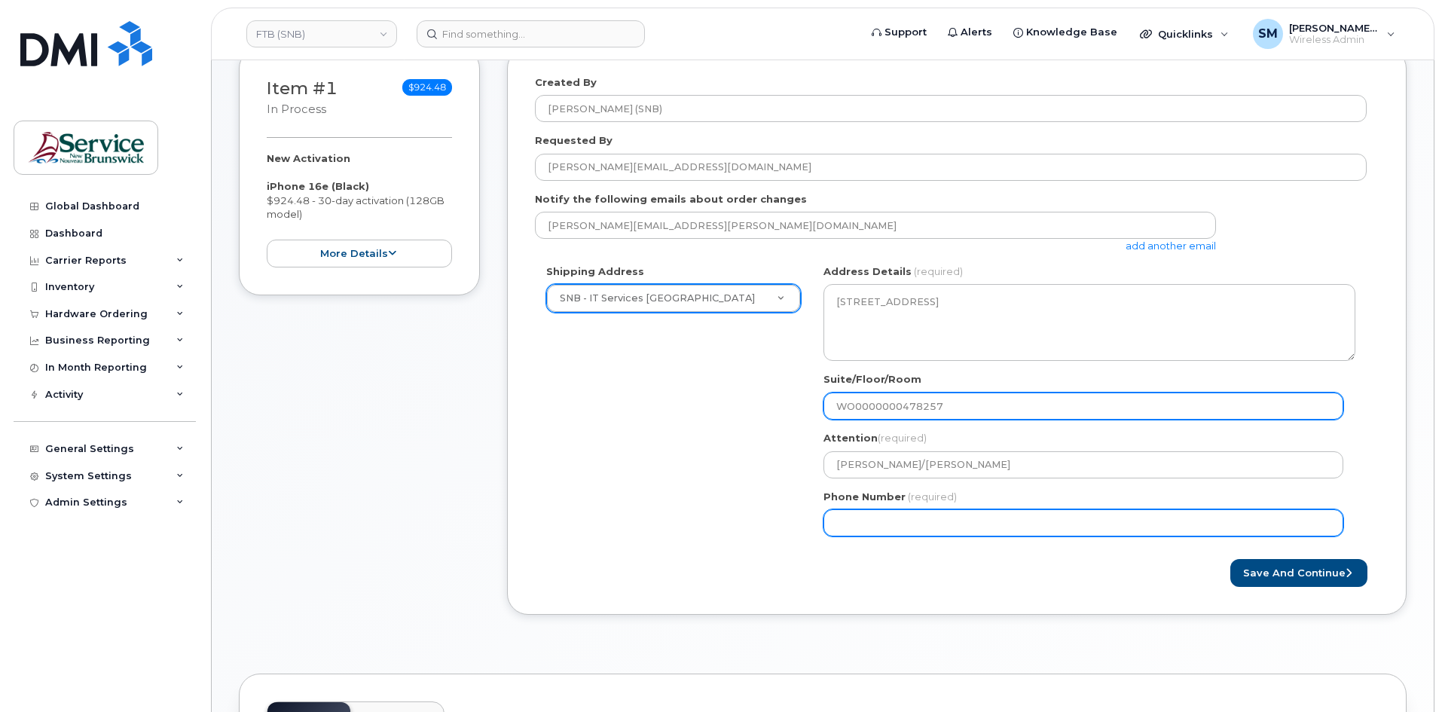
type input "WO0000000478257"
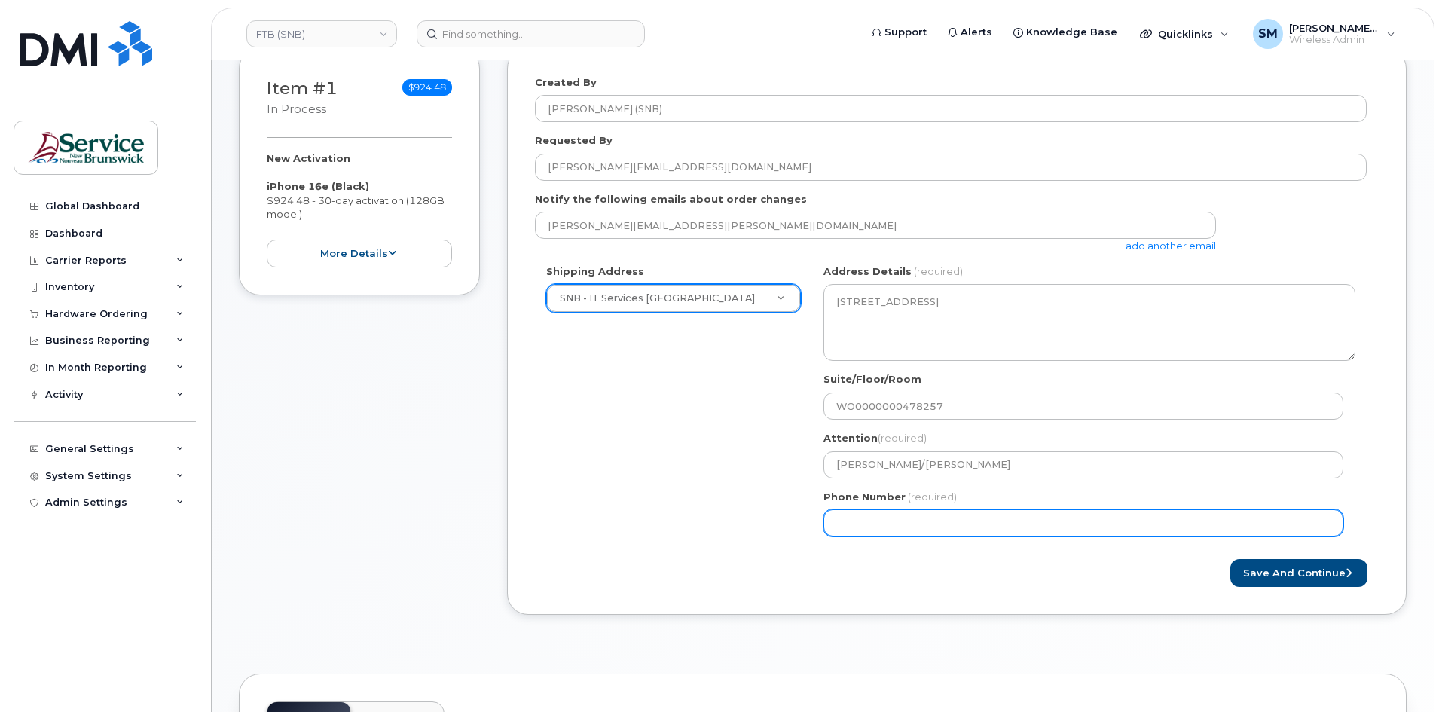
click at [943, 520] on input "Phone Number" at bounding box center [1084, 522] width 520 height 27
select select
type input "506639633"
select select
type input "5066396338"
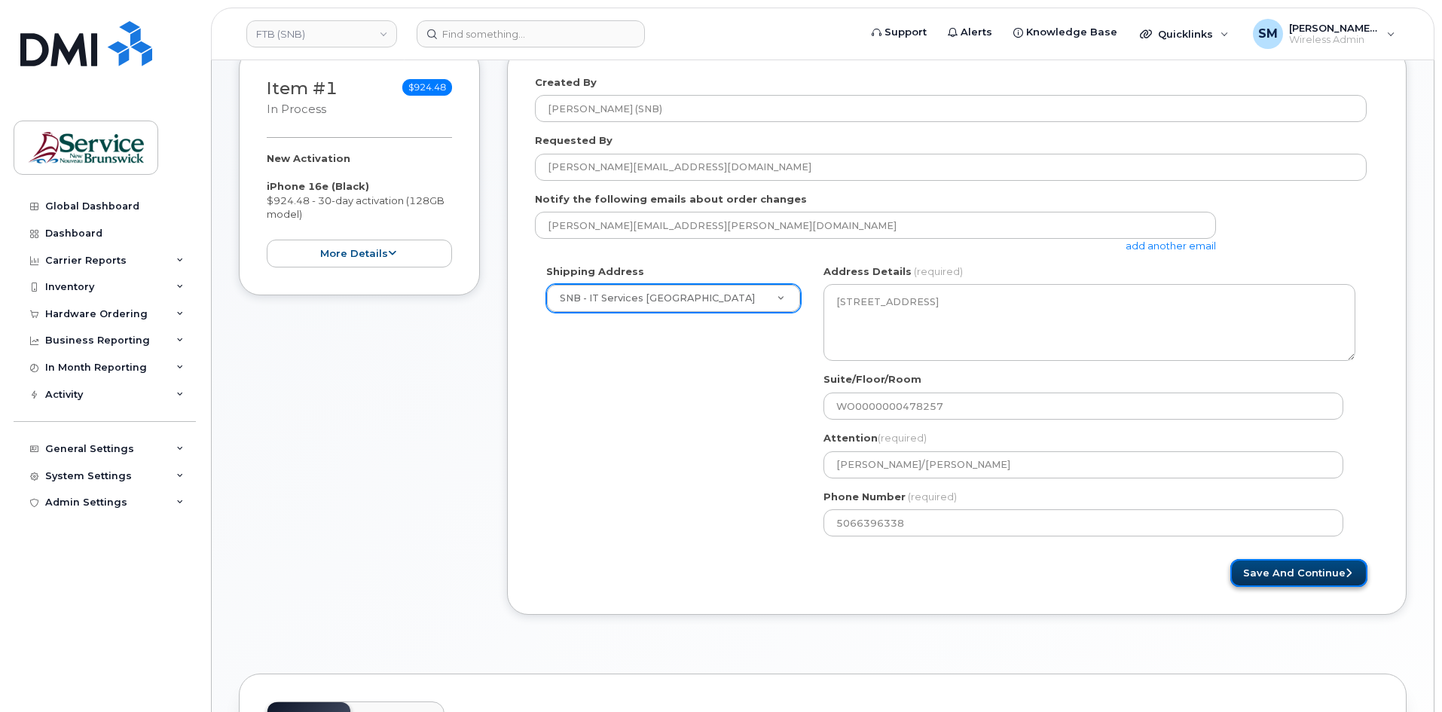
click at [1303, 573] on button "Save and Continue" at bounding box center [1298, 573] width 137 height 28
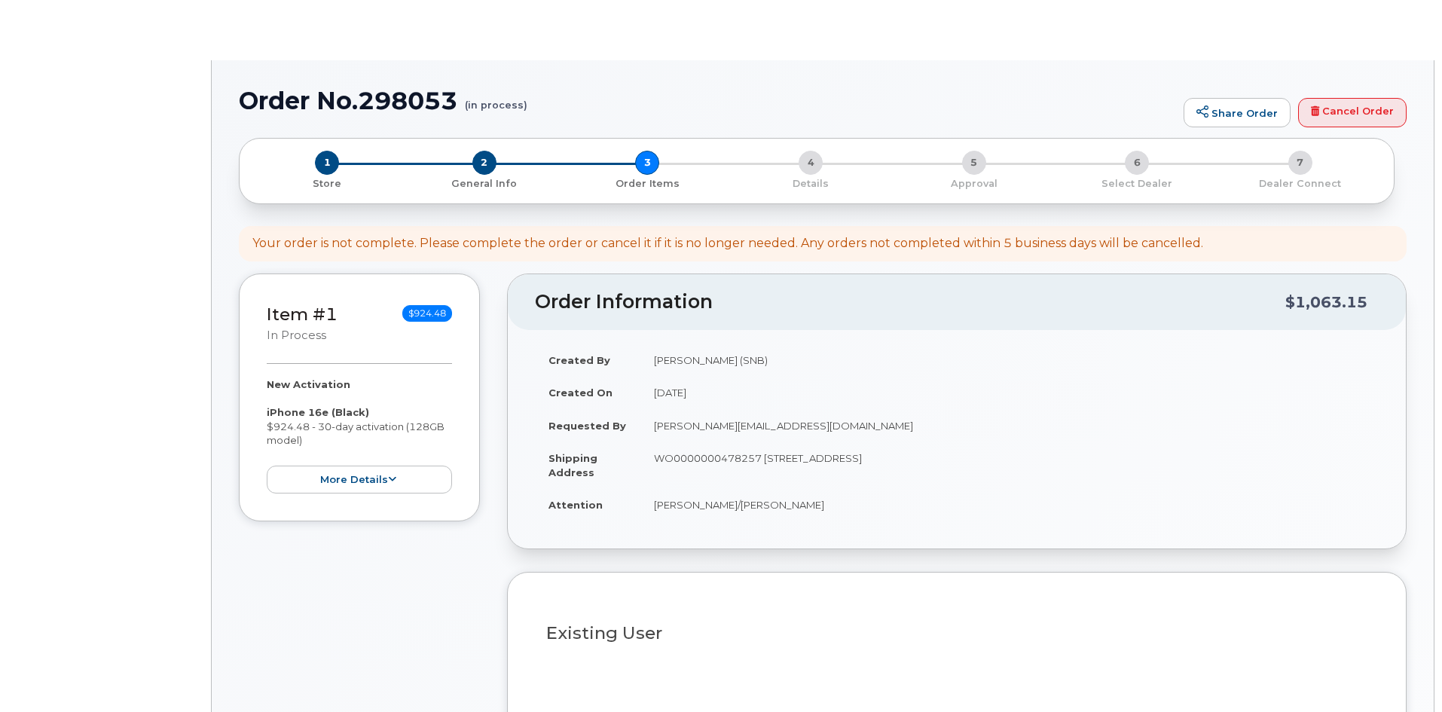
select select
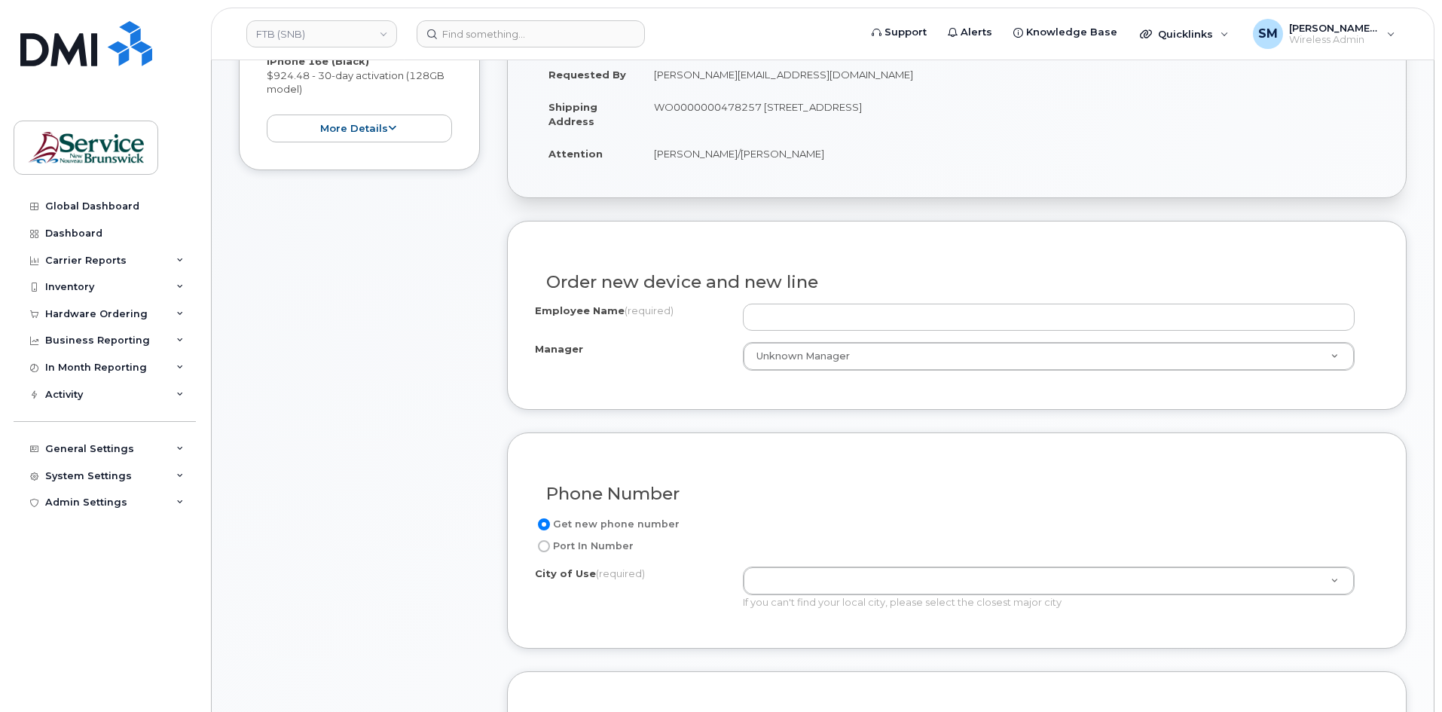
scroll to position [377, 0]
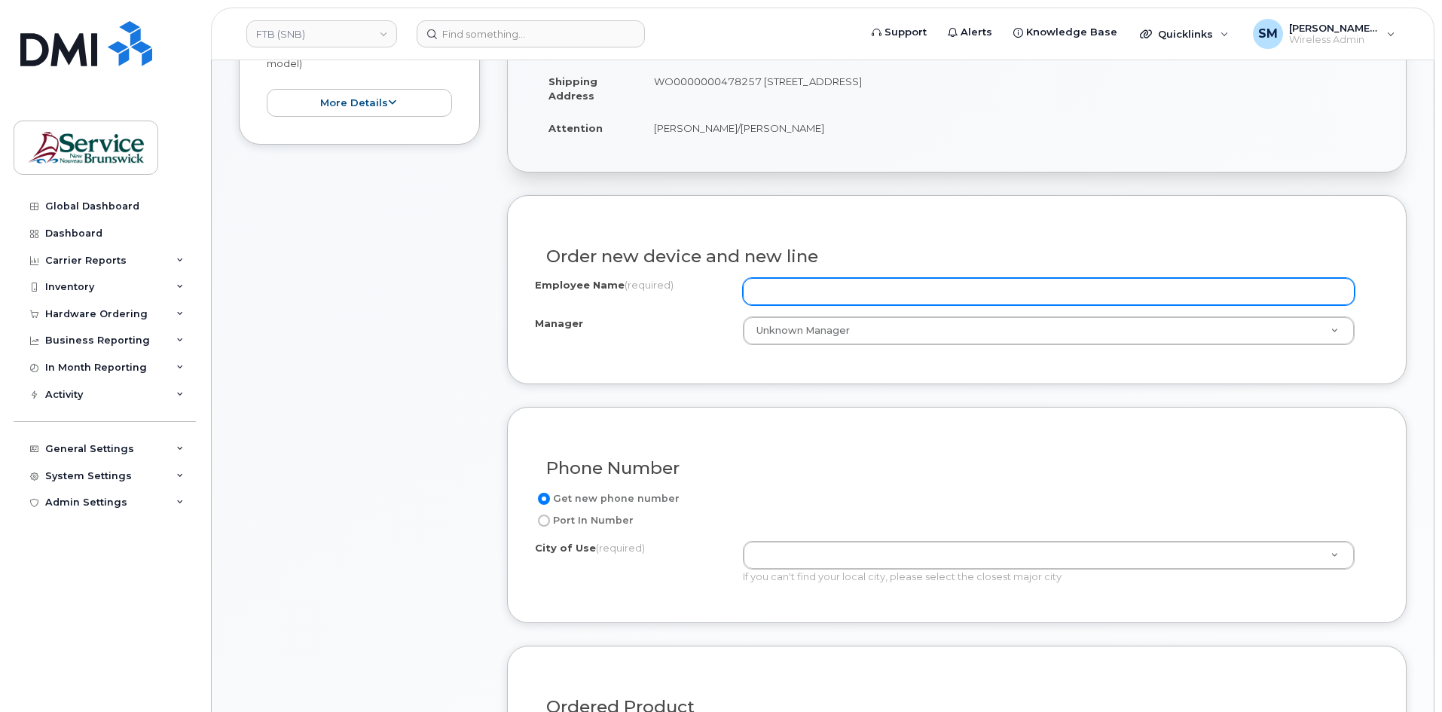
click at [883, 281] on input "Employee Name (required)" at bounding box center [1049, 291] width 612 height 27
paste input "[PERSON_NAME]"
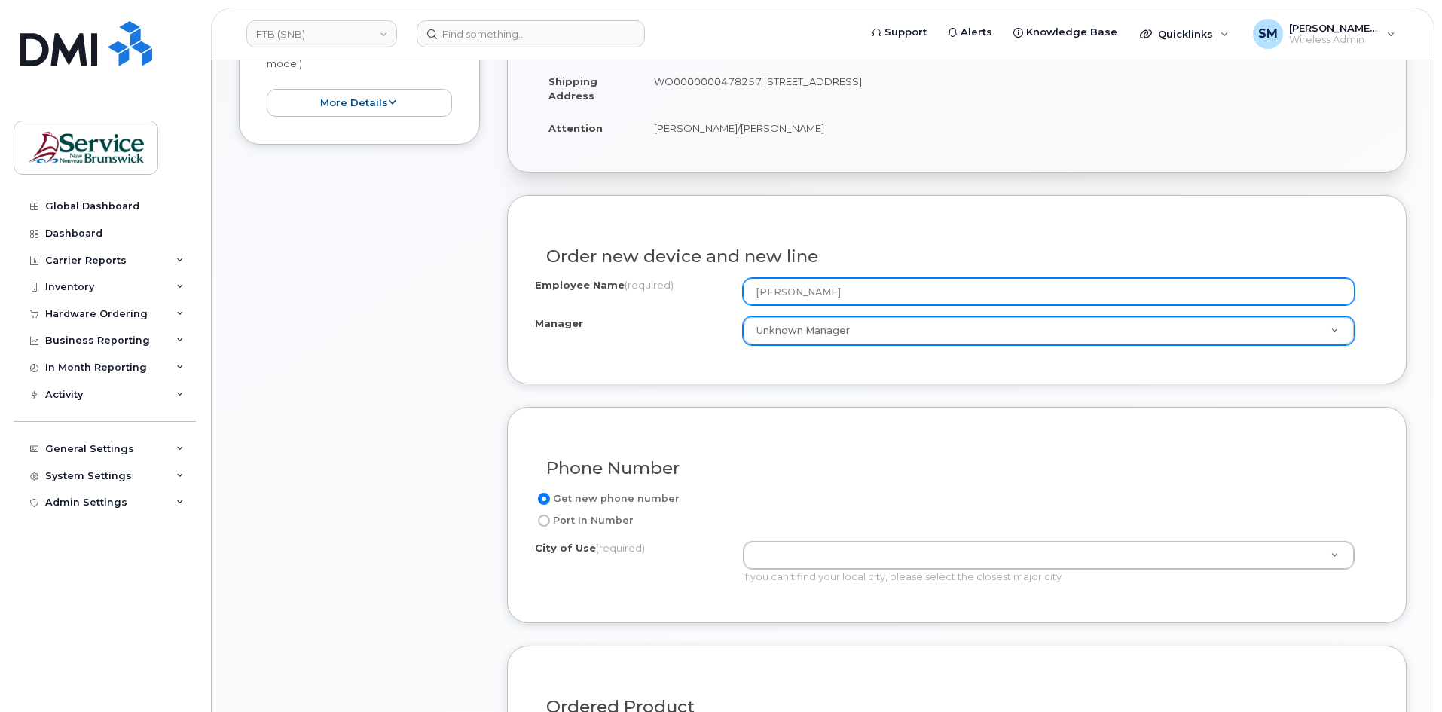
type input "[PERSON_NAME]"
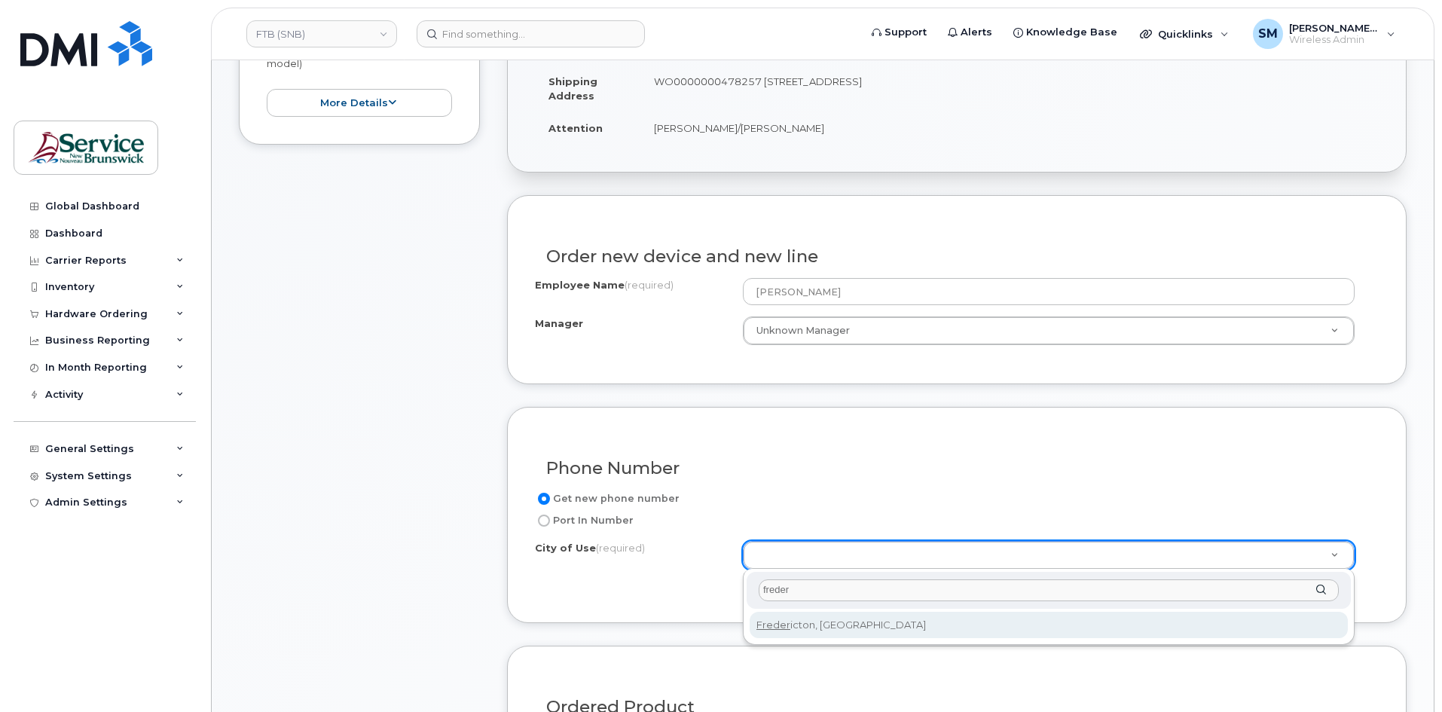
type input "freder"
type input "1578"
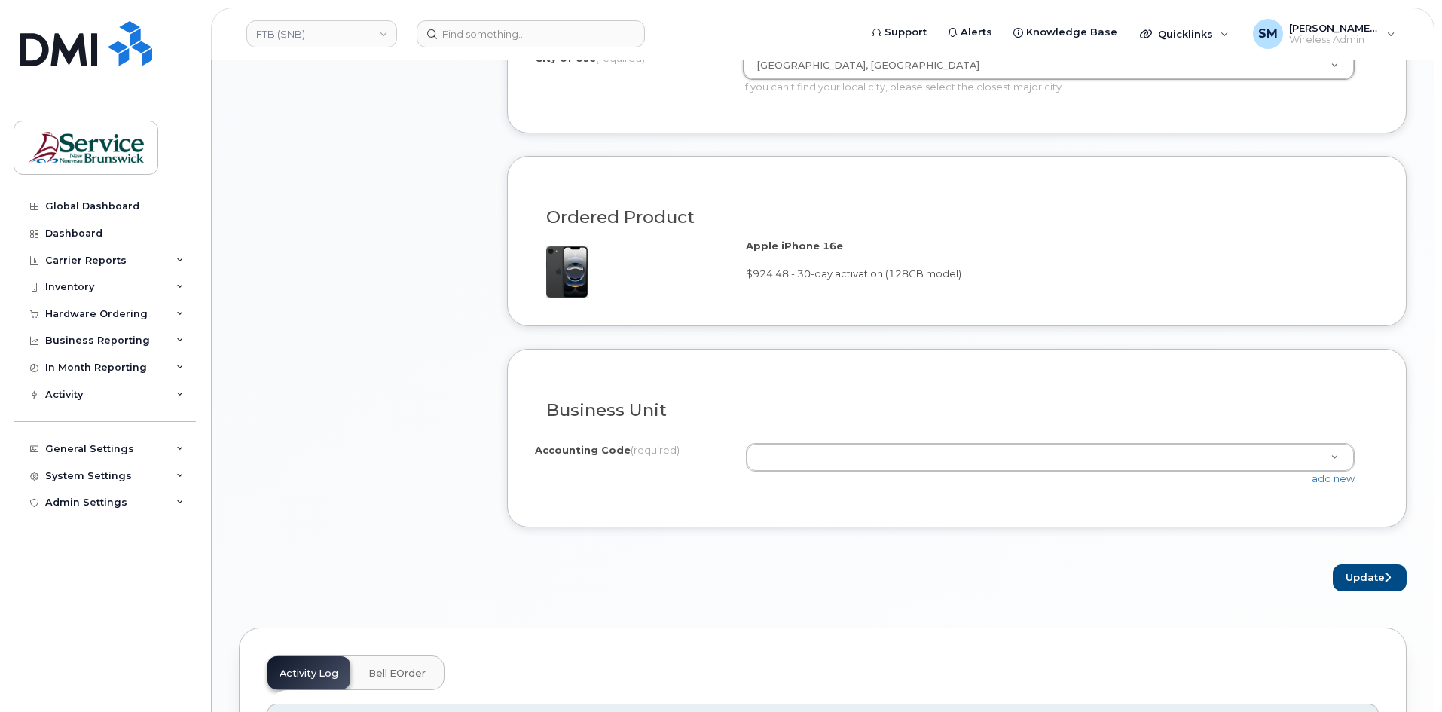
scroll to position [904, 0]
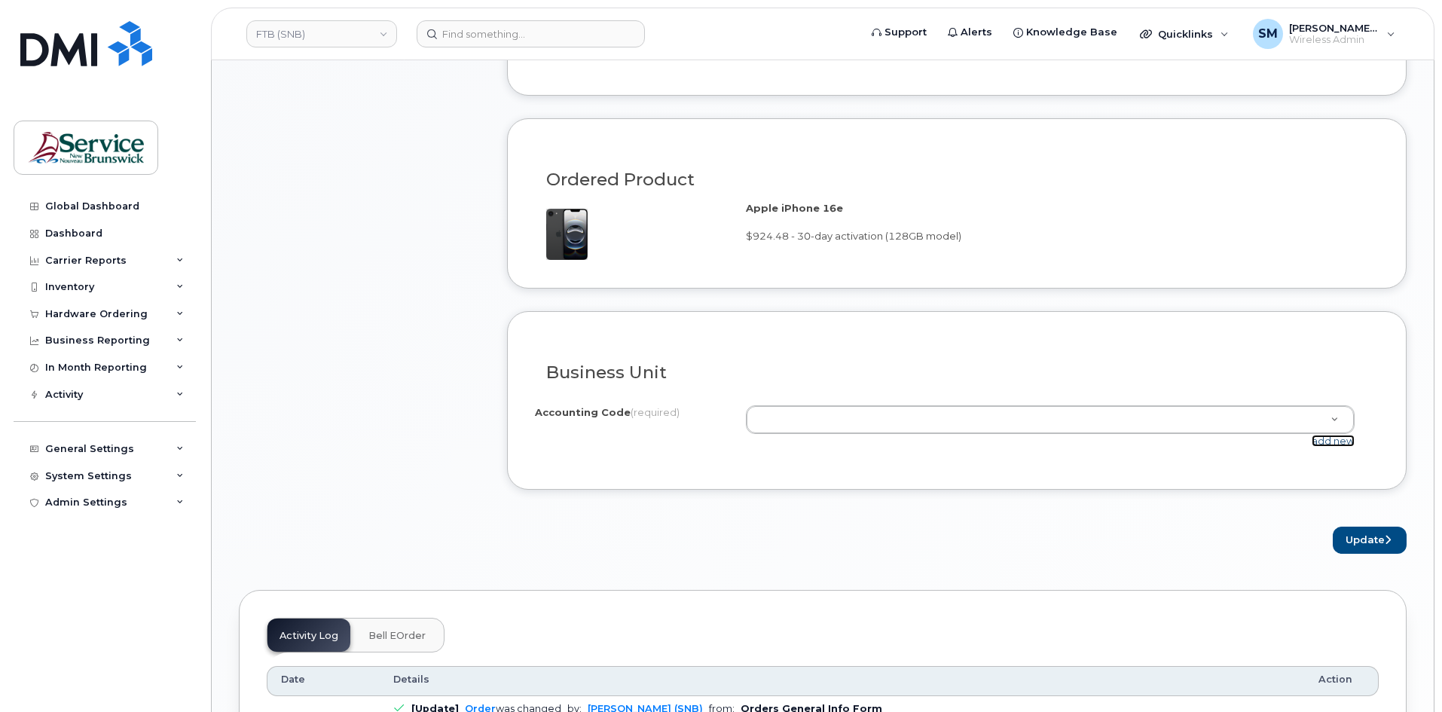
click at [1323, 445] on link "add new" at bounding box center [1333, 441] width 43 height 12
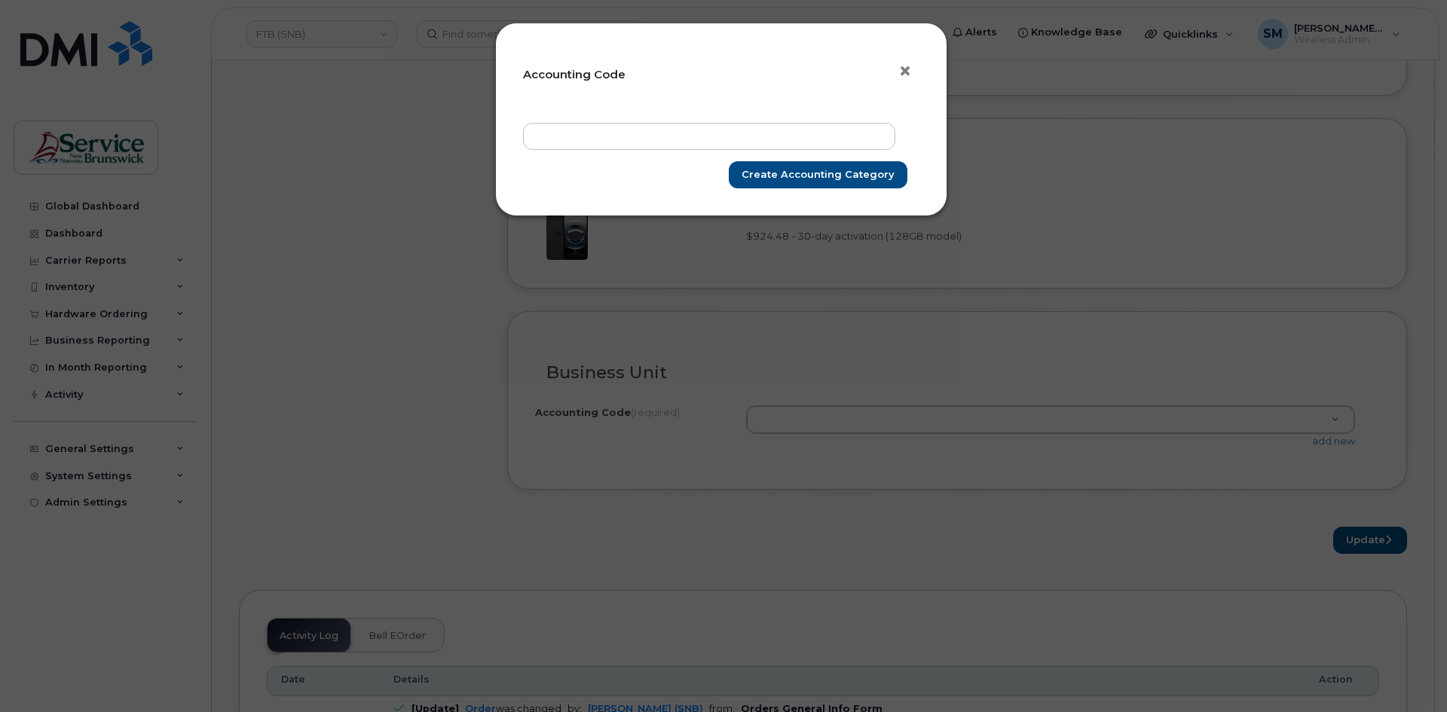
click at [903, 66] on span "×" at bounding box center [905, 71] width 14 height 28
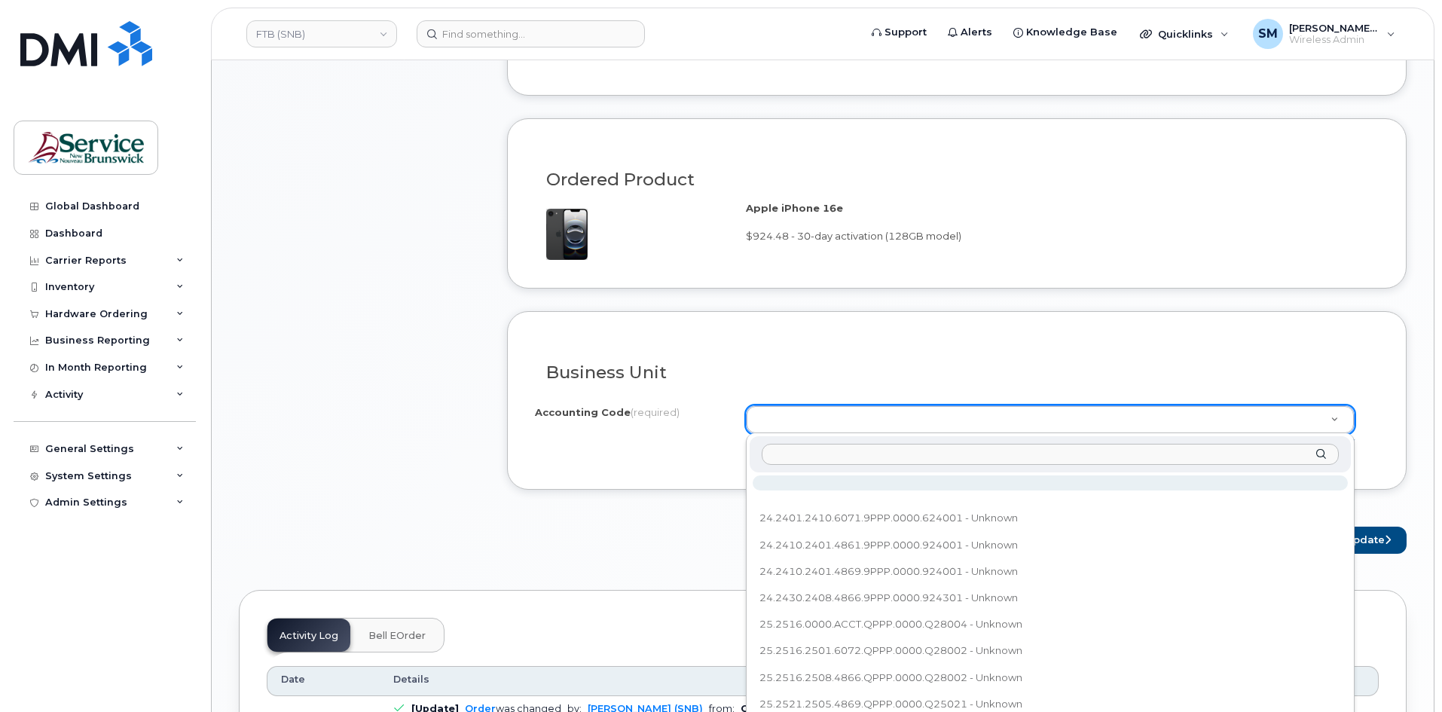
paste input "25.2567.2503.6072.QPPP.0000.Q25067"
type input "25.2567.2503.6072.QPPP.0000.Q25067"
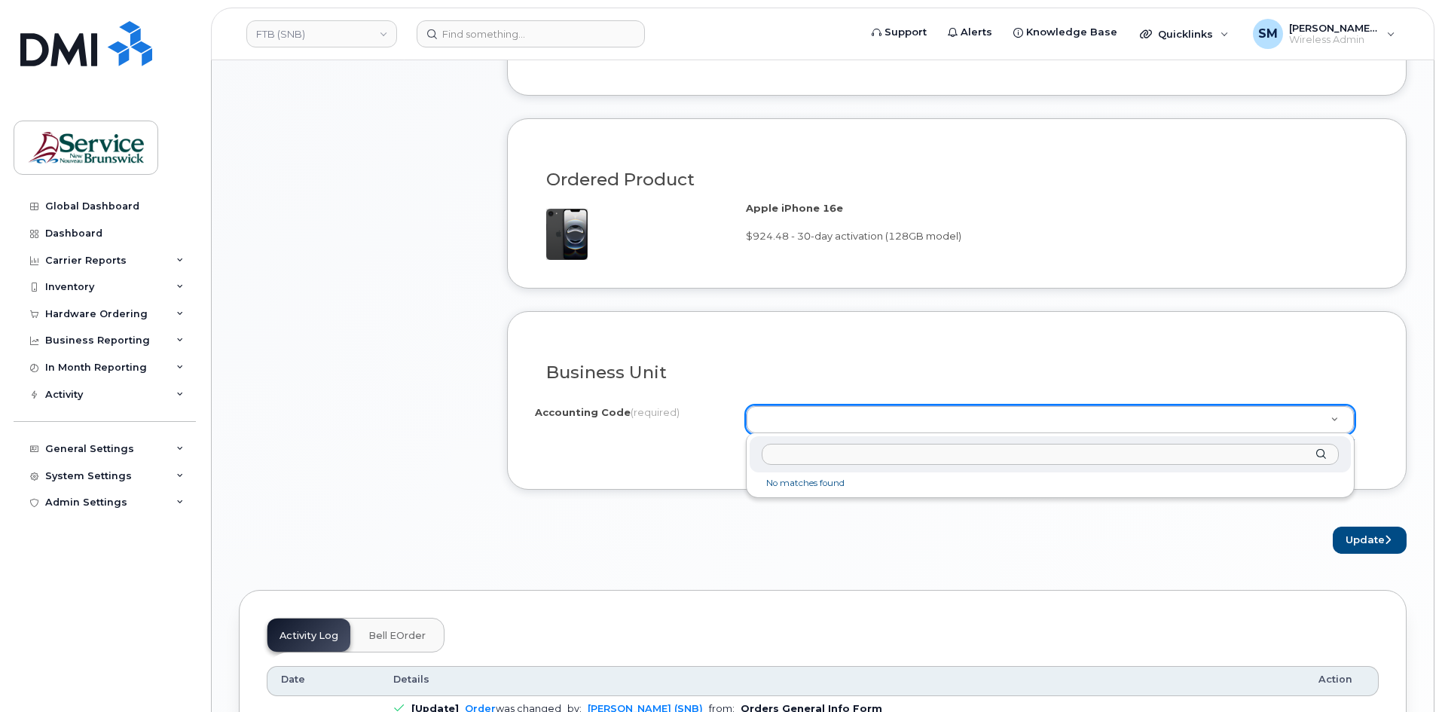
drag, startPoint x: 917, startPoint y: 564, endPoint x: 1211, endPoint y: 496, distance: 301.6
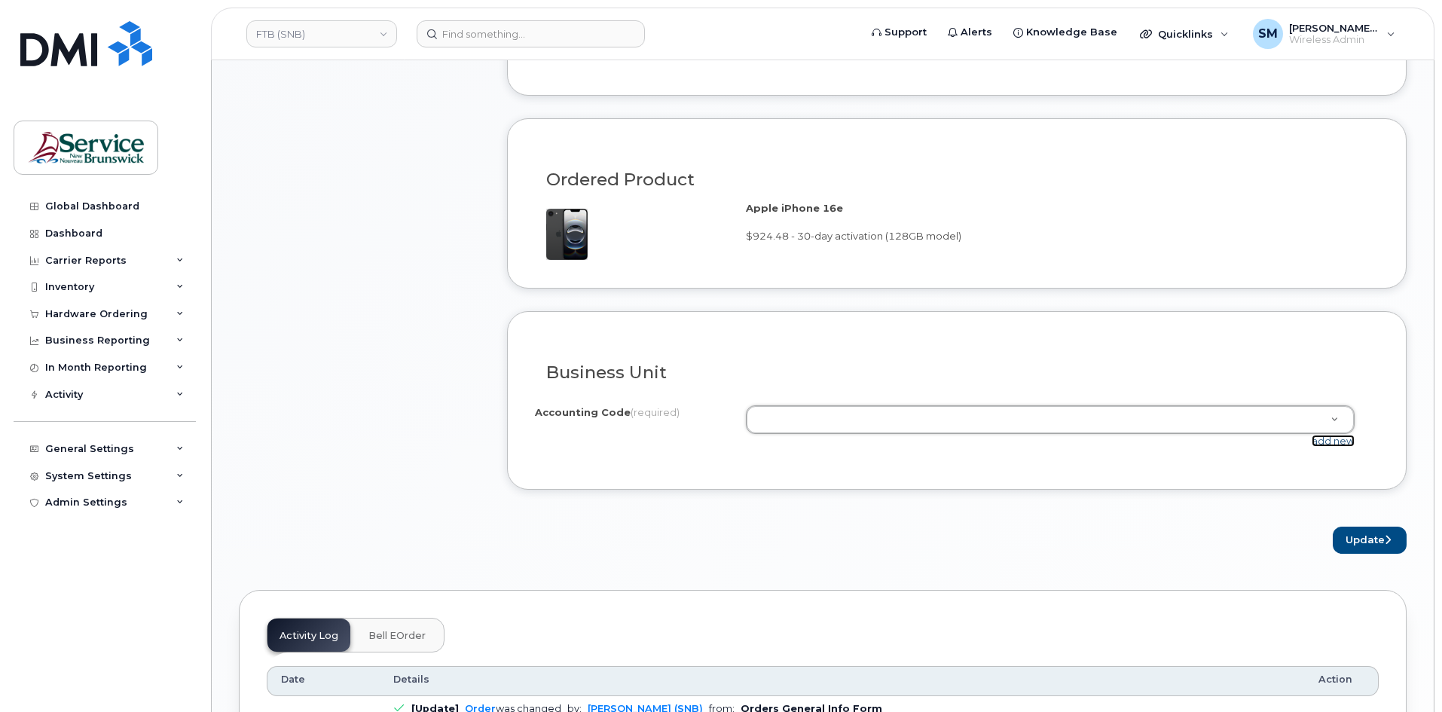
click at [1336, 446] on link "add new" at bounding box center [1333, 441] width 43 height 12
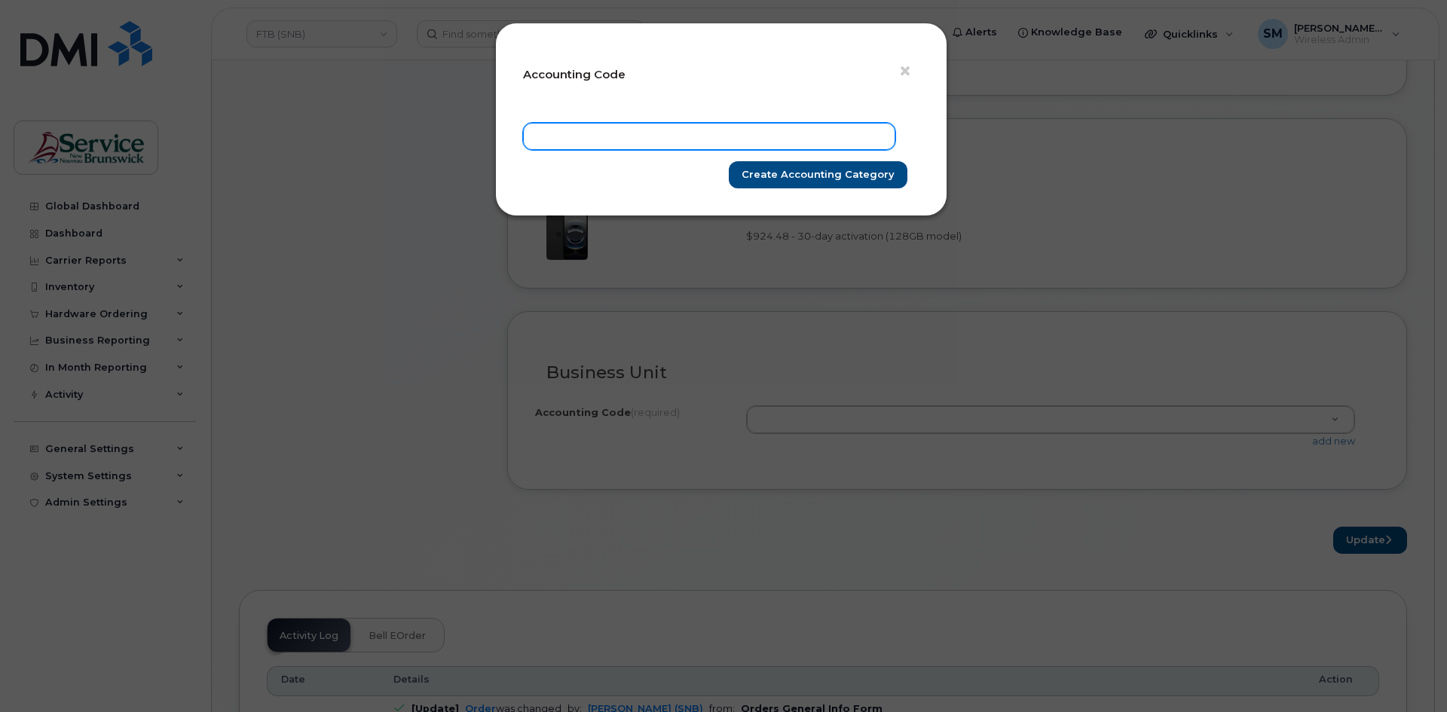
click at [563, 128] on input "text" at bounding box center [709, 136] width 372 height 27
paste input "25.2567.2503.6072.QPPP.0000.Q25067"
type input "25.2567.2503.6072.QPPP.0000.Q25067"
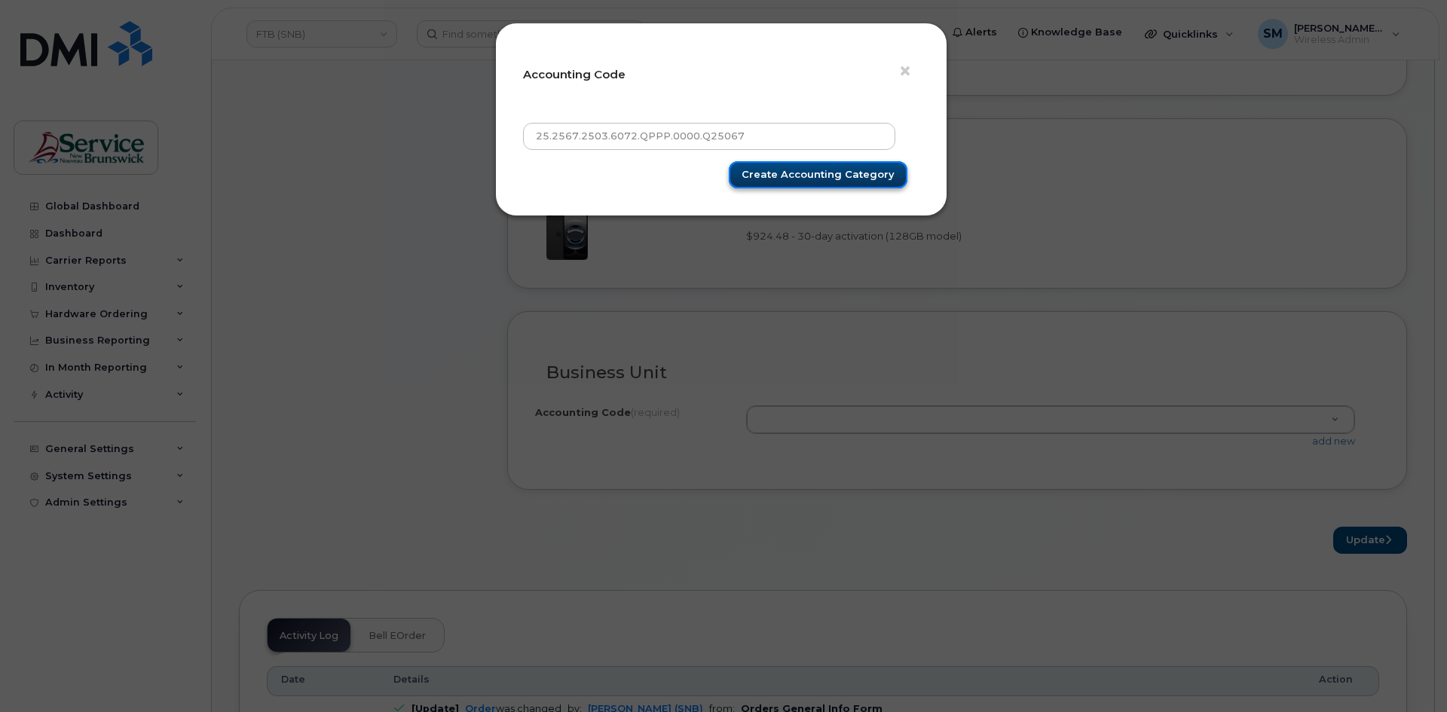
click at [861, 178] on input "Create Accounting category" at bounding box center [818, 175] width 179 height 28
type input "Create Accounting category"
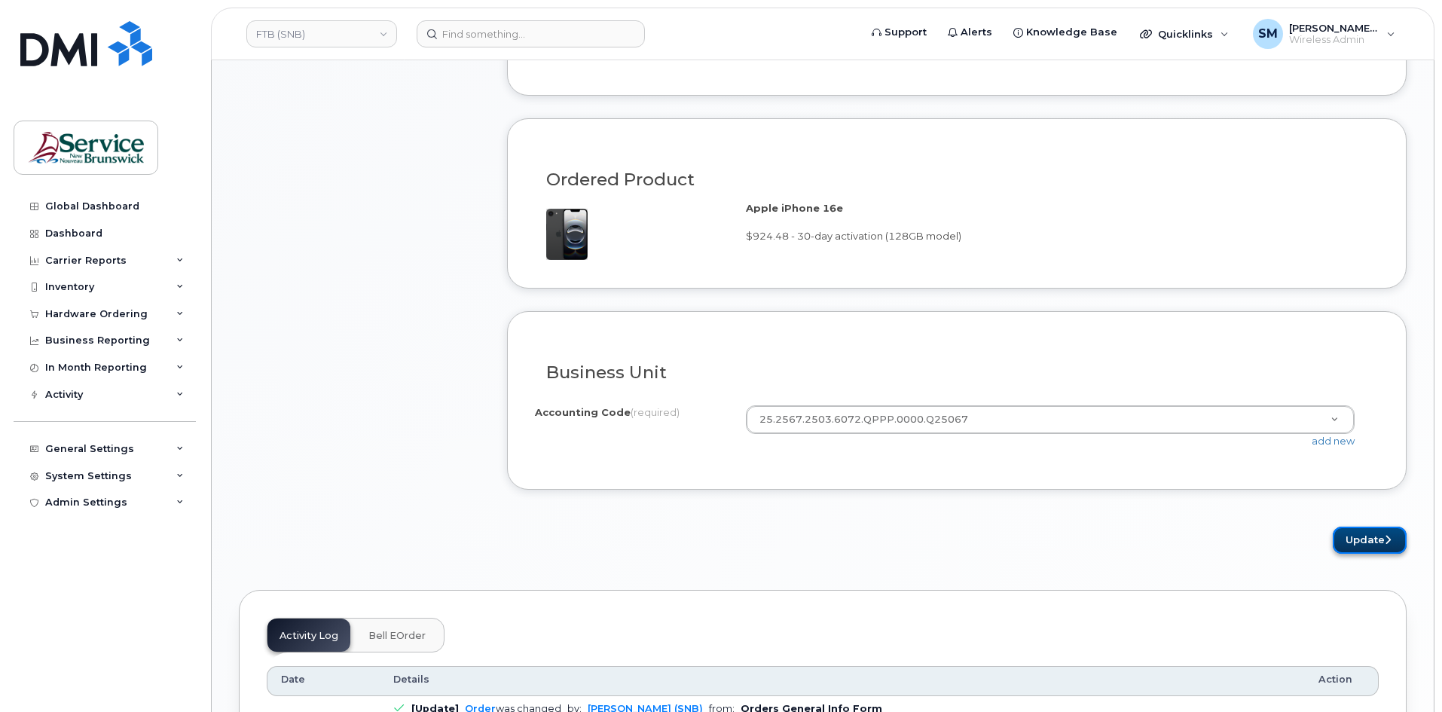
click at [1369, 543] on button "Update" at bounding box center [1370, 541] width 74 height 28
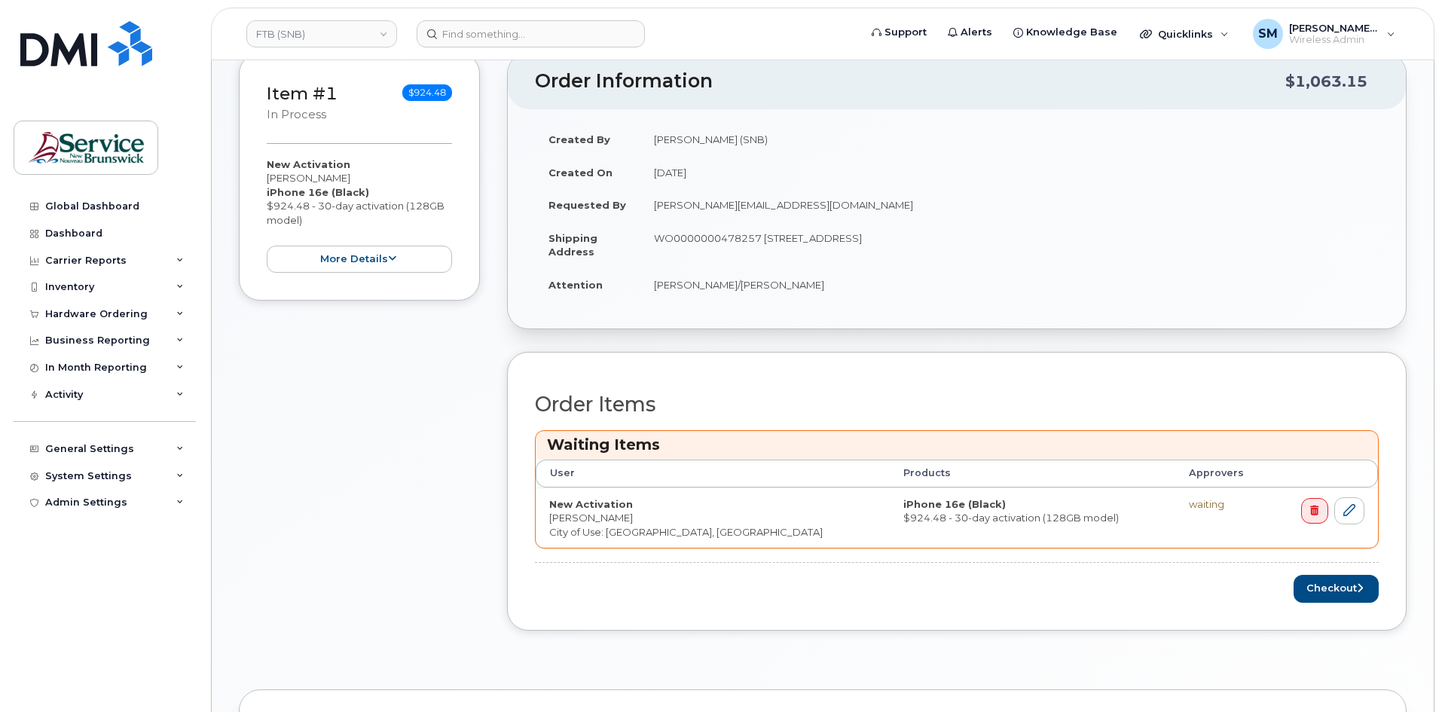
scroll to position [452, 0]
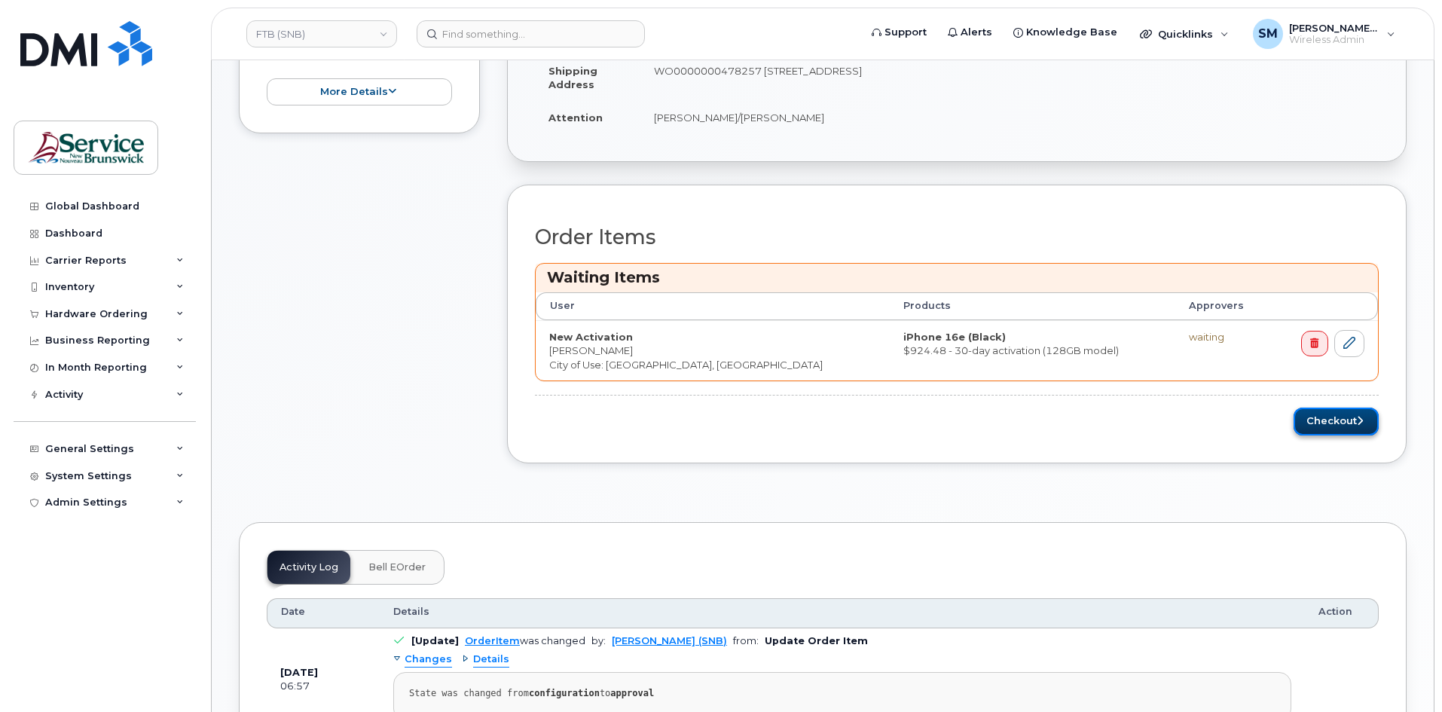
click at [1344, 419] on button "Checkout" at bounding box center [1336, 422] width 85 height 28
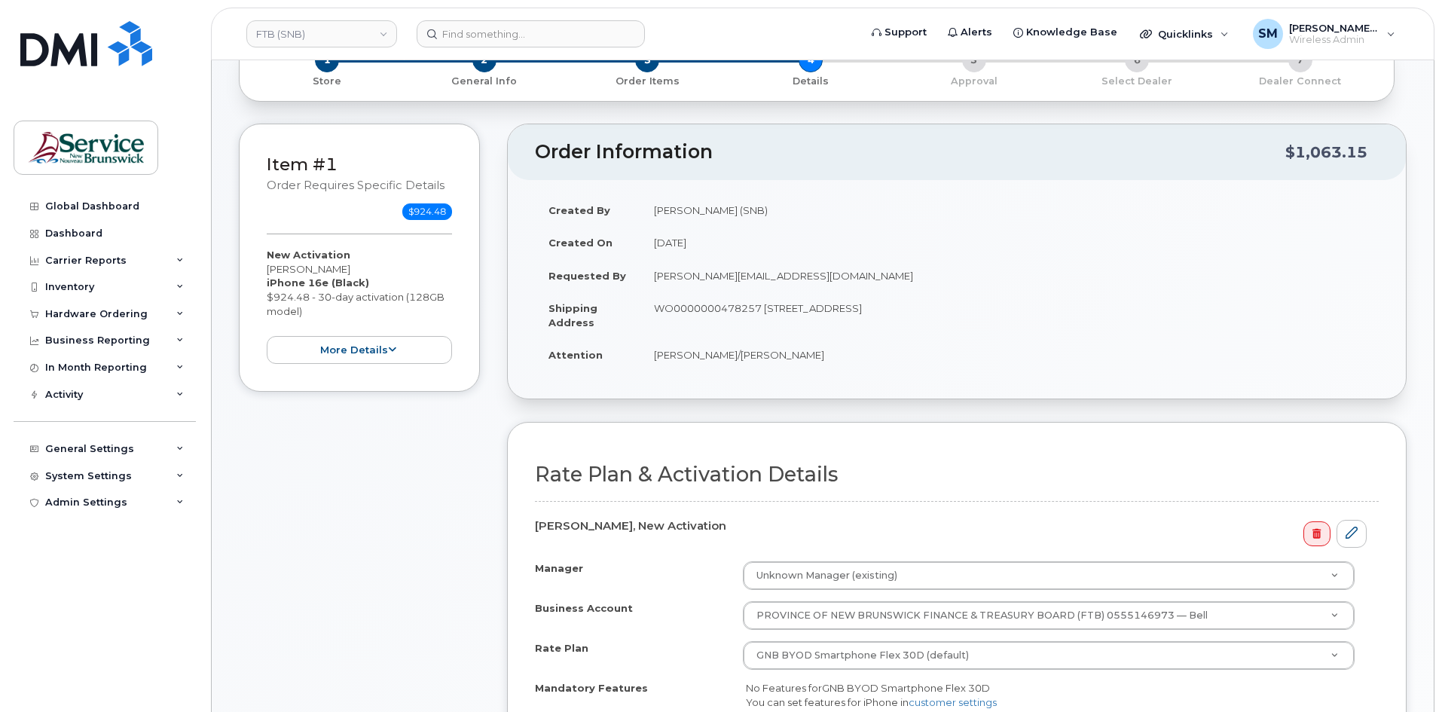
scroll to position [301, 0]
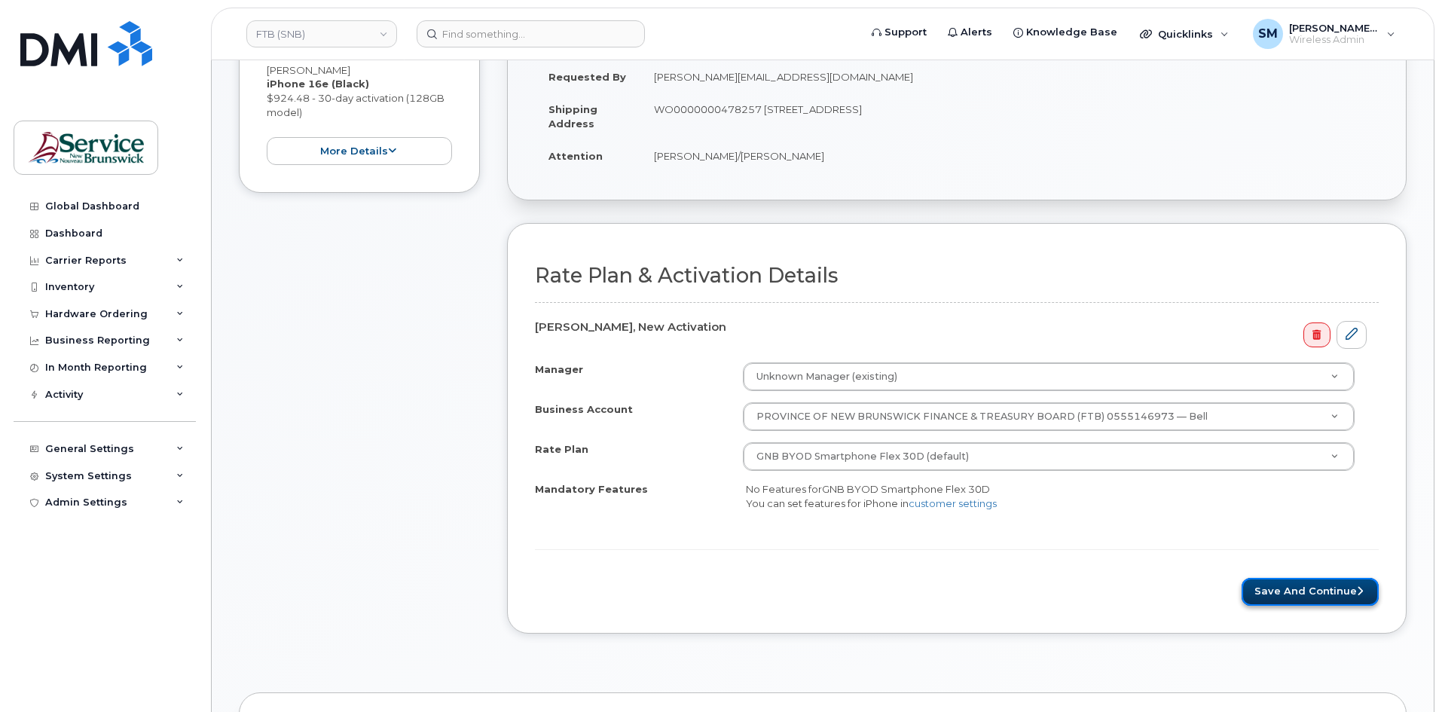
click at [1349, 601] on button "Save and Continue" at bounding box center [1310, 592] width 137 height 28
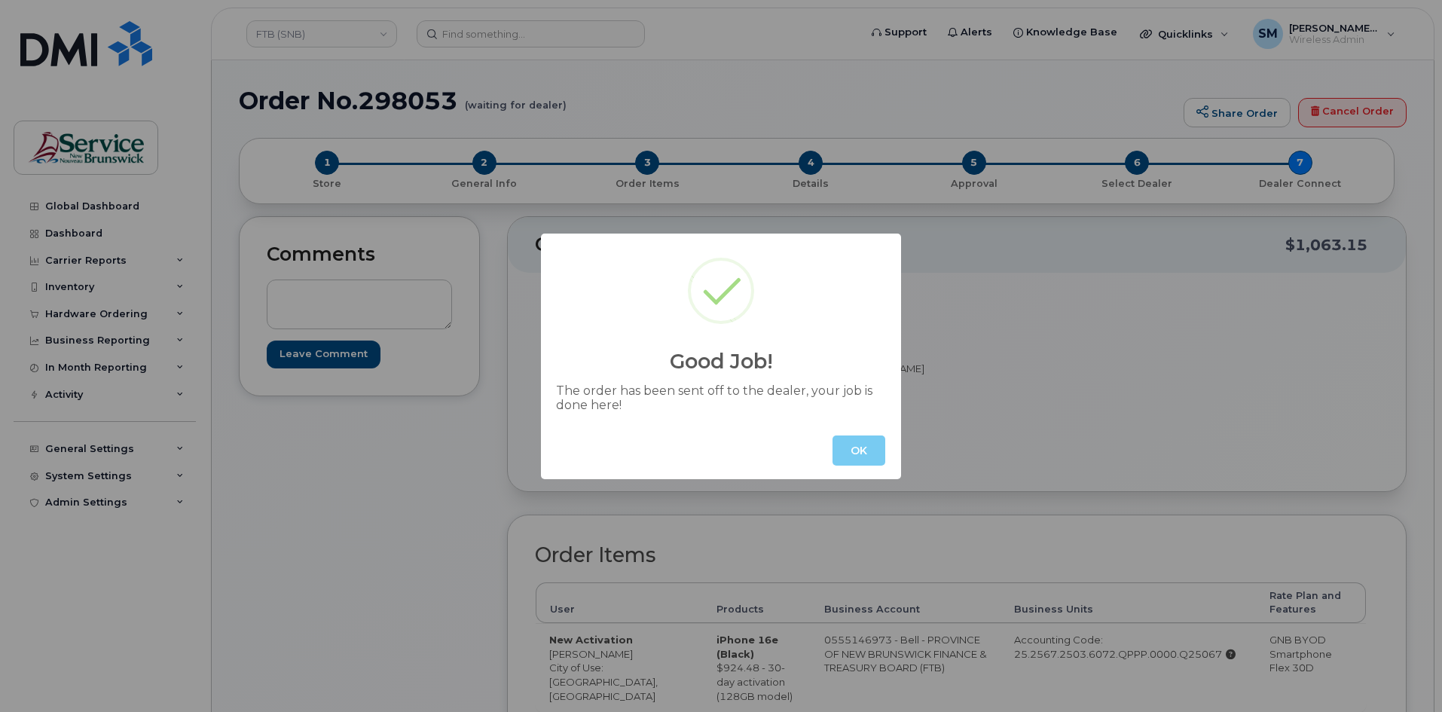
click at [868, 448] on button "OK" at bounding box center [859, 451] width 53 height 30
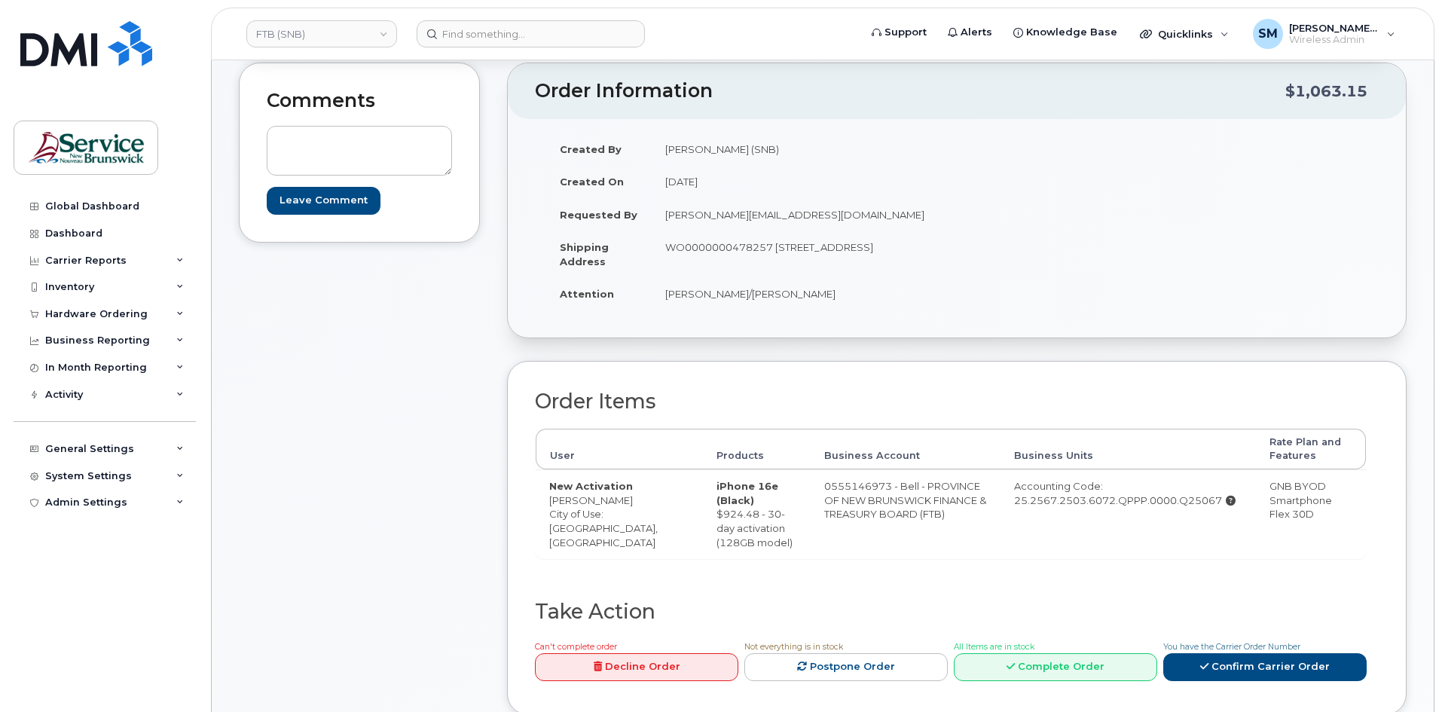
scroll to position [151, 0]
